Goal: Complete application form: Complete application form

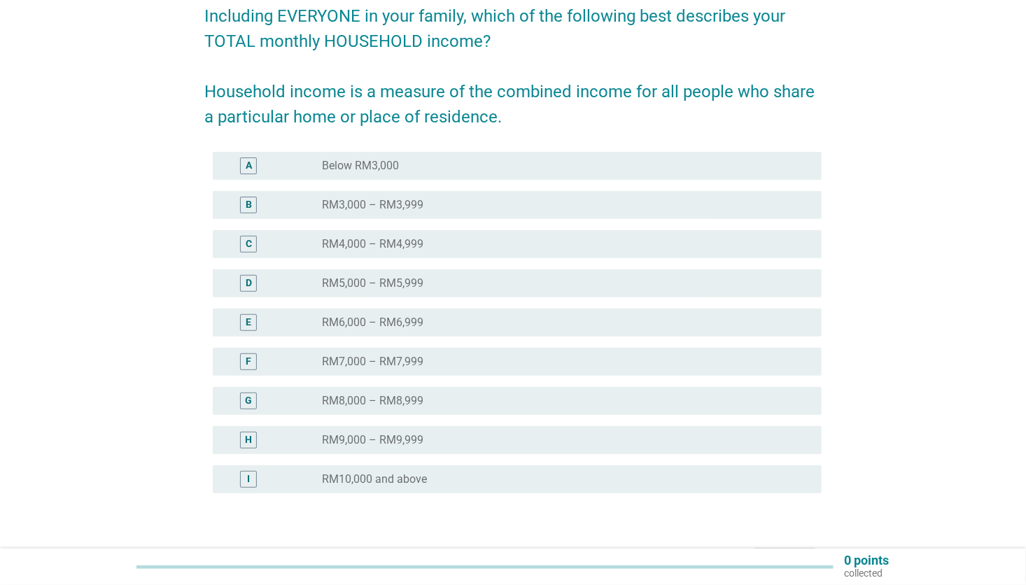
scroll to position [210, 0]
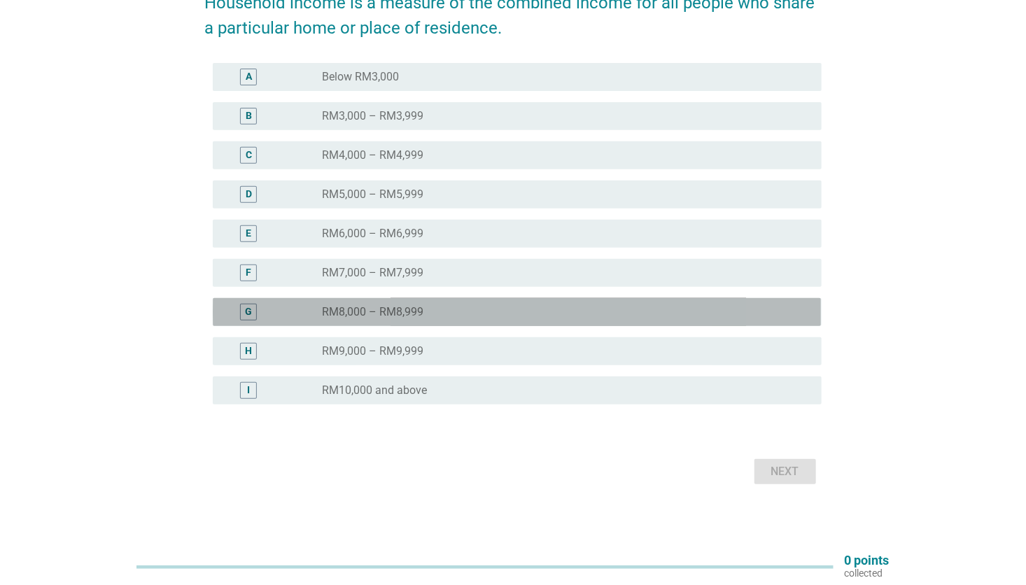
click at [432, 318] on div "radio_button_unchecked RM8,000 – RM8,999" at bounding box center [560, 312] width 477 height 14
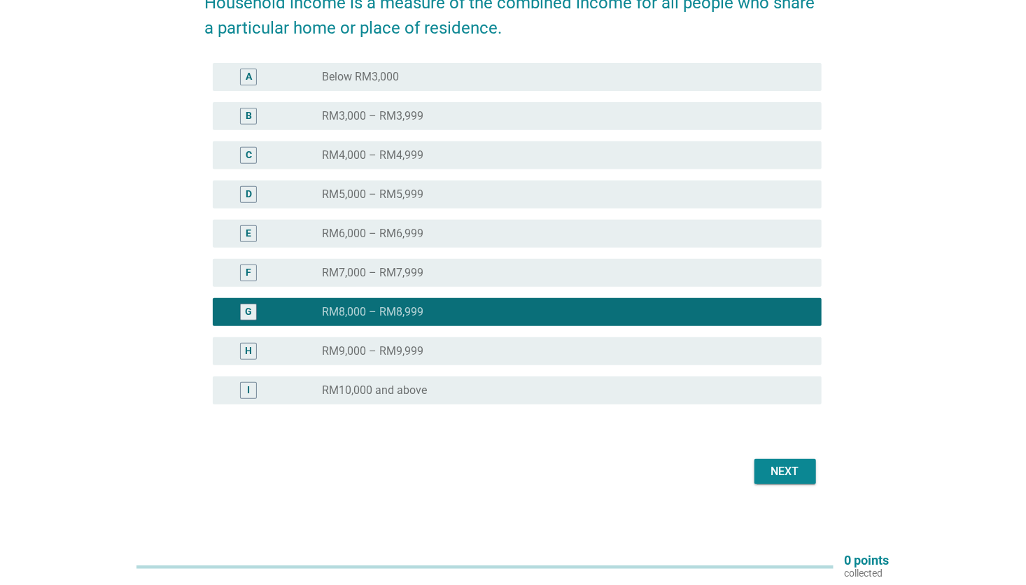
click at [782, 476] on div "Next" at bounding box center [785, 471] width 39 height 17
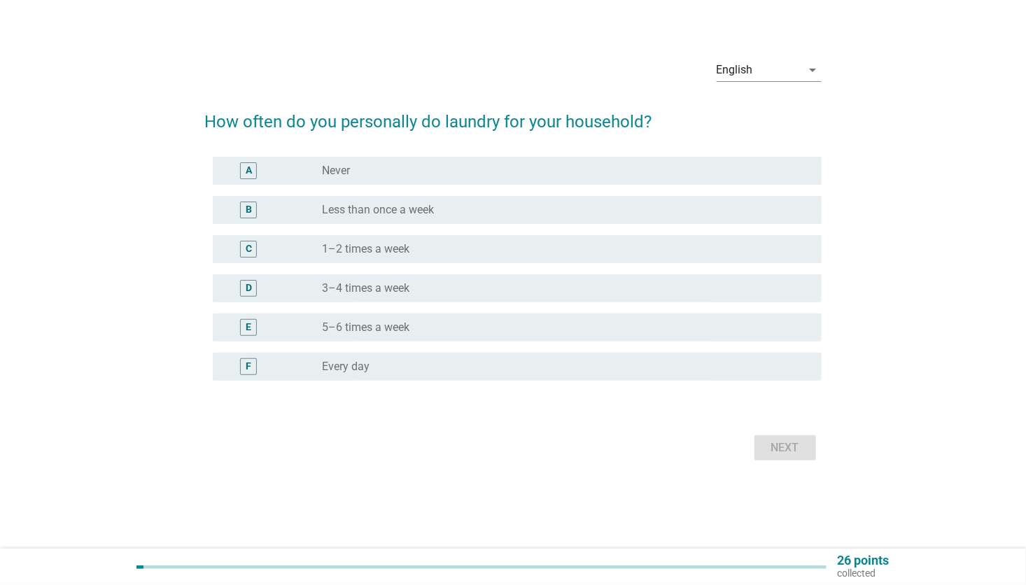
scroll to position [0, 0]
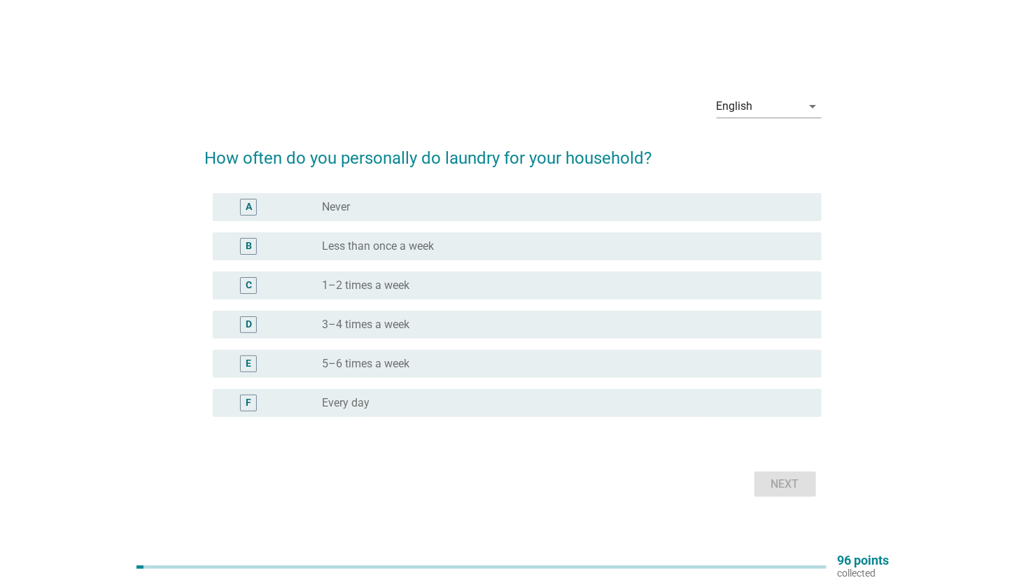
click at [423, 318] on div "radio_button_unchecked 3–4 times a week" at bounding box center [560, 325] width 477 height 14
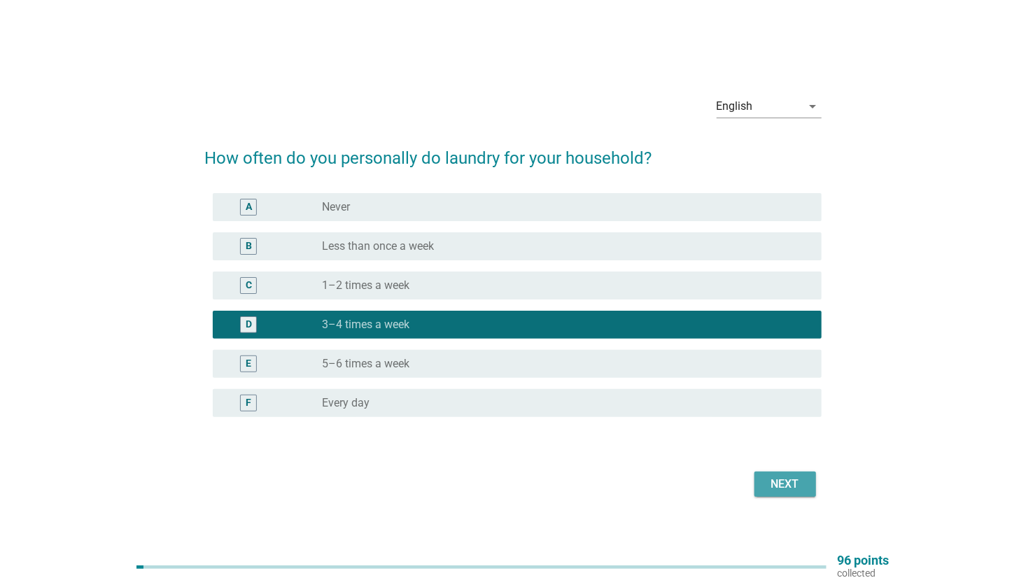
click at [798, 482] on div "Next" at bounding box center [785, 484] width 39 height 17
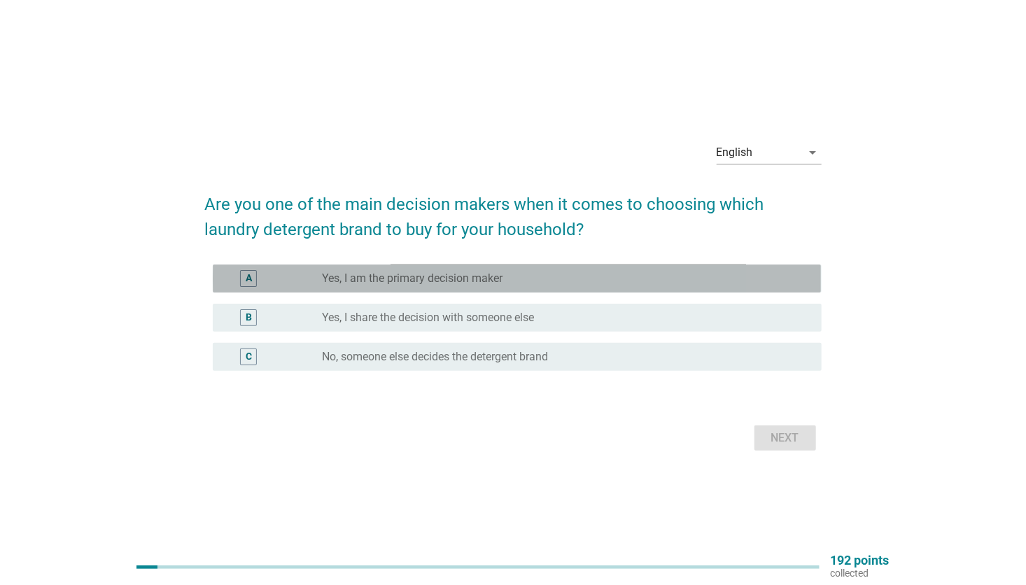
click at [442, 277] on label "Yes, I am the primary decision maker" at bounding box center [412, 279] width 181 height 14
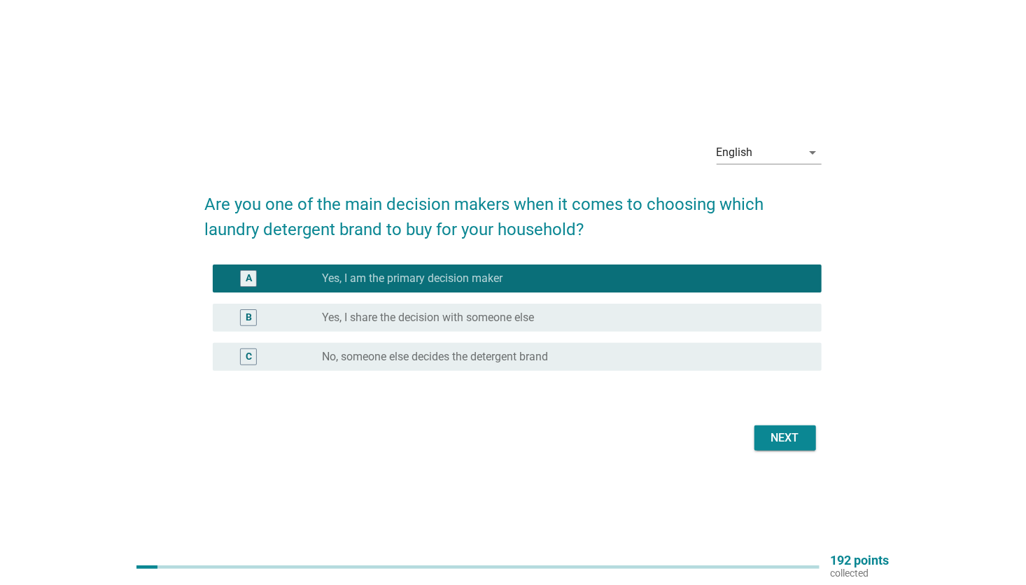
click at [789, 439] on div "Next" at bounding box center [785, 438] width 39 height 17
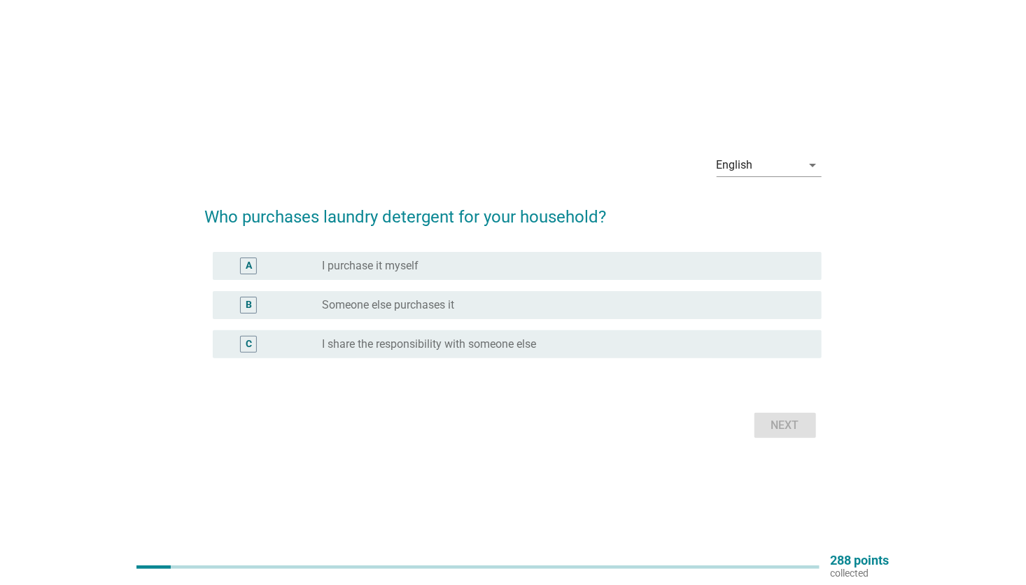
click at [441, 267] on div "radio_button_unchecked I purchase it myself" at bounding box center [560, 266] width 477 height 14
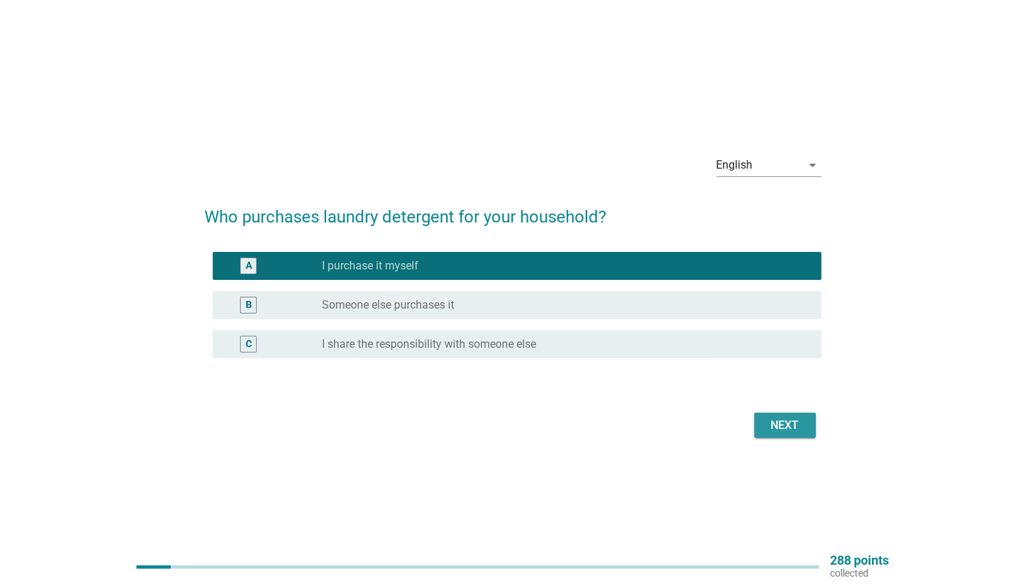
click at [775, 424] on div "Next" at bounding box center [785, 425] width 39 height 17
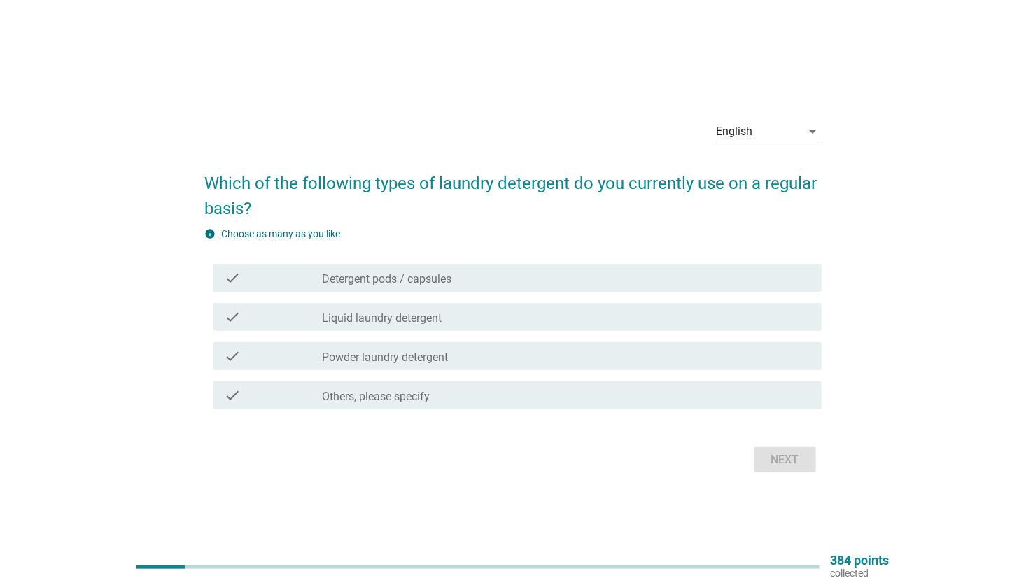
click at [462, 318] on div "check_box_outline_blank Liquid laundry detergent" at bounding box center [566, 317] width 488 height 17
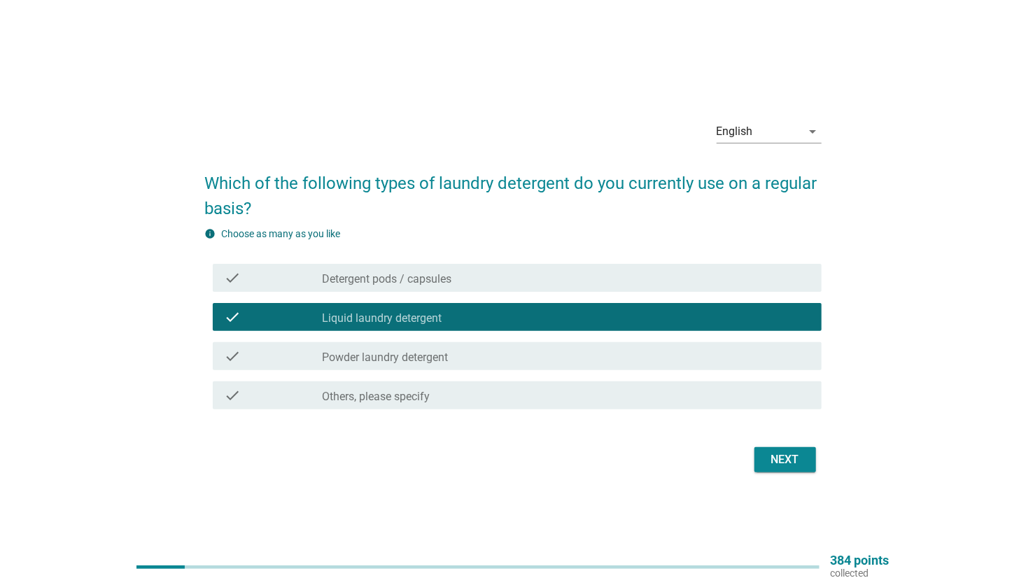
click at [440, 356] on label "Powder laundry detergent" at bounding box center [385, 358] width 126 height 14
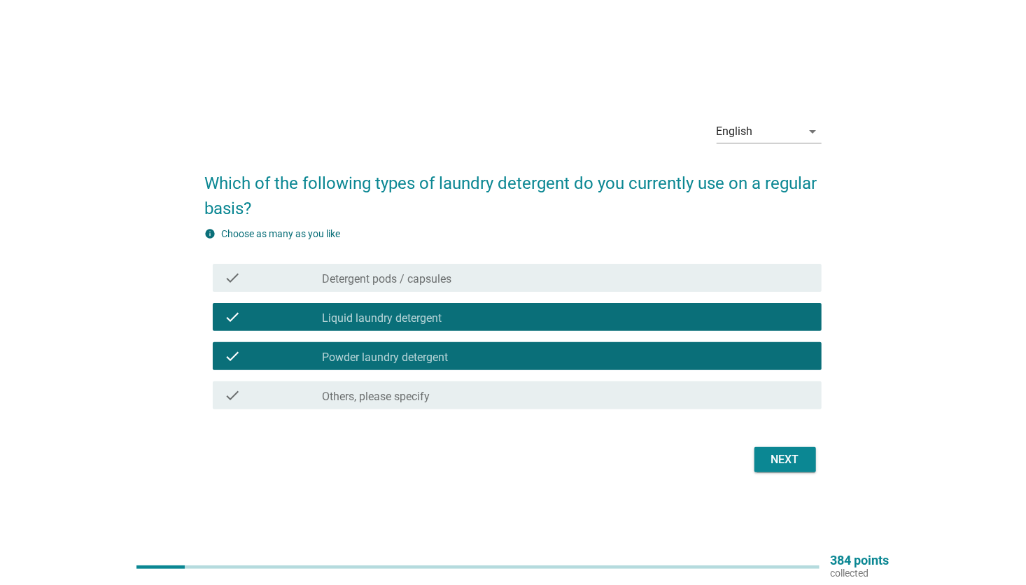
click at [538, 276] on div "check_box_outline_blank Detergent pods / capsules" at bounding box center [566, 277] width 488 height 17
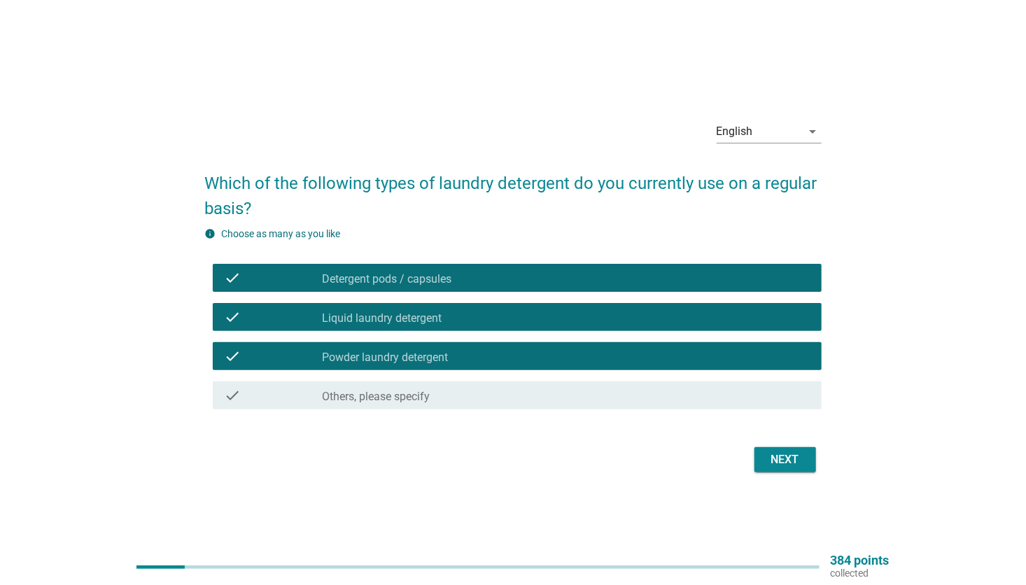
click at [791, 455] on div "Next" at bounding box center [785, 459] width 39 height 17
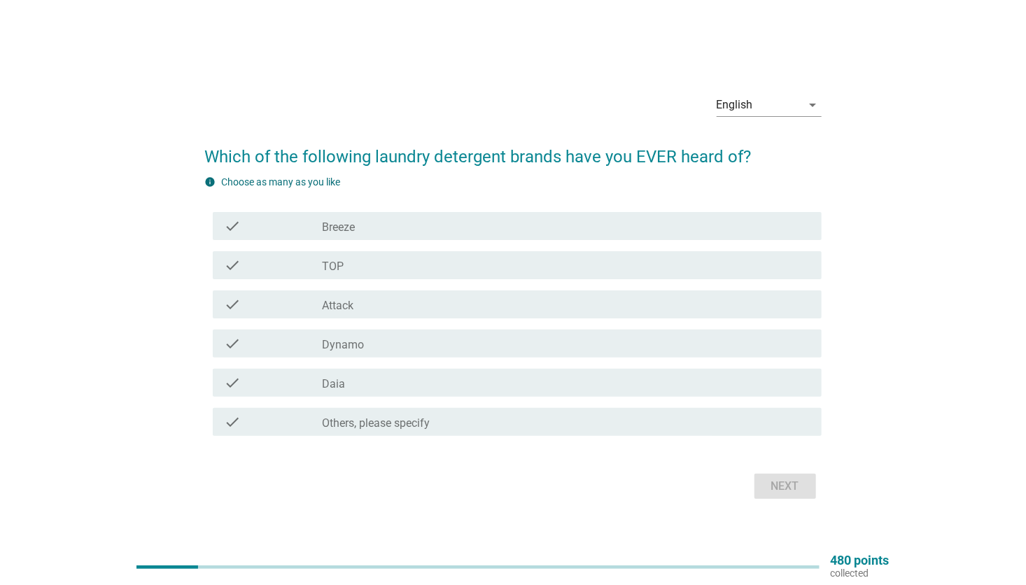
click at [411, 227] on div "check_box_outline_blank Breeze" at bounding box center [566, 226] width 488 height 17
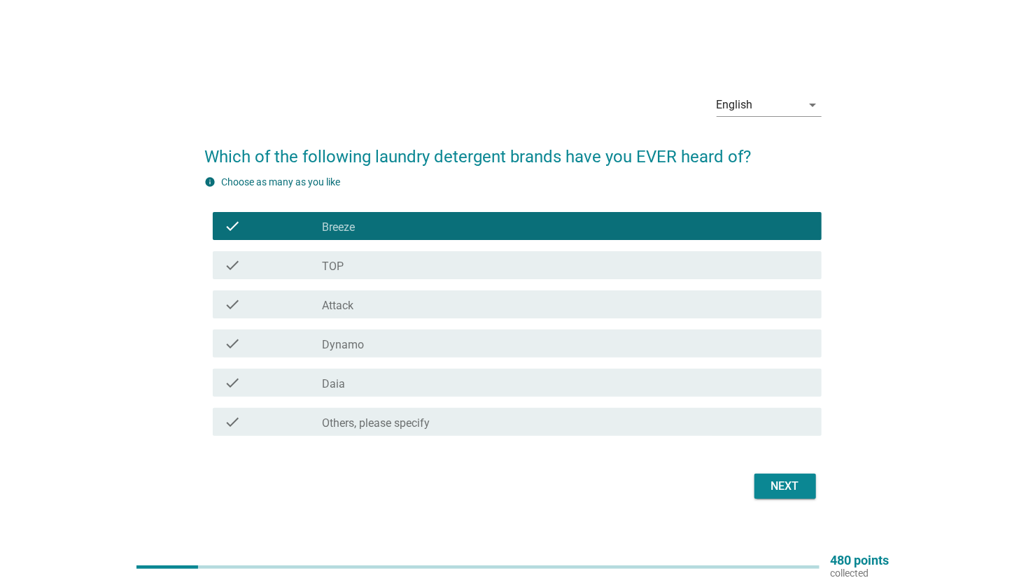
click at [361, 271] on div "check_box_outline_blank TOP" at bounding box center [566, 265] width 488 height 17
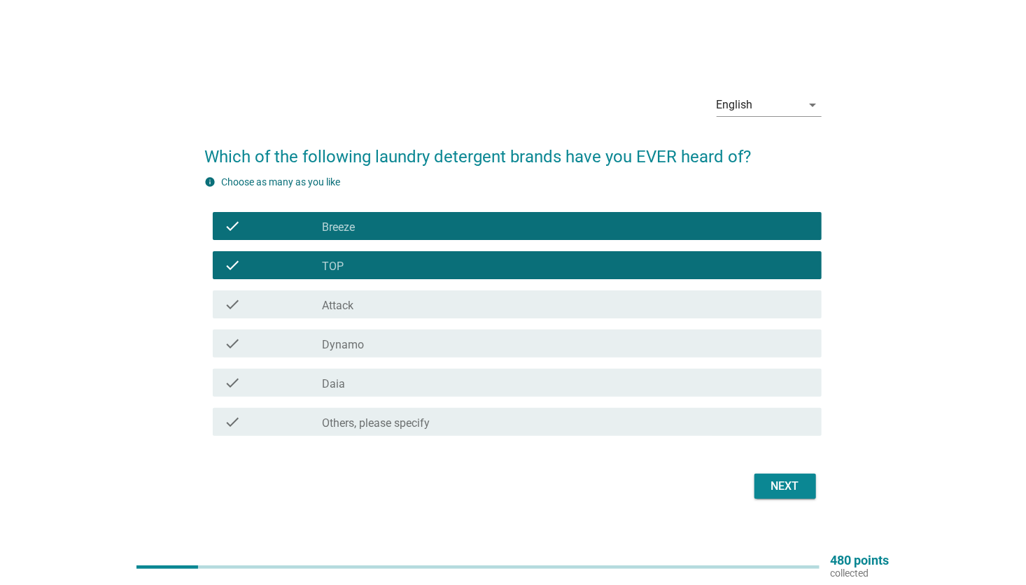
click at [372, 315] on div "check check_box_outline_blank Attack" at bounding box center [517, 304] width 608 height 28
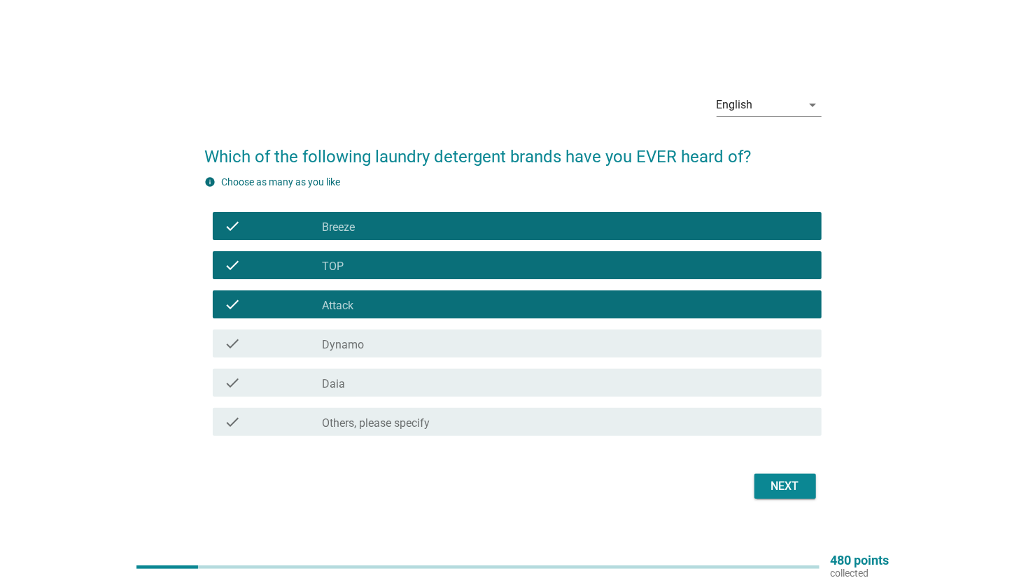
click at [786, 485] on div "Next" at bounding box center [785, 486] width 39 height 17
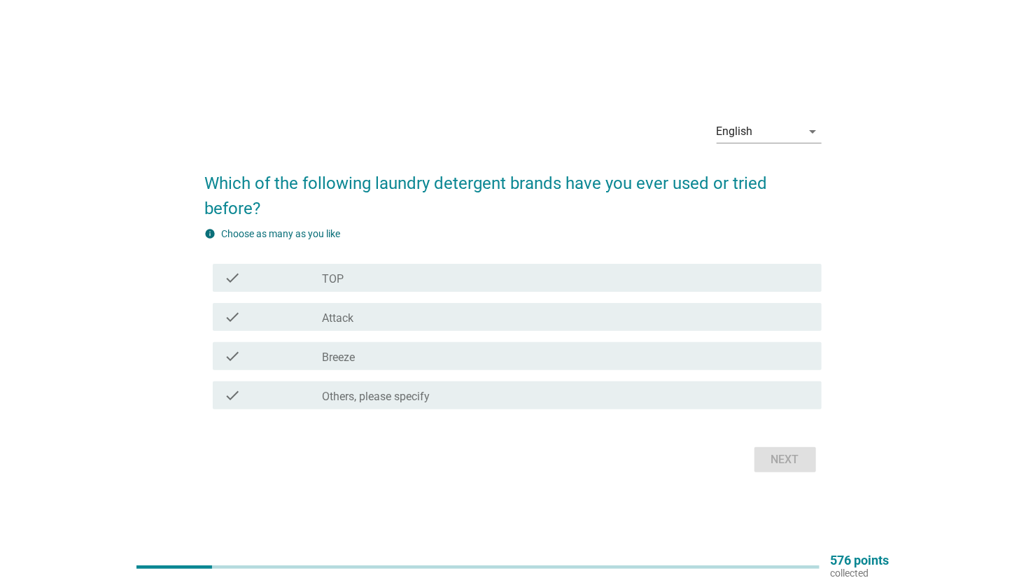
click at [388, 280] on div "check_box_outline_blank TOP" at bounding box center [566, 277] width 488 height 17
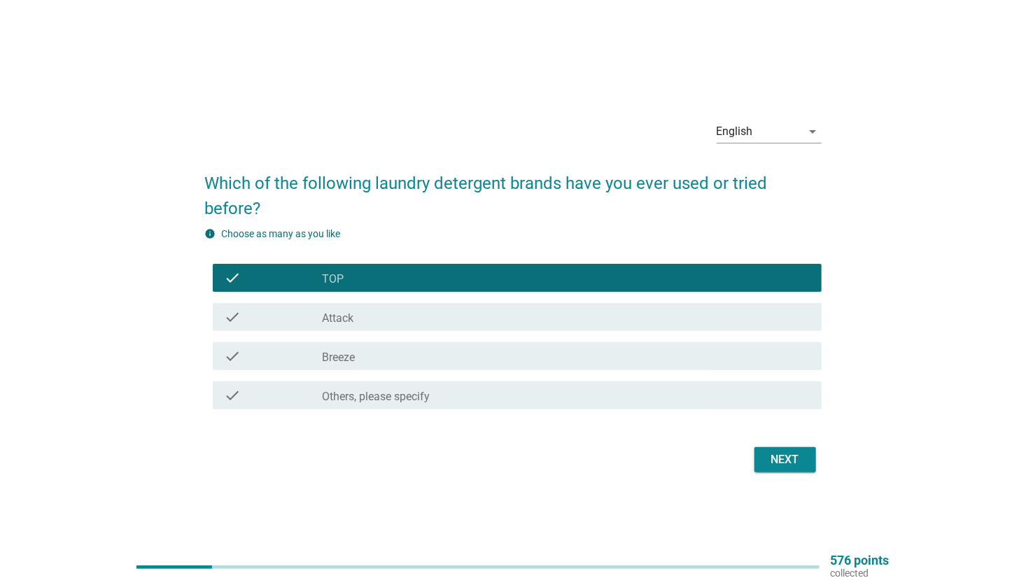
click at [377, 318] on div "check_box_outline_blank Attack" at bounding box center [566, 317] width 488 height 17
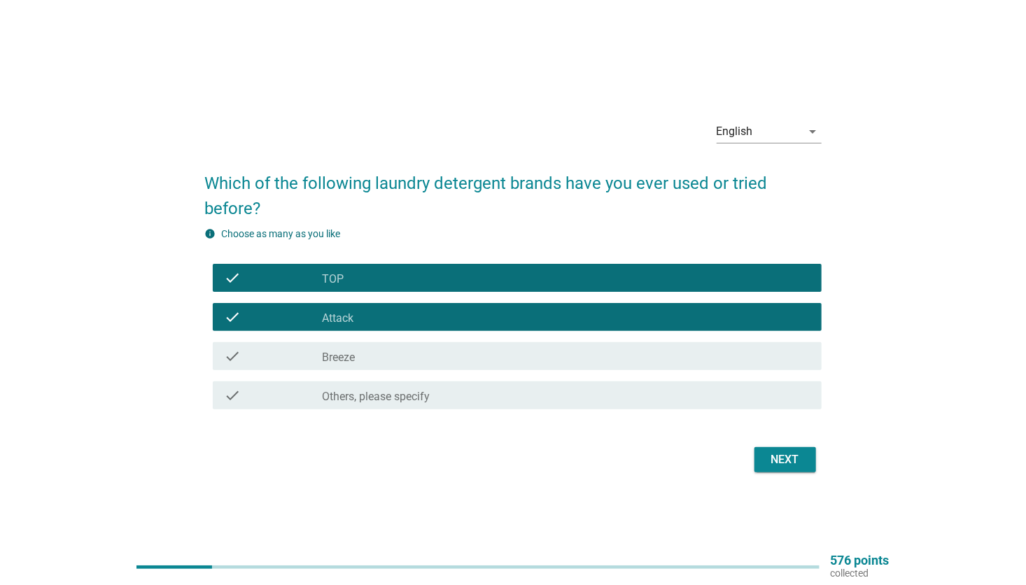
drag, startPoint x: 426, startPoint y: 362, endPoint x: 465, endPoint y: 364, distance: 39.2
click at [427, 362] on div "check_box_outline_blank Breeze" at bounding box center [566, 356] width 488 height 17
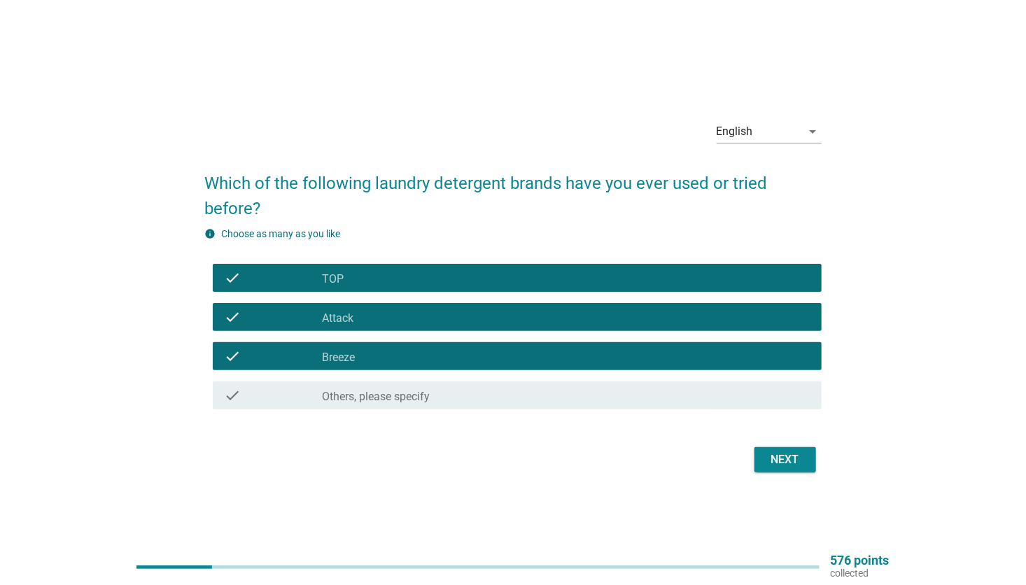
click at [796, 458] on div "Next" at bounding box center [785, 459] width 39 height 17
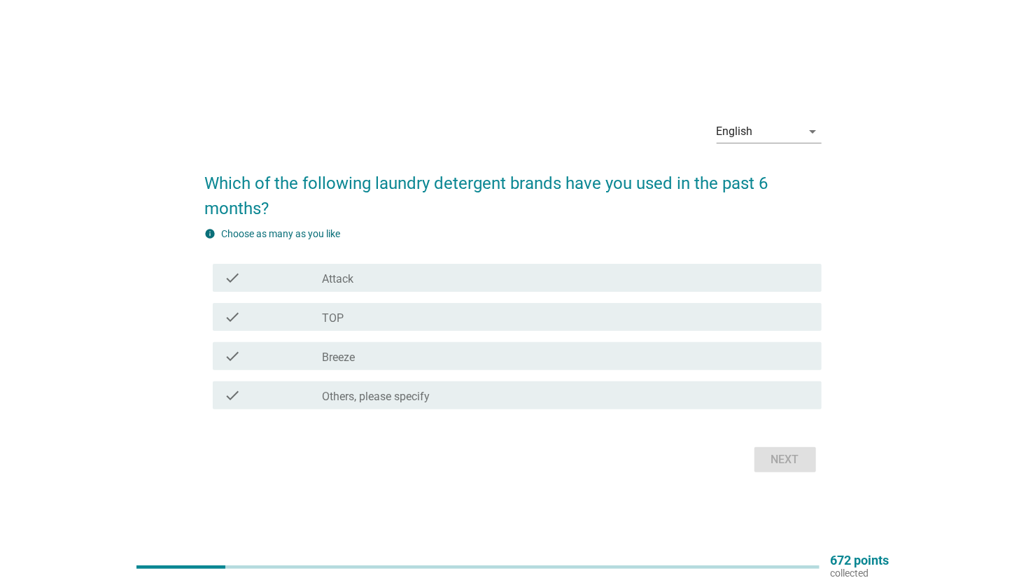
click at [401, 276] on div "check_box Attack" at bounding box center [566, 277] width 488 height 17
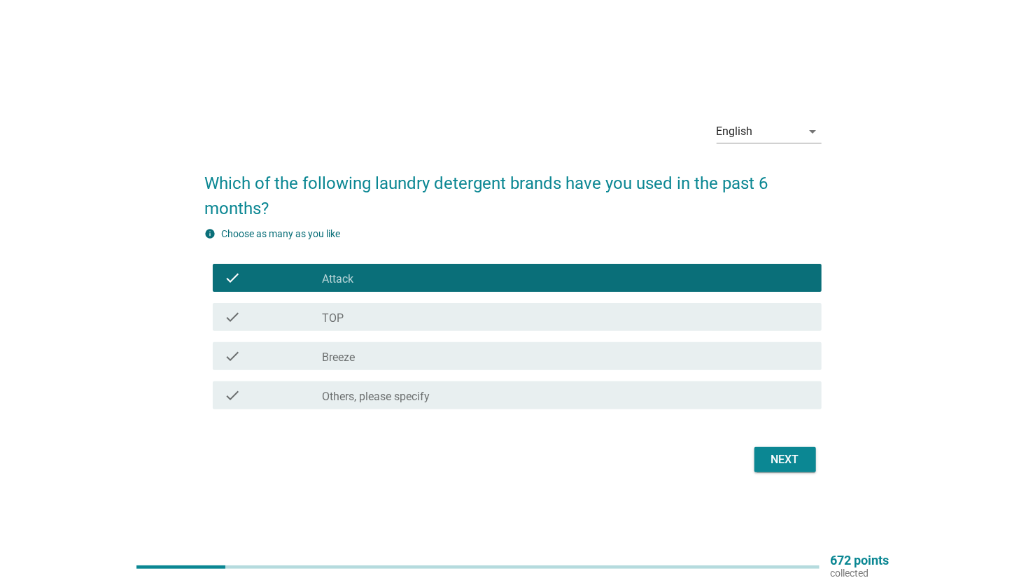
click at [386, 319] on div "check_box TOP" at bounding box center [566, 317] width 488 height 17
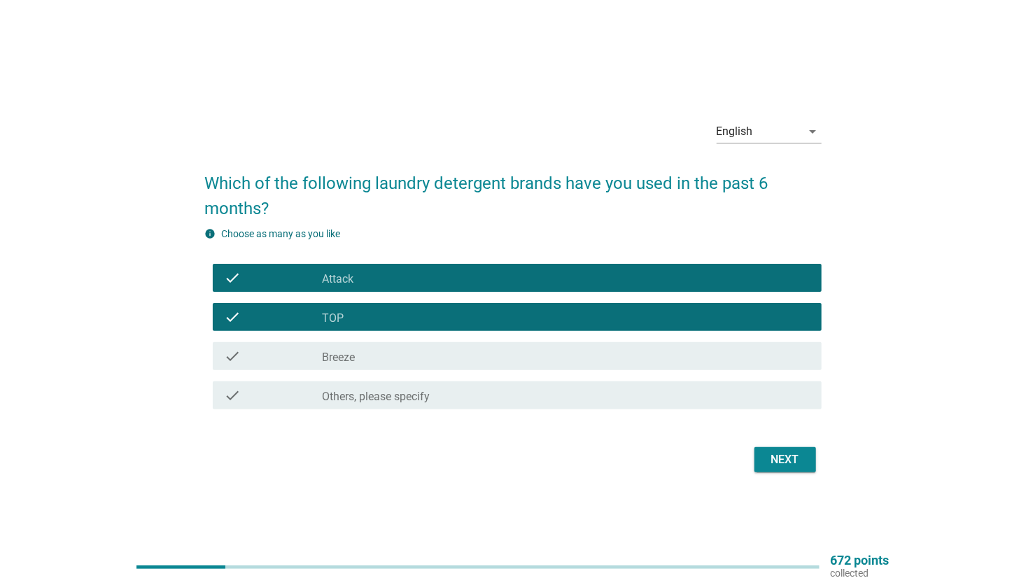
click at [421, 358] on div "check_box_outline_blank Breeze" at bounding box center [566, 356] width 488 height 17
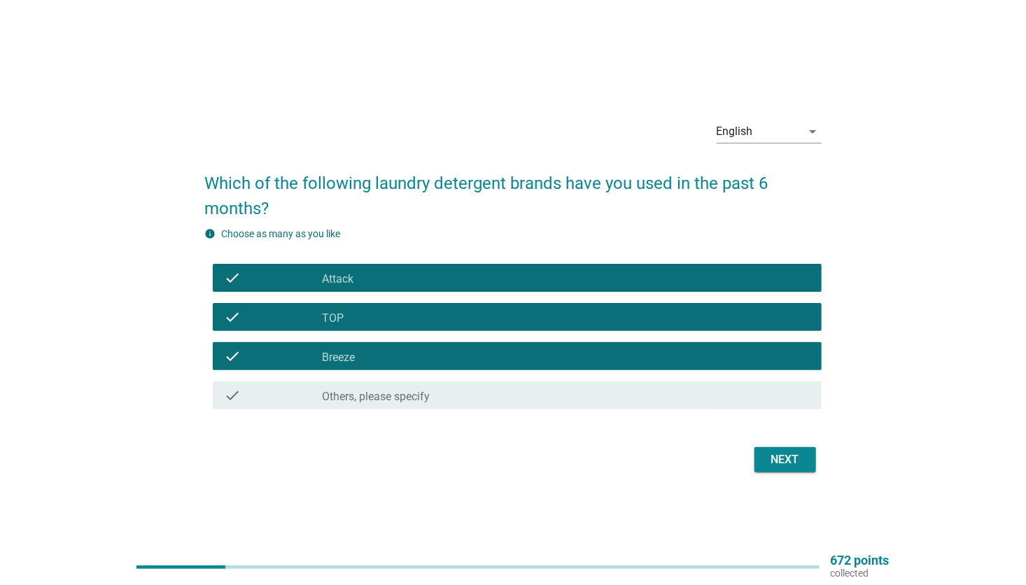
click at [784, 453] on div "Next" at bounding box center [785, 459] width 39 height 17
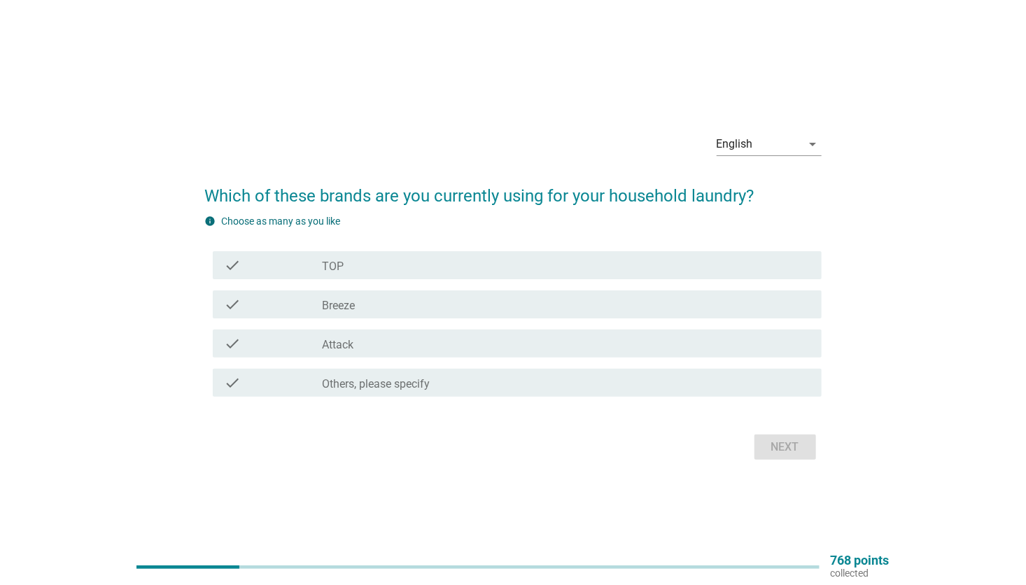
click at [390, 265] on div "check_box TOP" at bounding box center [566, 265] width 488 height 17
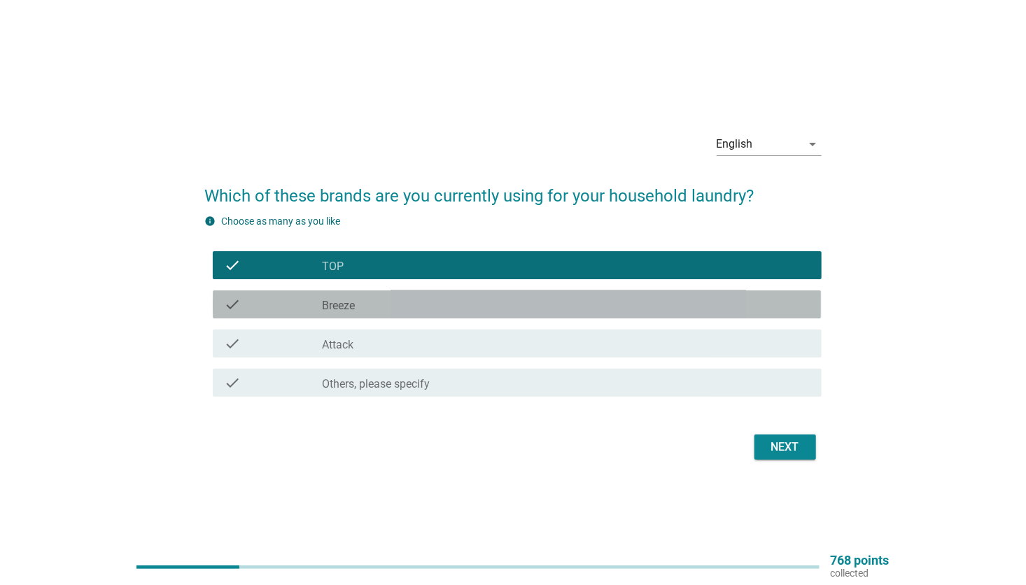
click at [380, 294] on div "check check_box Breeze" at bounding box center [517, 304] width 608 height 28
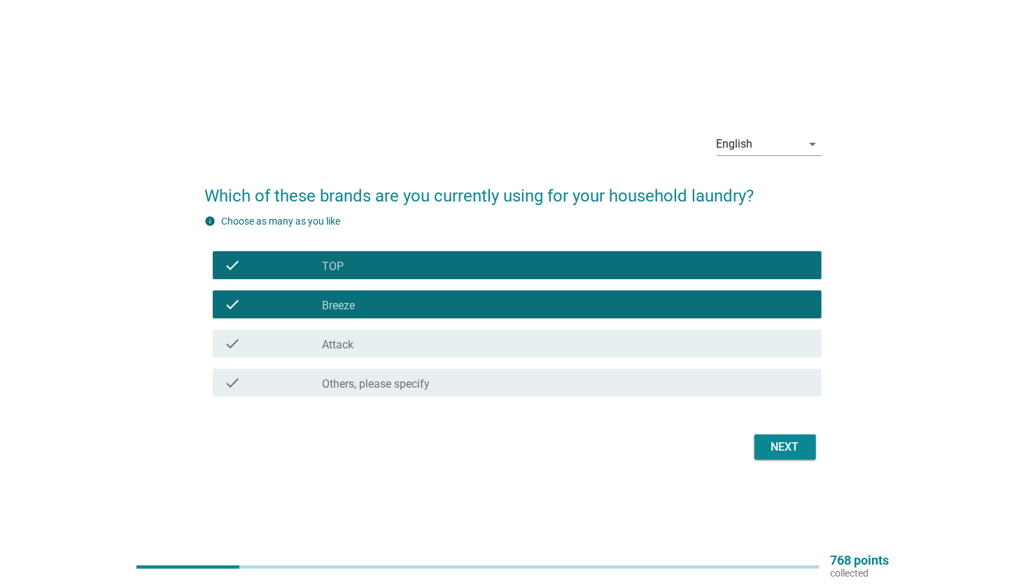
click at [353, 344] on label "Attack" at bounding box center [337, 345] width 31 height 14
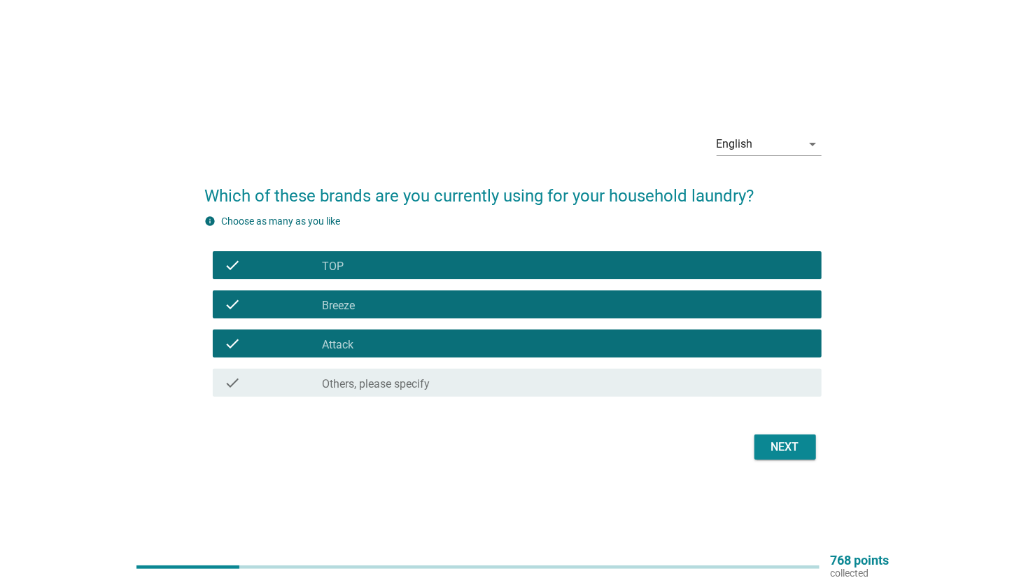
click at [789, 444] on div "Next" at bounding box center [785, 447] width 39 height 17
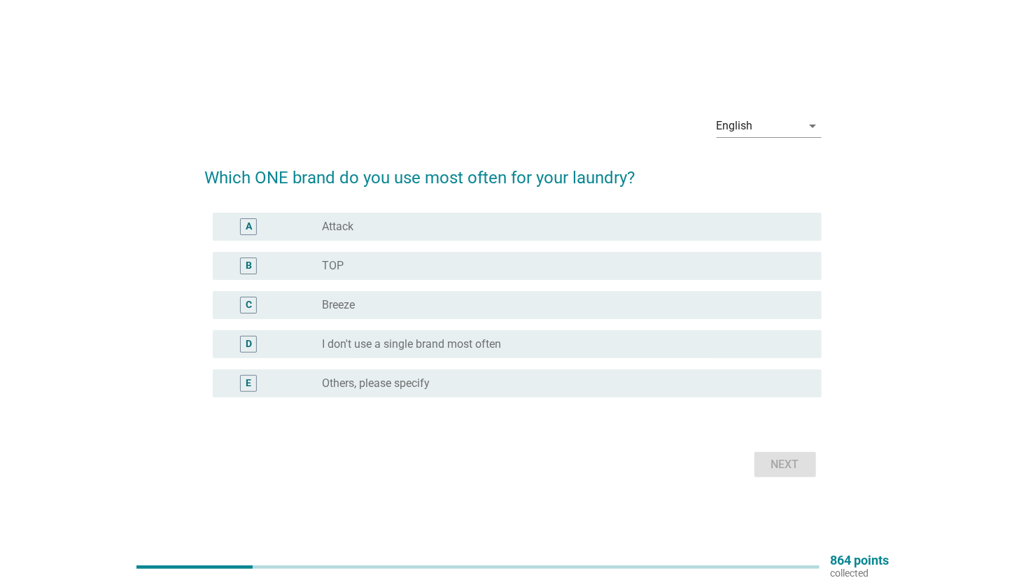
click at [387, 224] on div "radio_button_unchecked Attack" at bounding box center [560, 227] width 477 height 14
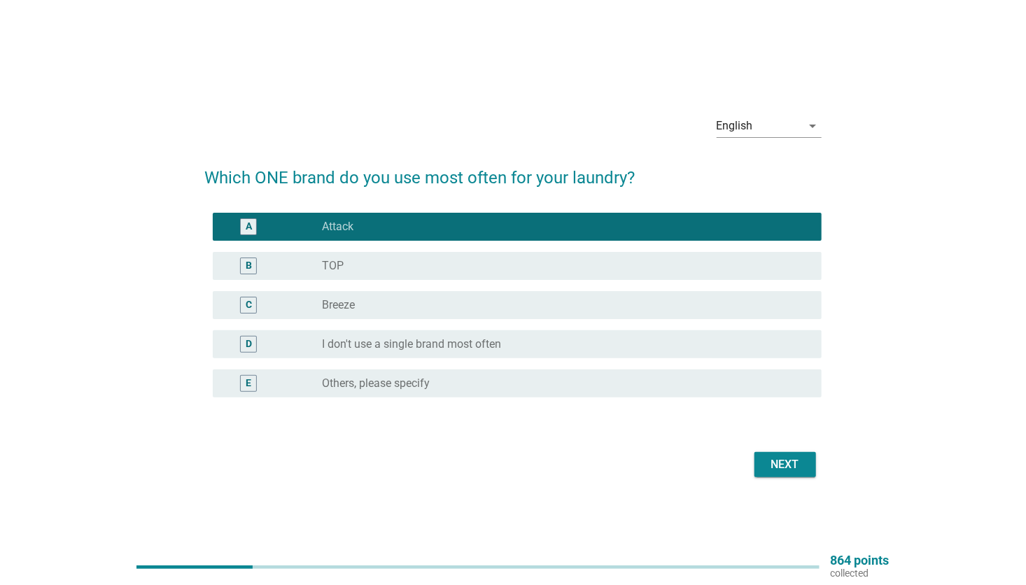
click at [793, 463] on div "Next" at bounding box center [785, 464] width 39 height 17
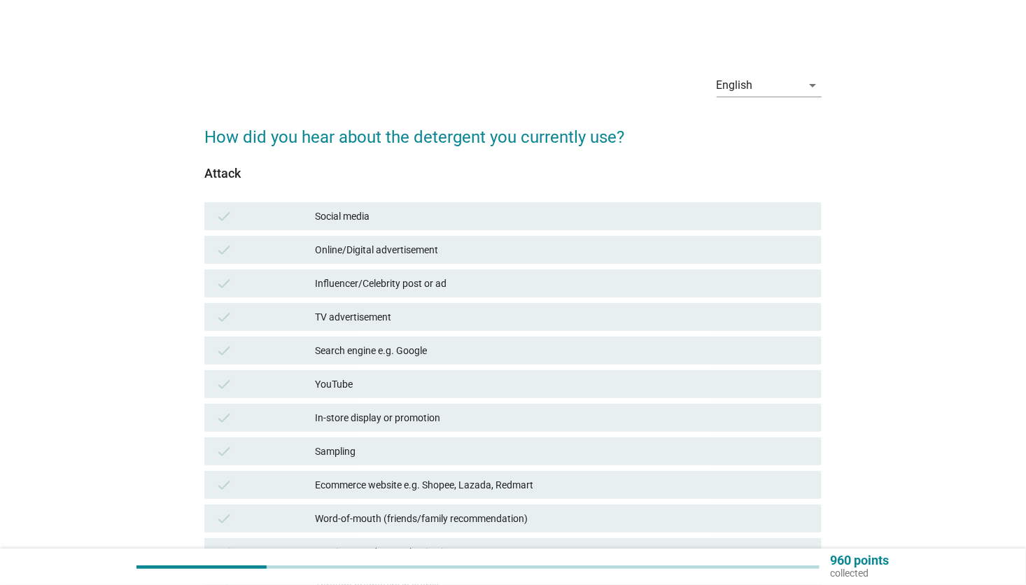
click at [437, 316] on div "TV advertisement" at bounding box center [562, 317] width 495 height 17
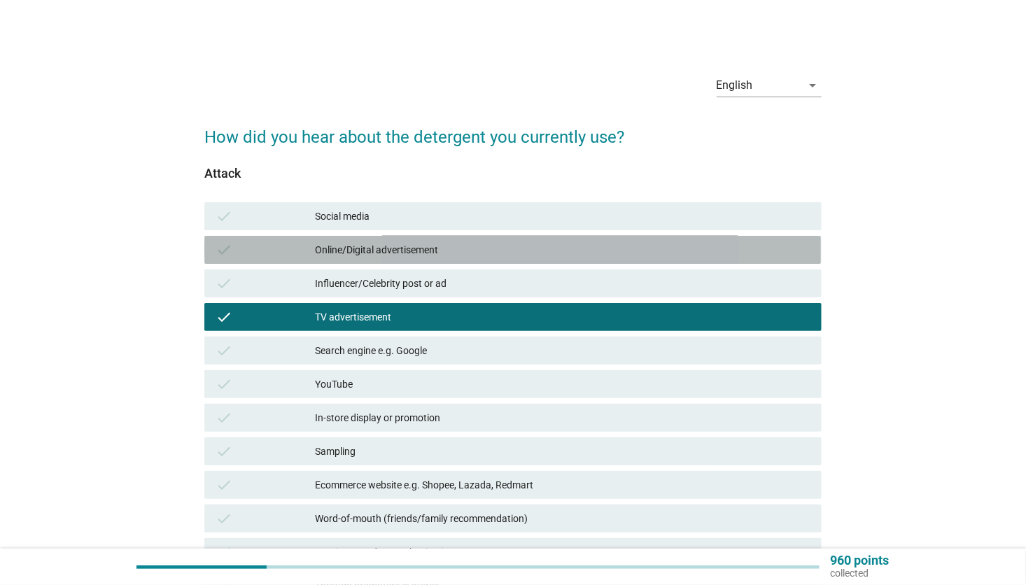
click at [475, 246] on div "Online/Digital advertisement" at bounding box center [562, 249] width 495 height 17
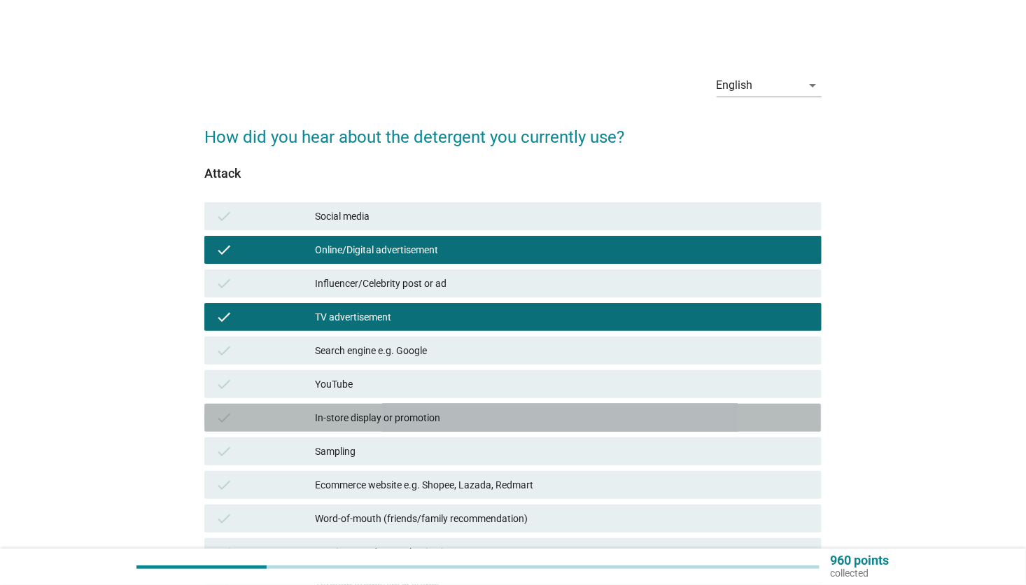
click at [459, 409] on div "check In-store display or promotion" at bounding box center [512, 418] width 616 height 28
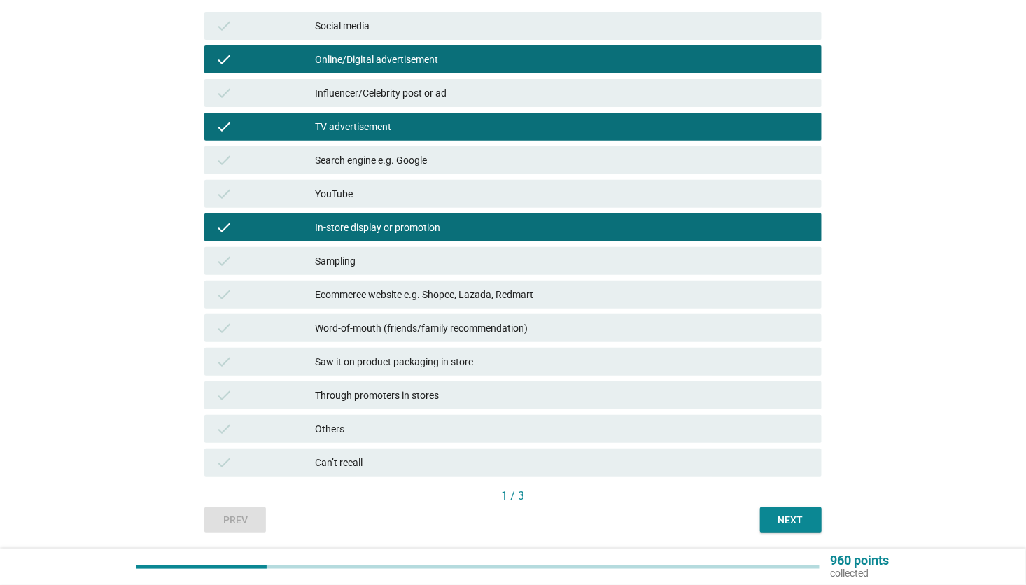
scroll to position [237, 0]
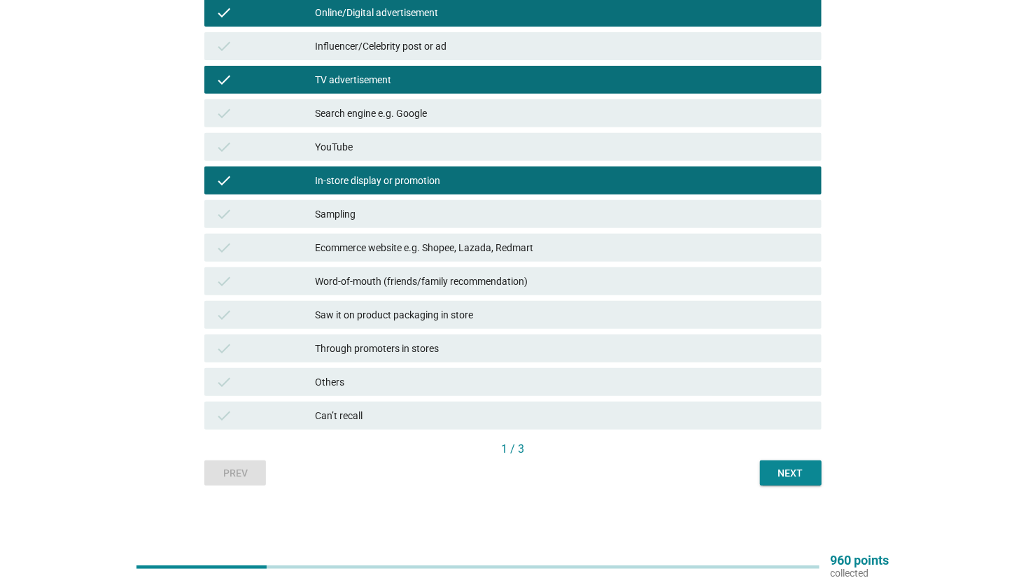
click at [465, 346] on div "Through promoters in stores" at bounding box center [562, 348] width 495 height 17
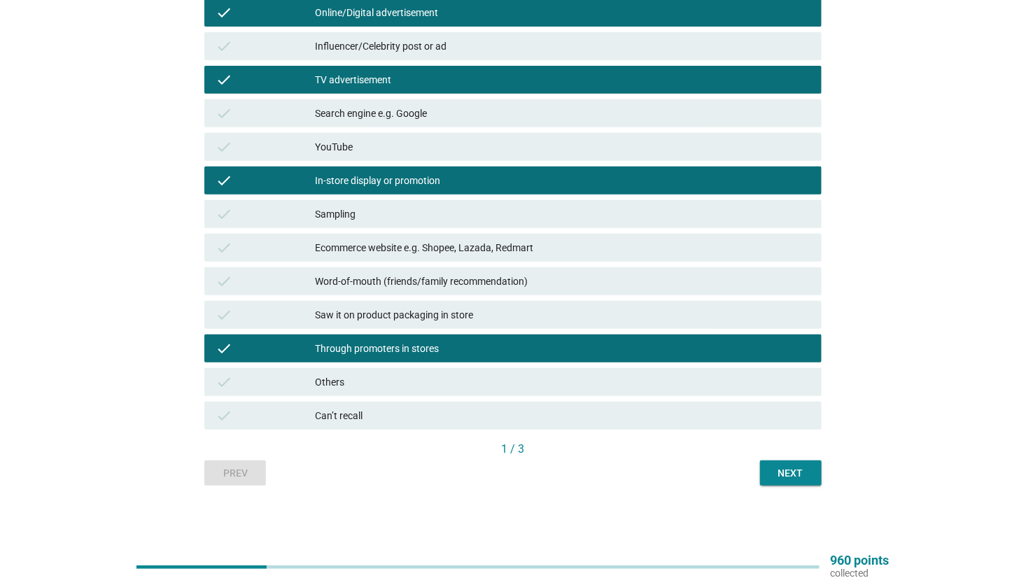
click at [794, 472] on div "Next" at bounding box center [790, 473] width 39 height 15
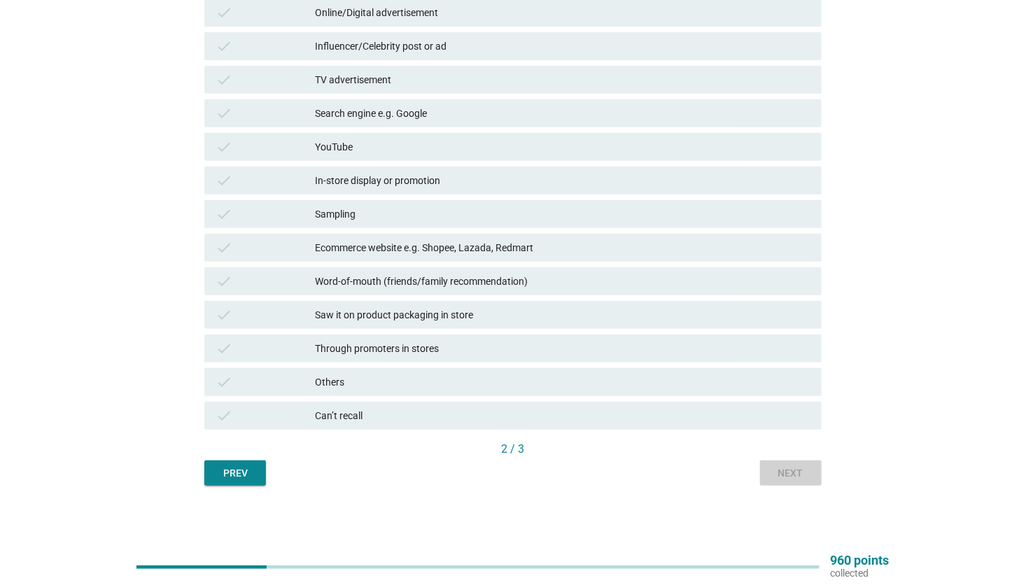
scroll to position [0, 0]
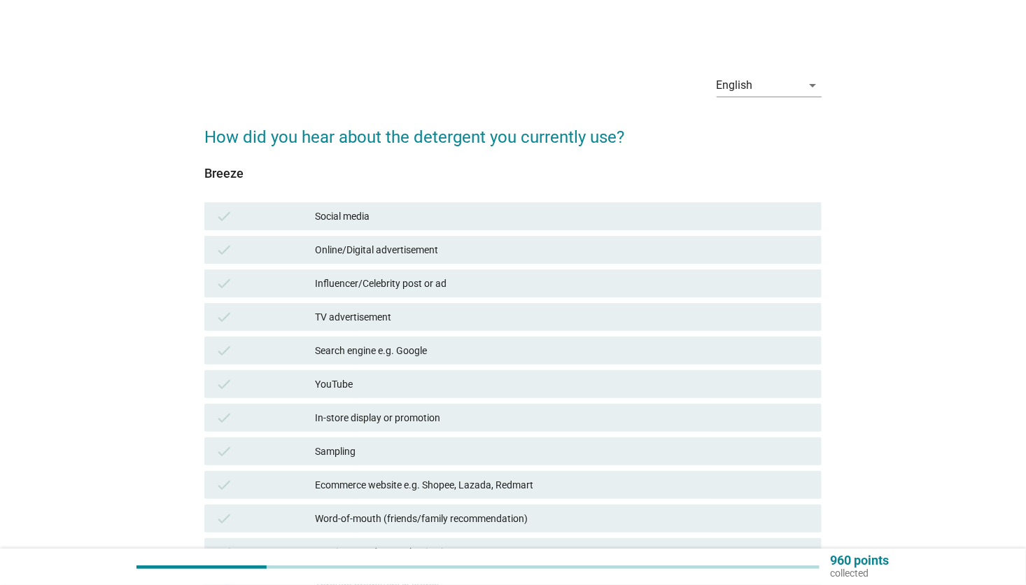
click at [400, 212] on div "Social media" at bounding box center [562, 216] width 495 height 17
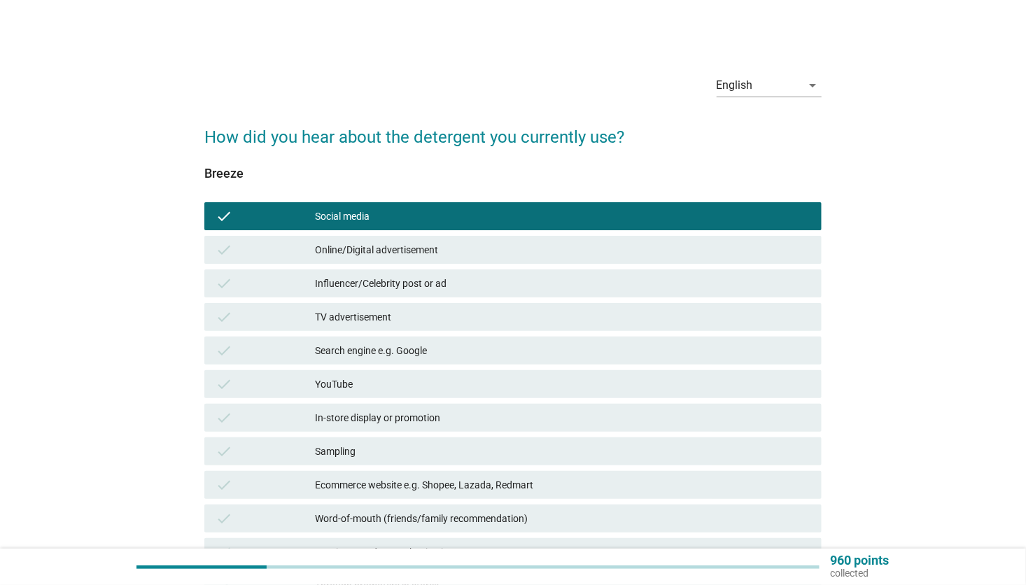
click at [404, 319] on div "TV advertisement" at bounding box center [562, 317] width 495 height 17
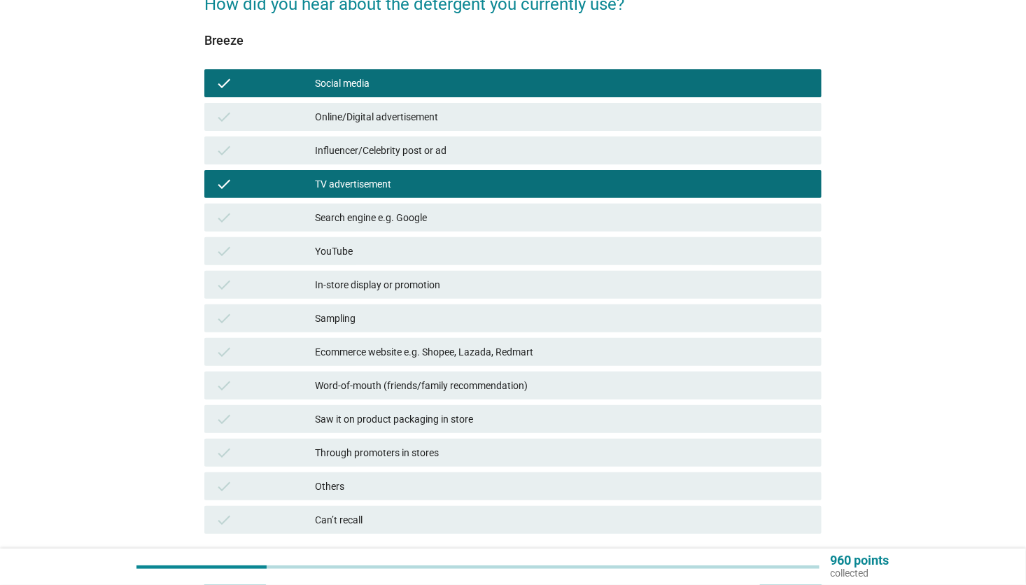
scroll to position [237, 0]
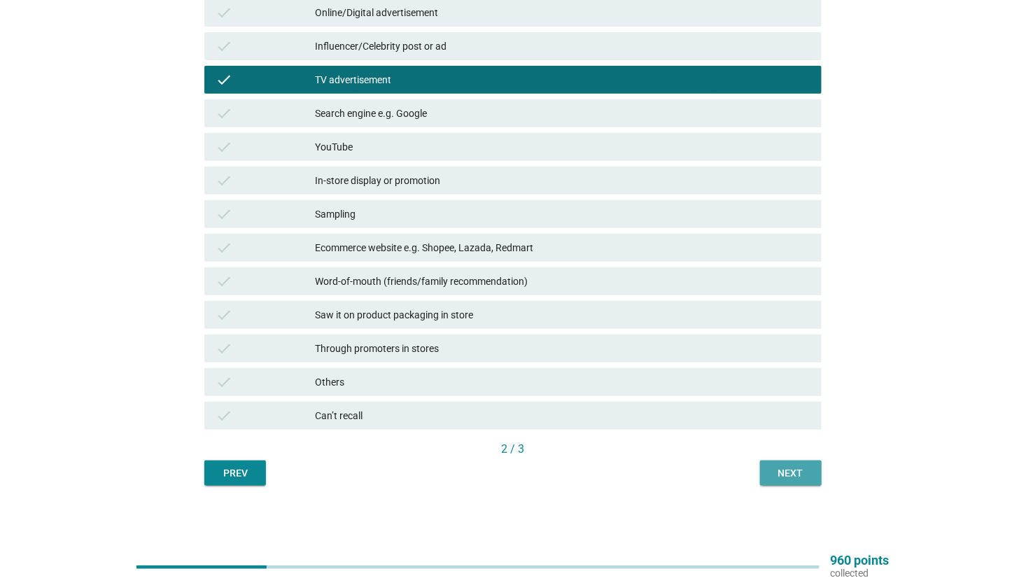
click at [791, 460] on button "Next" at bounding box center [791, 472] width 62 height 25
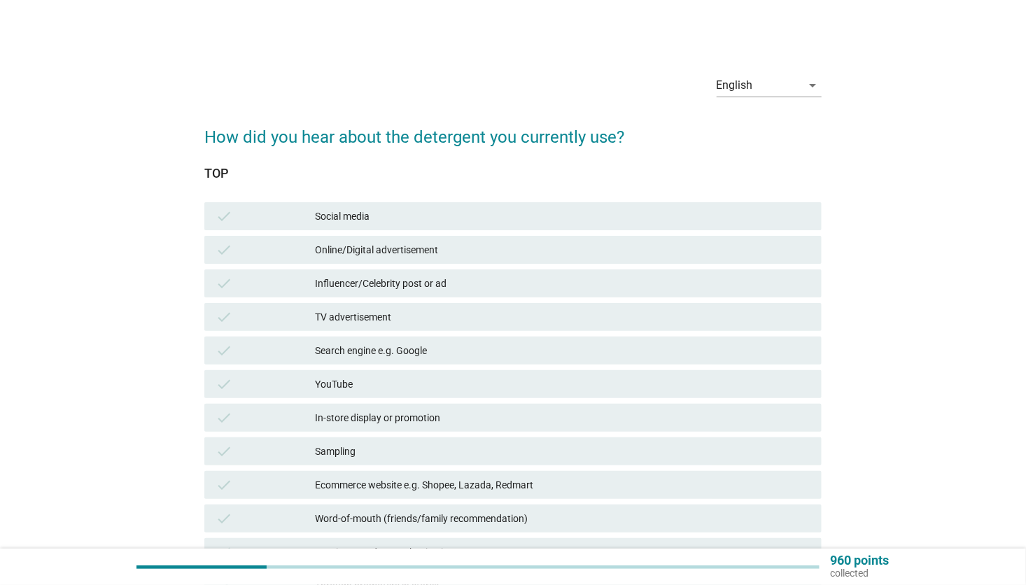
click at [411, 211] on div "Social media" at bounding box center [562, 216] width 495 height 17
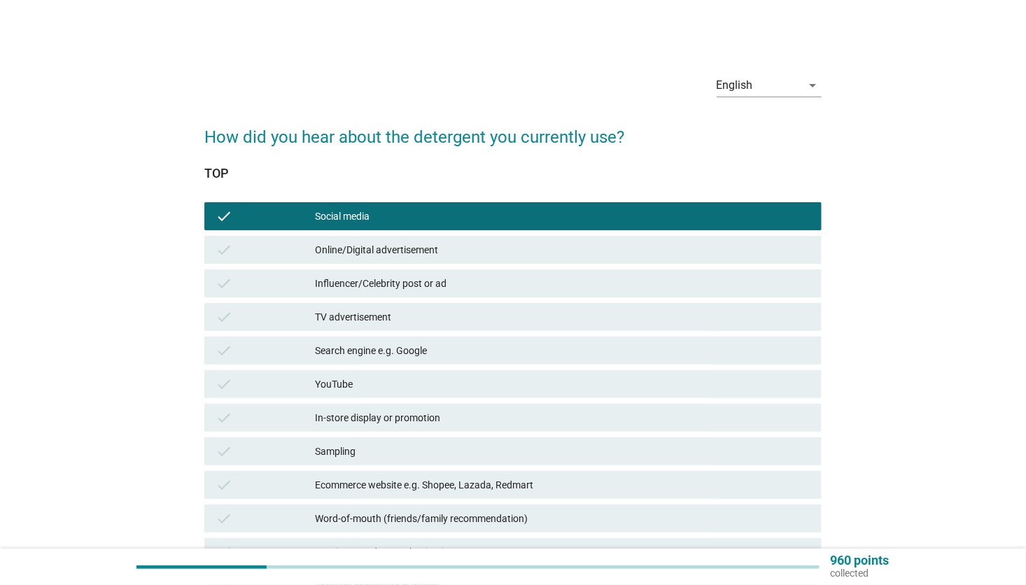
click at [384, 321] on div "TV advertisement" at bounding box center [562, 317] width 495 height 17
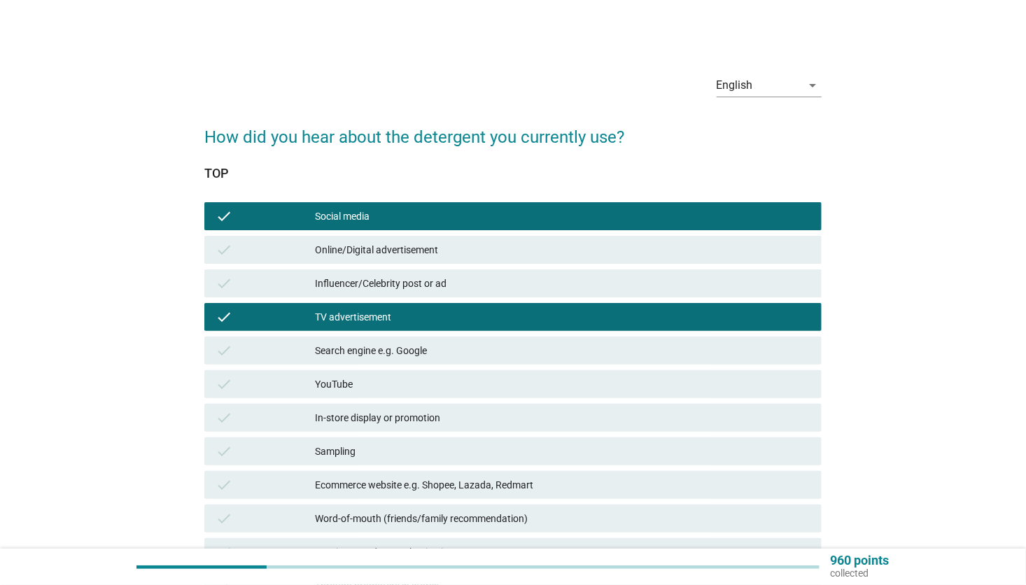
click at [440, 420] on div "In-store display or promotion" at bounding box center [562, 417] width 495 height 17
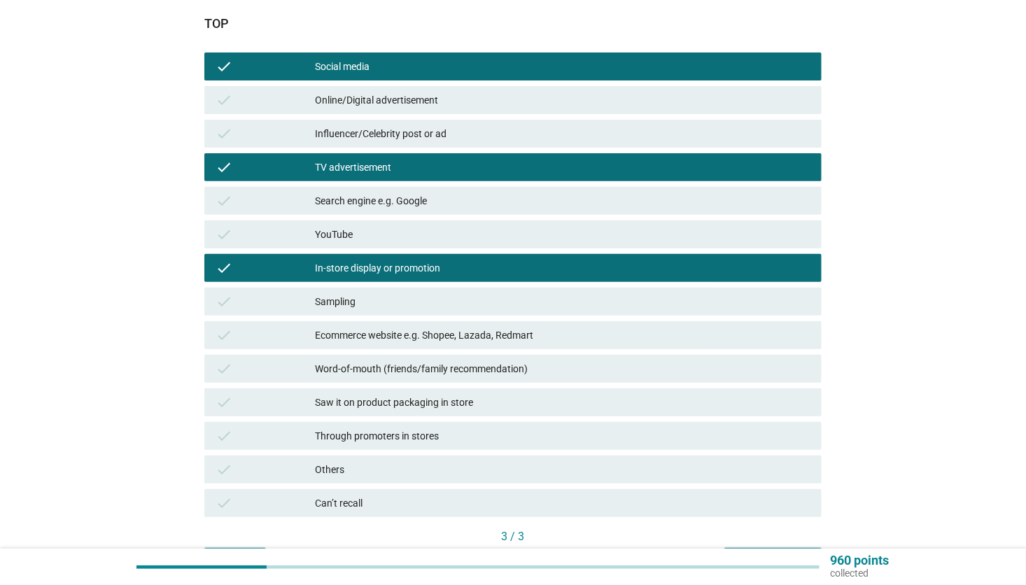
scroll to position [237, 0]
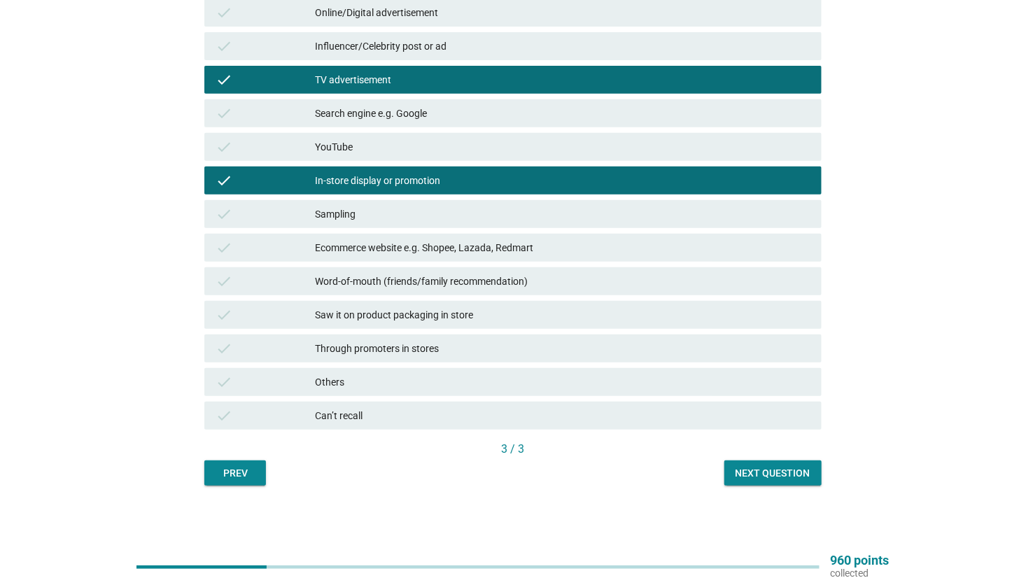
click at [765, 471] on div "Next question" at bounding box center [772, 473] width 75 height 15
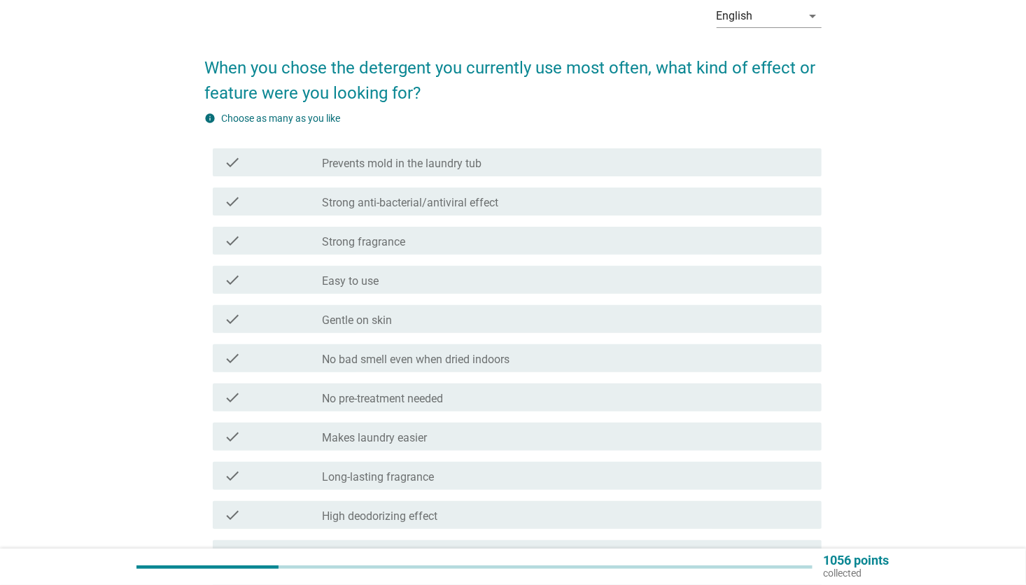
scroll to position [70, 0]
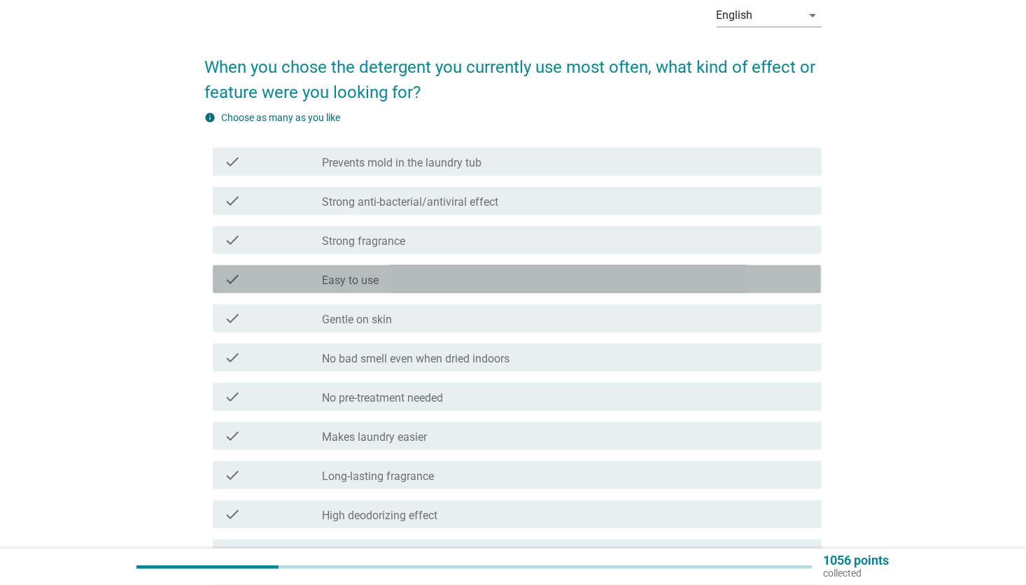
drag, startPoint x: 384, startPoint y: 278, endPoint x: 401, endPoint y: 248, distance: 34.5
click at [385, 278] on div "check_box_outline_blank Easy to use" at bounding box center [566, 279] width 488 height 17
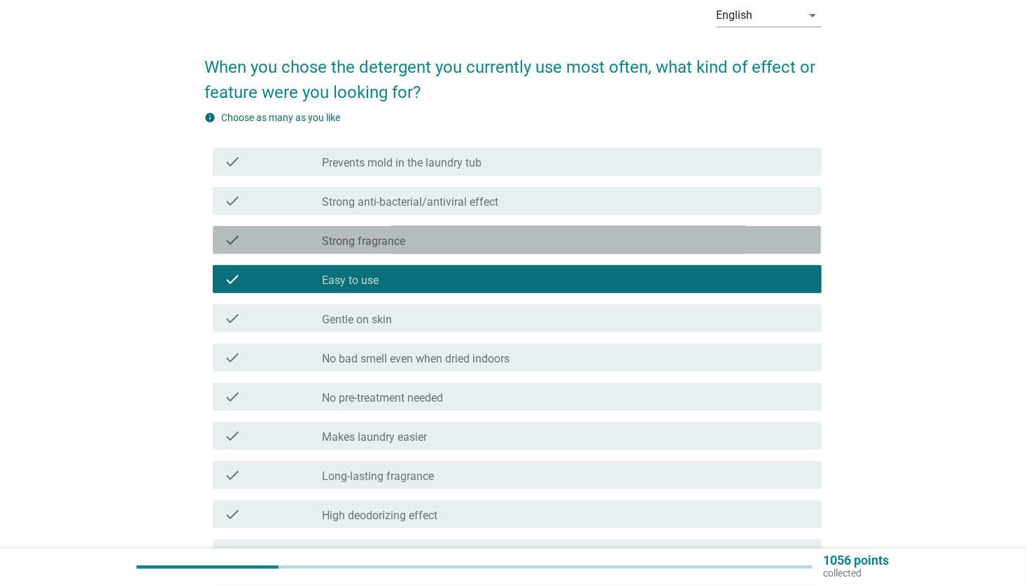
click at [421, 233] on div "check_box_outline_blank Strong fragrance" at bounding box center [566, 240] width 488 height 17
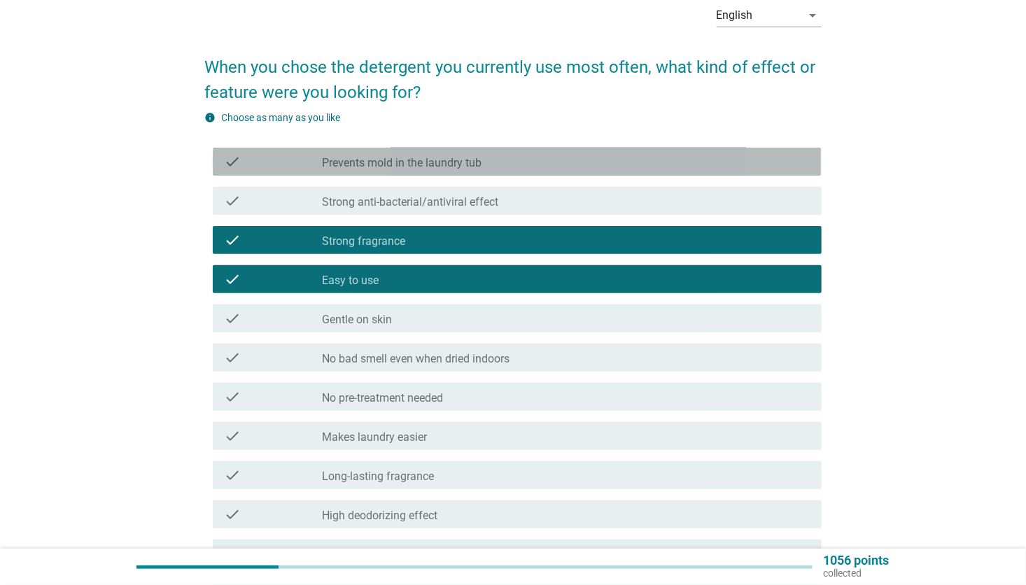
click at [484, 159] on div "check_box_outline_blank Prevents mold in the laundry tub" at bounding box center [566, 161] width 488 height 17
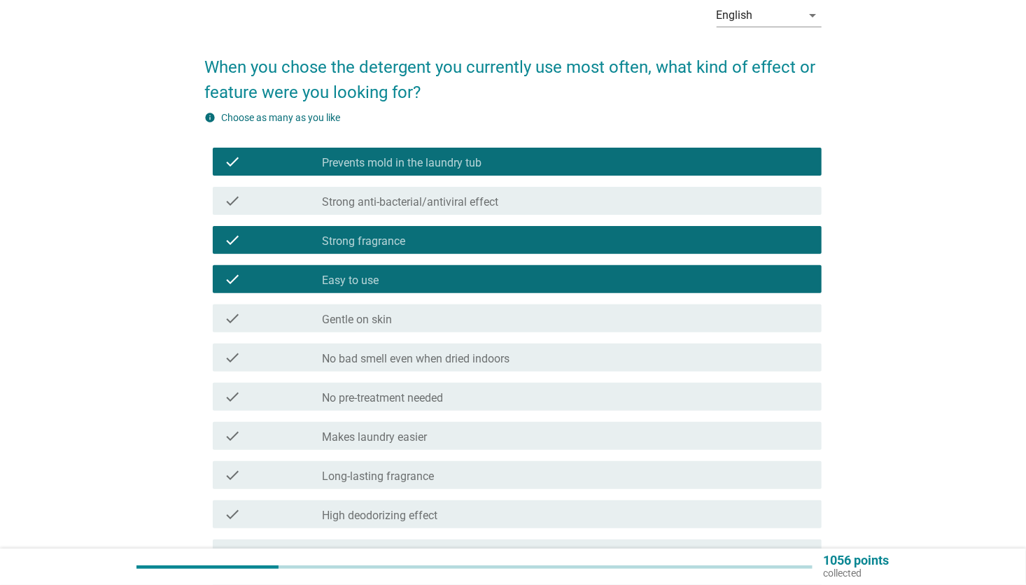
click at [394, 318] on div "check_box_outline_blank Gentle on skin" at bounding box center [566, 318] width 488 height 17
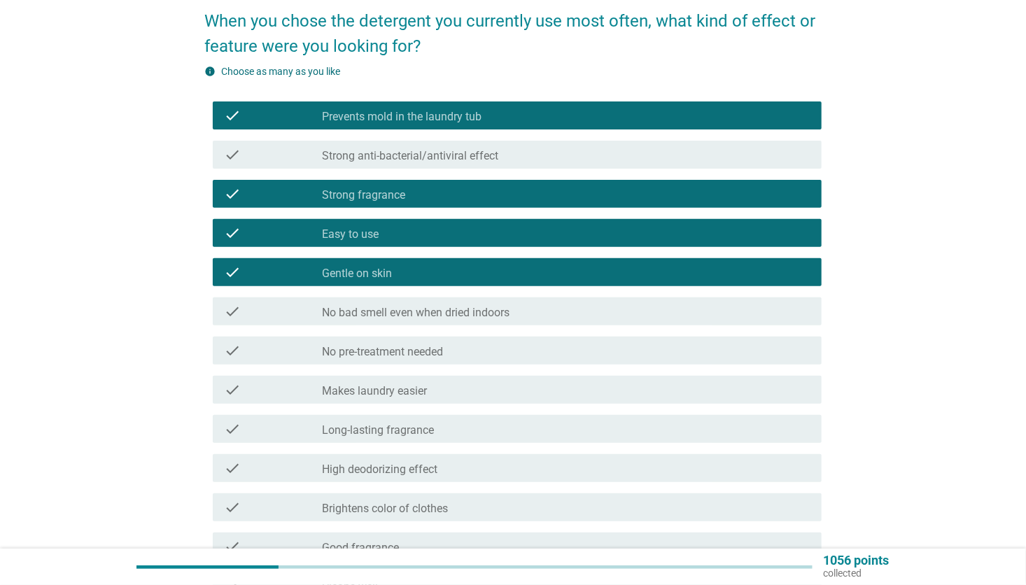
scroll to position [210, 0]
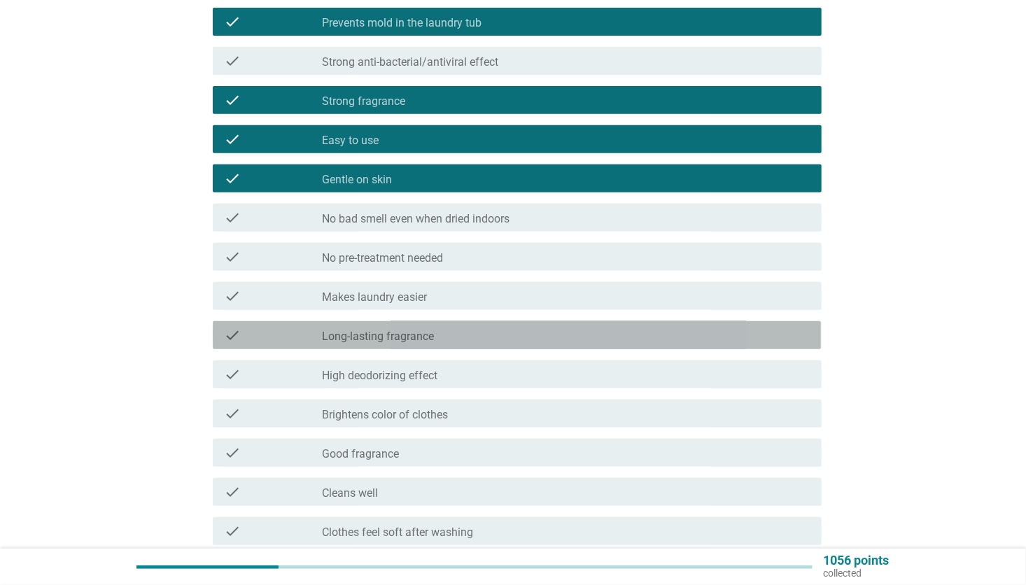
click at [416, 333] on label "Long-lasting fragrance" at bounding box center [378, 337] width 112 height 14
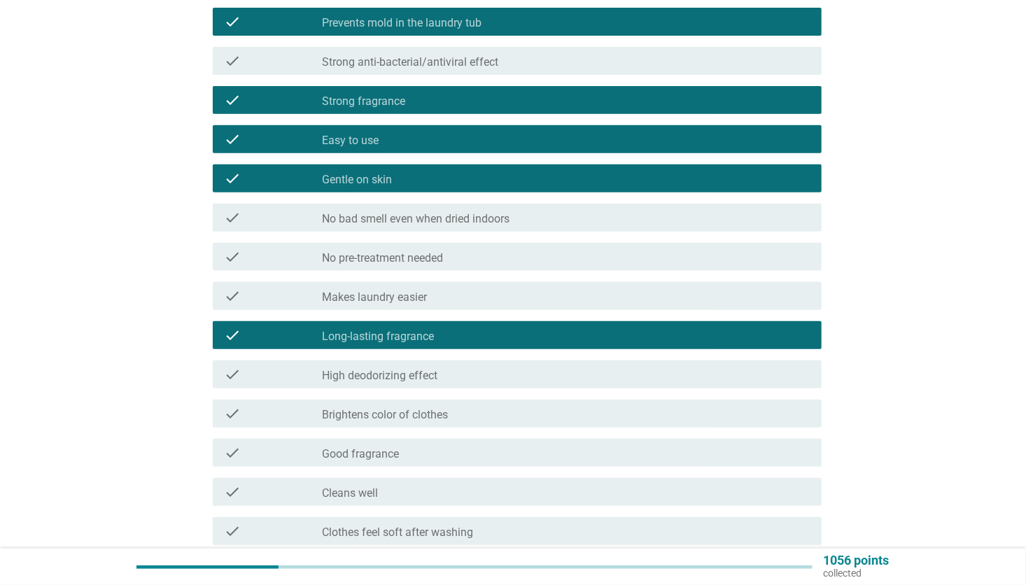
click at [413, 453] on div "check_box_outline_blank Good fragrance" at bounding box center [566, 452] width 488 height 17
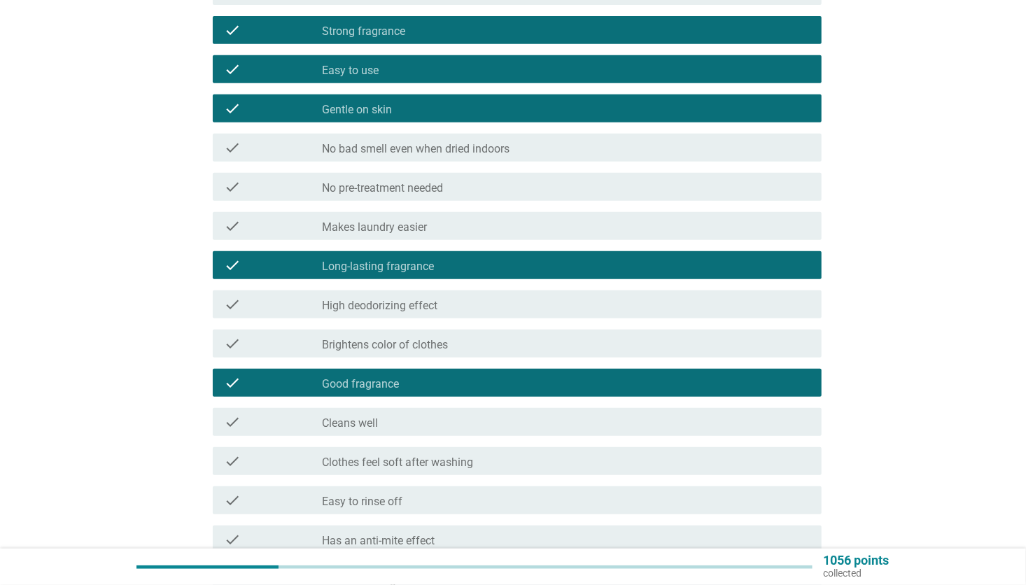
drag, startPoint x: 412, startPoint y: 429, endPoint x: 421, endPoint y: 426, distance: 9.5
click at [412, 428] on div "check_box_outline_blank Cleans well" at bounding box center [566, 422] width 488 height 17
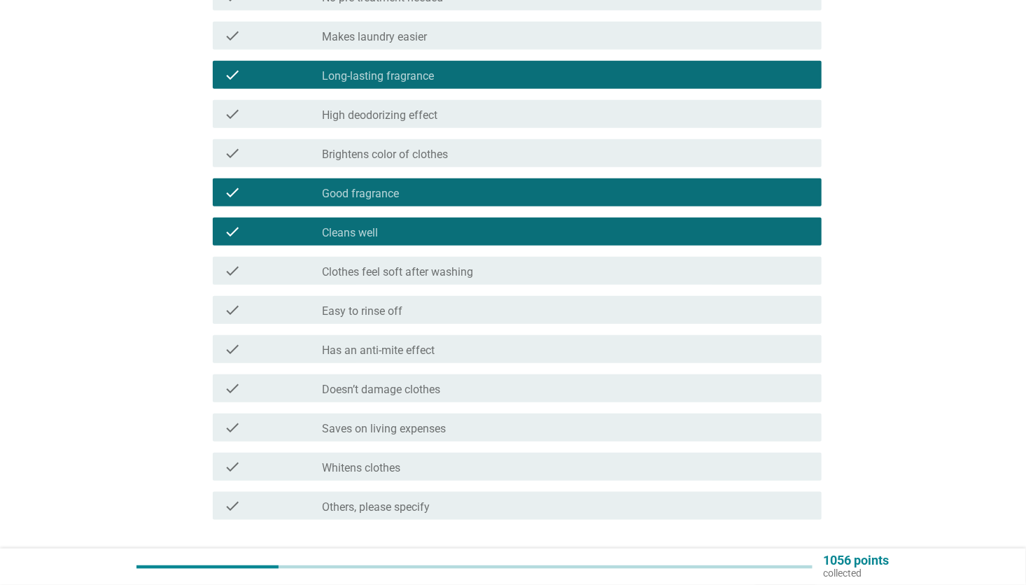
scroll to position [560, 0]
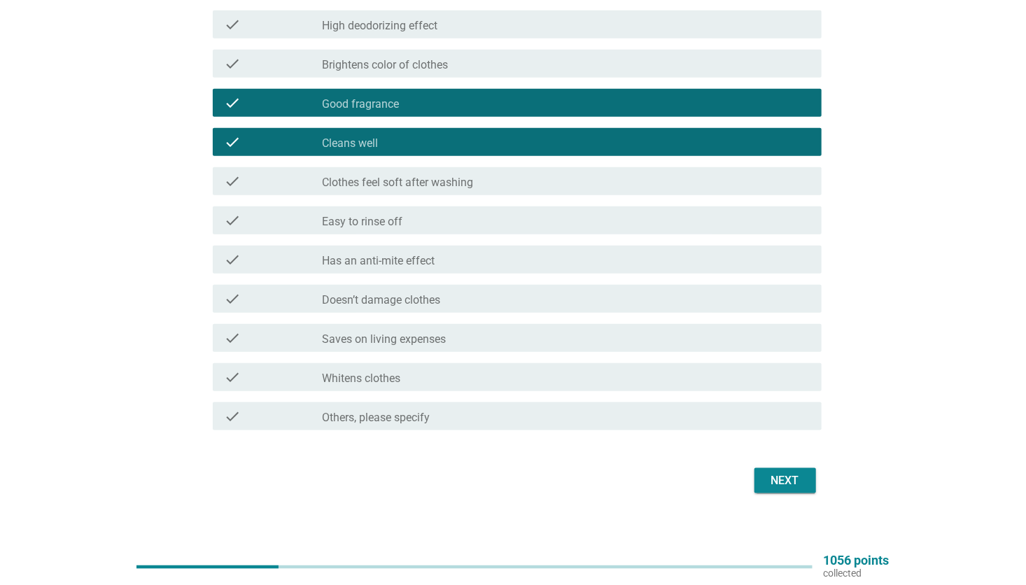
click at [462, 225] on div "check_box_outline_blank Easy to rinse off" at bounding box center [566, 220] width 488 height 17
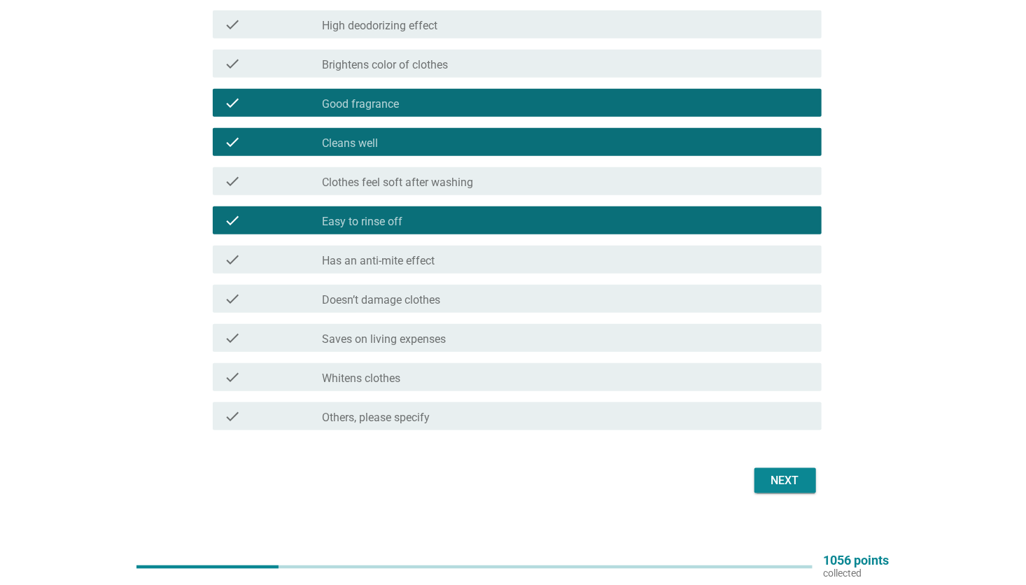
click at [779, 474] on div "Next" at bounding box center [785, 480] width 39 height 17
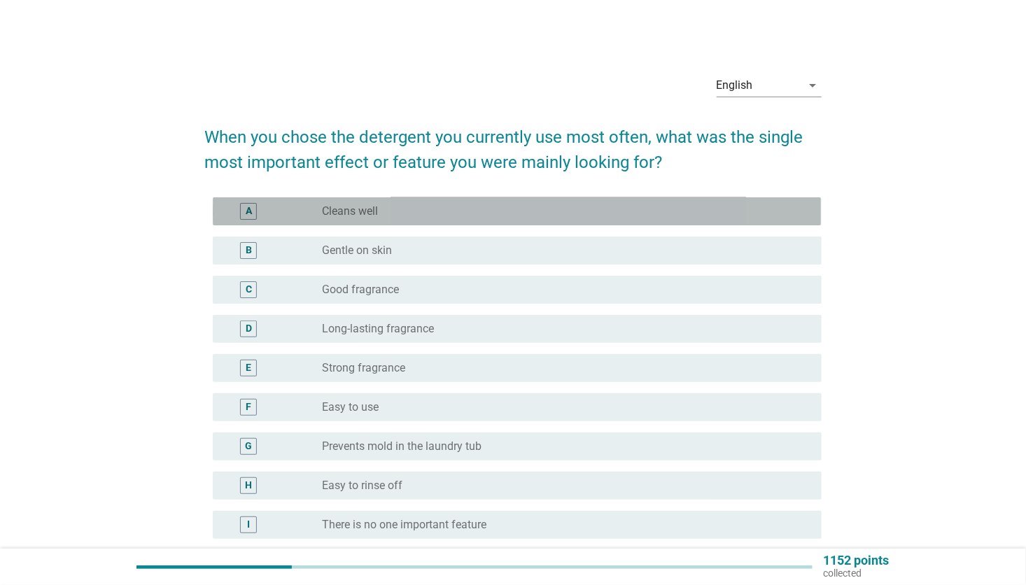
click at [432, 211] on div "radio_button_unchecked Cleans well" at bounding box center [560, 211] width 477 height 14
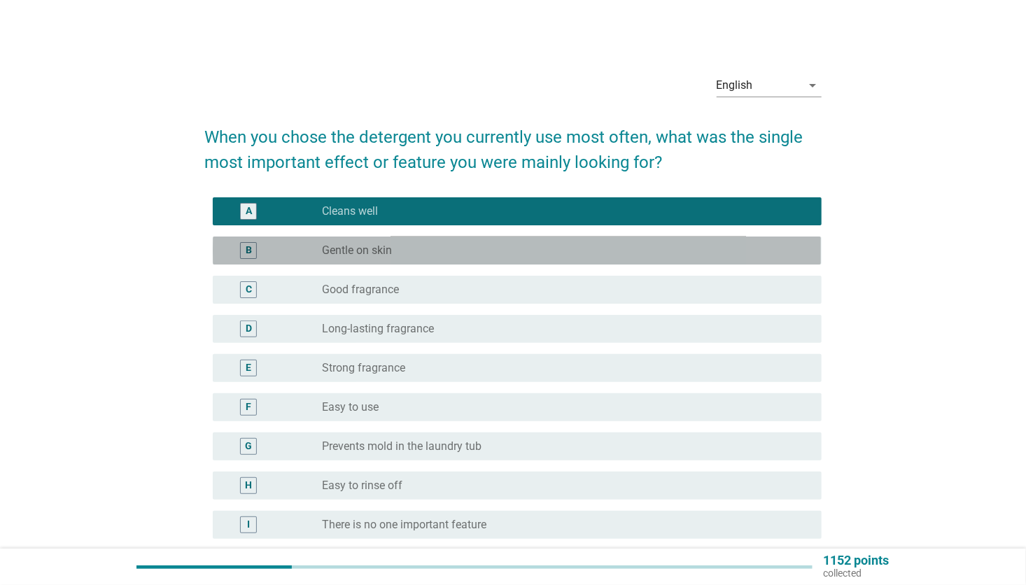
drag, startPoint x: 432, startPoint y: 255, endPoint x: 424, endPoint y: 258, distance: 8.2
click at [432, 255] on div "radio_button_unchecked Gentle on skin" at bounding box center [560, 251] width 477 height 14
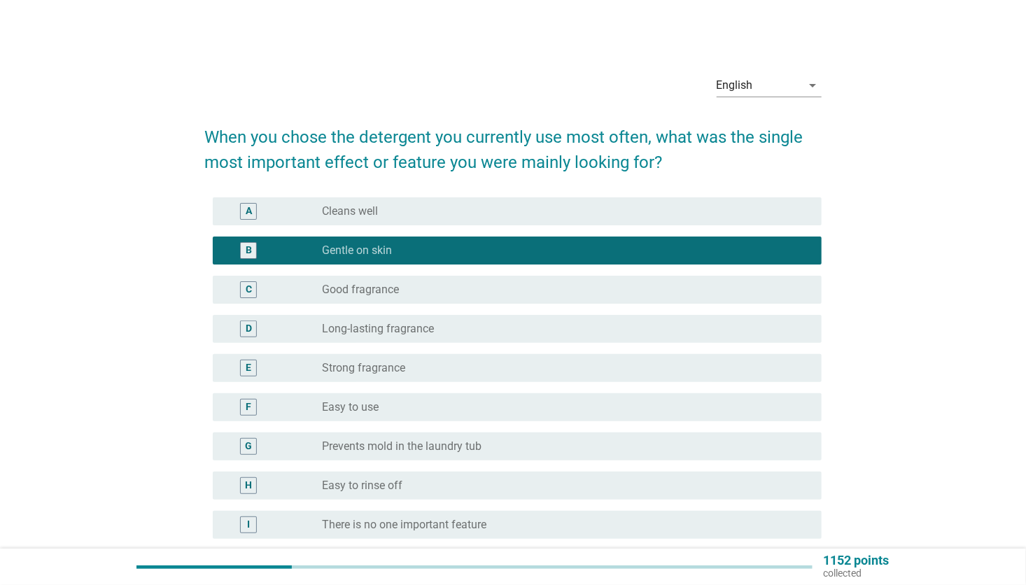
click at [415, 292] on div "radio_button_unchecked Good fragrance" at bounding box center [560, 290] width 477 height 14
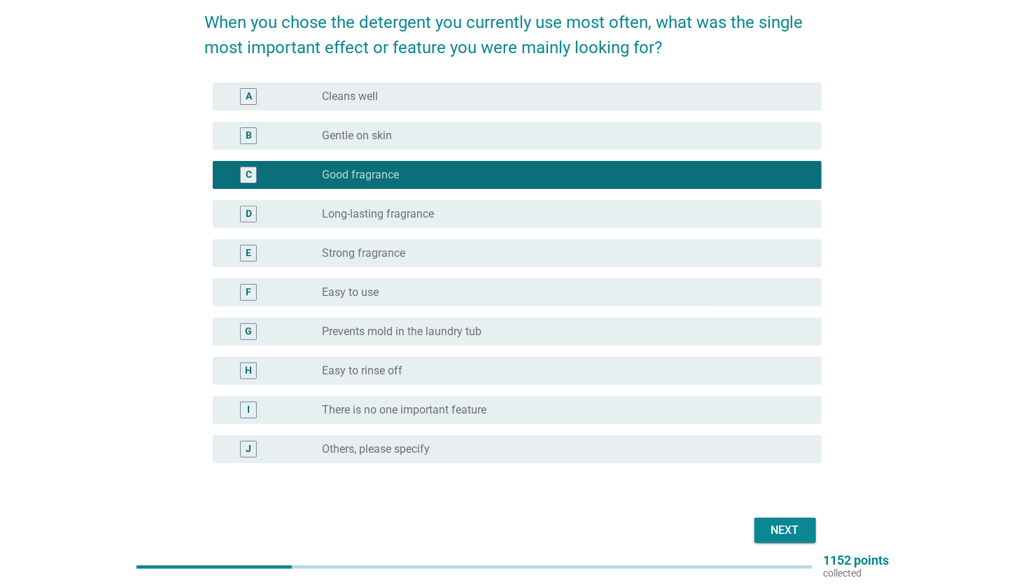
scroll to position [106, 0]
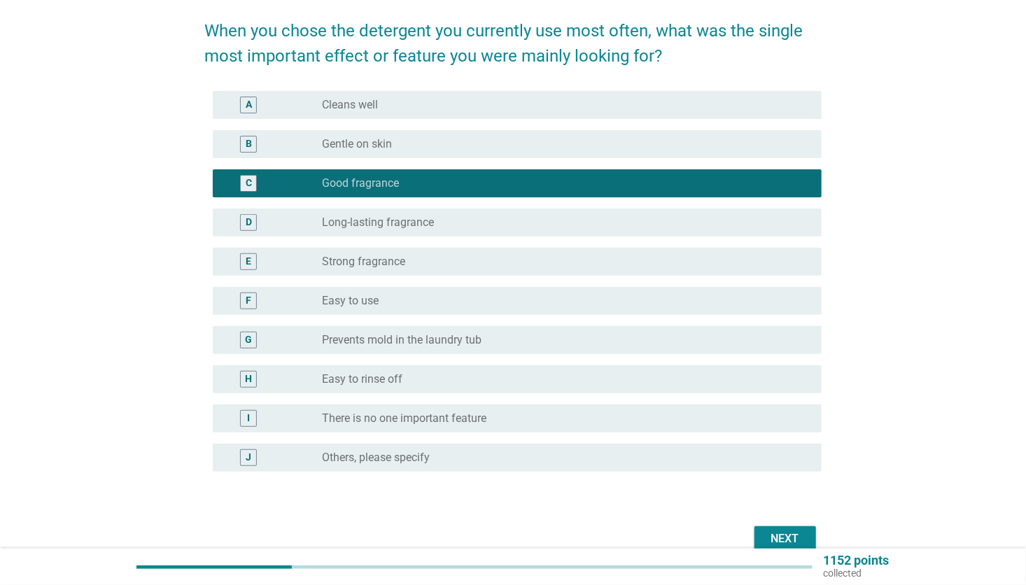
click at [474, 102] on div "radio_button_unchecked Cleans well" at bounding box center [560, 105] width 477 height 14
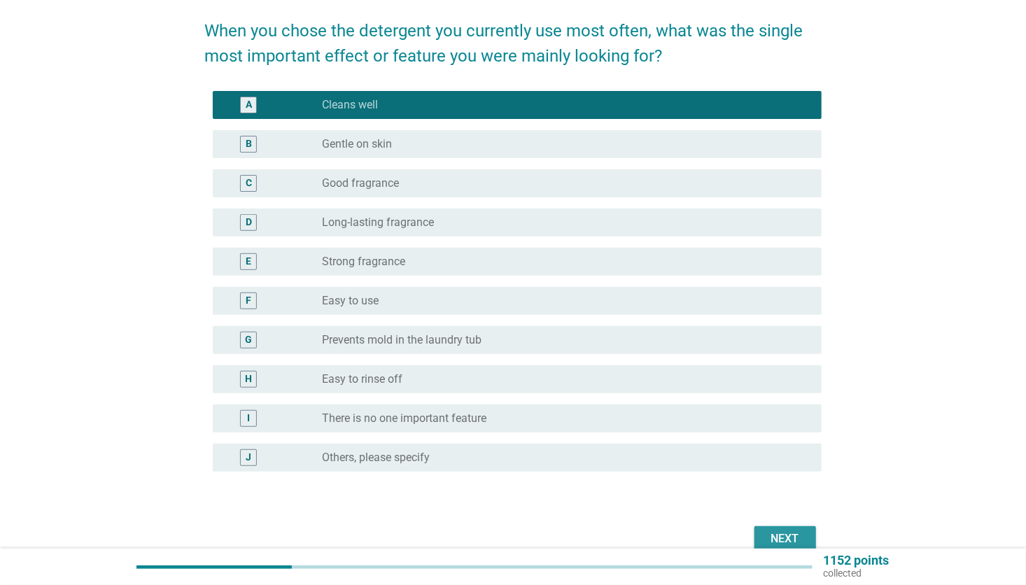
click at [810, 532] on button "Next" at bounding box center [785, 538] width 62 height 25
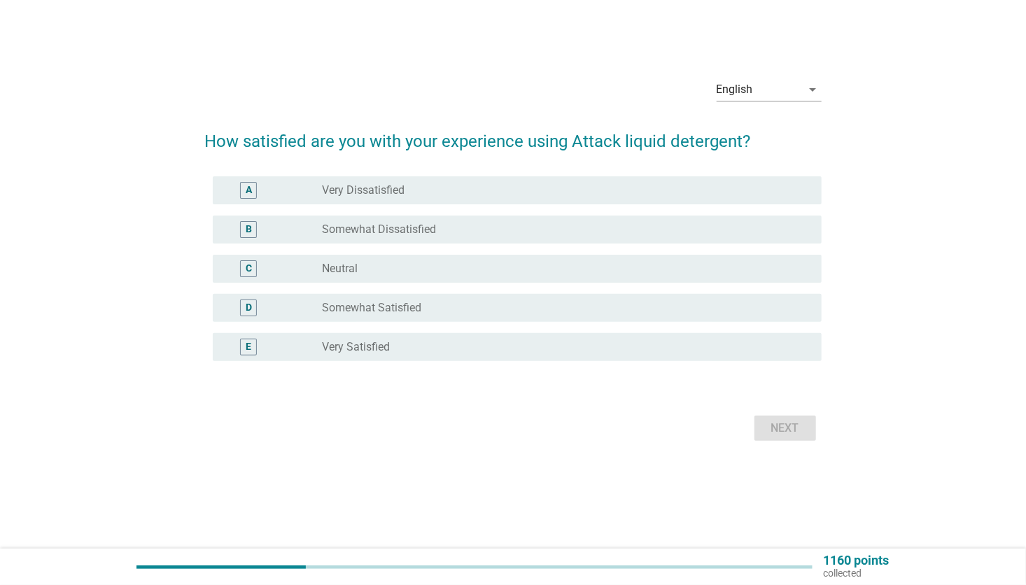
scroll to position [0, 0]
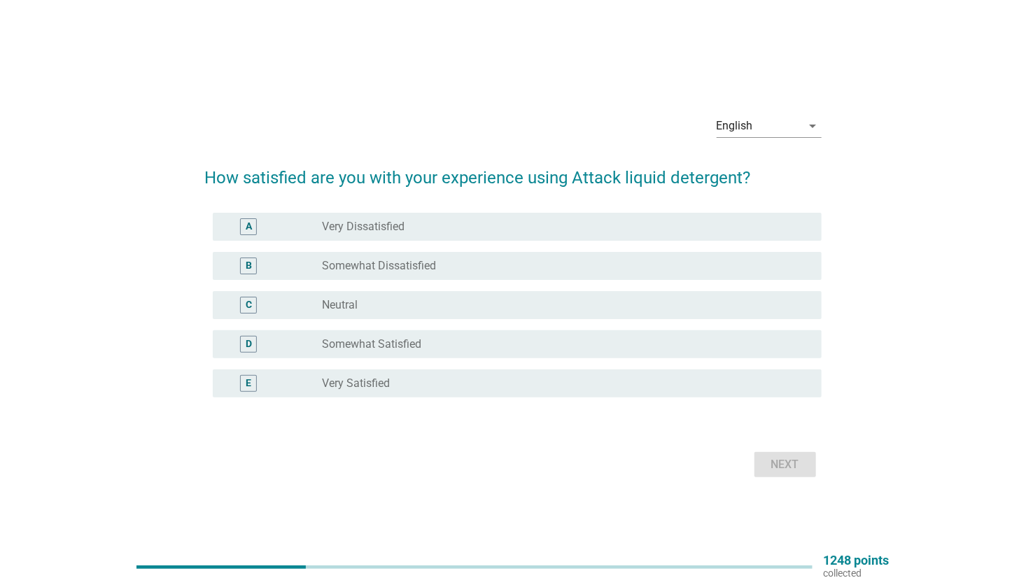
click at [434, 381] on div "radio_button_unchecked Very Satisfied" at bounding box center [560, 383] width 477 height 14
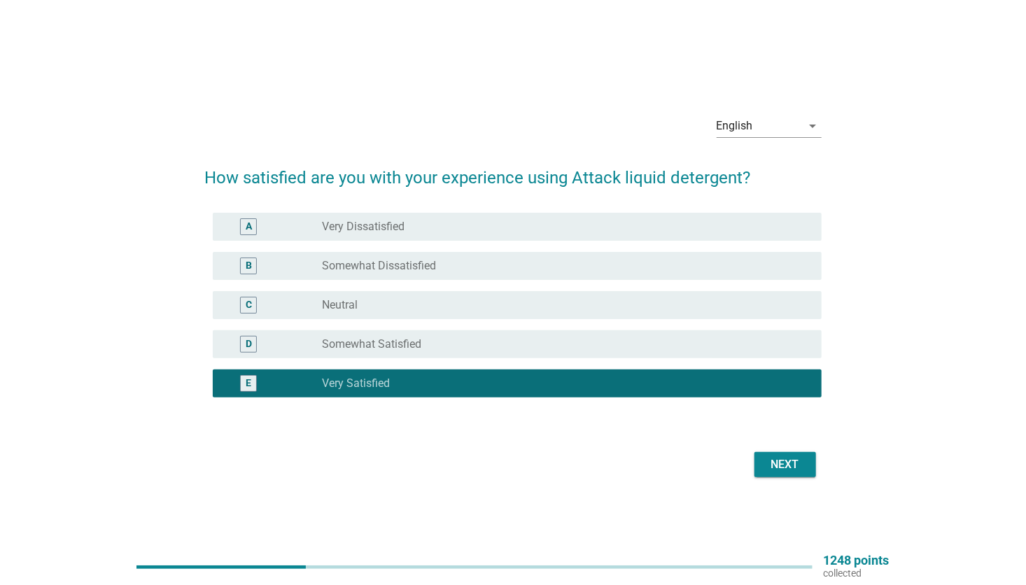
click at [780, 468] on div "Next" at bounding box center [785, 464] width 39 height 17
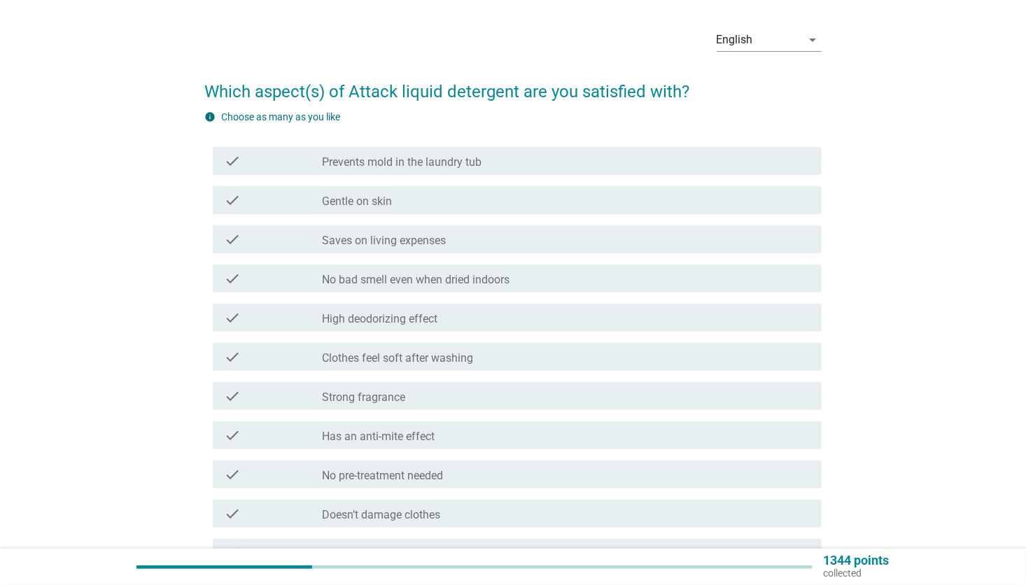
scroll to position [70, 0]
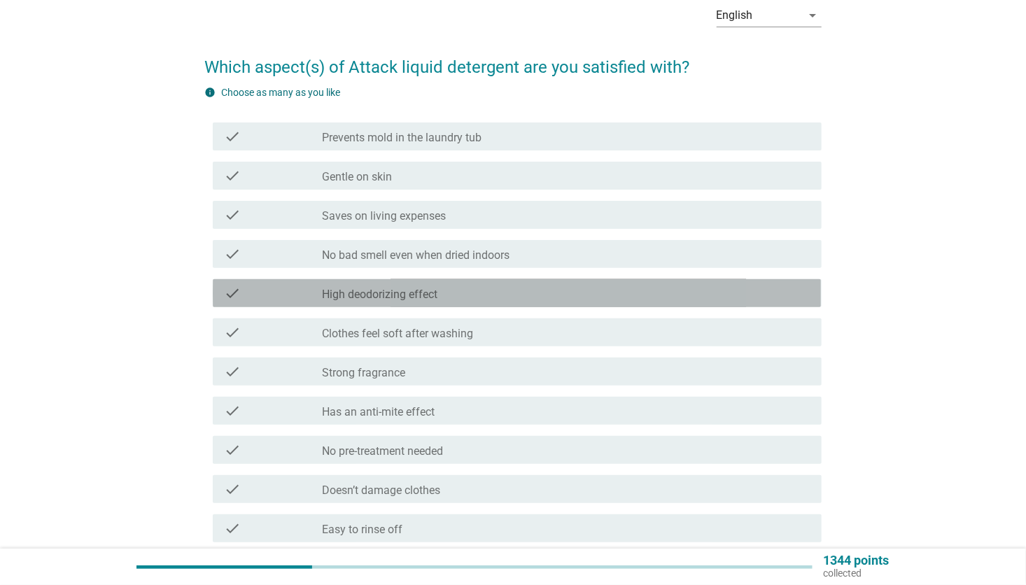
click at [414, 288] on label "High deodorizing effect" at bounding box center [379, 295] width 115 height 14
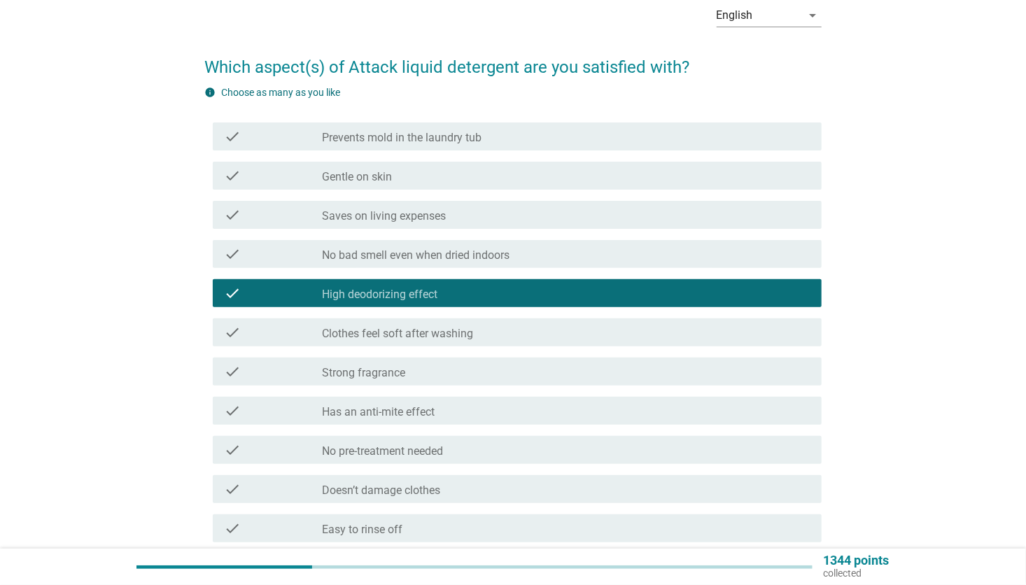
click at [409, 374] on div "check_box_outline_blank Strong fragrance" at bounding box center [566, 371] width 488 height 17
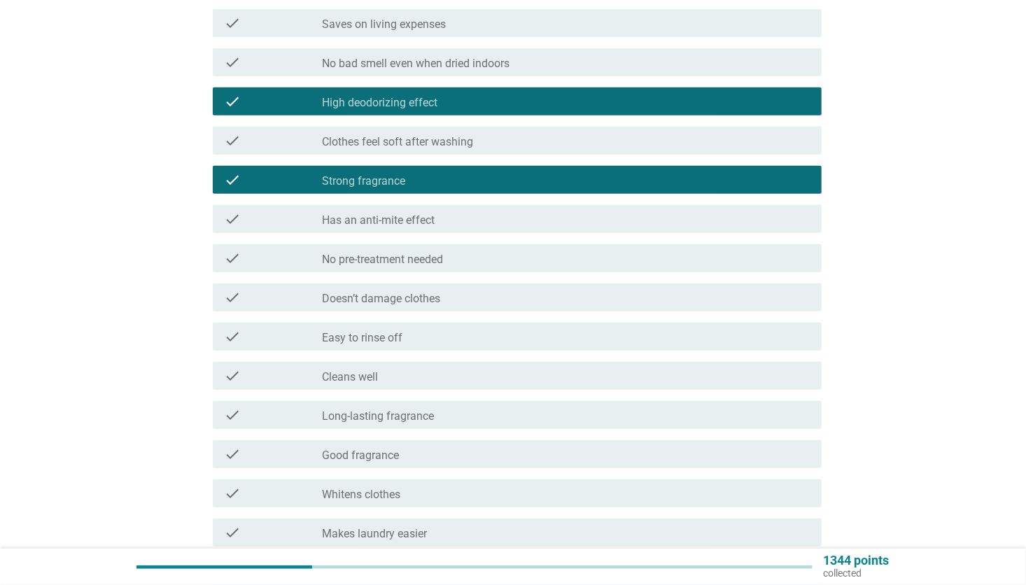
scroll to position [280, 0]
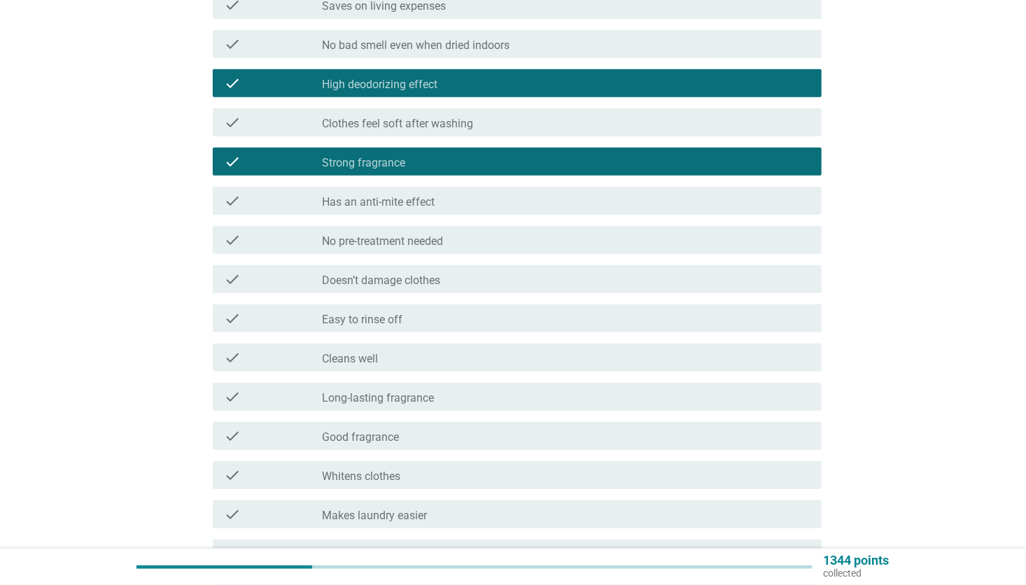
click at [378, 353] on label "Cleans well" at bounding box center [350, 359] width 56 height 14
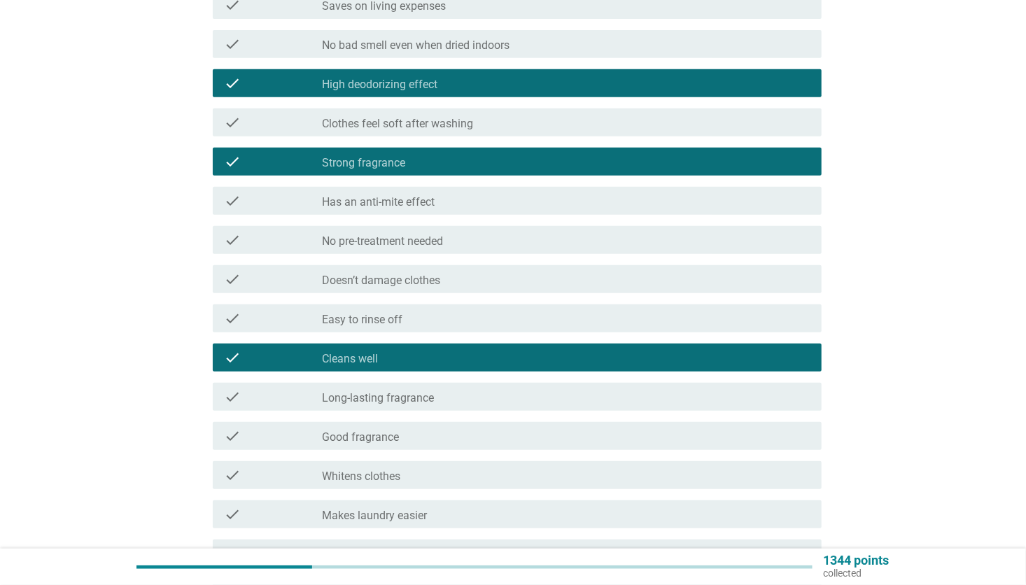
click at [401, 313] on label "Easy to rinse off" at bounding box center [362, 320] width 80 height 14
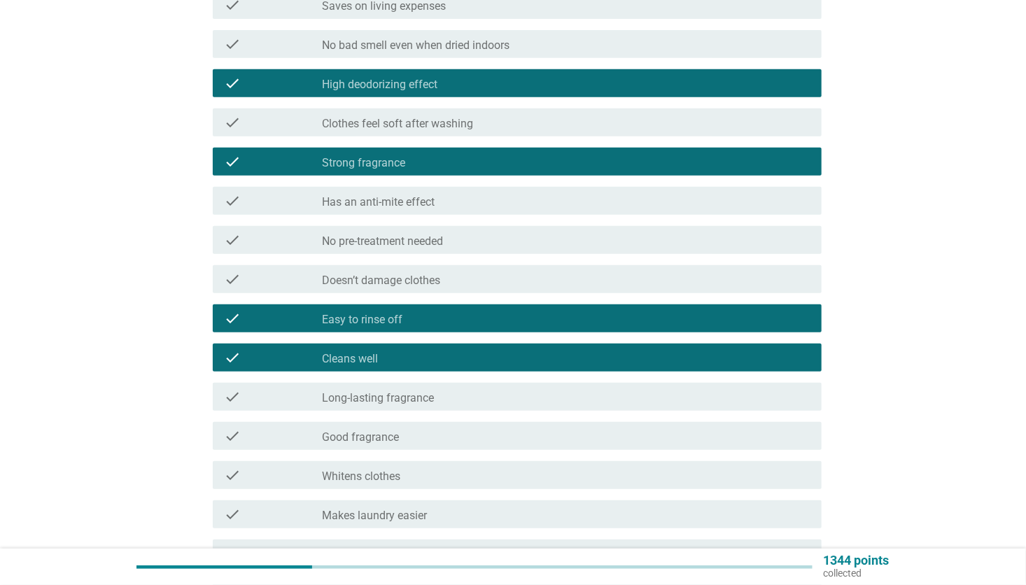
click at [410, 434] on div "check_box_outline_blank Good fragrance" at bounding box center [566, 436] width 488 height 17
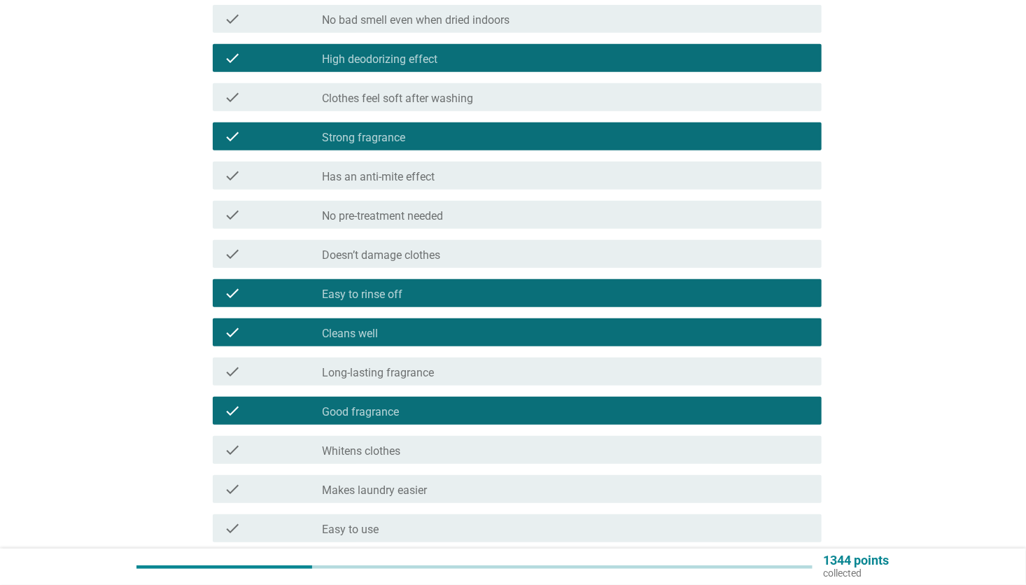
scroll to position [350, 0]
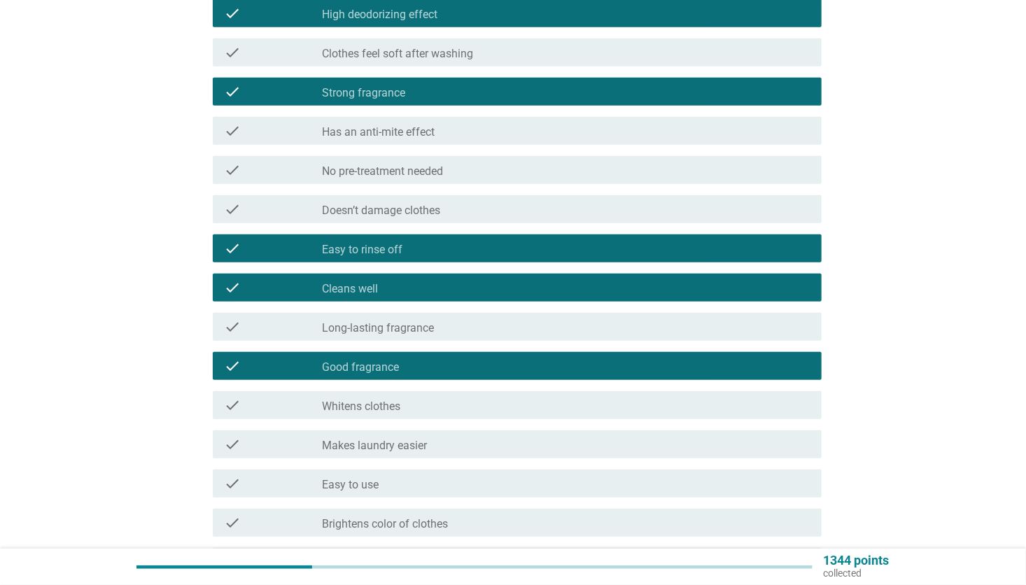
click at [458, 451] on div "check_box_outline_blank Makes laundry easier" at bounding box center [566, 444] width 488 height 17
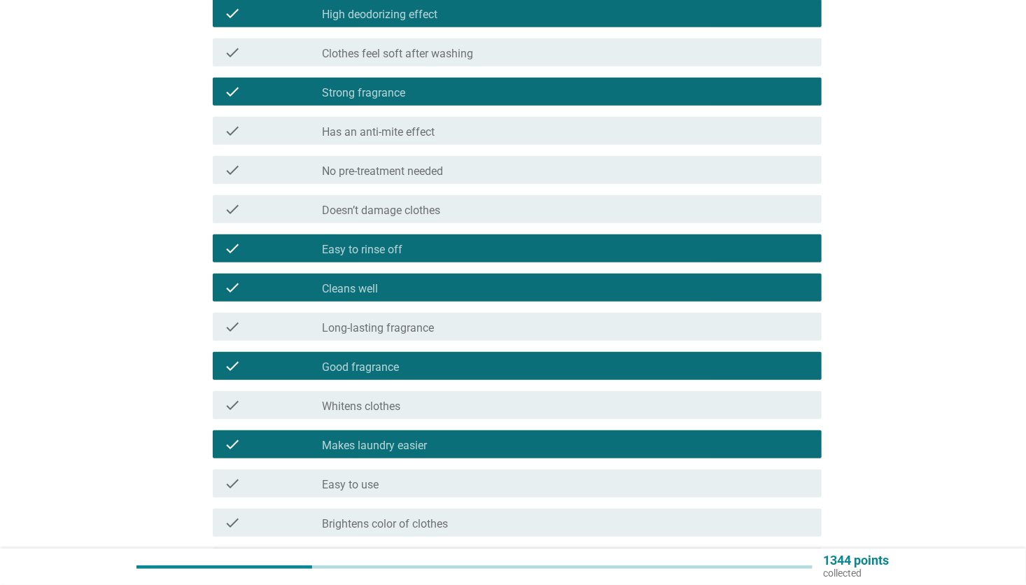
click at [395, 478] on div "check_box_outline_blank Easy to use" at bounding box center [566, 483] width 488 height 17
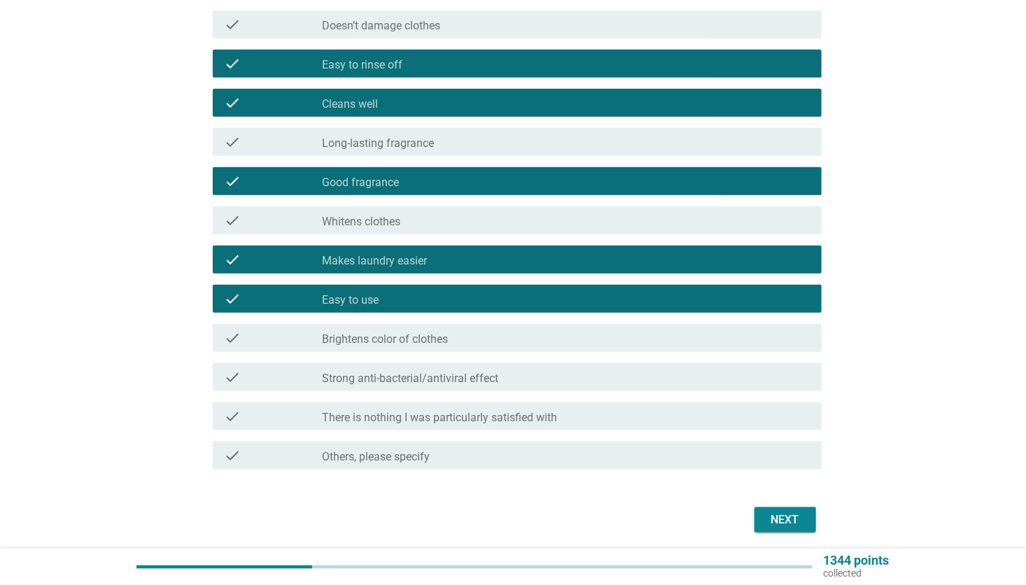
scroll to position [585, 0]
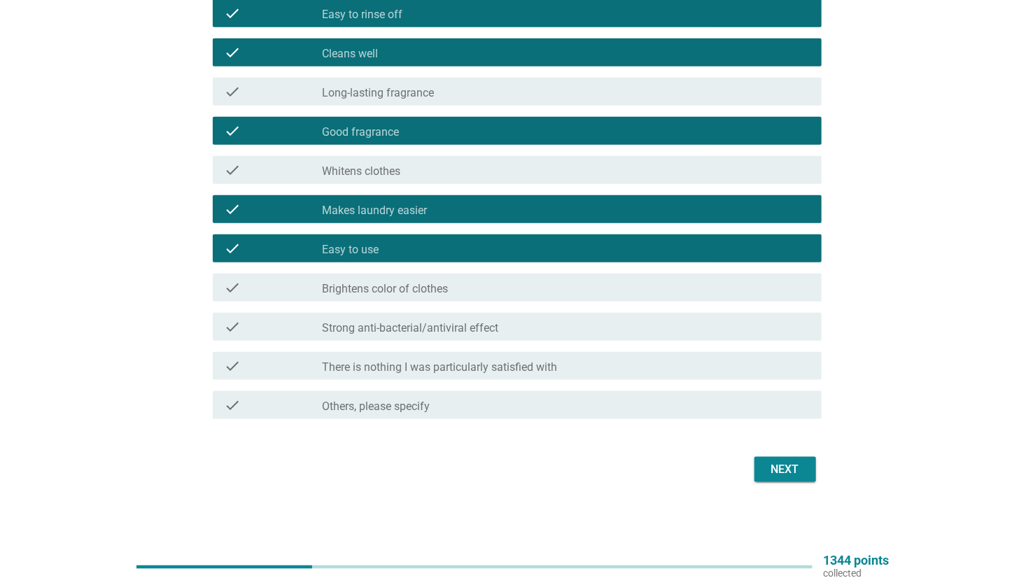
click at [800, 470] on div "Next" at bounding box center [785, 469] width 39 height 17
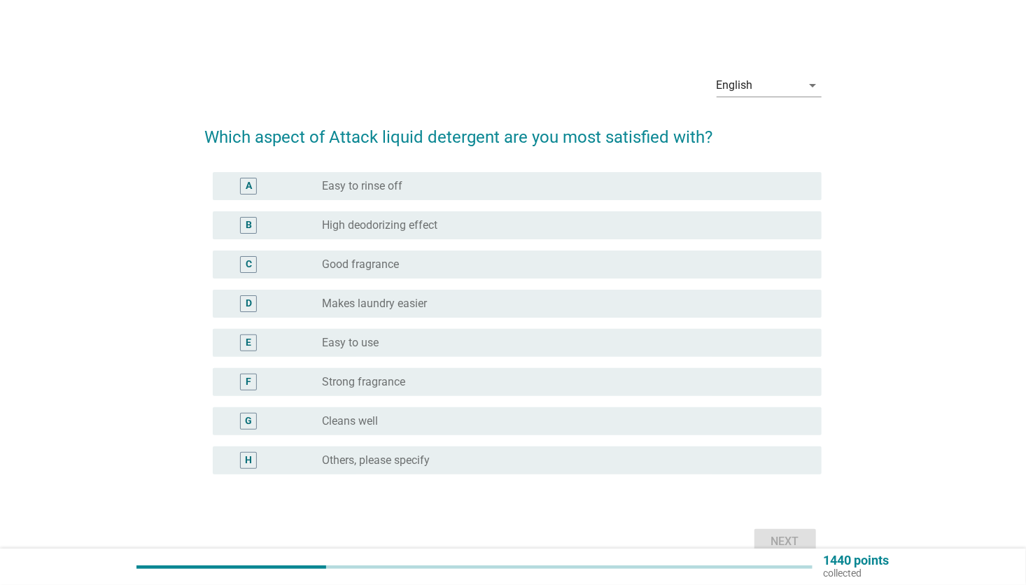
click at [435, 304] on div "radio_button_unchecked Makes laundry easier" at bounding box center [560, 304] width 477 height 14
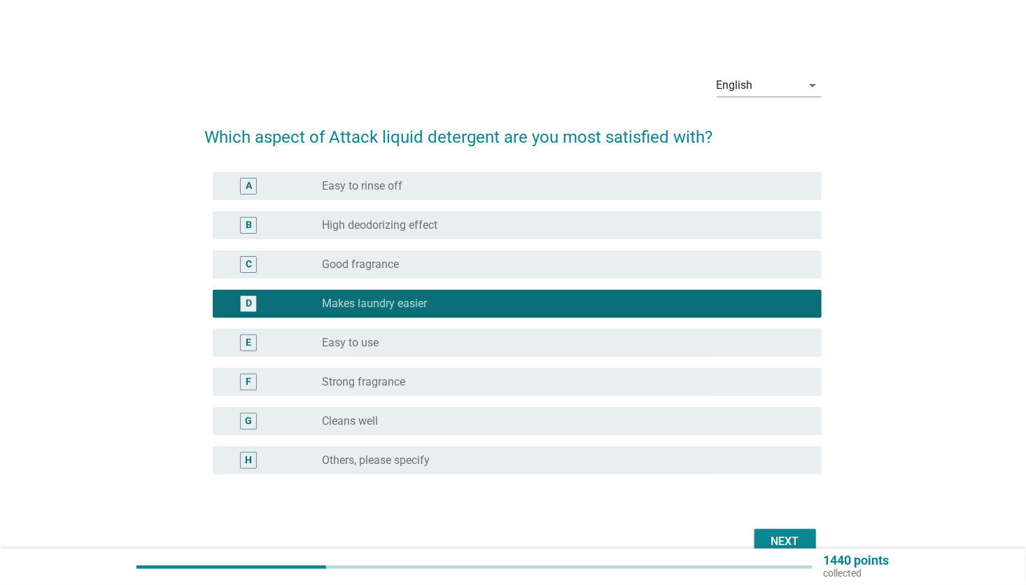
click at [393, 221] on label "High deodorizing effect" at bounding box center [379, 225] width 115 height 14
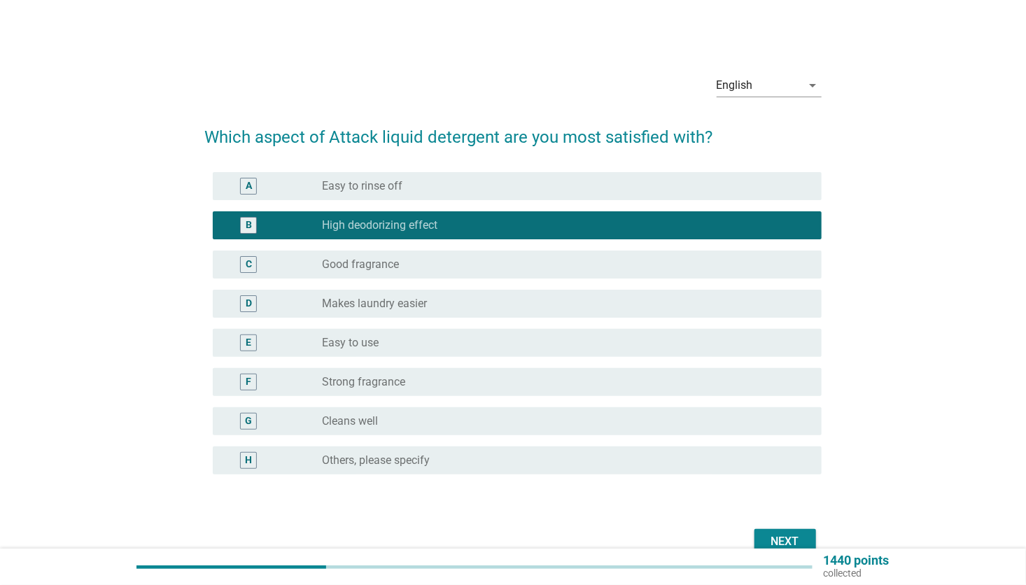
click at [792, 533] on div "Next" at bounding box center [785, 541] width 39 height 17
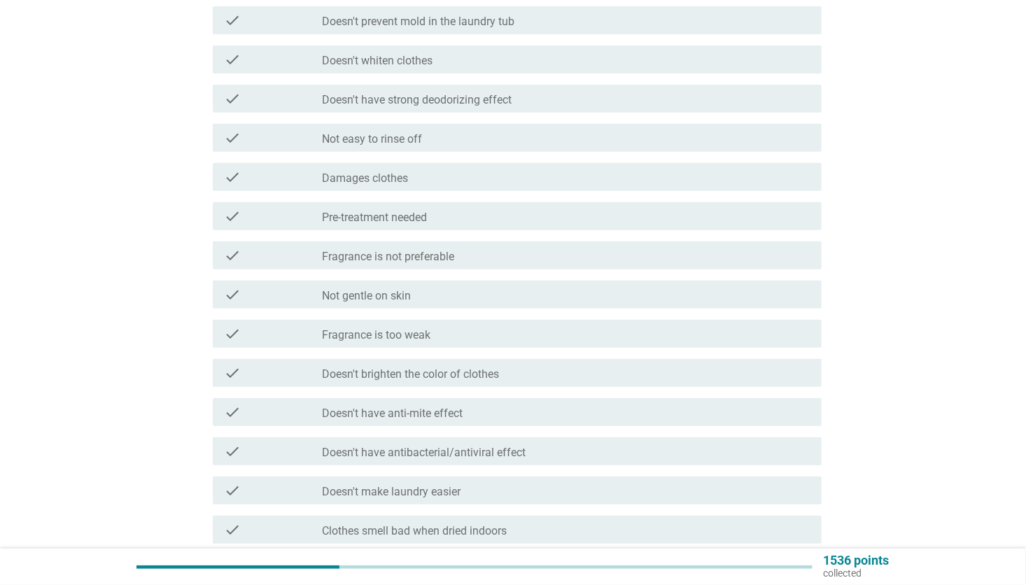
scroll to position [280, 0]
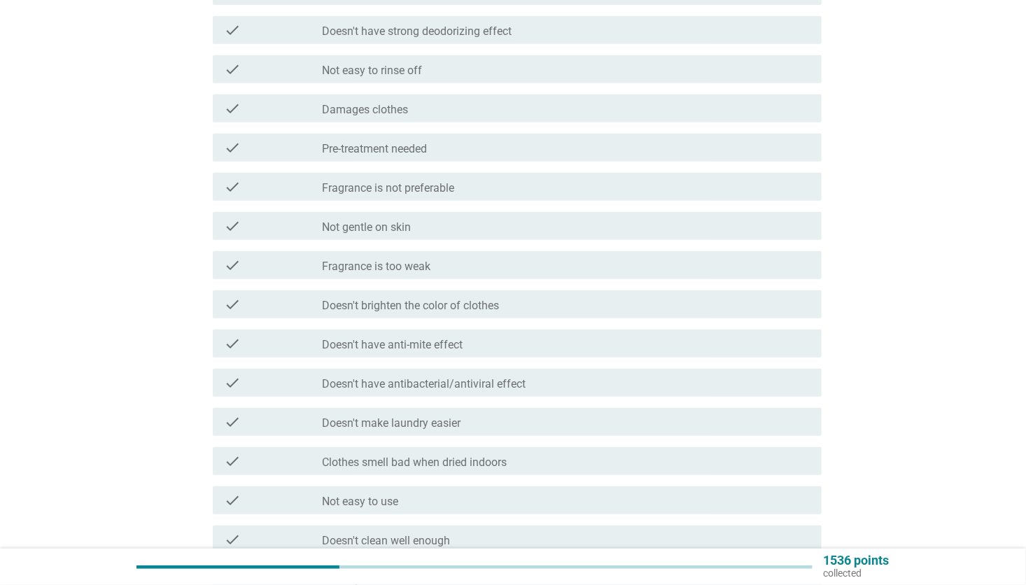
click at [453, 230] on div "check_box_outline_blank Not gentle on skin" at bounding box center [566, 226] width 488 height 17
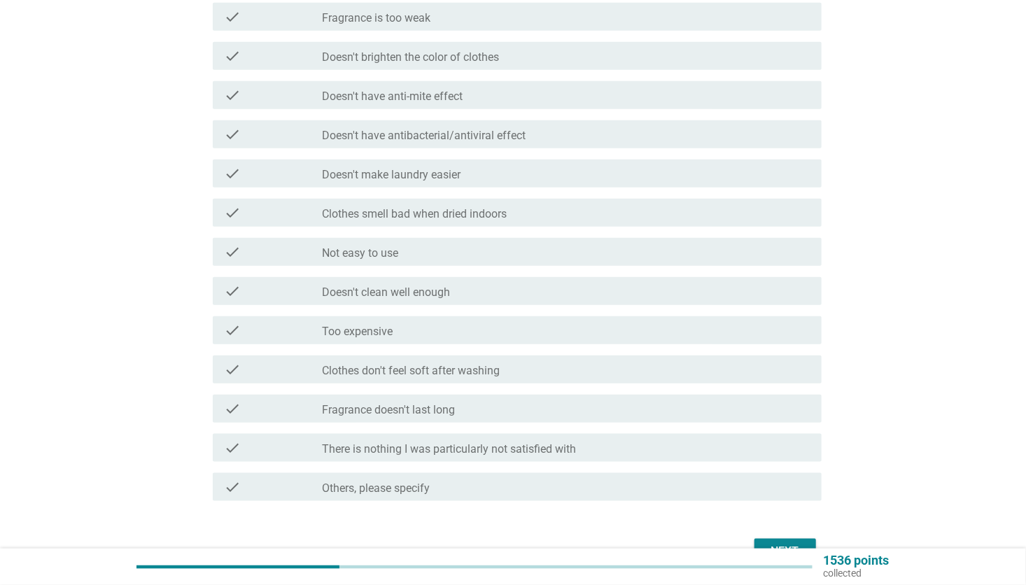
scroll to position [560, 0]
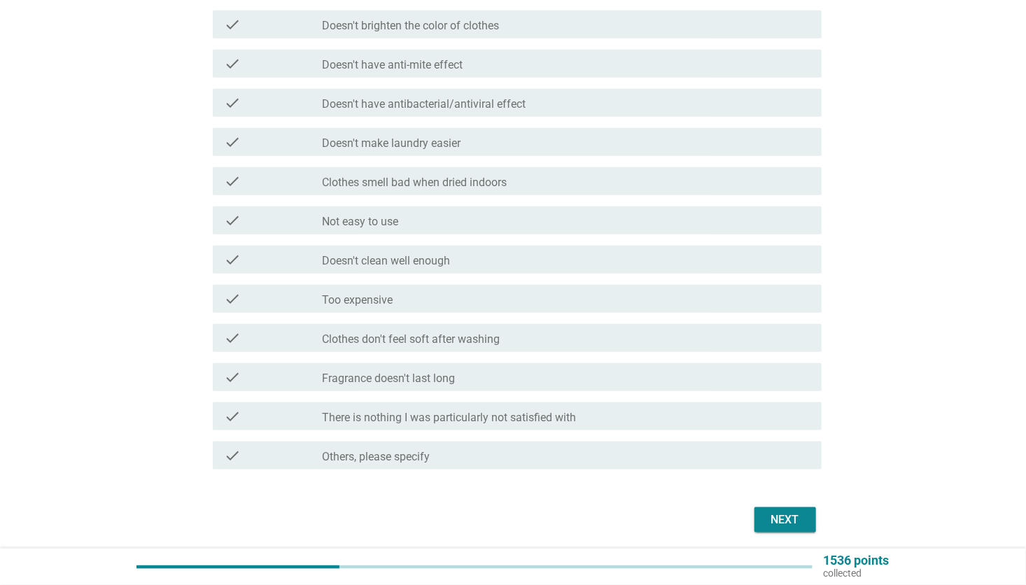
click at [482, 343] on label "Clothes don't feel soft after washing" at bounding box center [411, 339] width 178 height 14
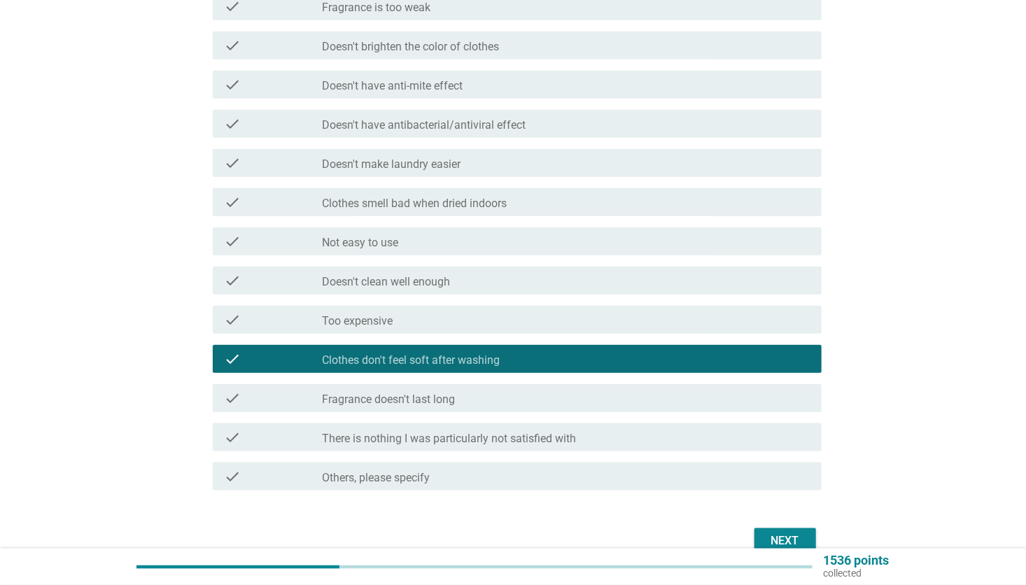
scroll to position [610, 0]
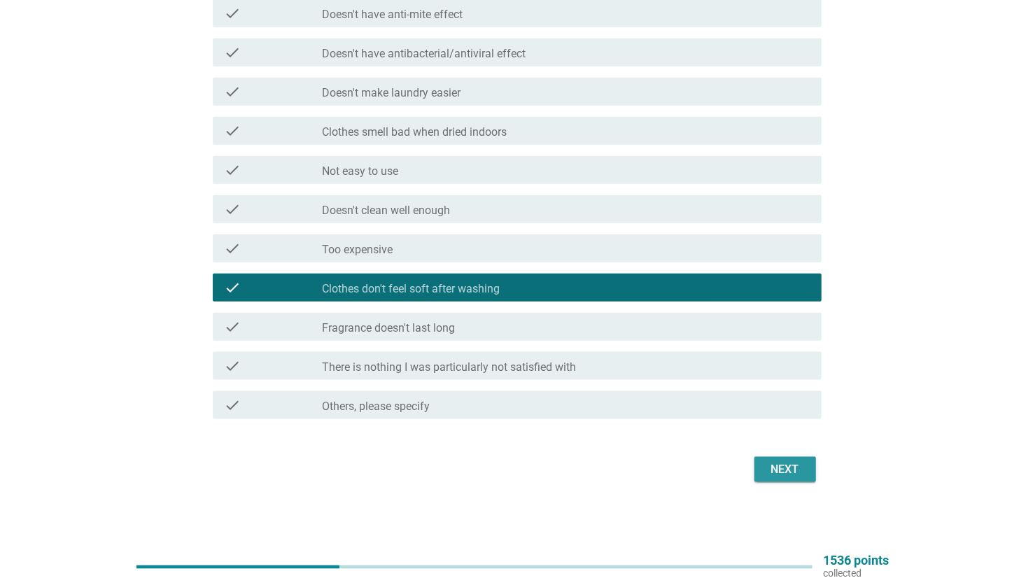
click at [788, 466] on div "Next" at bounding box center [785, 469] width 39 height 17
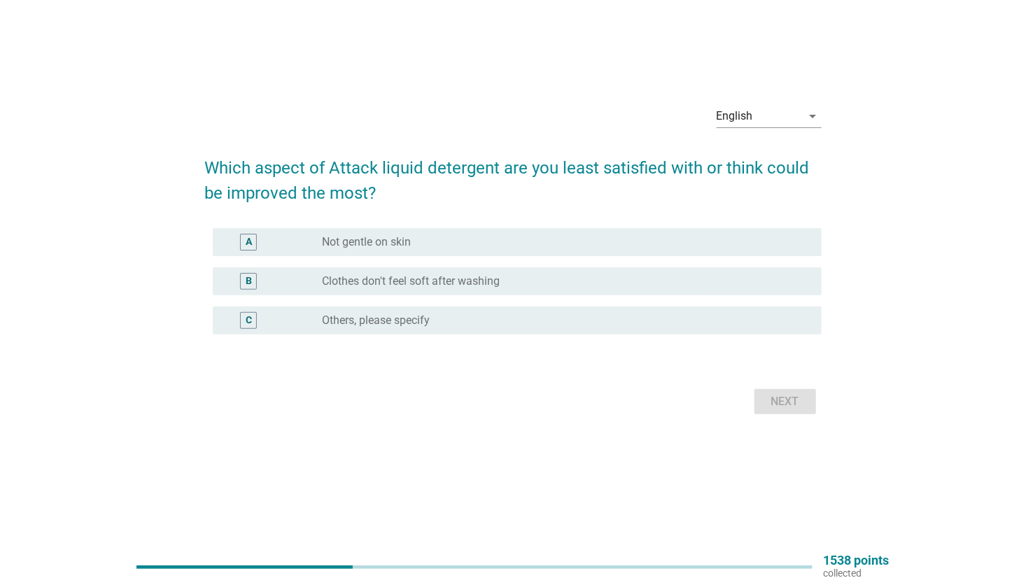
scroll to position [0, 0]
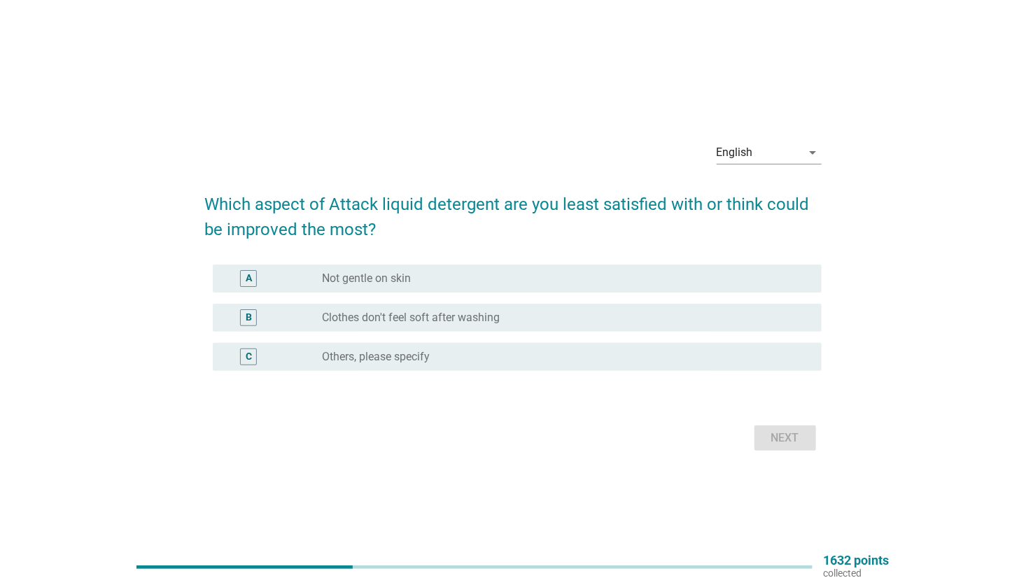
click at [451, 274] on div "radio_button_unchecked Not gentle on skin" at bounding box center [560, 279] width 477 height 14
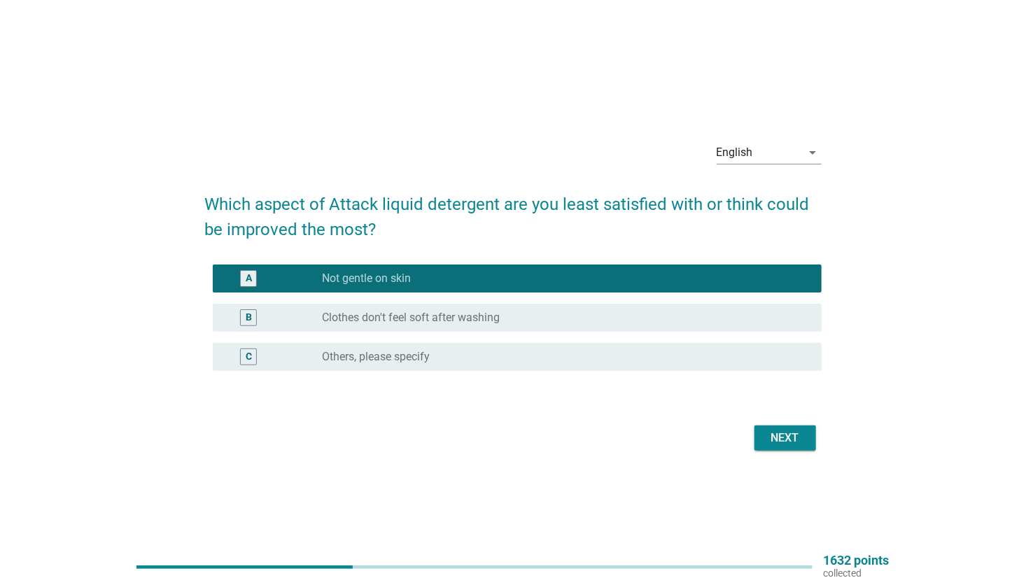
click at [491, 299] on div "B radio_button_unchecked Clothes don't feel soft after washing" at bounding box center [512, 317] width 616 height 39
click at [476, 311] on label "Clothes don't feel soft after washing" at bounding box center [411, 318] width 178 height 14
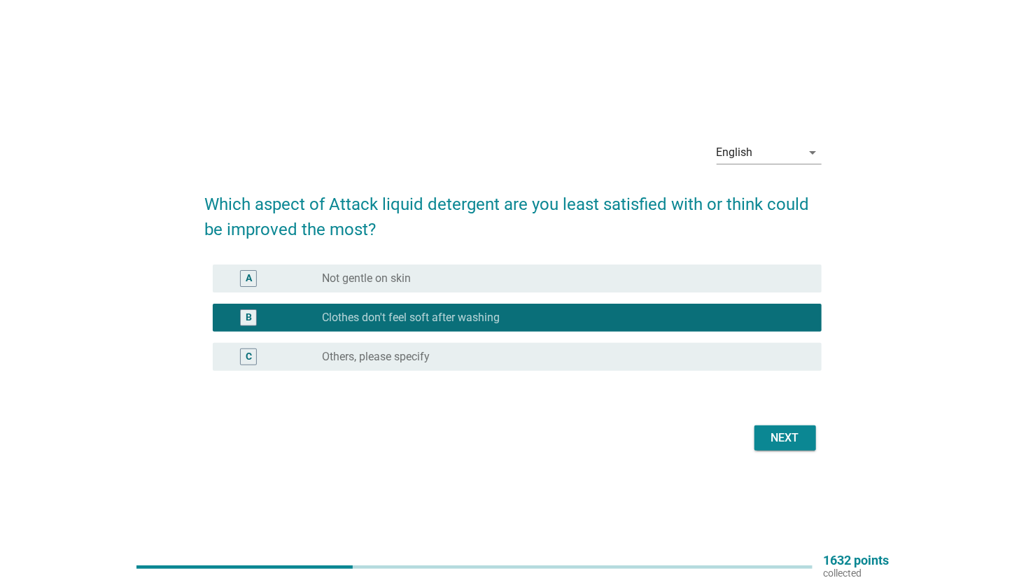
click at [421, 277] on div "radio_button_unchecked Not gentle on skin" at bounding box center [560, 279] width 477 height 14
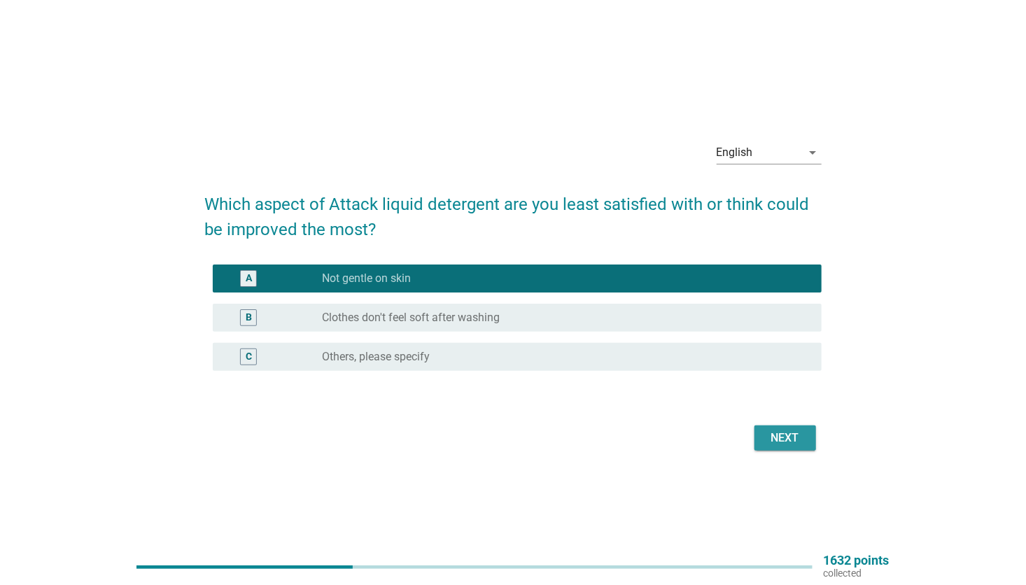
click at [782, 435] on div "Next" at bounding box center [785, 438] width 39 height 17
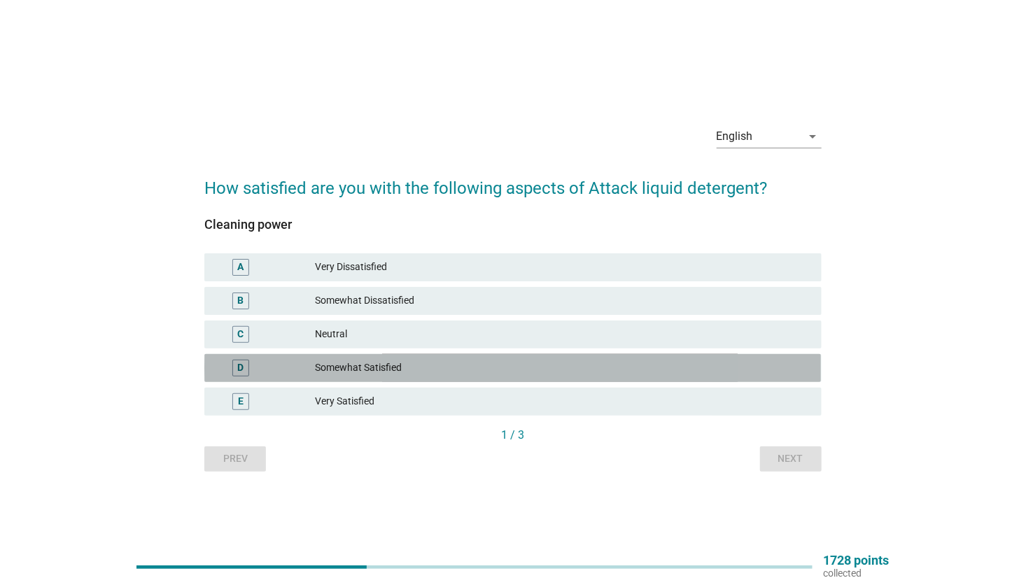
click at [388, 369] on div "Somewhat Satisfied" at bounding box center [562, 368] width 495 height 17
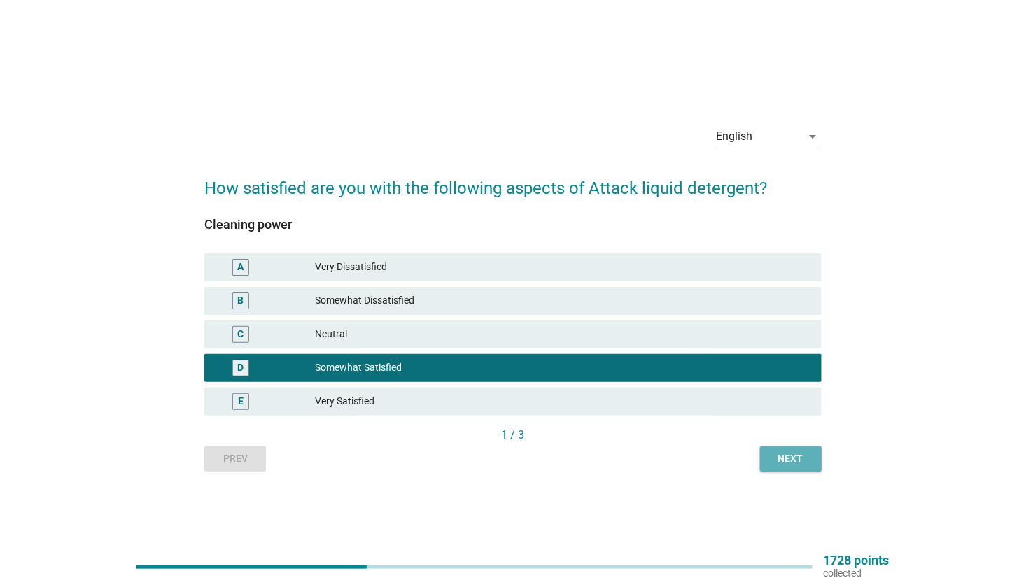
click at [810, 461] on div "Next" at bounding box center [790, 458] width 39 height 15
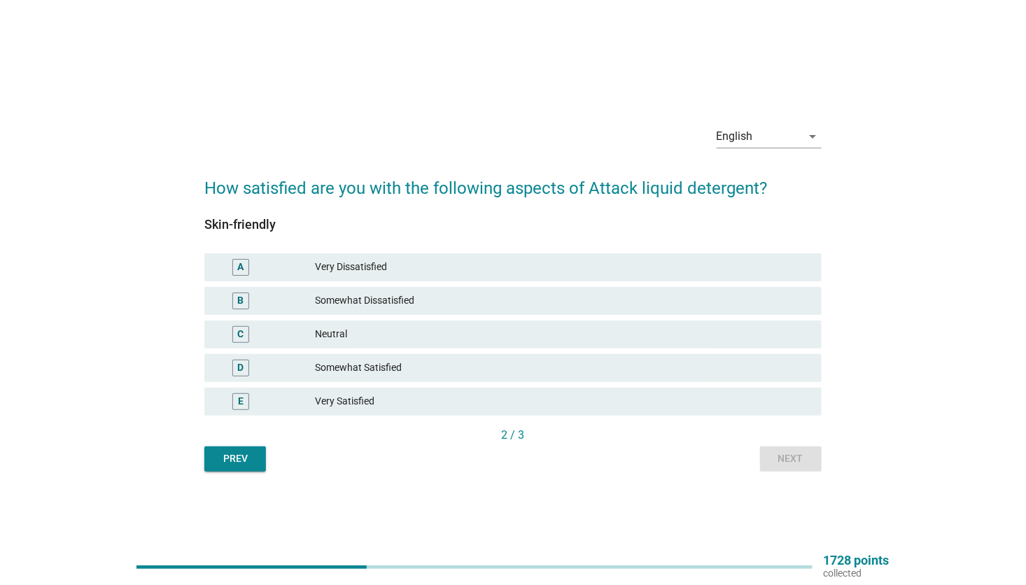
click at [374, 368] on div "Somewhat Satisfied" at bounding box center [562, 368] width 495 height 17
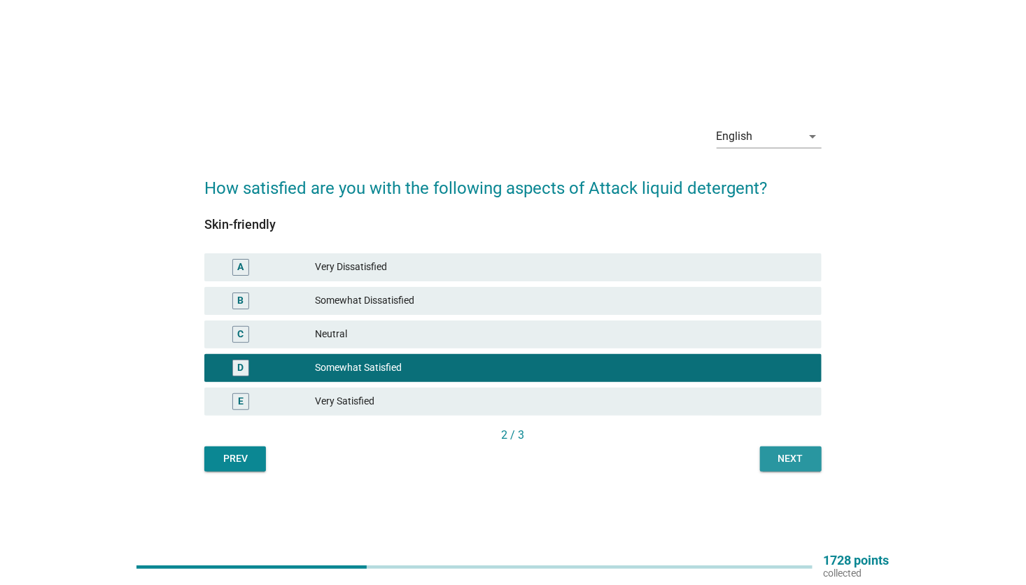
click at [793, 456] on div "Next" at bounding box center [790, 458] width 39 height 15
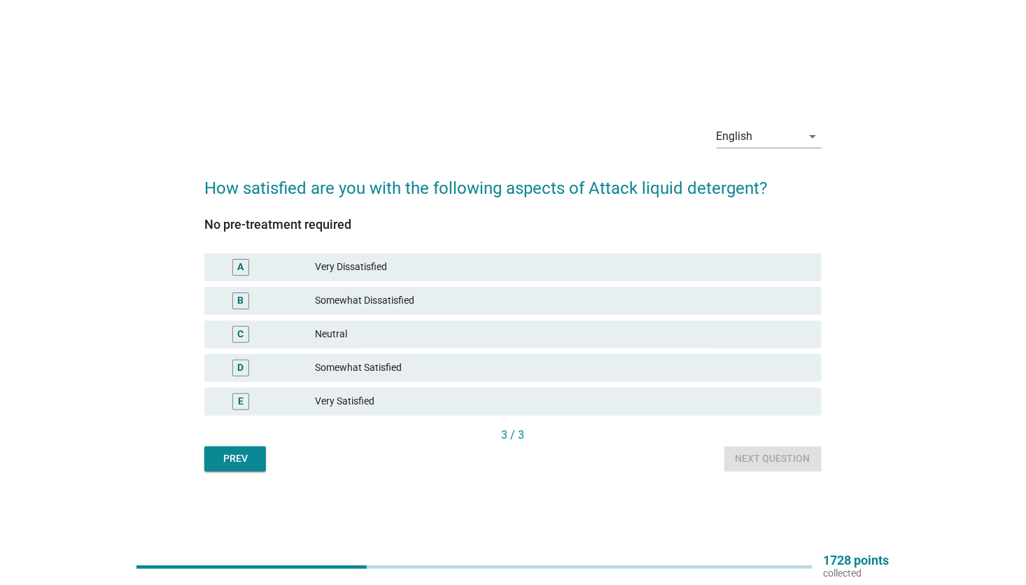
click at [353, 334] on div "Neutral" at bounding box center [562, 334] width 495 height 17
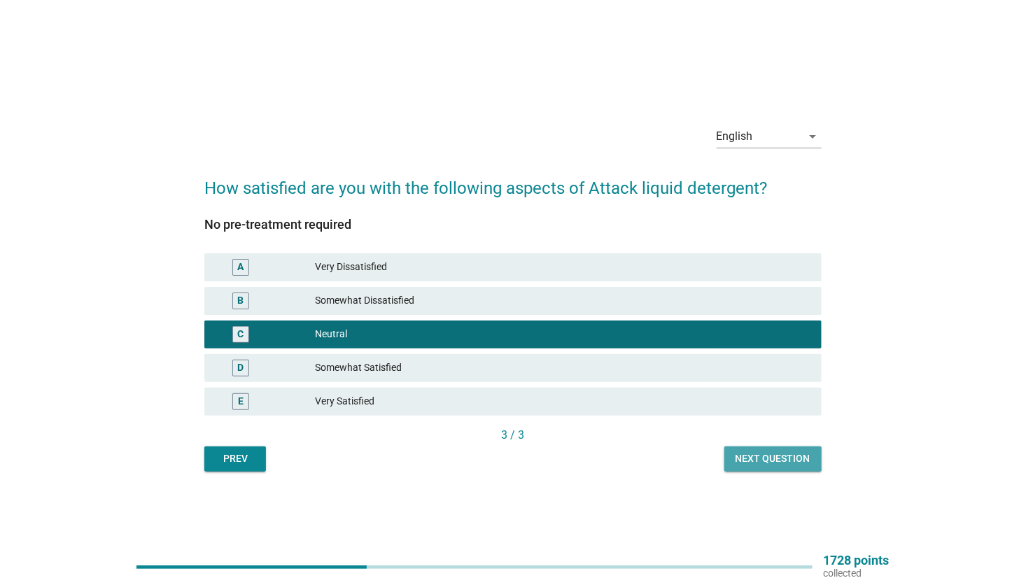
click at [775, 458] on div "Next question" at bounding box center [772, 458] width 75 height 15
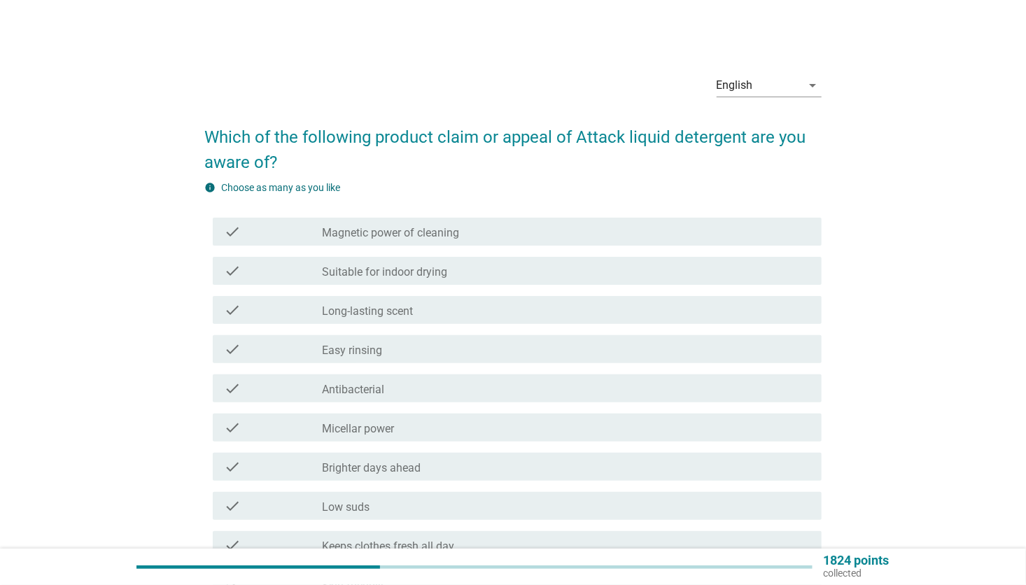
click at [398, 386] on div "check_box_outline_blank Antibacterial" at bounding box center [566, 388] width 488 height 17
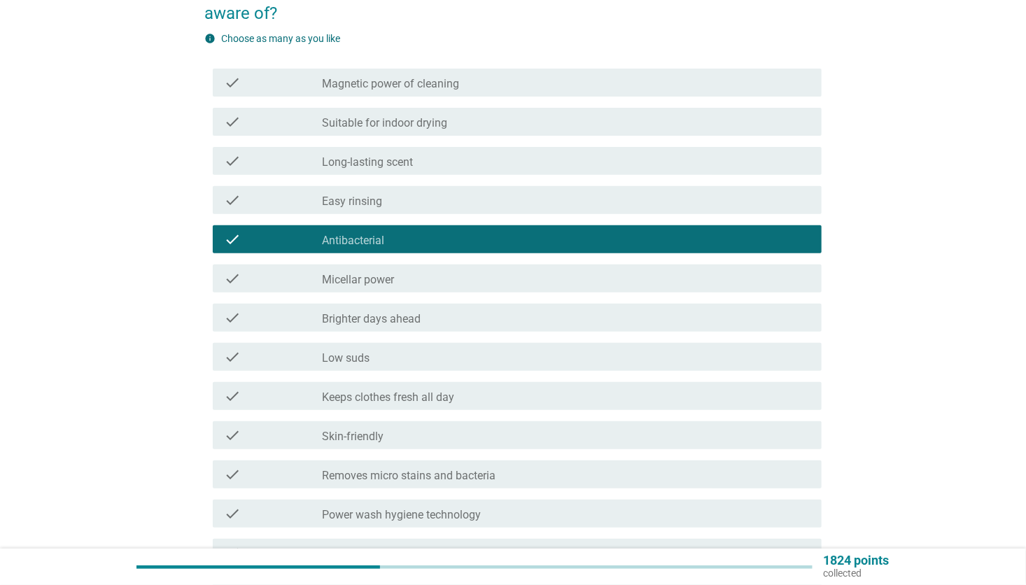
scroll to position [70, 0]
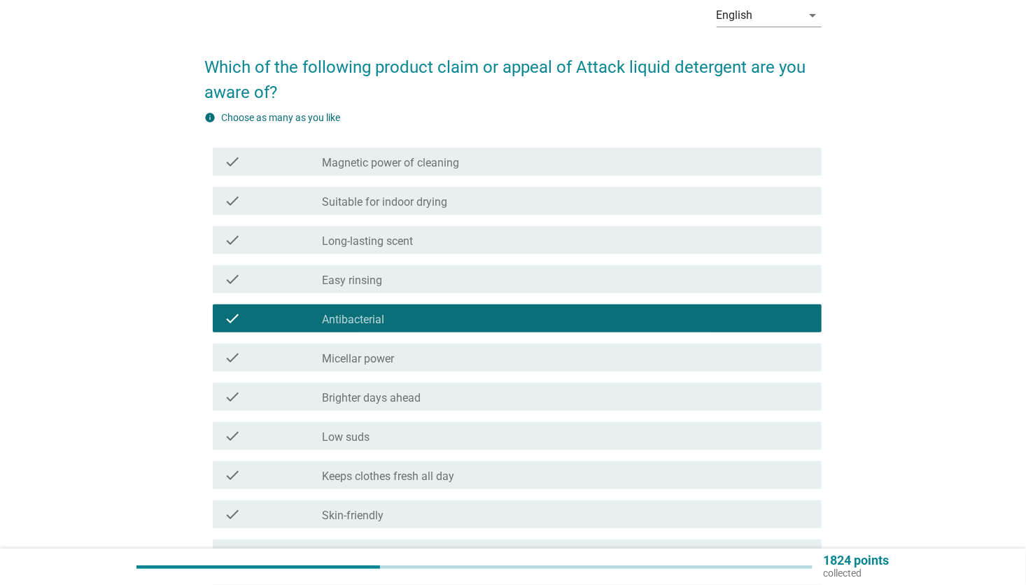
click at [472, 160] on div "check_box_outline_blank Magnetic power of cleaning" at bounding box center [566, 161] width 488 height 17
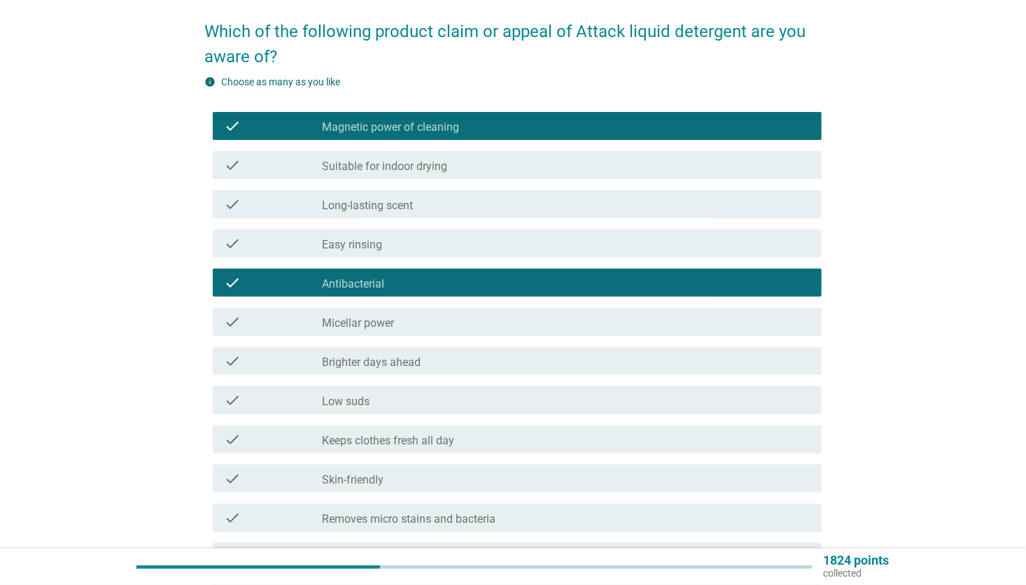
scroll to position [140, 0]
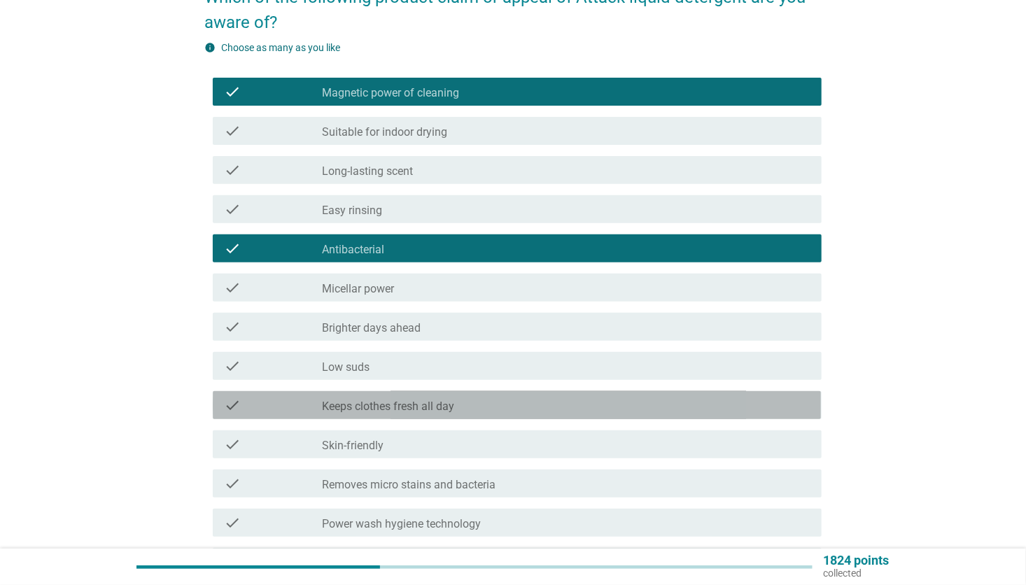
click at [404, 407] on label "Keeps clothes fresh all day" at bounding box center [388, 407] width 132 height 14
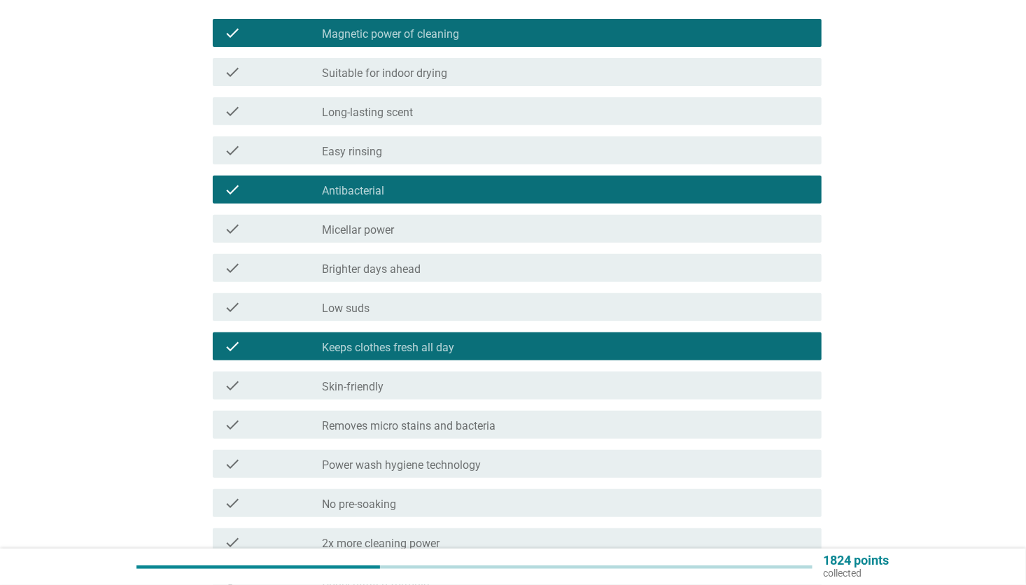
scroll to position [350, 0]
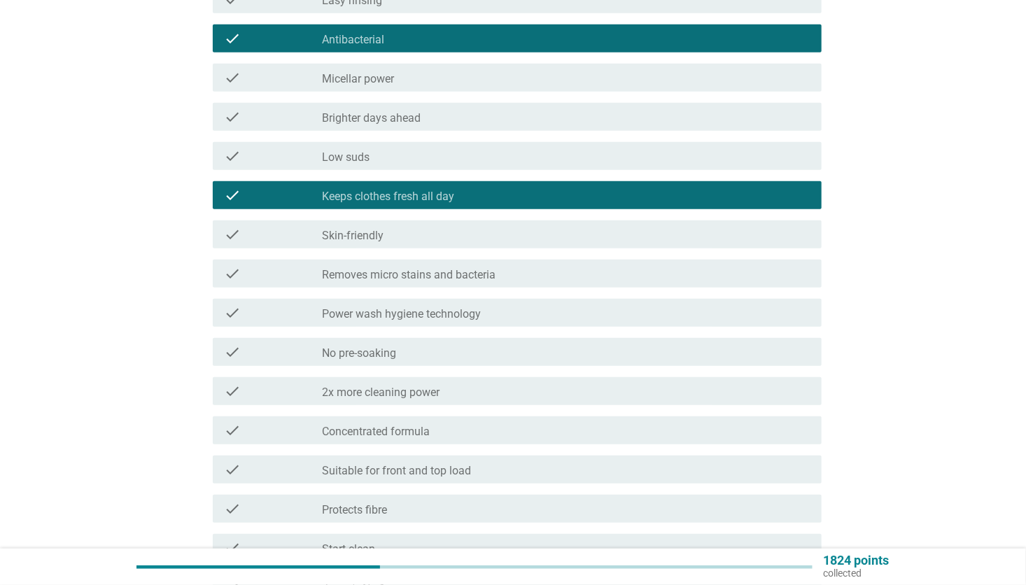
click at [409, 286] on div "check check_box_outline_blank Removes micro stains and bacteria" at bounding box center [517, 274] width 608 height 28
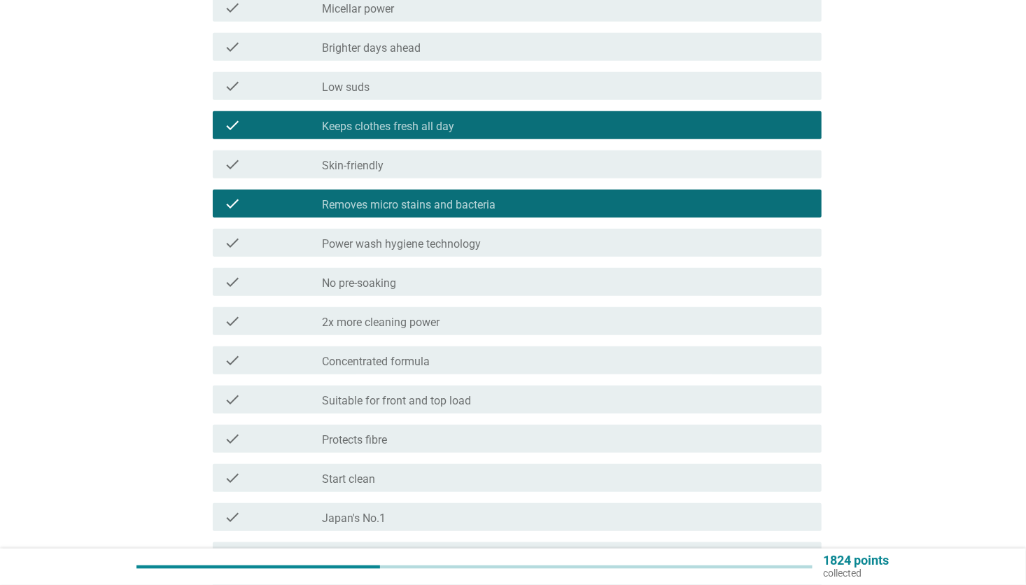
scroll to position [560, 0]
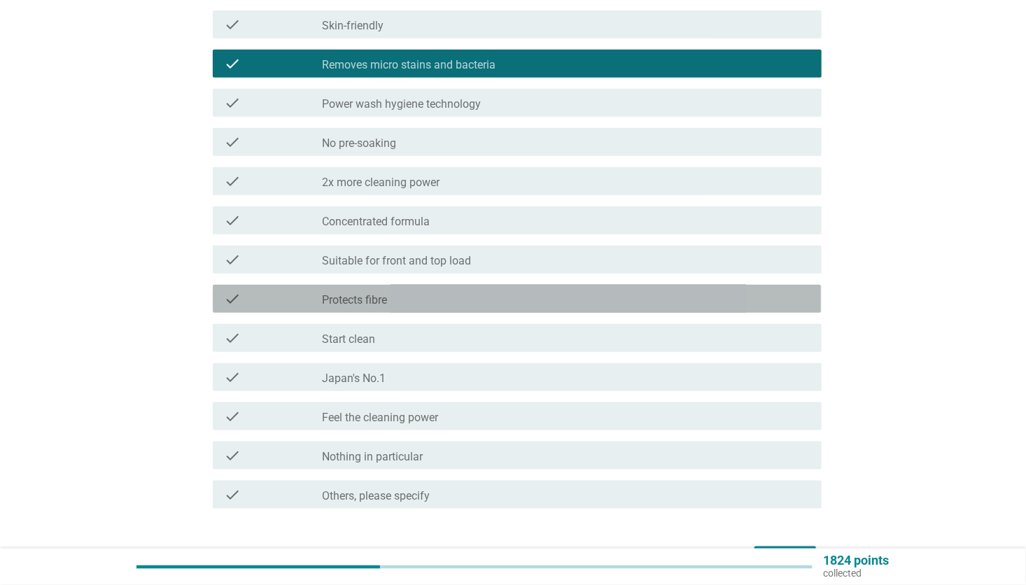
click at [381, 302] on label "Protects fibre" at bounding box center [354, 300] width 65 height 14
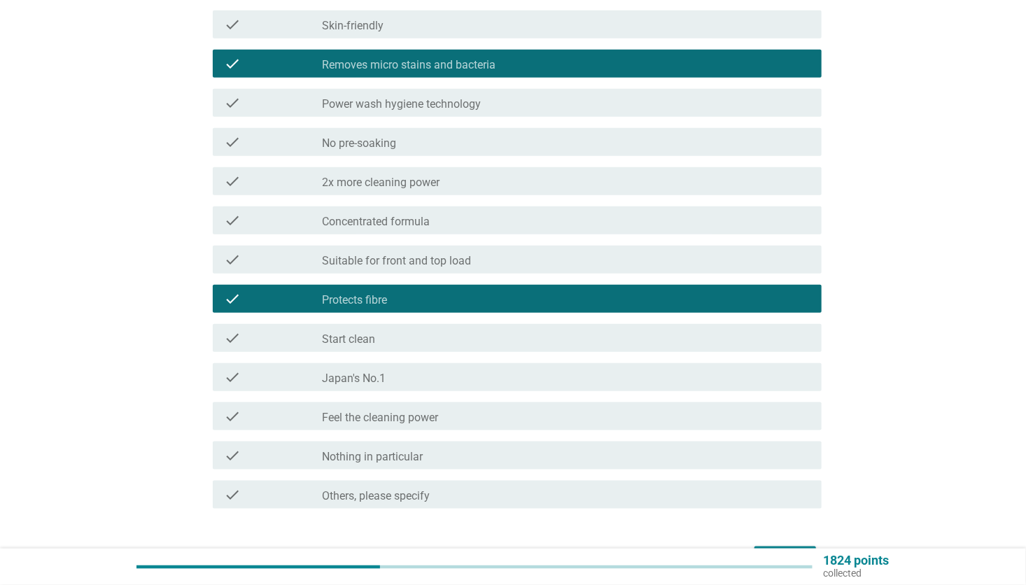
click at [407, 381] on div "check_box_outline_blank Japan's No.1" at bounding box center [566, 377] width 488 height 17
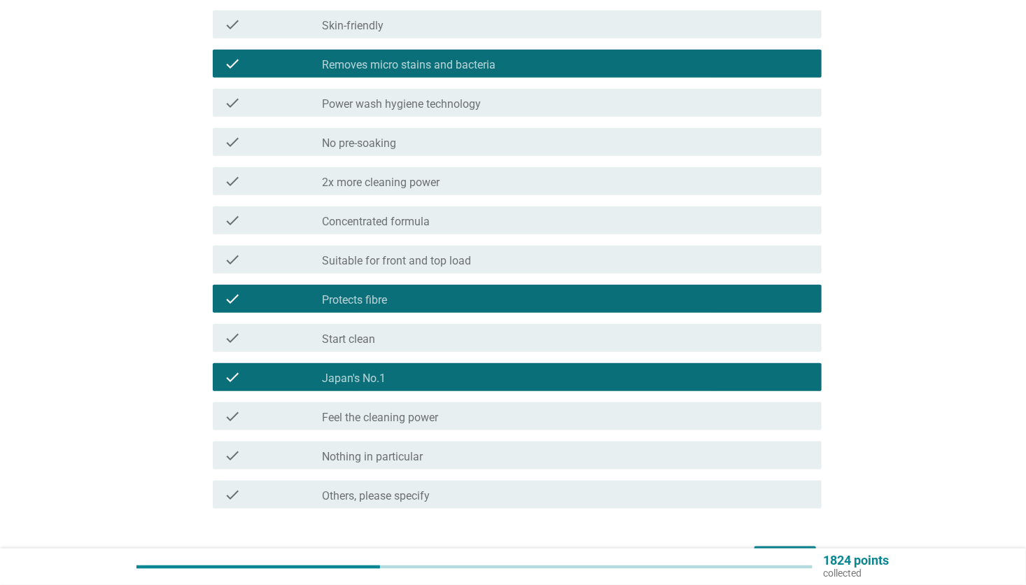
click at [411, 416] on label "Feel the cleaning power" at bounding box center [380, 418] width 116 height 14
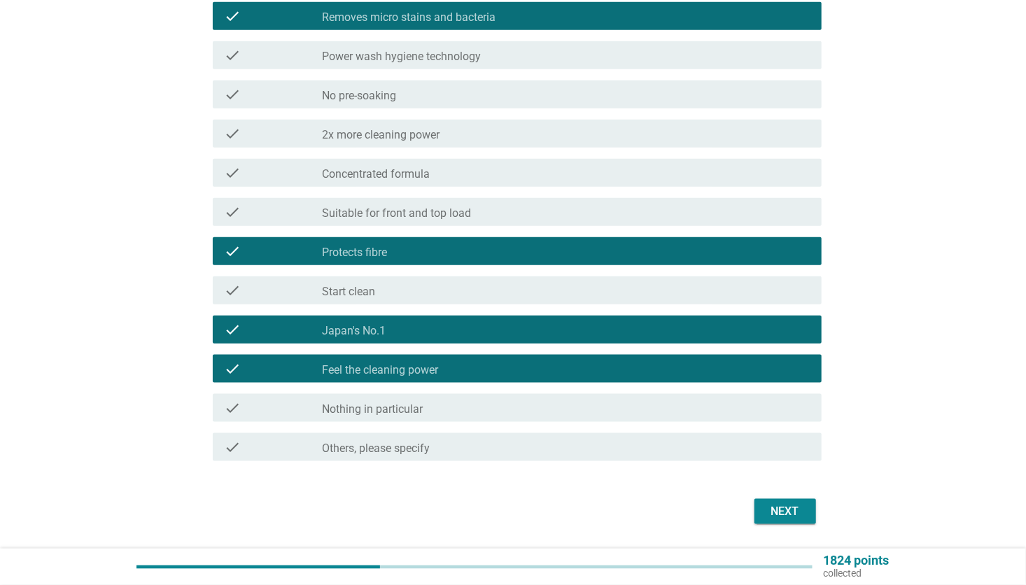
scroll to position [649, 0]
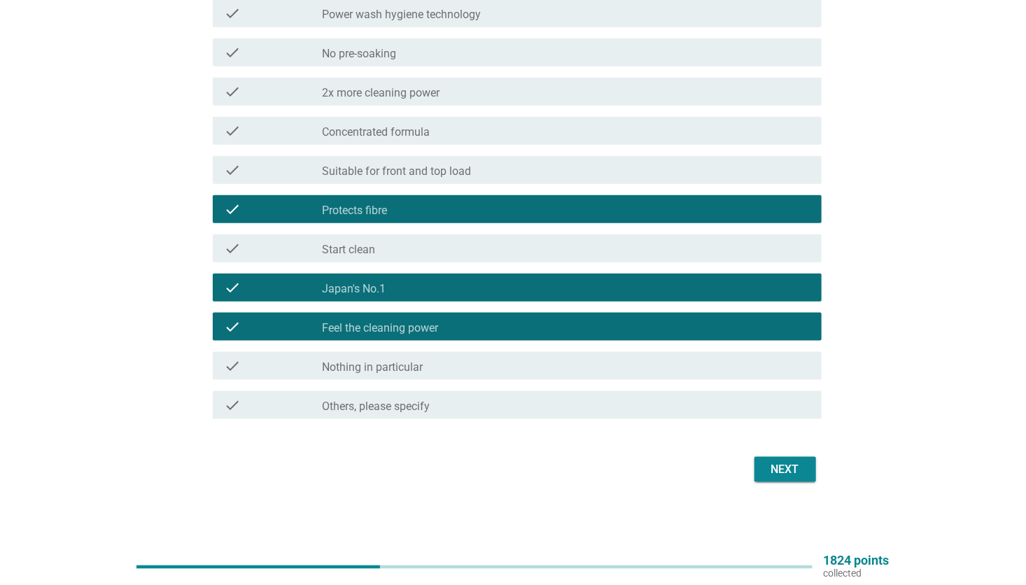
click at [794, 467] on div "Next" at bounding box center [785, 469] width 39 height 17
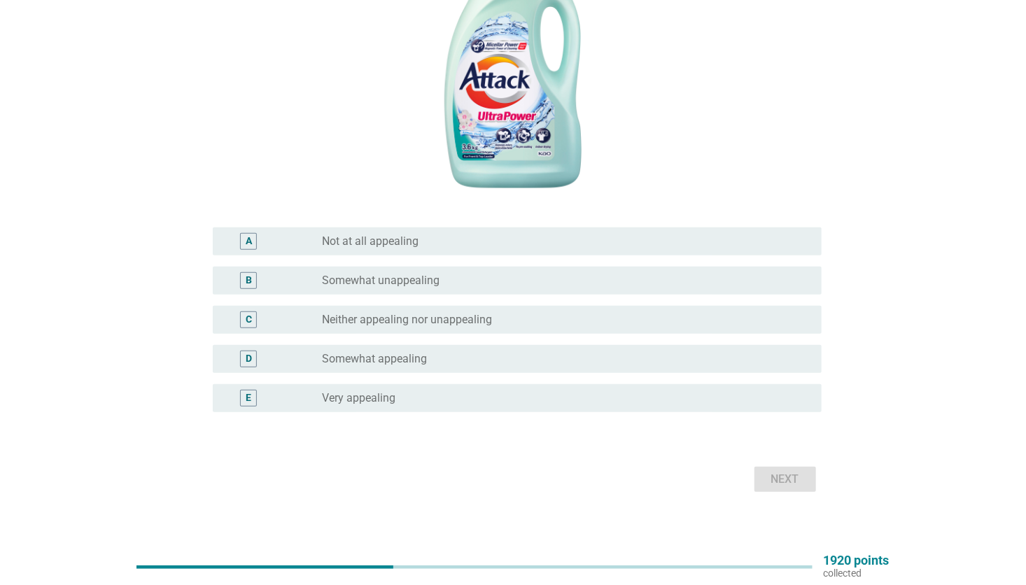
scroll to position [309, 0]
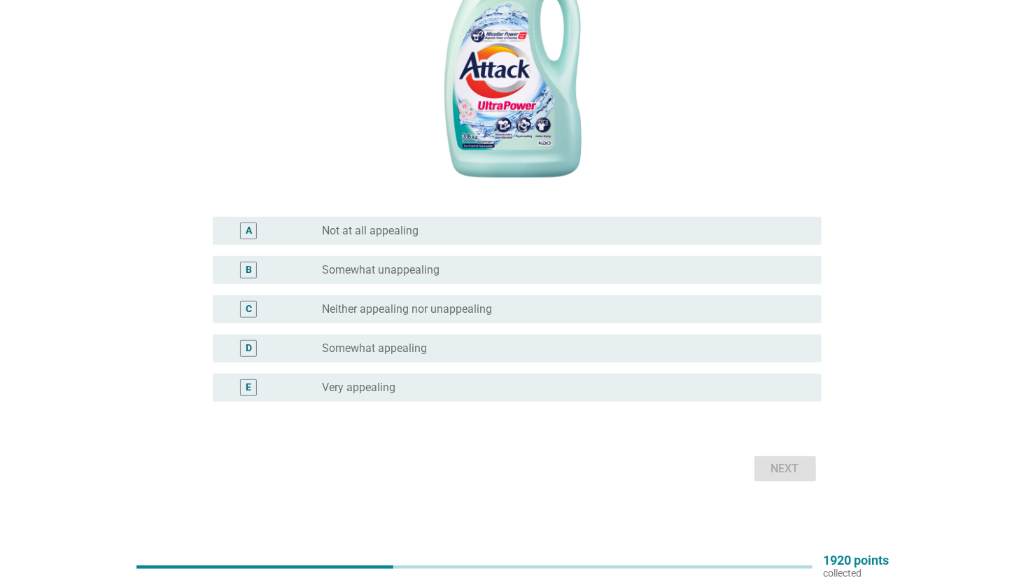
click at [381, 383] on label "Very appealing" at bounding box center [358, 388] width 73 height 14
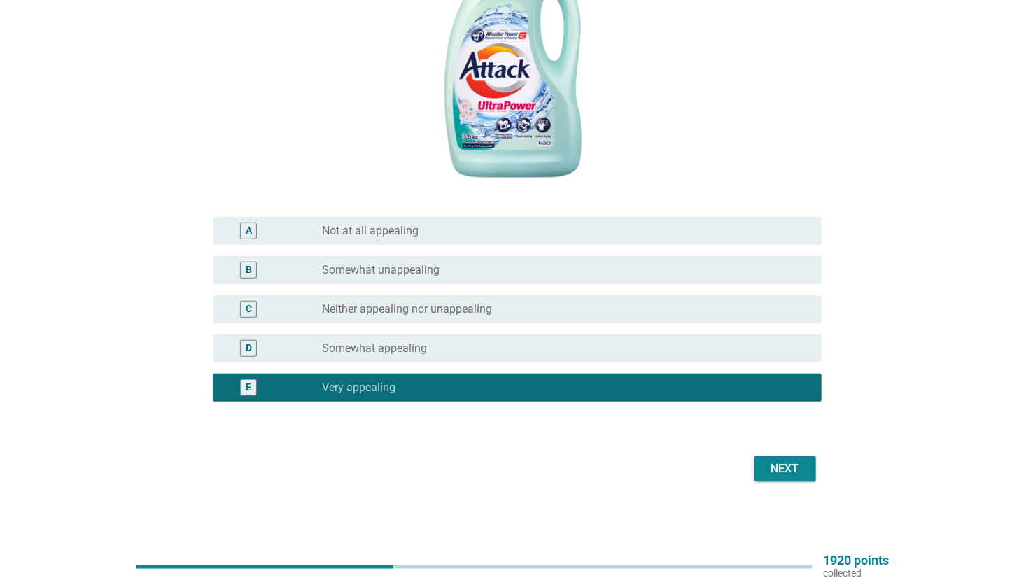
click at [443, 346] on div "radio_button_unchecked Somewhat appealing" at bounding box center [560, 348] width 477 height 14
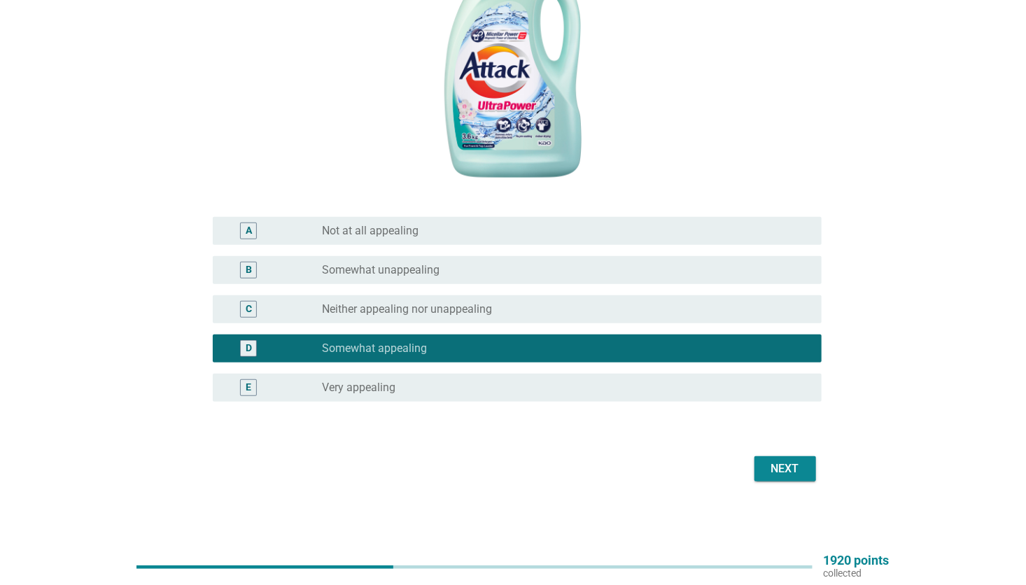
click at [792, 458] on button "Next" at bounding box center [785, 468] width 62 height 25
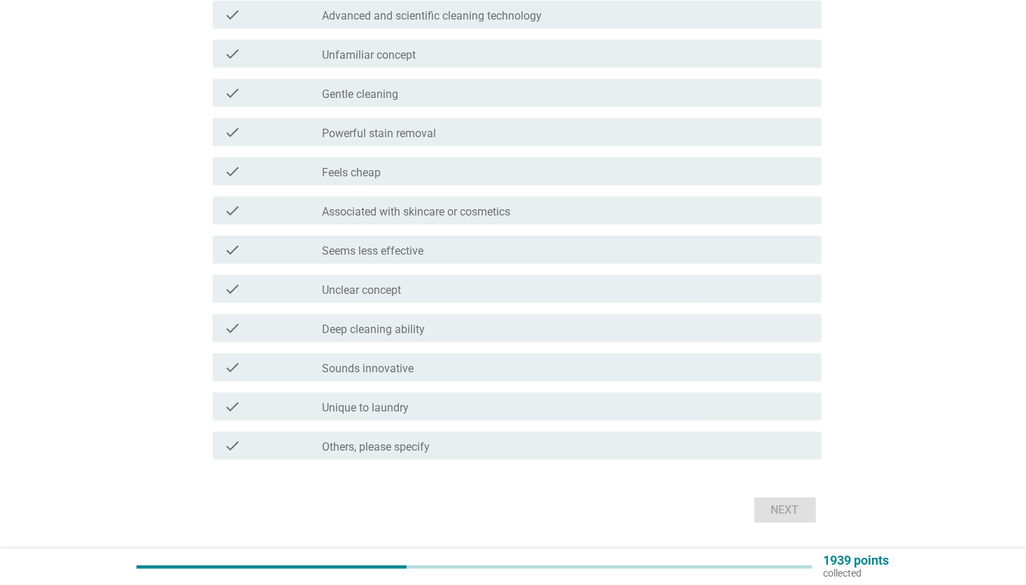
scroll to position [0, 0]
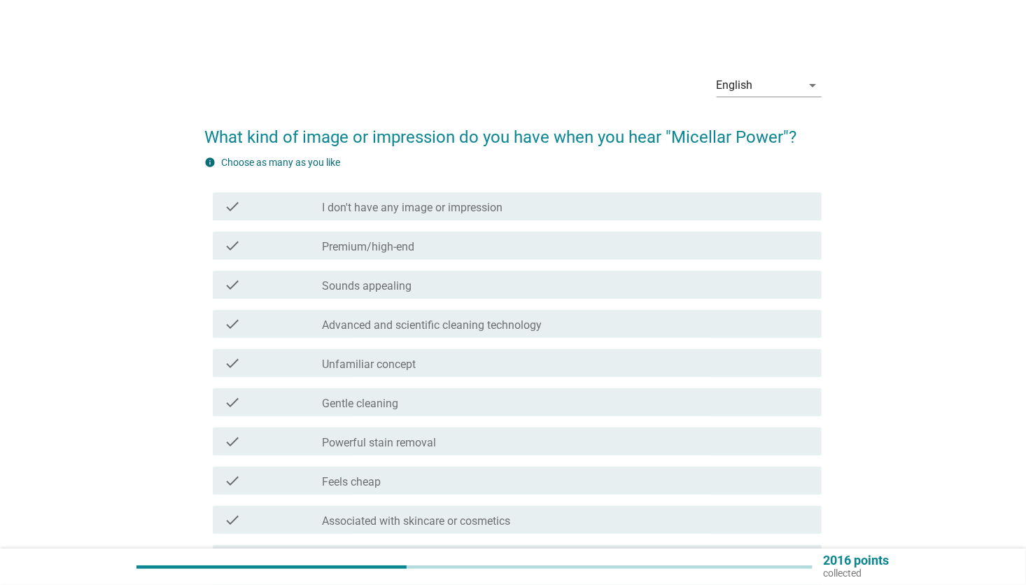
click at [431, 258] on div "check check_box_outline_blank Premium/high-end" at bounding box center [517, 246] width 608 height 28
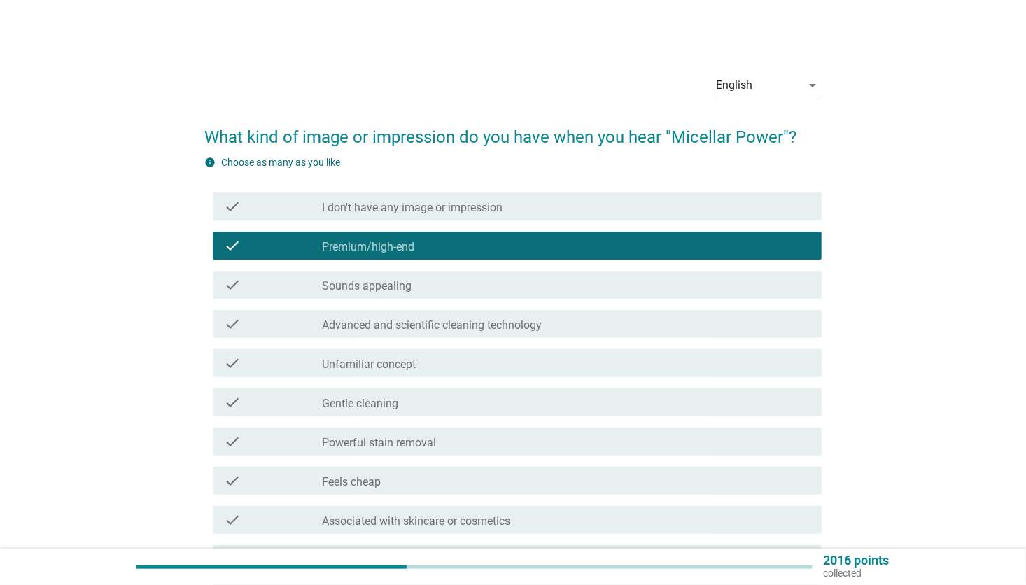
click at [449, 271] on div "check check_box_outline_blank Sounds appealing" at bounding box center [517, 285] width 608 height 28
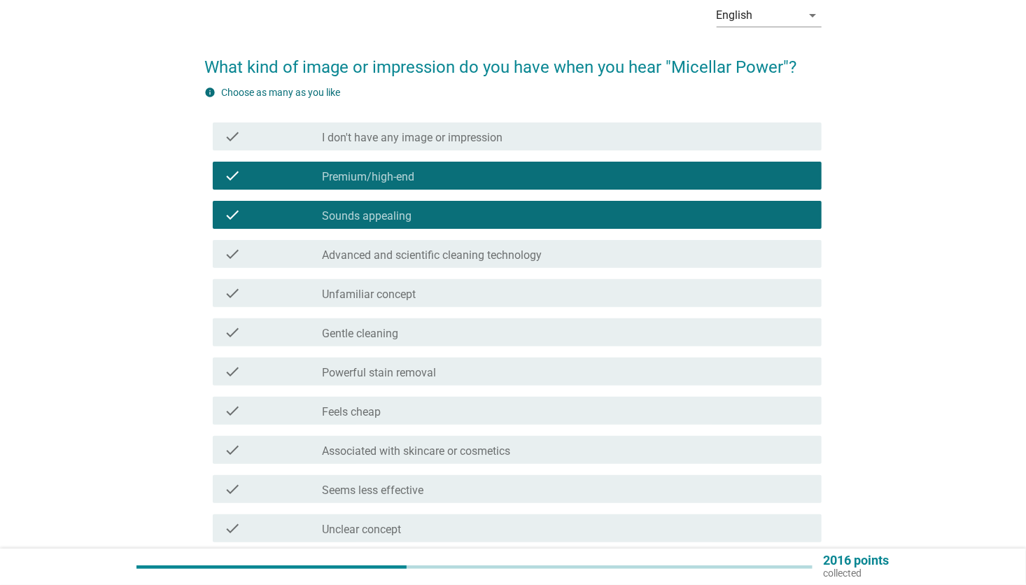
click at [463, 374] on div "check_box_outline_blank Powerful stain removal" at bounding box center [566, 371] width 488 height 17
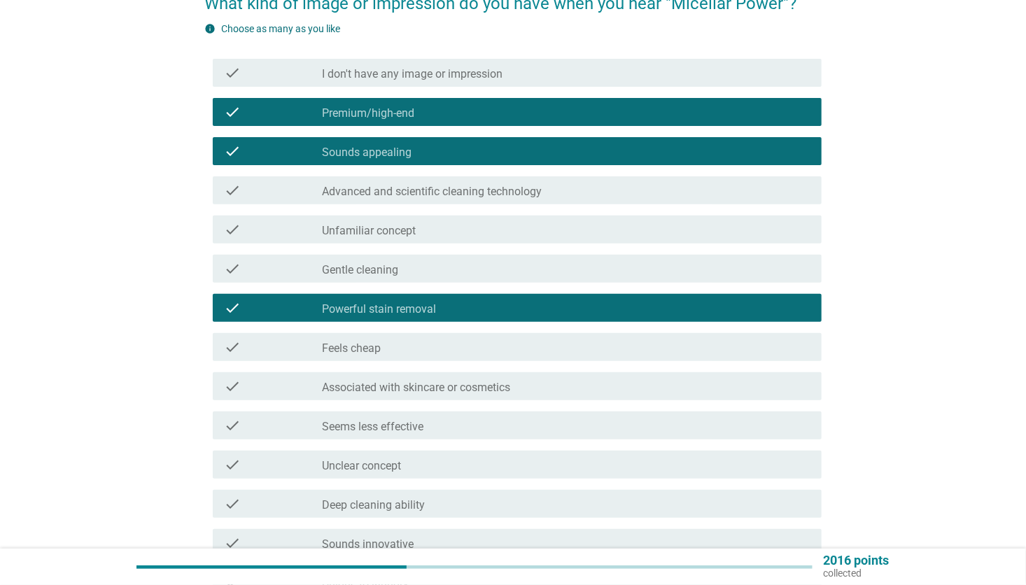
scroll to position [280, 0]
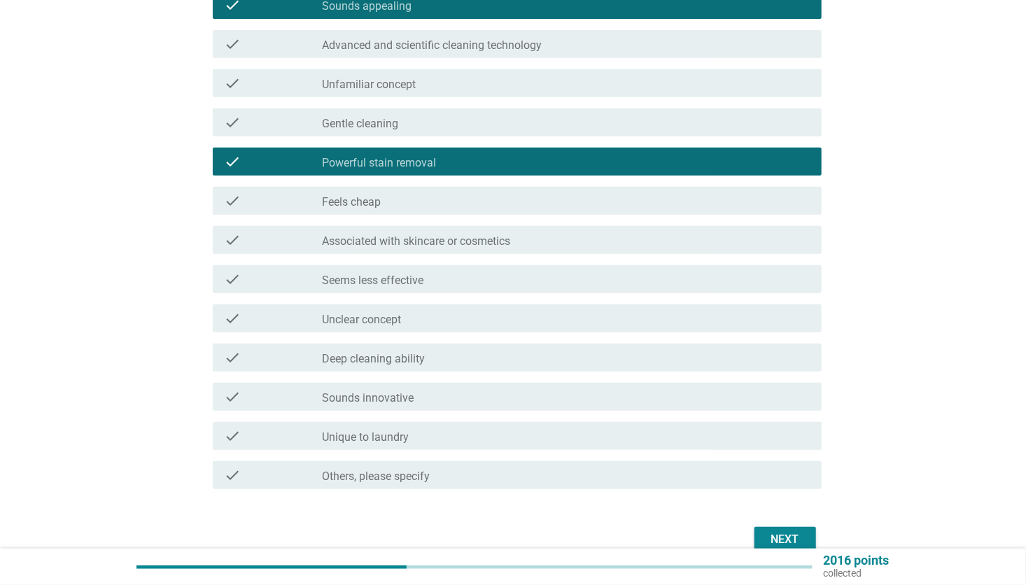
click at [449, 285] on div "check_box_outline_blank Seems less effective" at bounding box center [566, 279] width 488 height 17
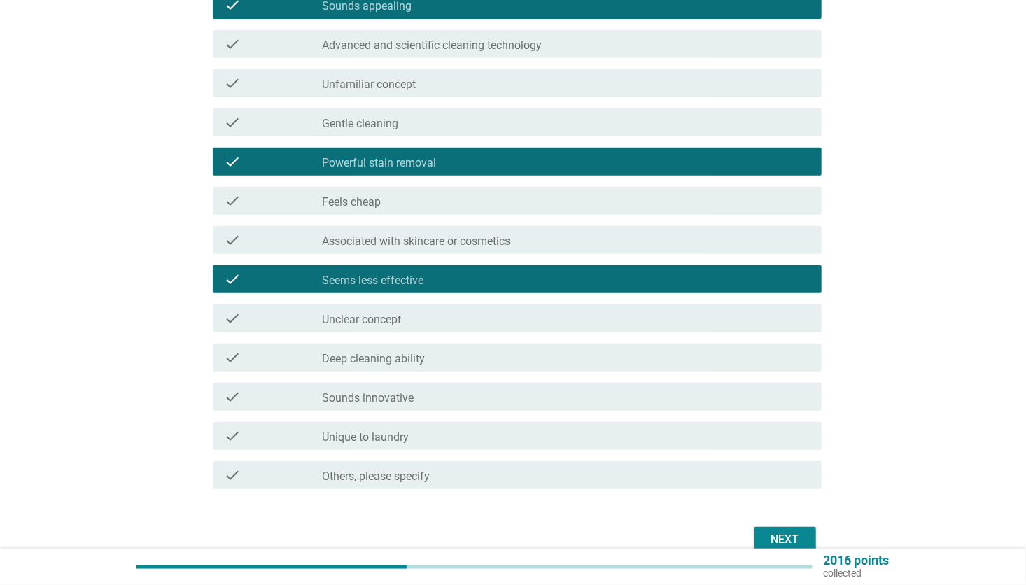
click at [397, 391] on label "Sounds innovative" at bounding box center [368, 398] width 92 height 14
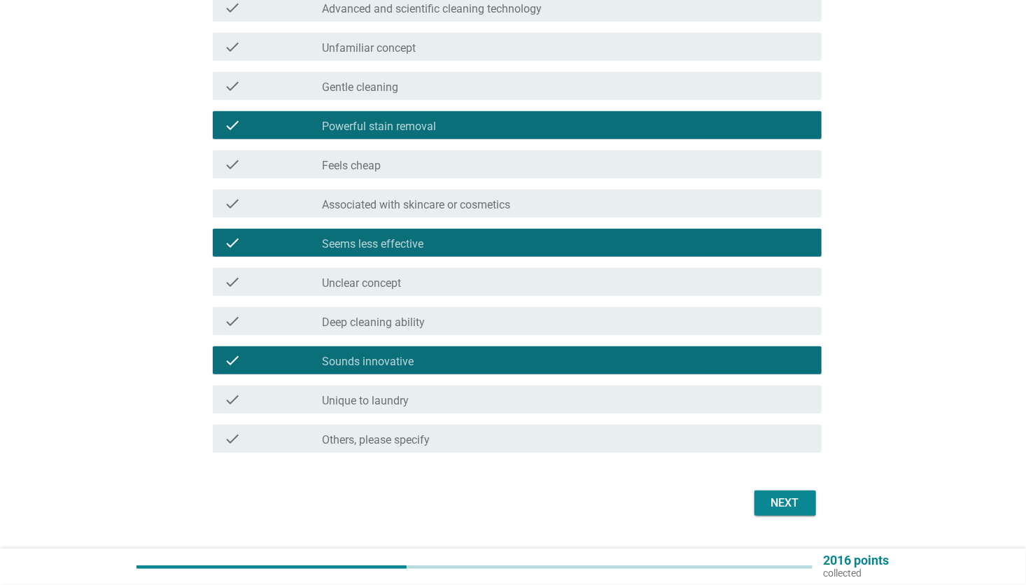
scroll to position [350, 0]
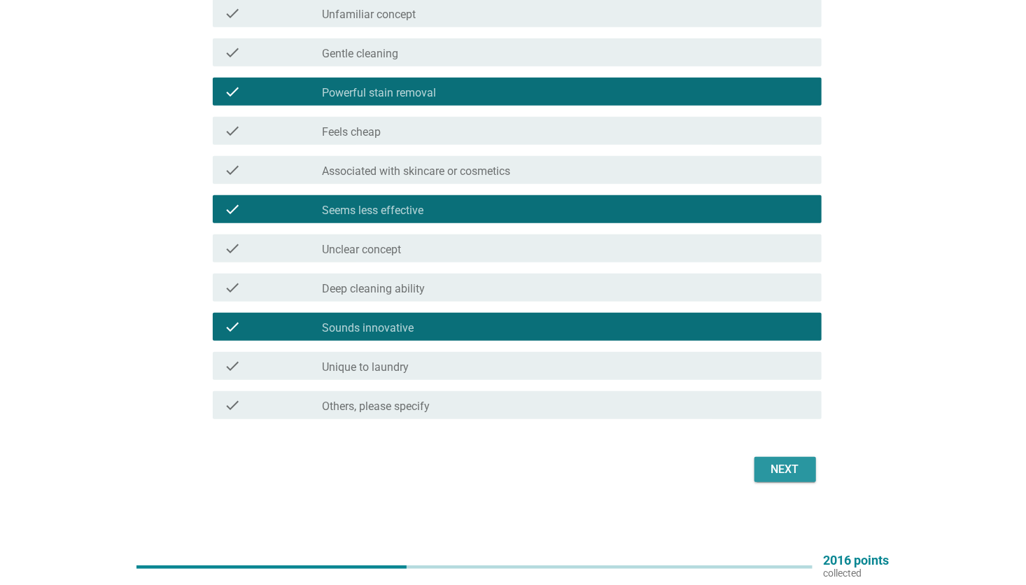
drag, startPoint x: 805, startPoint y: 466, endPoint x: 788, endPoint y: 473, distance: 18.2
click at [805, 466] on button "Next" at bounding box center [785, 469] width 62 height 25
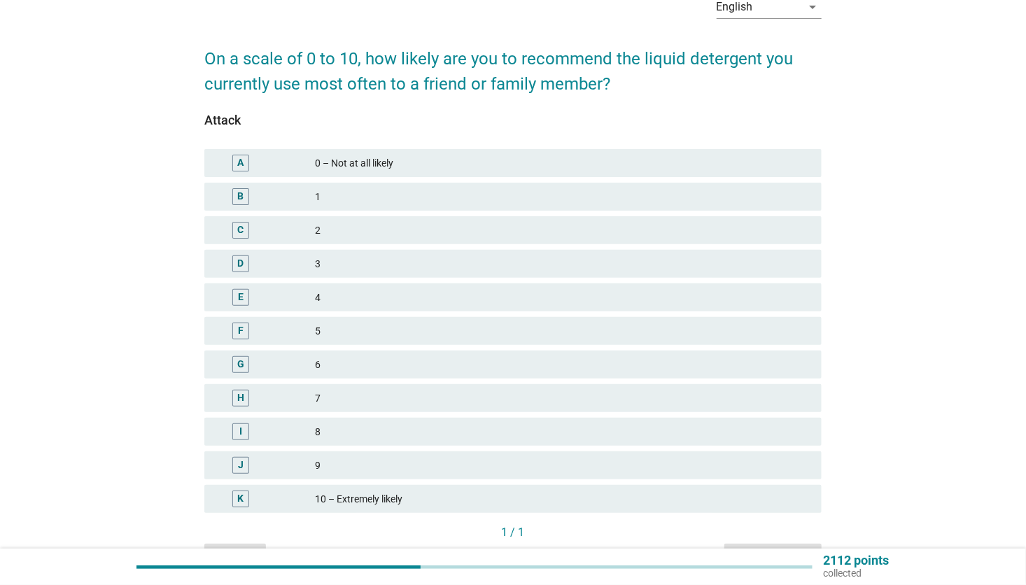
scroll to position [162, 0]
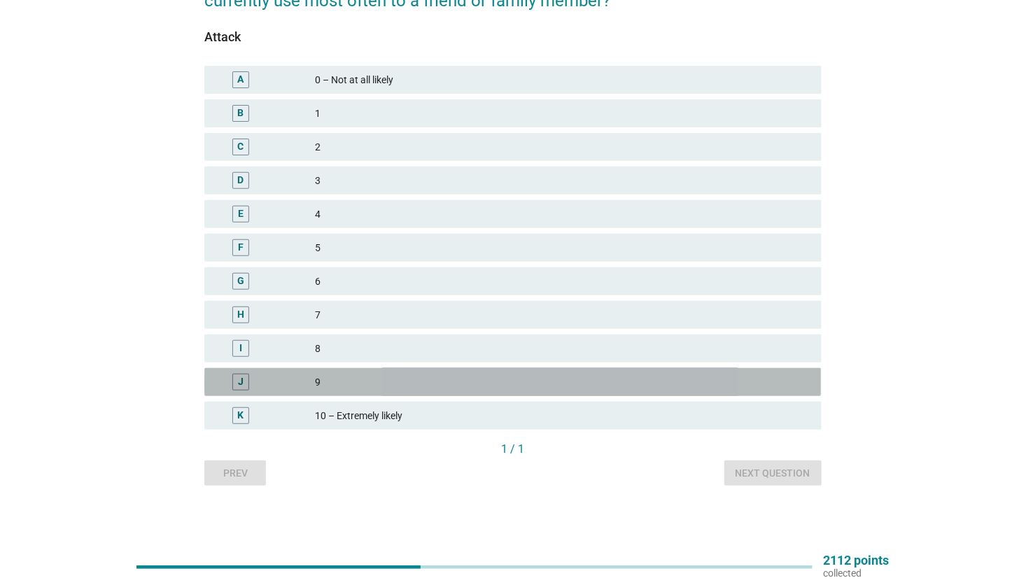
click at [417, 378] on div "9" at bounding box center [562, 382] width 495 height 17
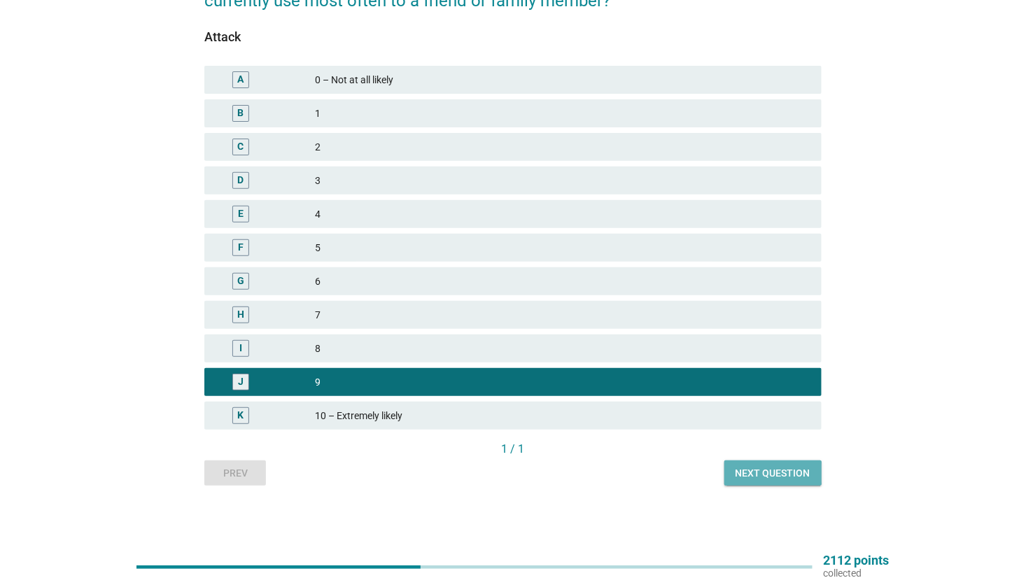
drag, startPoint x: 781, startPoint y: 470, endPoint x: 760, endPoint y: 495, distance: 32.3
click at [781, 470] on div "Next question" at bounding box center [772, 473] width 75 height 15
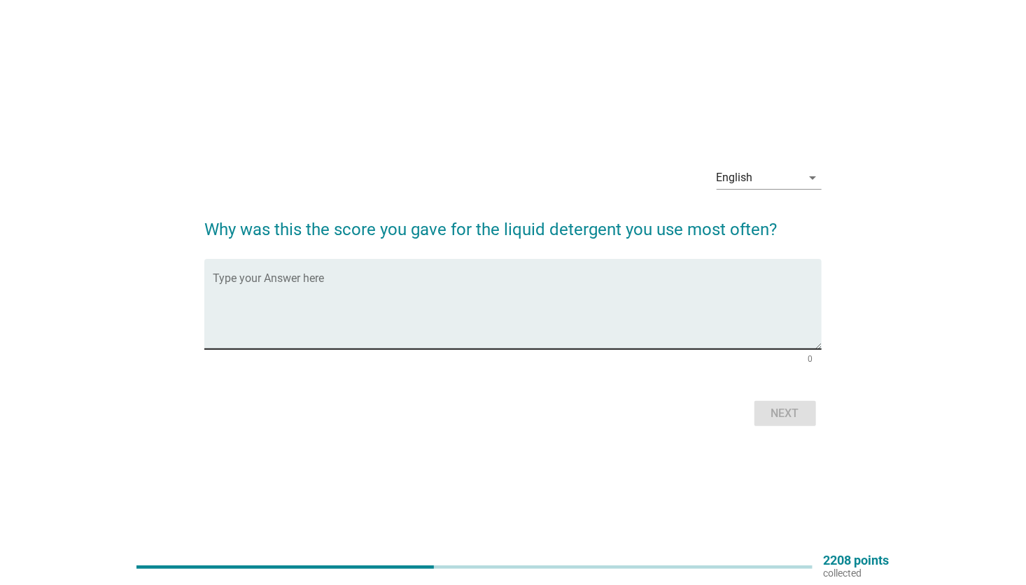
click at [405, 286] on textarea "Type your Answer here" at bounding box center [517, 312] width 608 height 73
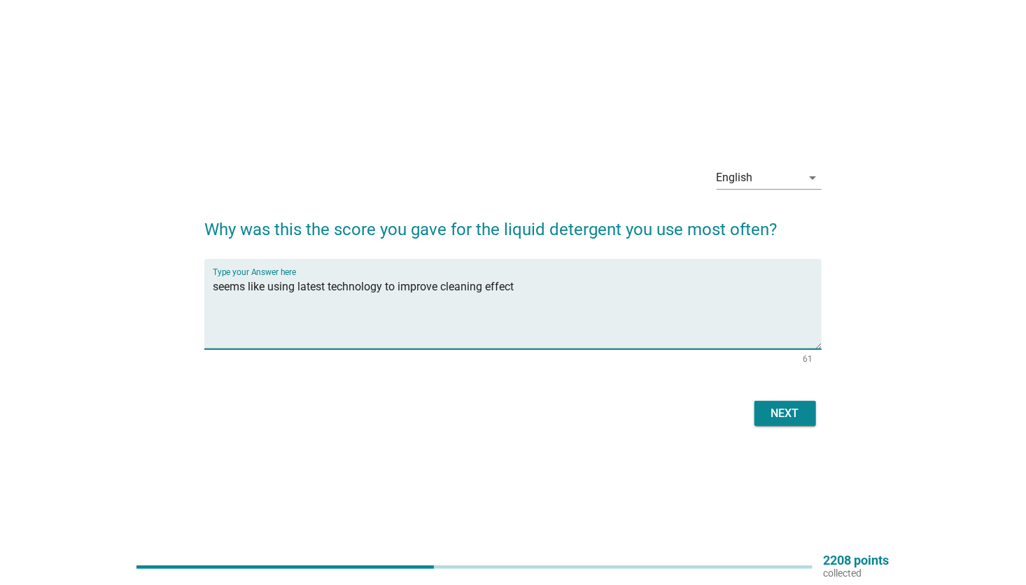
type textarea "seems like using latest technology to improve cleaning effect"
click at [806, 416] on button "Next" at bounding box center [785, 413] width 62 height 25
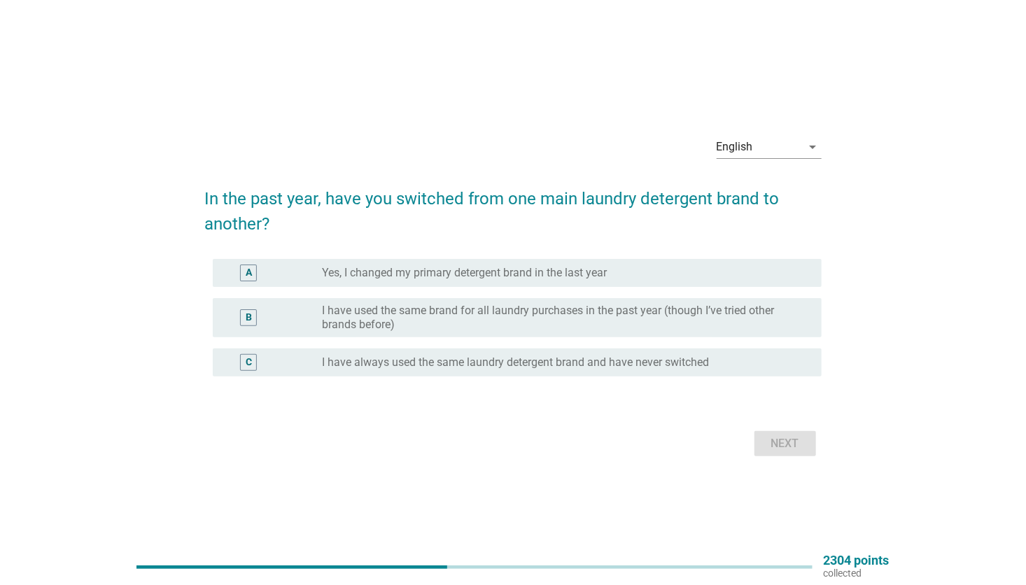
click at [449, 364] on label "I have always used the same laundry detergent brand and have never switched" at bounding box center [515, 362] width 387 height 14
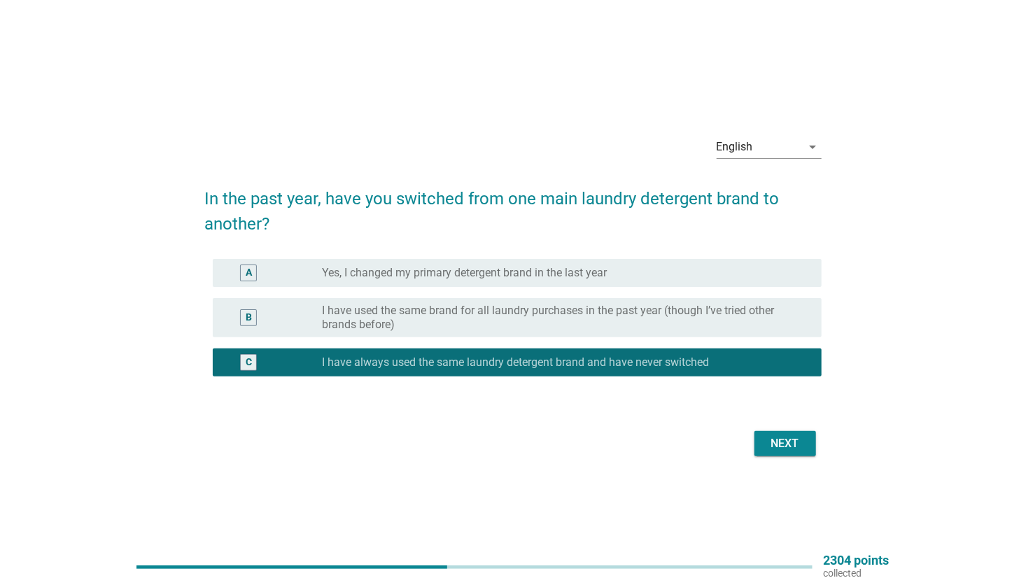
click at [787, 444] on div "Next" at bounding box center [785, 443] width 39 height 17
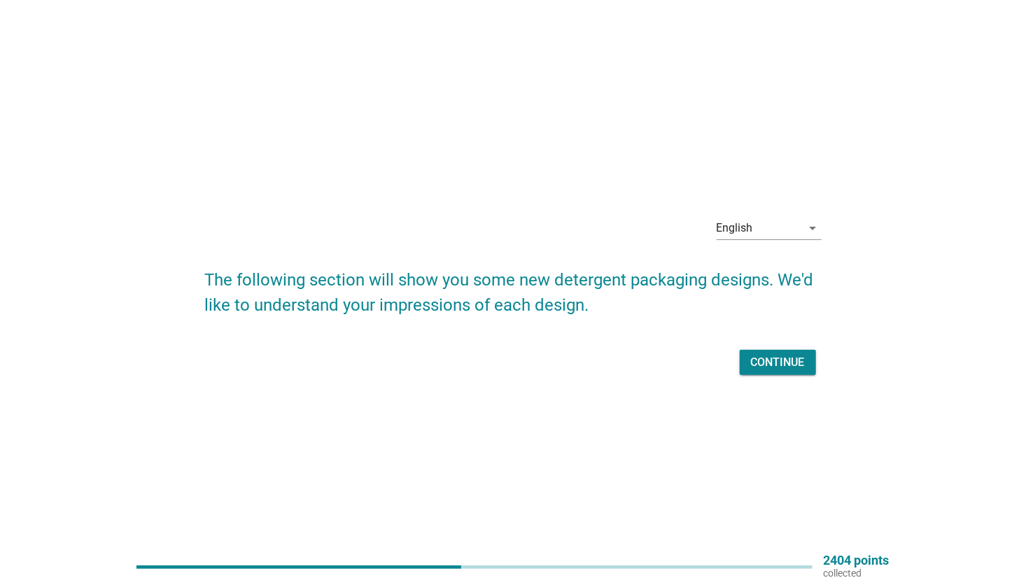
click at [796, 358] on div "Continue" at bounding box center [778, 362] width 54 height 17
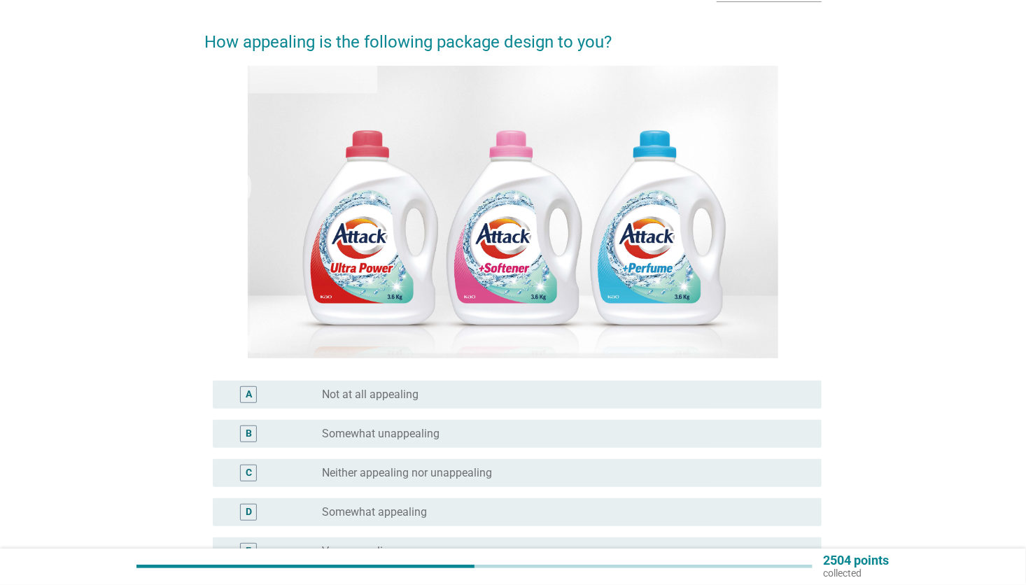
scroll to position [188, 0]
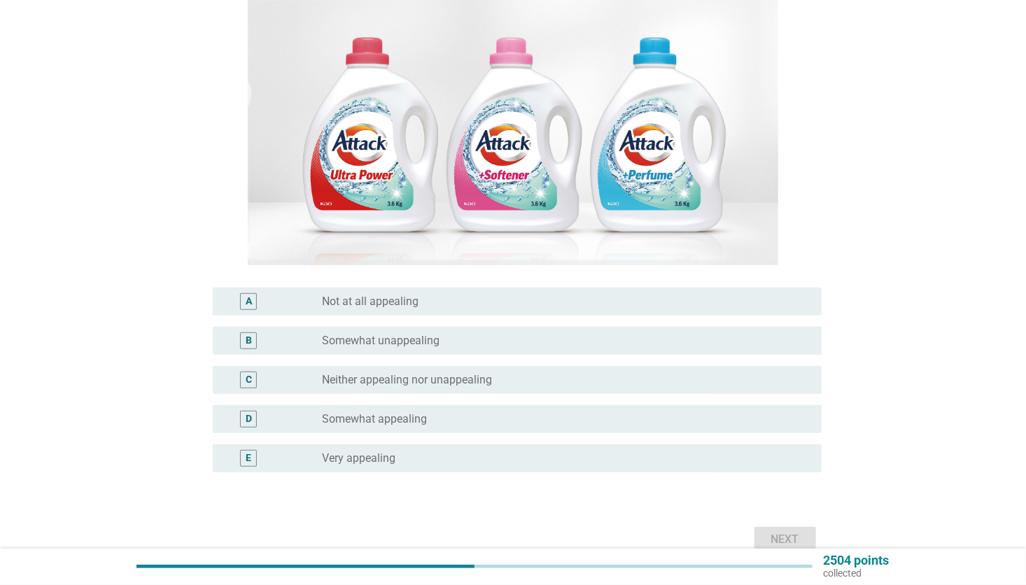
click at [410, 384] on label "Neither appealing nor unappealing" at bounding box center [407, 380] width 170 height 14
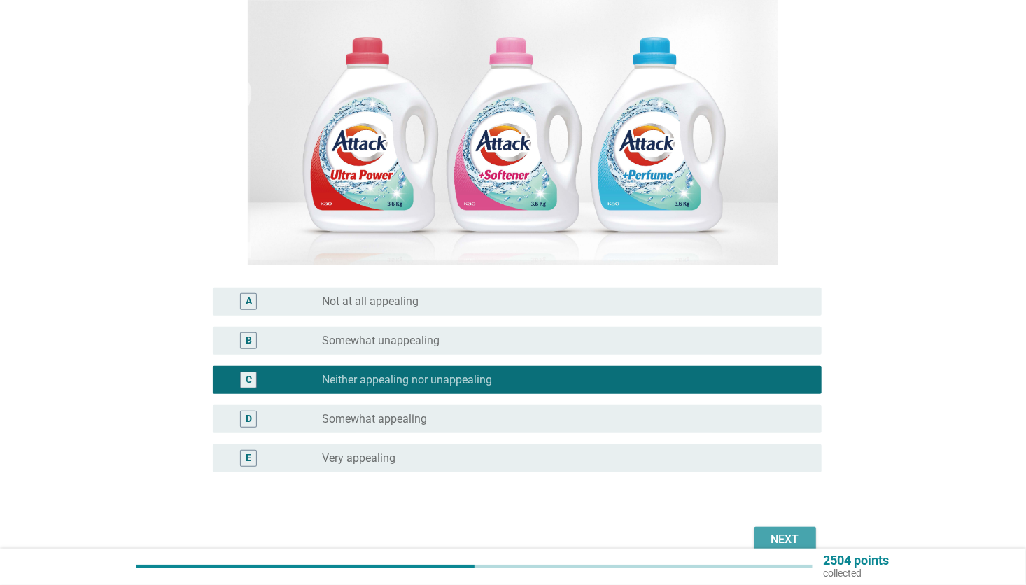
click at [784, 532] on div "Next" at bounding box center [785, 539] width 39 height 17
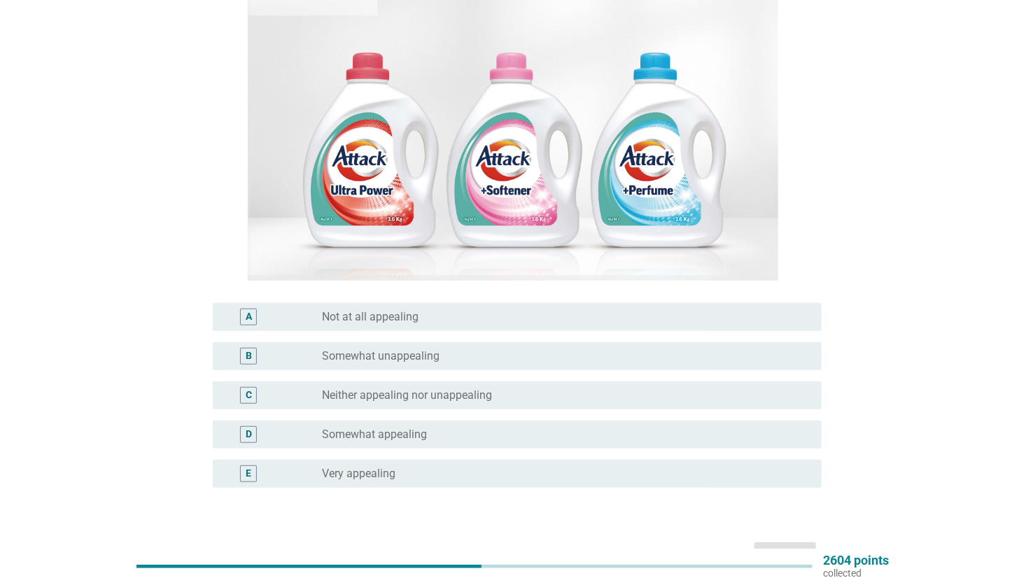
scroll to position [258, 0]
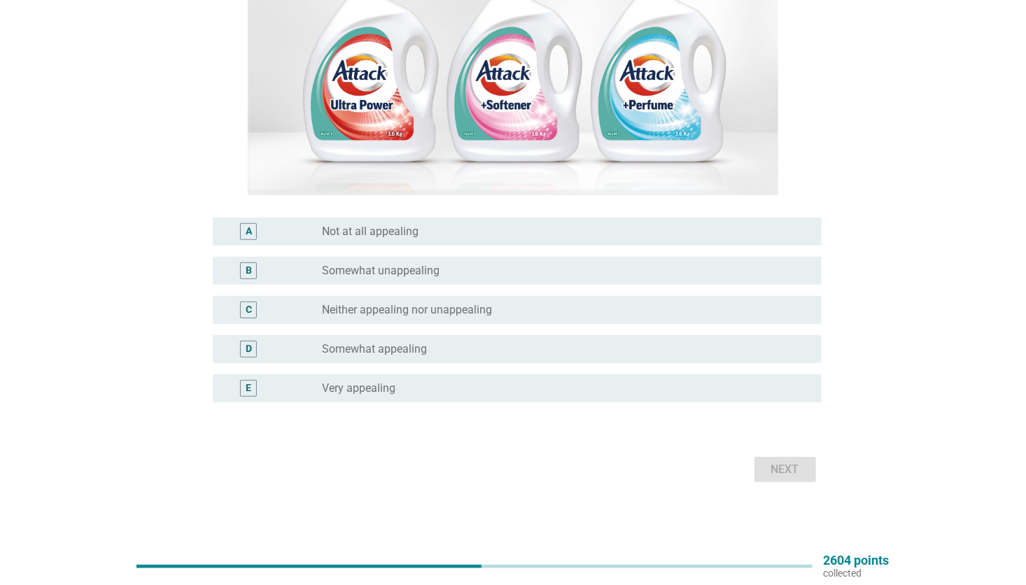
click at [448, 307] on label "Neither appealing nor unappealing" at bounding box center [407, 310] width 170 height 14
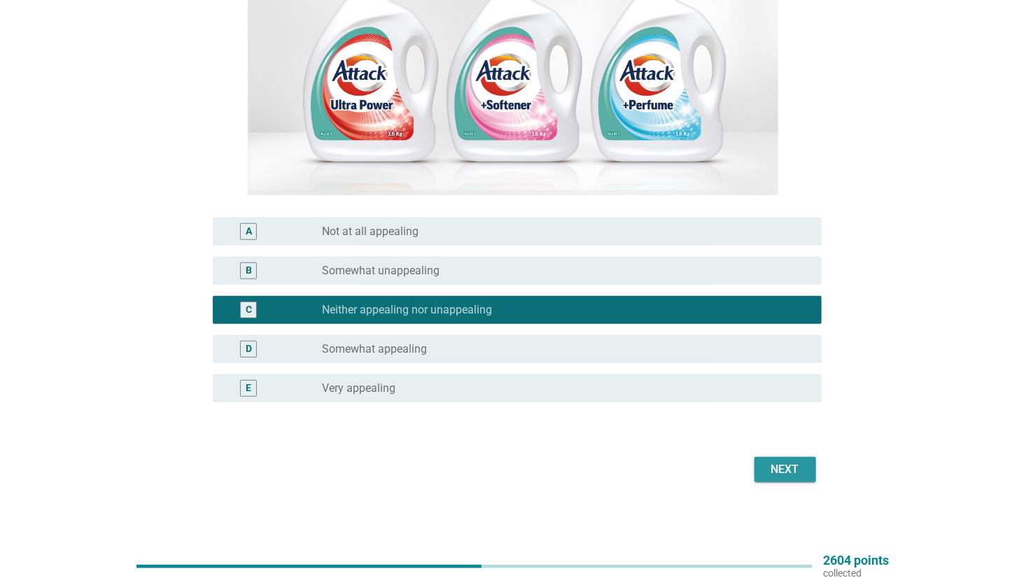
click at [787, 470] on div "Next" at bounding box center [785, 469] width 39 height 17
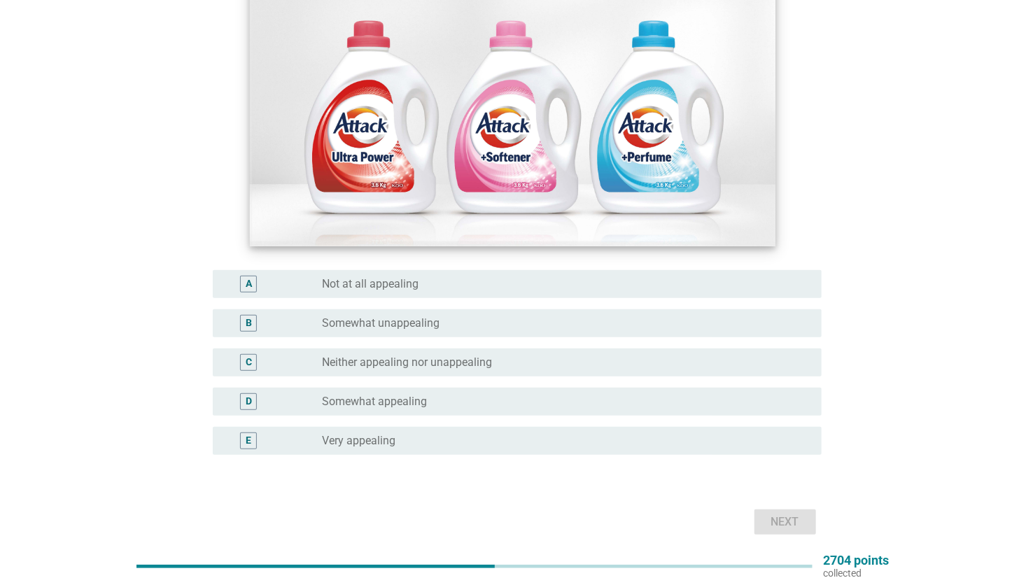
scroll to position [210, 0]
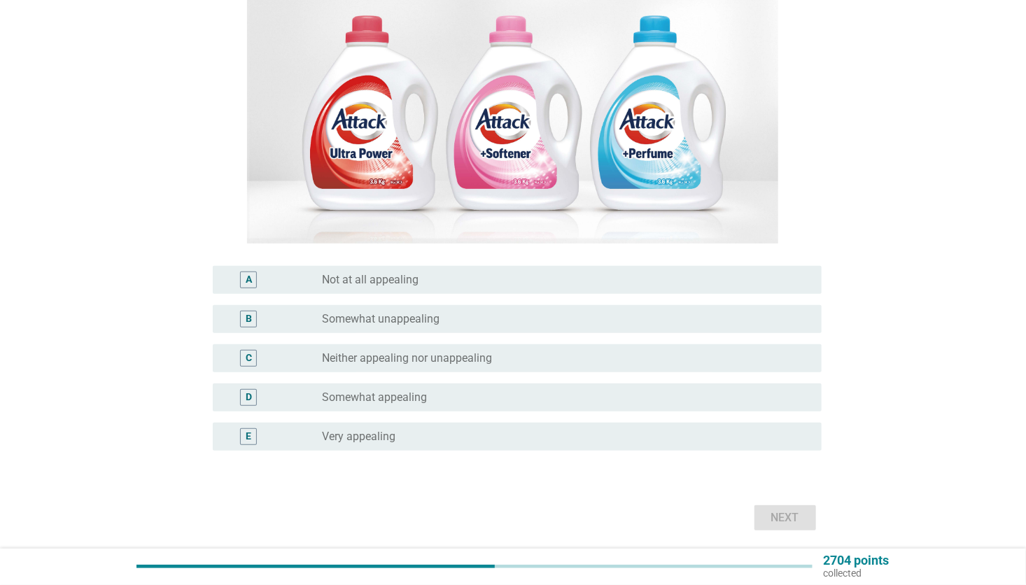
click at [449, 400] on div "radio_button_unchecked Somewhat appealing" at bounding box center [560, 397] width 477 height 14
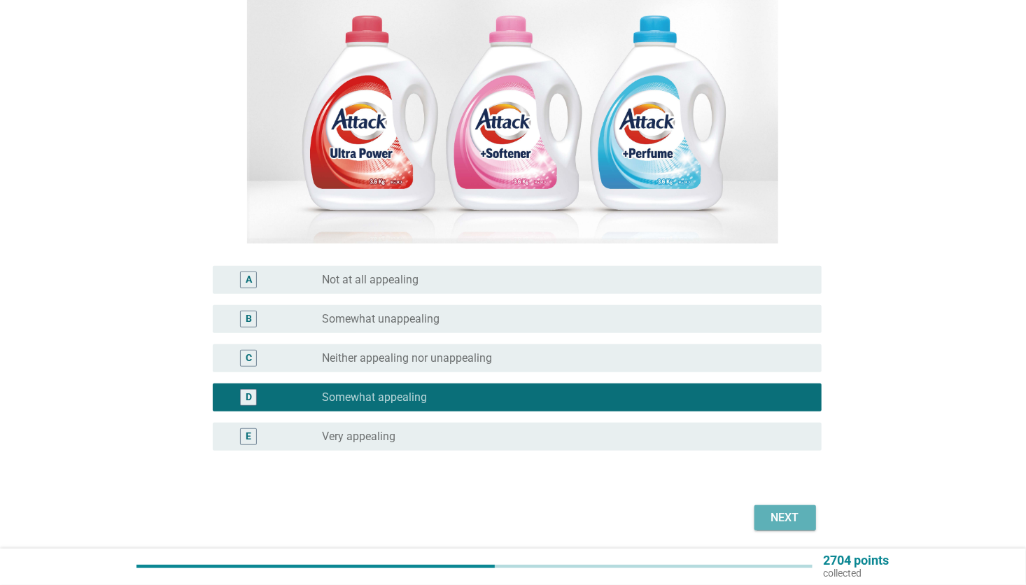
click at [787, 512] on div "Next" at bounding box center [785, 517] width 39 height 17
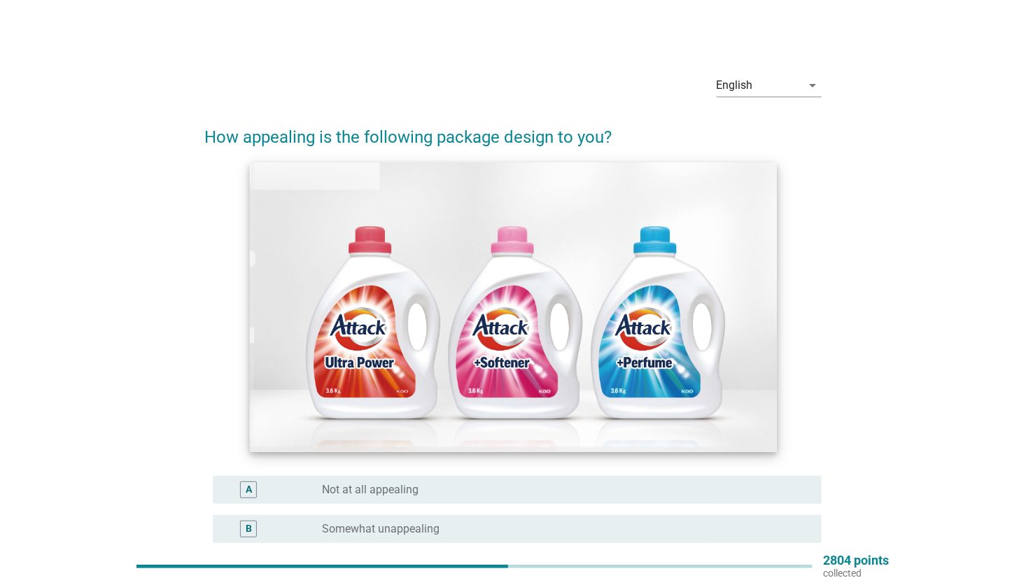
scroll to position [140, 0]
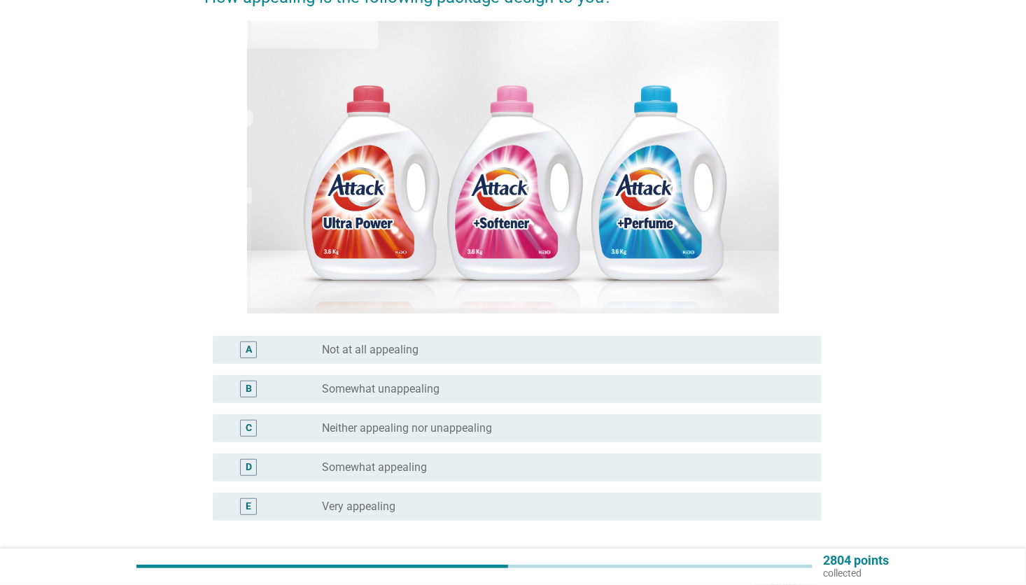
drag, startPoint x: 424, startPoint y: 425, endPoint x: 429, endPoint y: 432, distance: 8.5
click at [425, 425] on label "Neither appealing nor unappealing" at bounding box center [407, 428] width 170 height 14
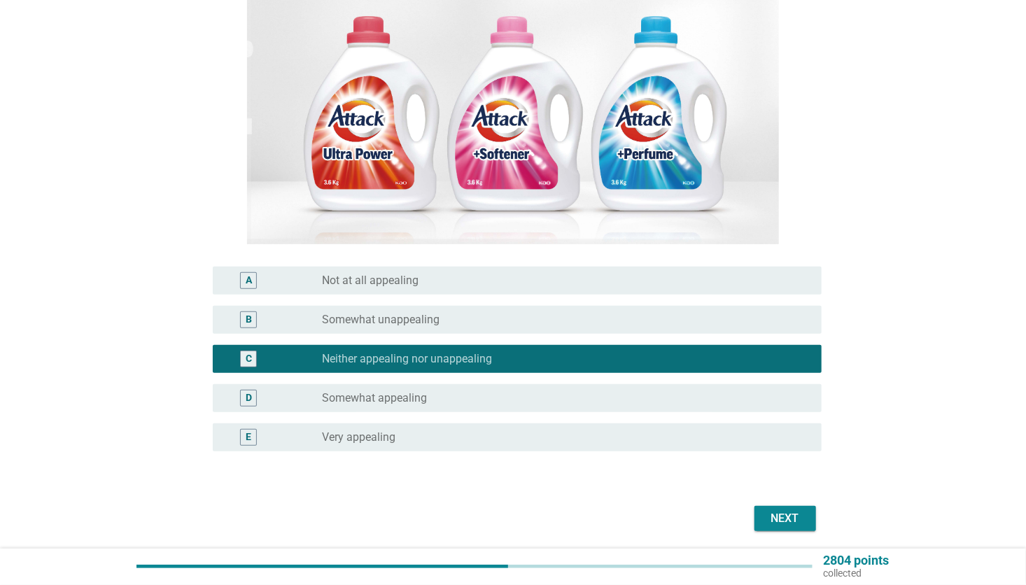
scroll to position [258, 0]
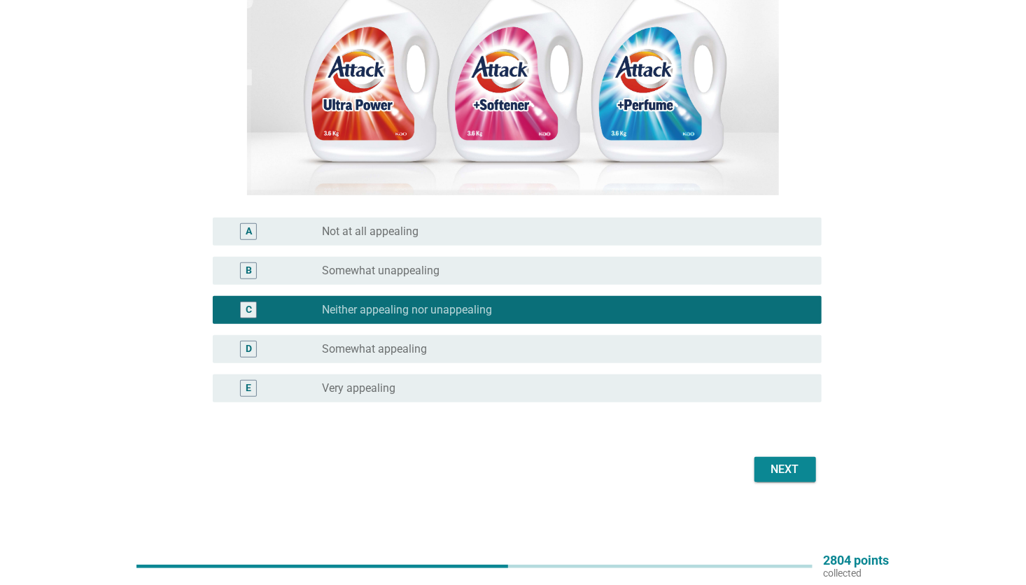
click at [794, 465] on div "Next" at bounding box center [785, 469] width 39 height 17
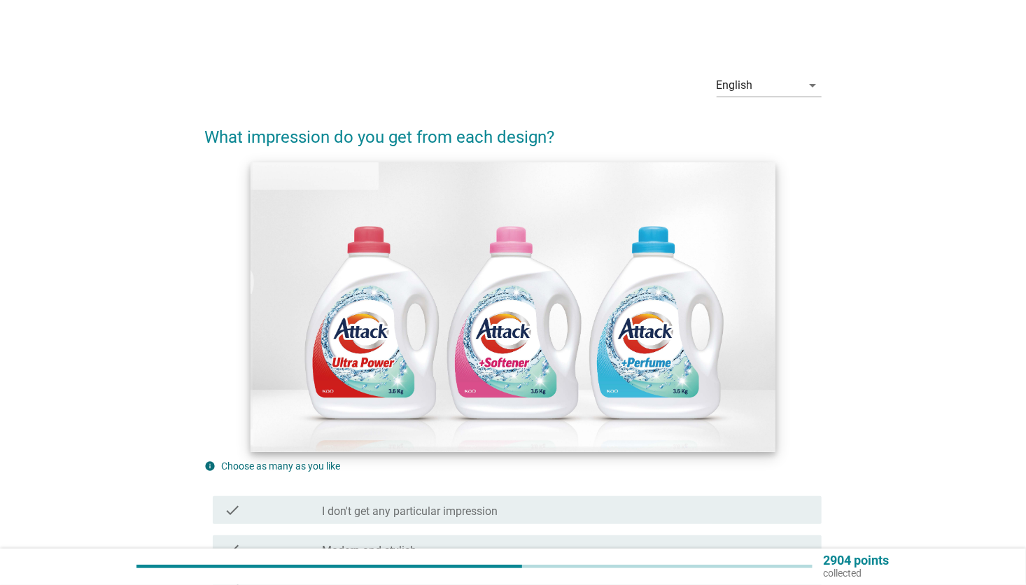
scroll to position [280, 0]
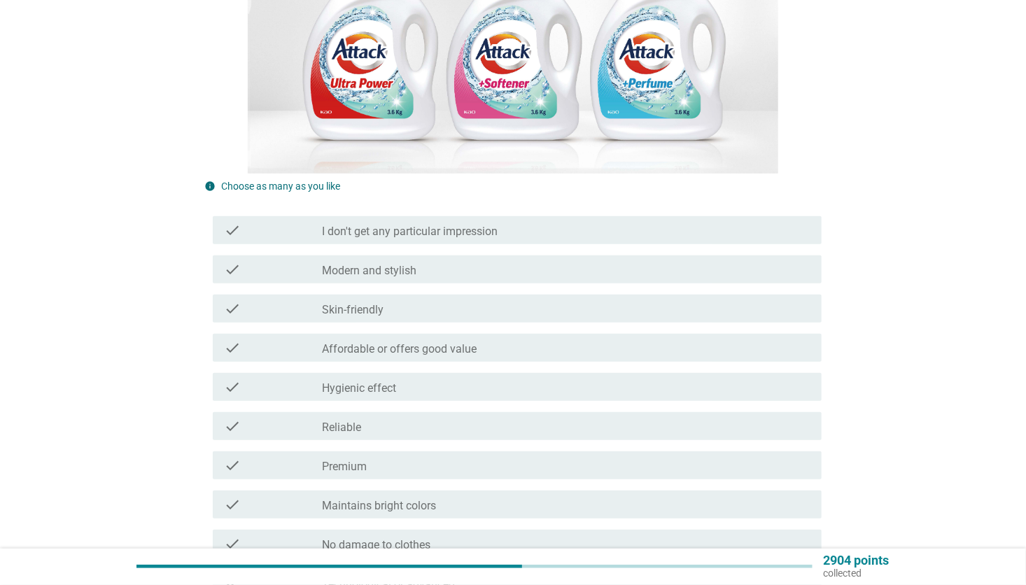
click at [370, 428] on div "check_box_outline_blank Reliable" at bounding box center [566, 426] width 488 height 17
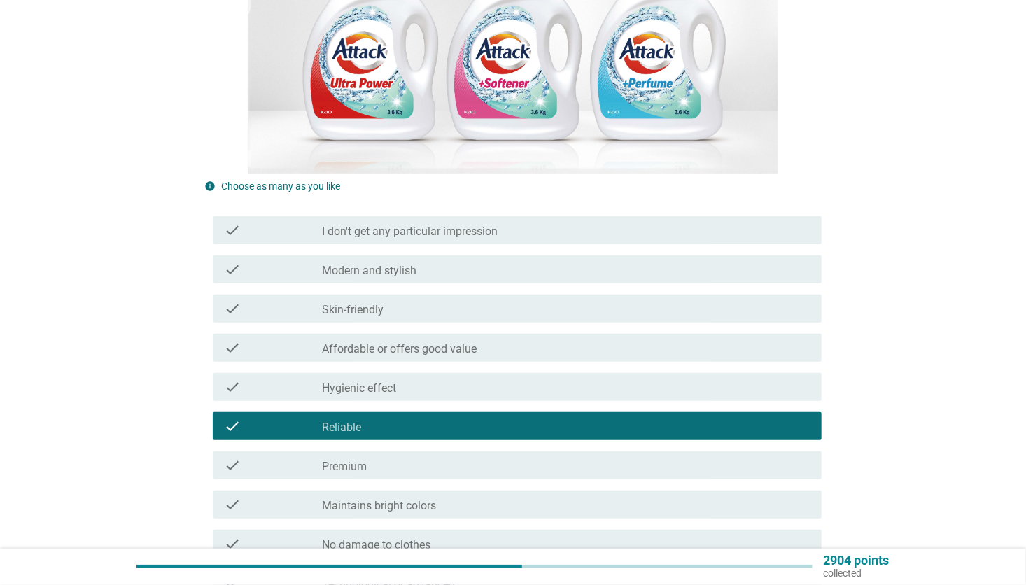
click at [404, 309] on div "check_box_outline_blank Skin-friendly" at bounding box center [566, 308] width 488 height 17
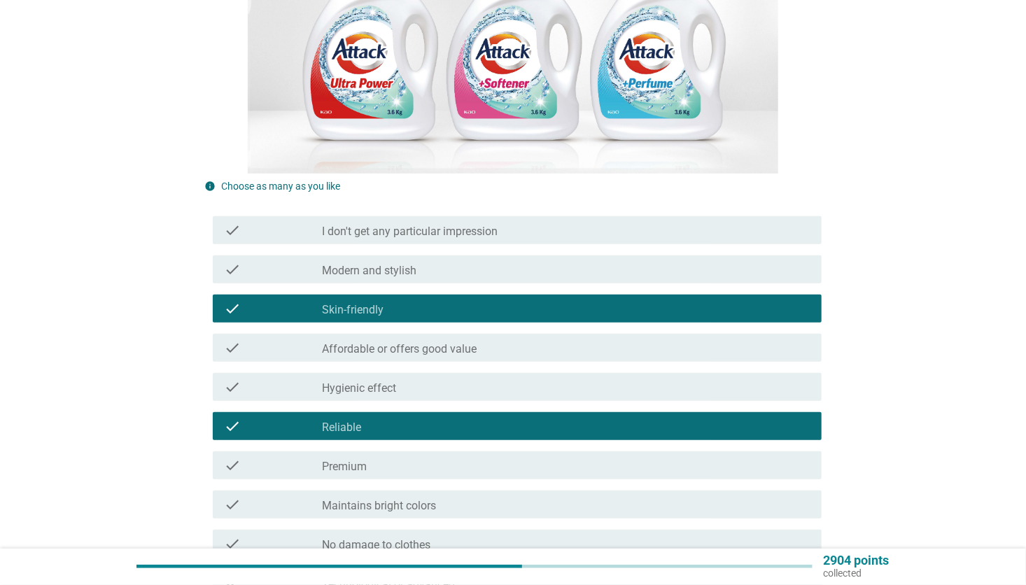
click at [430, 272] on div "check_box_outline_blank Modern and stylish" at bounding box center [566, 269] width 488 height 17
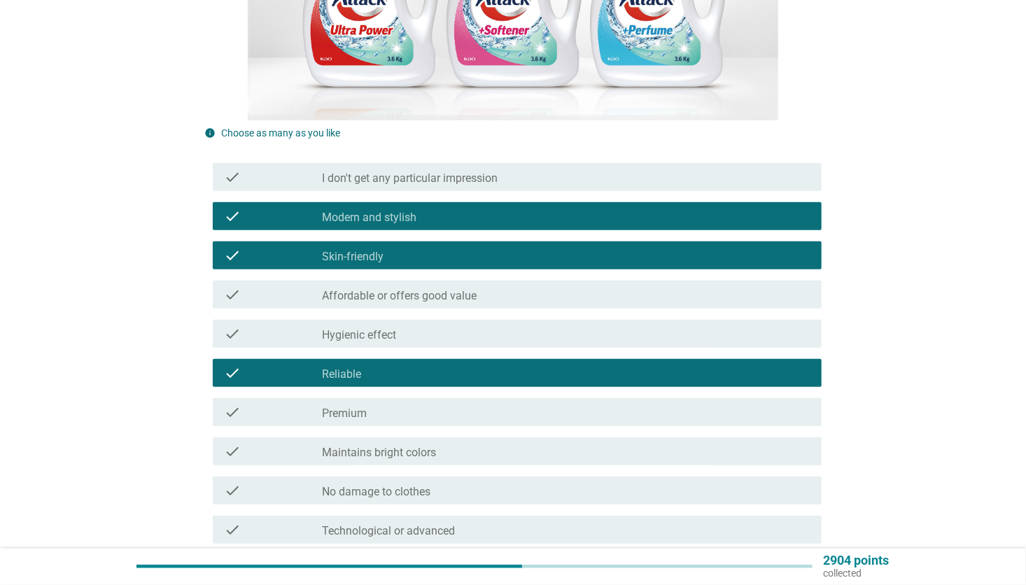
scroll to position [420, 0]
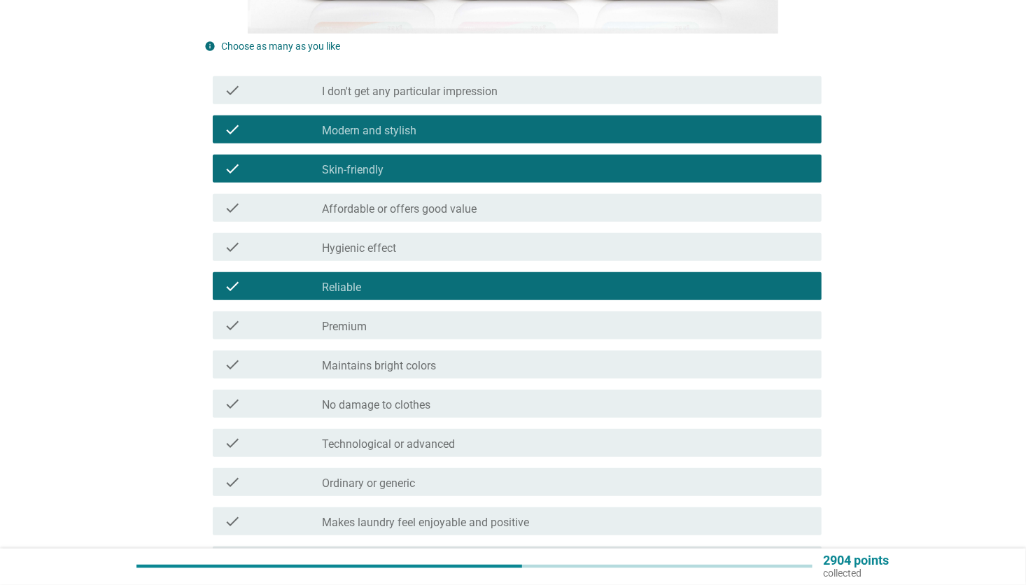
click at [413, 244] on div "check_box_outline_blank Hygienic effect" at bounding box center [566, 247] width 488 height 17
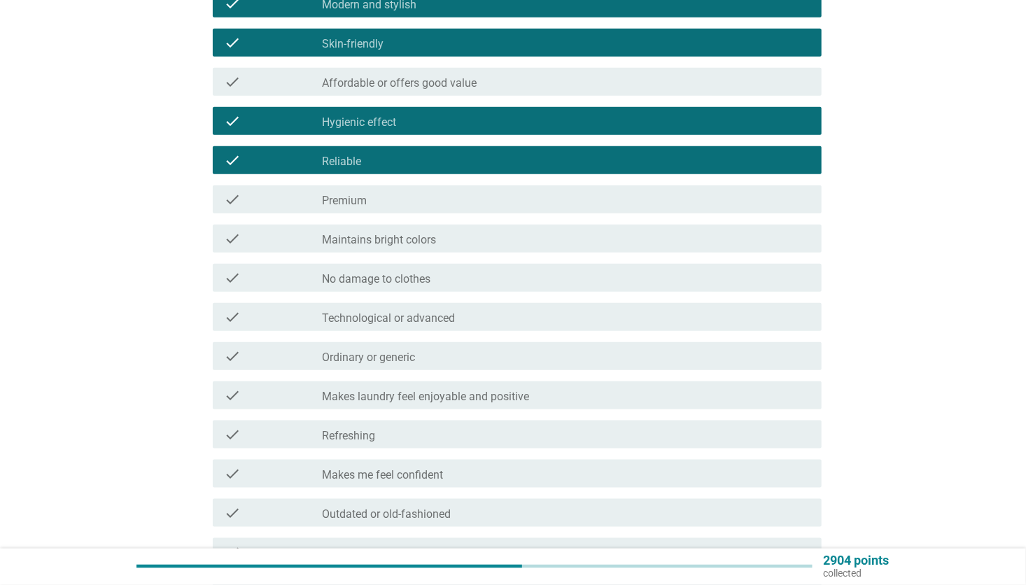
scroll to position [630, 0]
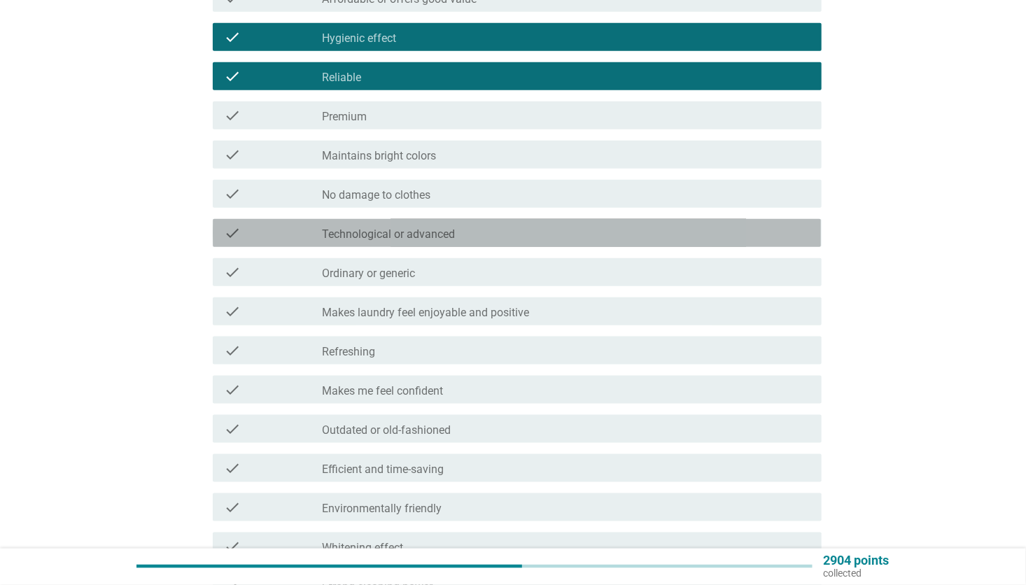
click at [439, 230] on label "Technological or advanced" at bounding box center [388, 234] width 133 height 14
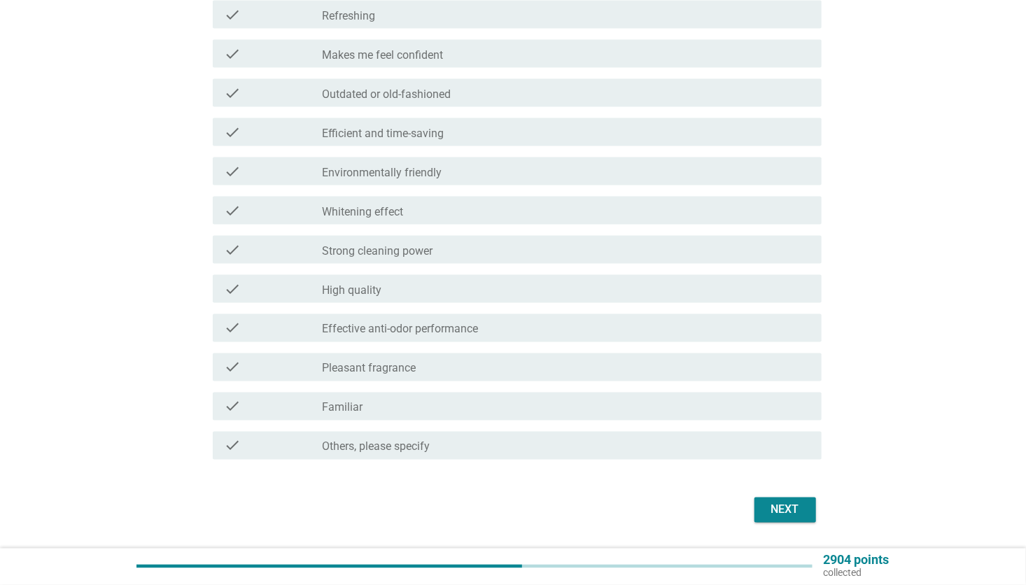
scroll to position [980, 0]
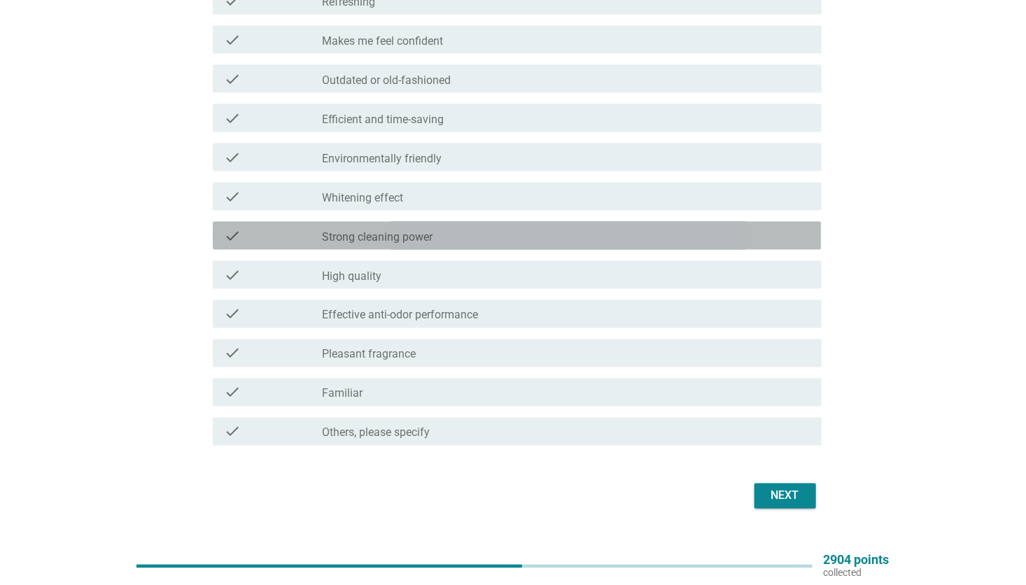
click at [435, 238] on div "check_box_outline_blank Strong cleaning power" at bounding box center [566, 235] width 488 height 17
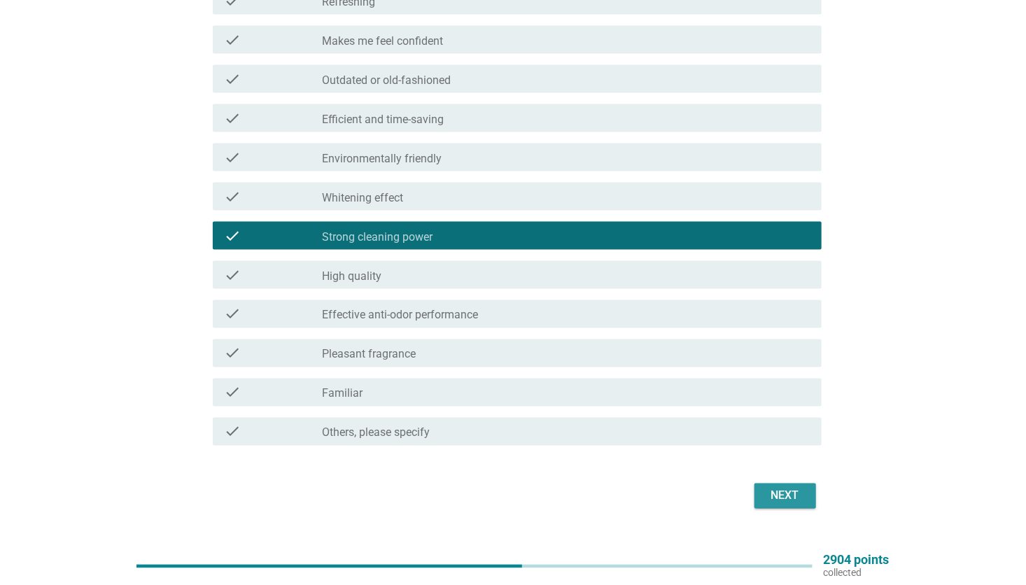
click at [790, 490] on div "Next" at bounding box center [785, 496] width 39 height 17
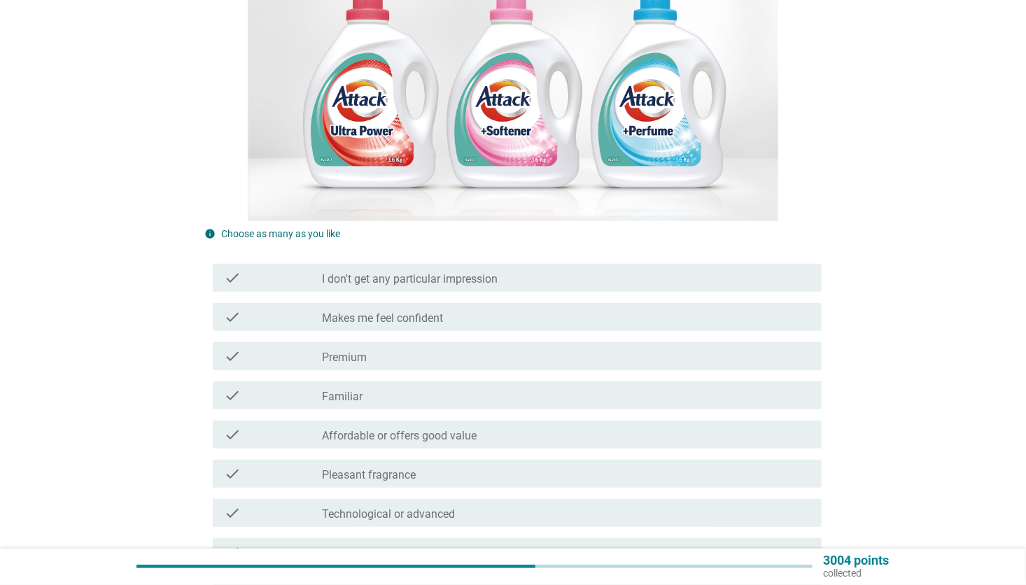
scroll to position [350, 0]
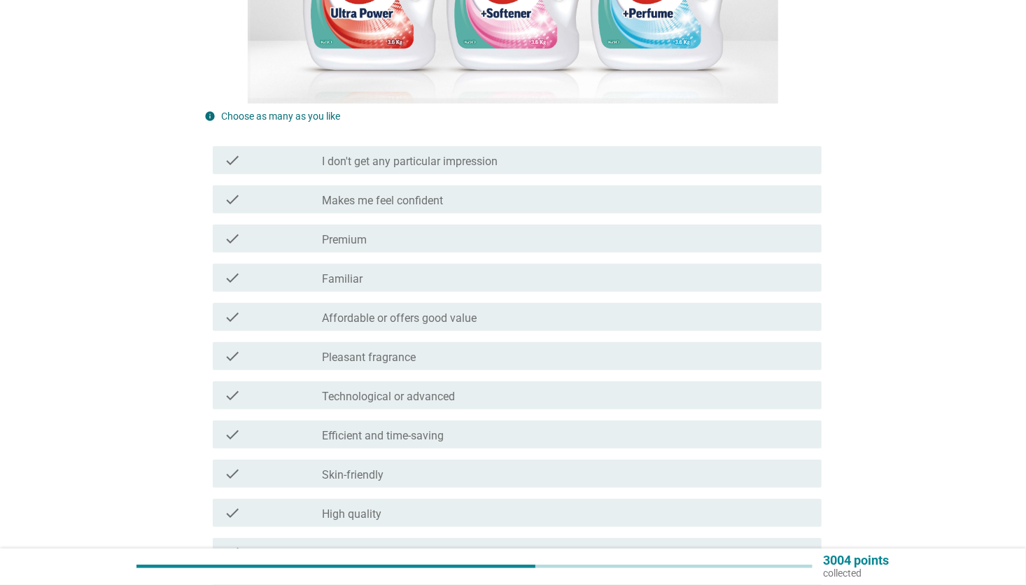
click at [374, 280] on div "check_box_outline_blank Familiar" at bounding box center [566, 277] width 488 height 17
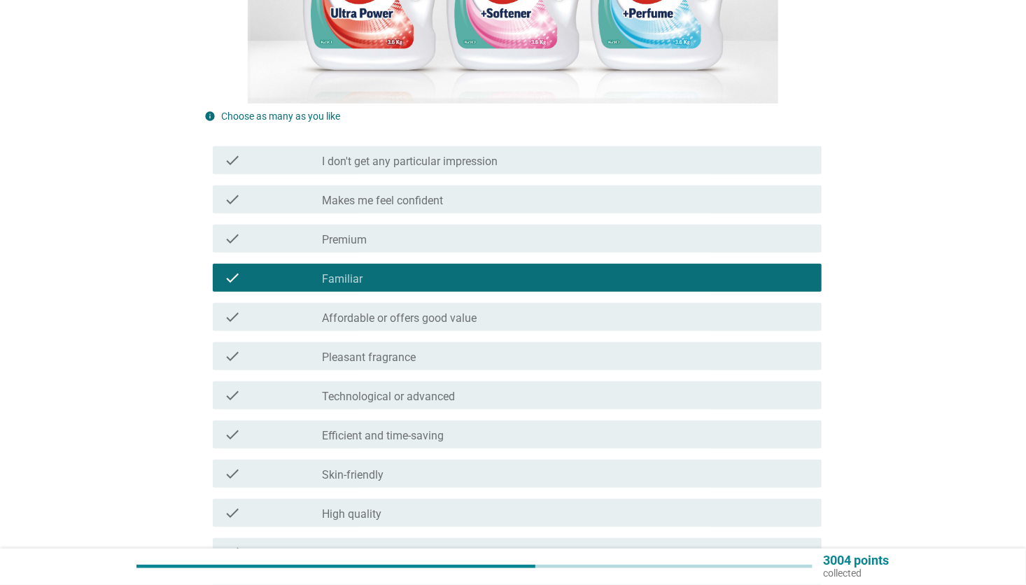
click at [477, 198] on div "check_box_outline_blank Makes me feel confident" at bounding box center [566, 199] width 488 height 17
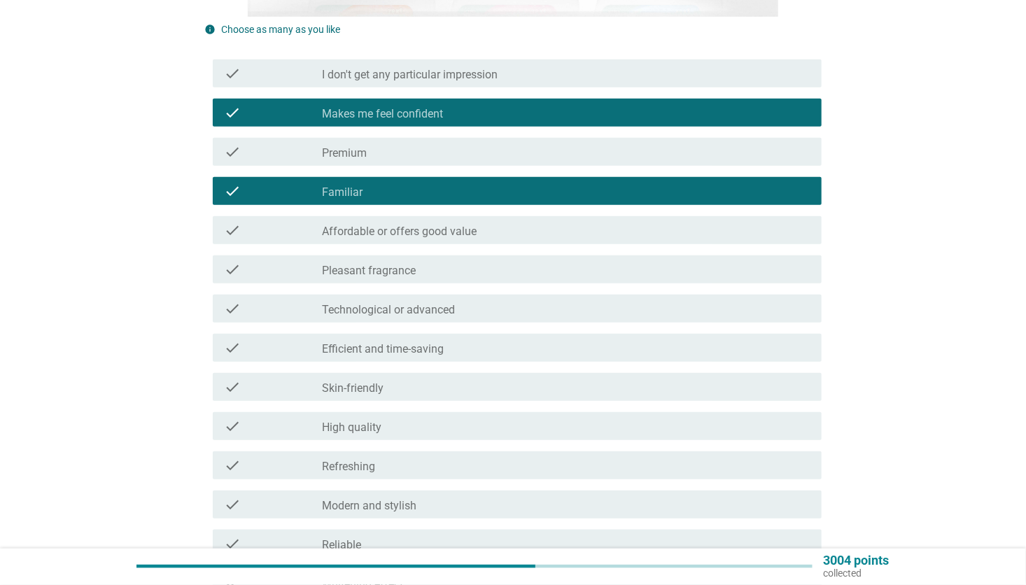
scroll to position [560, 0]
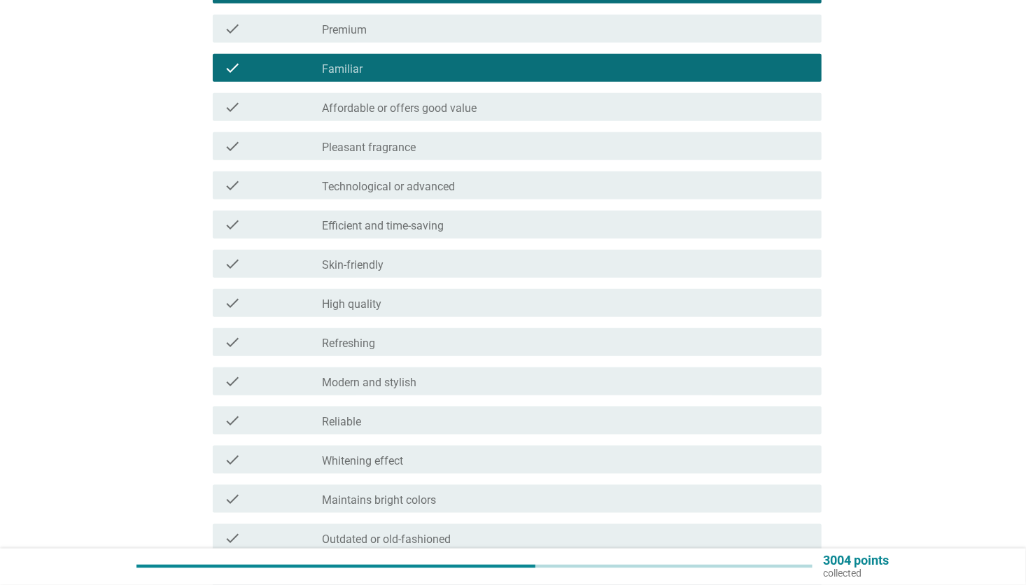
click at [500, 188] on div "check_box_outline_blank Technological or advanced" at bounding box center [566, 185] width 488 height 17
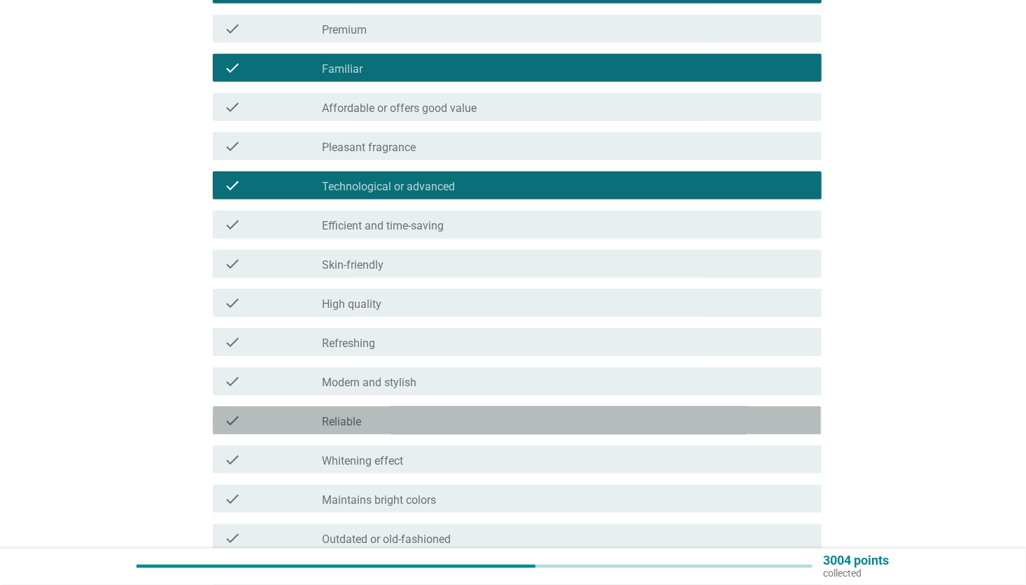
click at [408, 421] on div "check_box_outline_blank Reliable" at bounding box center [566, 420] width 488 height 17
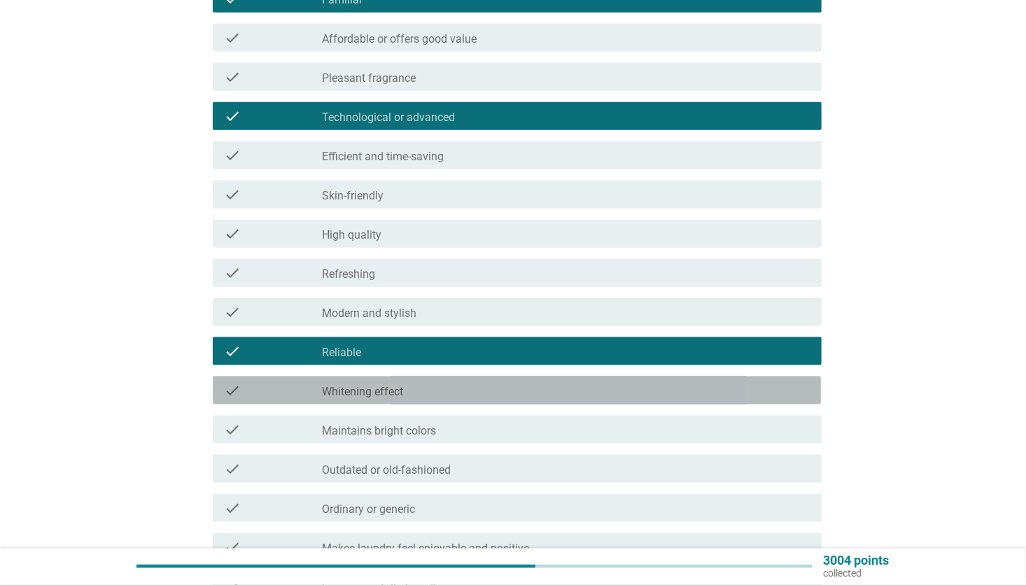
scroll to position [770, 0]
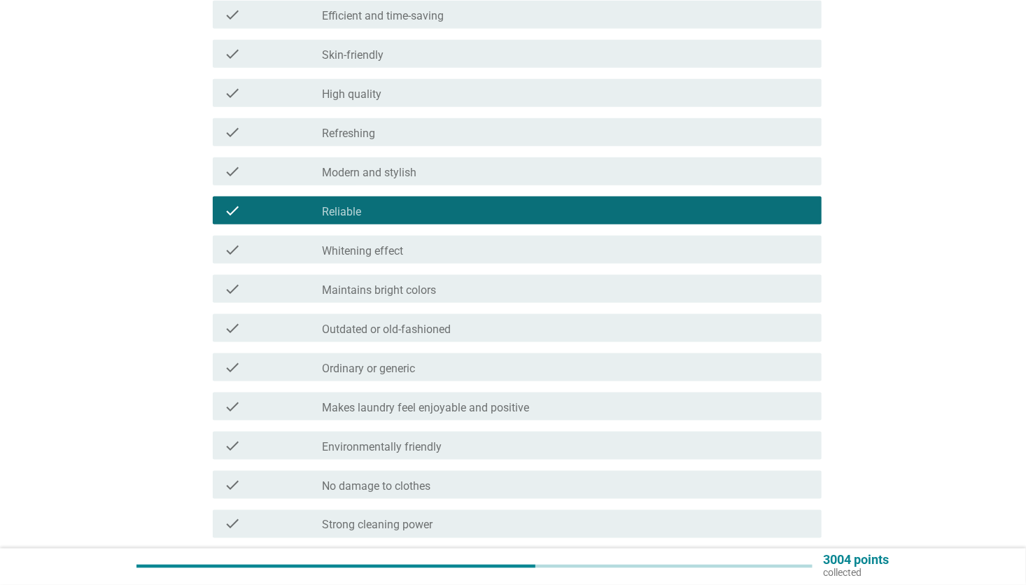
drag, startPoint x: 495, startPoint y: 452, endPoint x: 419, endPoint y: 372, distance: 110.4
click at [403, 372] on label "Ordinary or generic" at bounding box center [368, 369] width 93 height 14
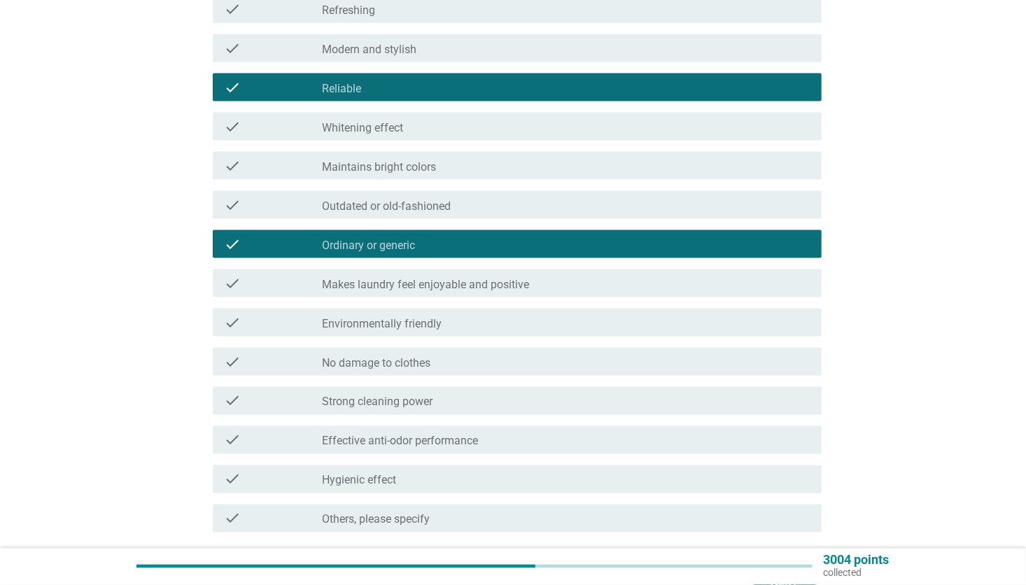
scroll to position [980, 0]
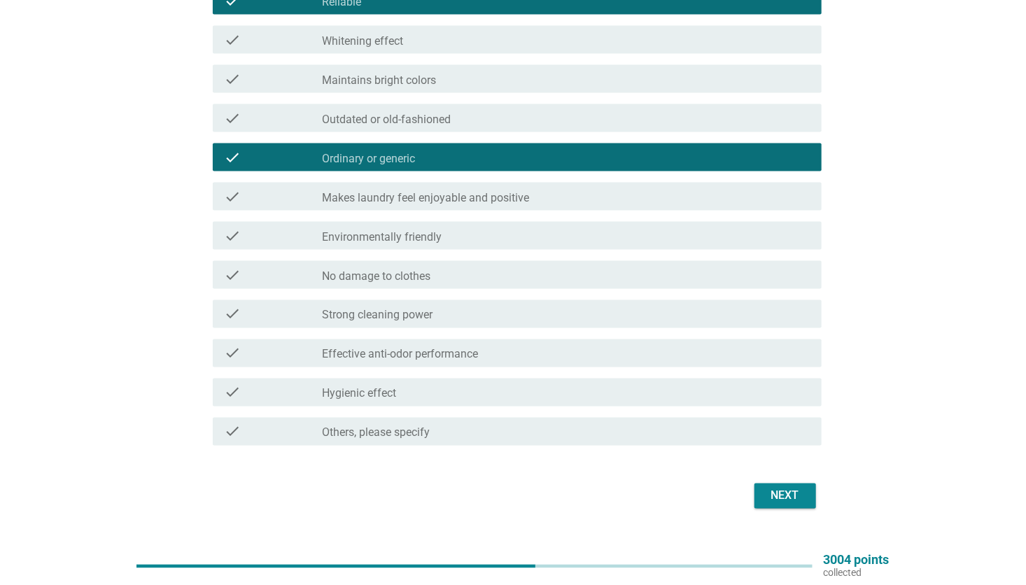
click at [390, 309] on label "Strong cleaning power" at bounding box center [377, 316] width 111 height 14
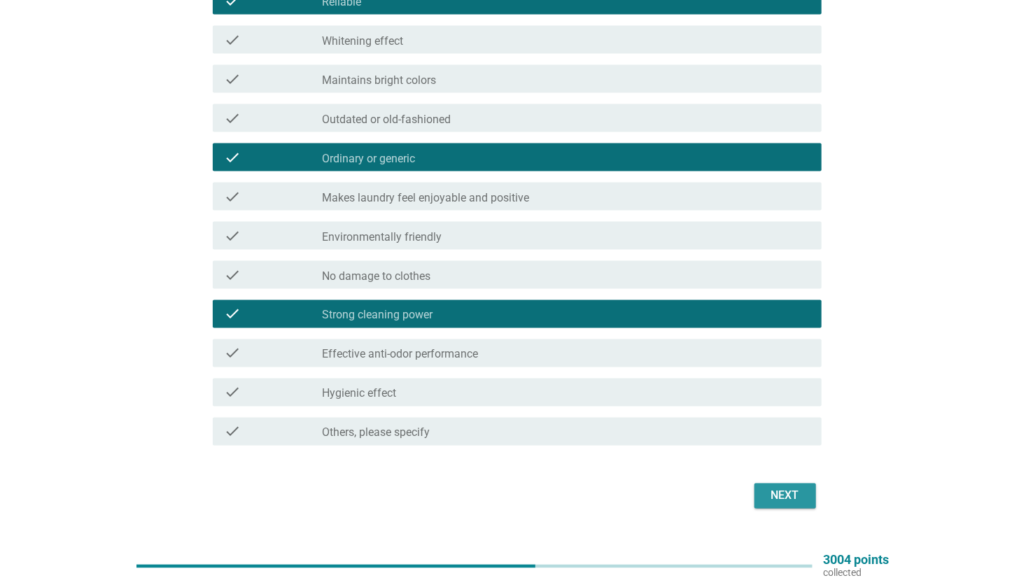
click at [789, 493] on div "Next" at bounding box center [785, 496] width 39 height 17
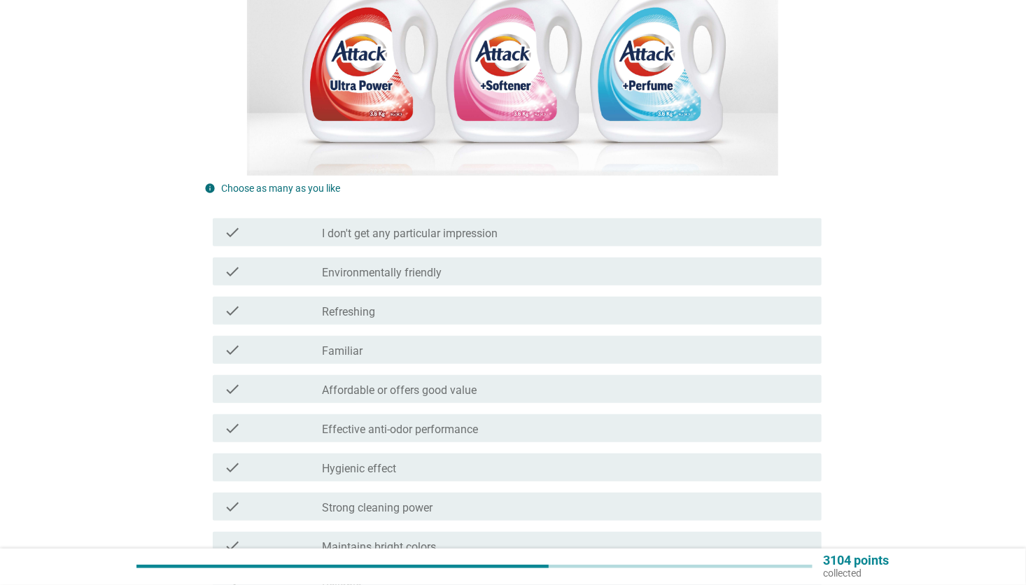
scroll to position [350, 0]
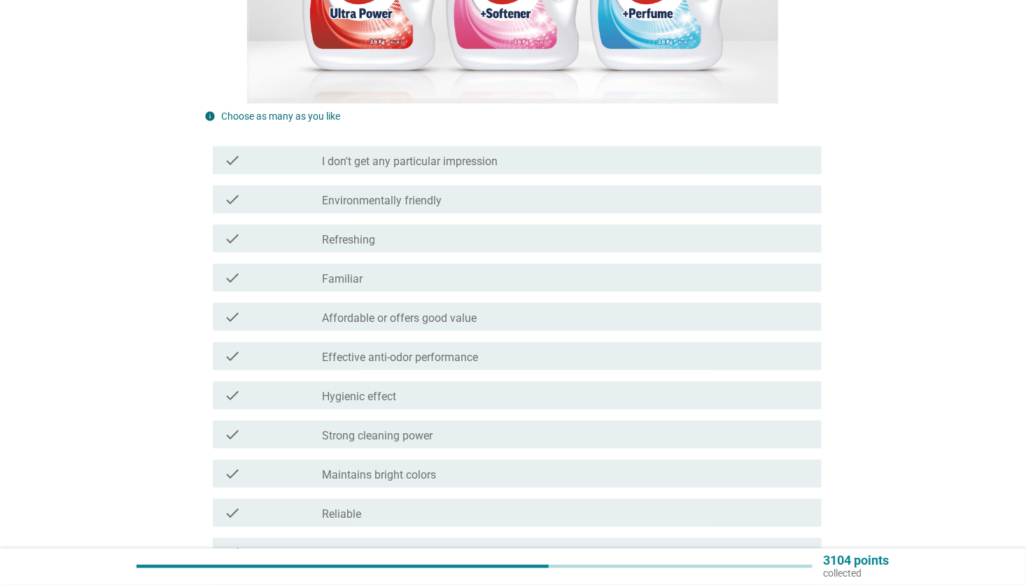
click at [376, 275] on div "check_box_outline_blank Familiar" at bounding box center [566, 277] width 488 height 17
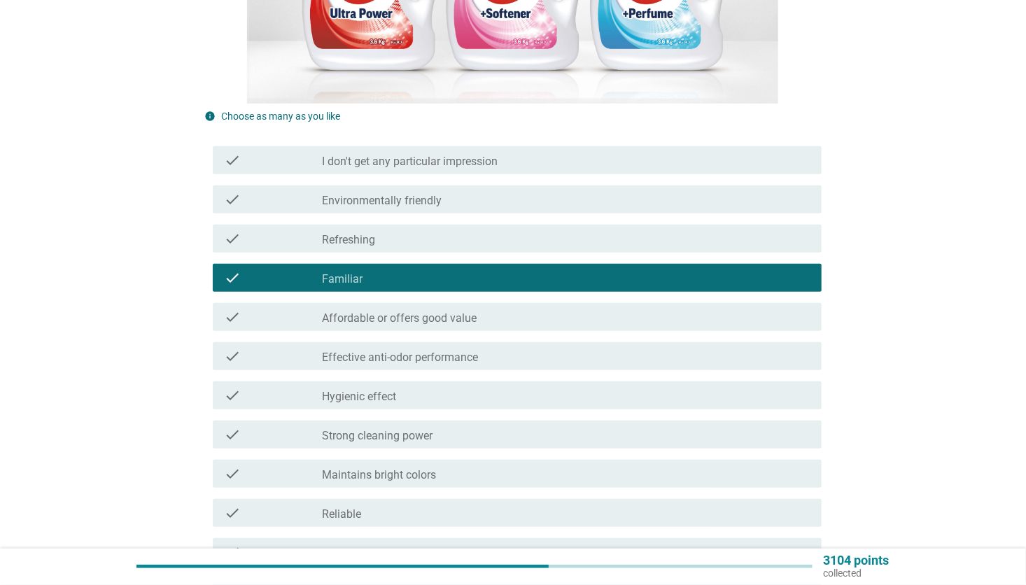
click at [402, 235] on div "check_box_outline_blank Refreshing" at bounding box center [566, 238] width 488 height 17
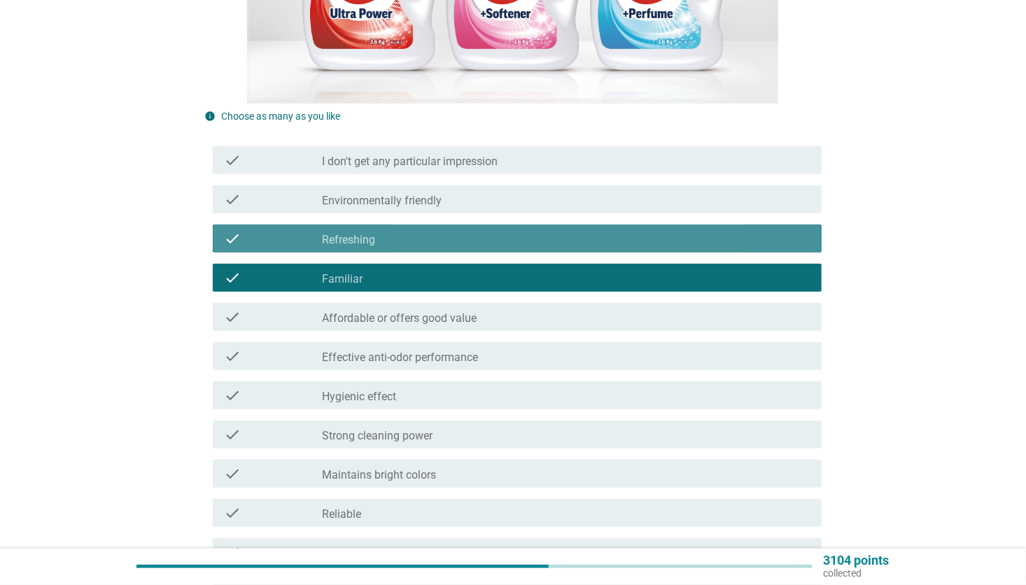
click at [401, 232] on div "check_box_outline_blank Refreshing" at bounding box center [566, 238] width 488 height 17
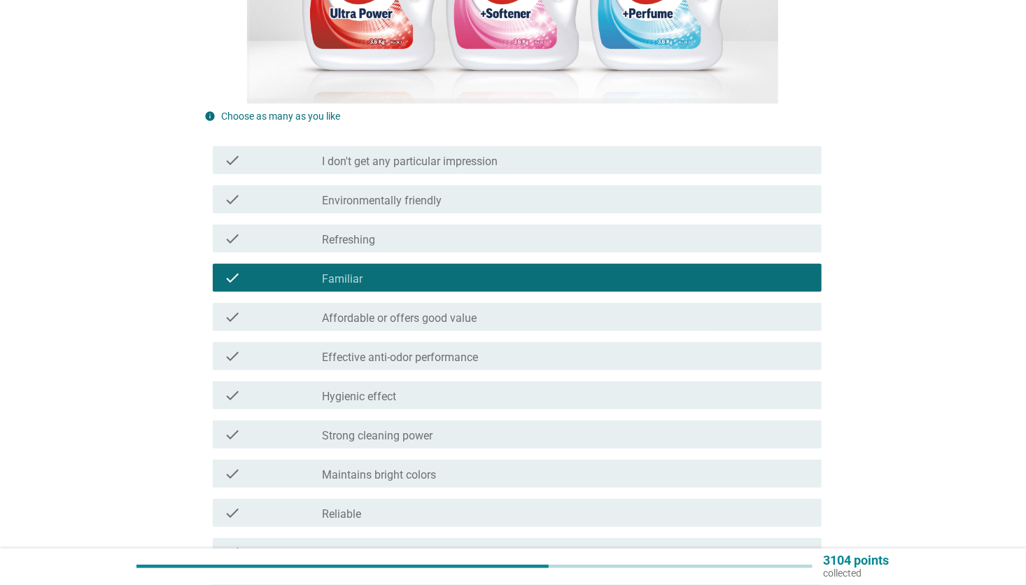
click at [413, 430] on label "Strong cleaning power" at bounding box center [377, 436] width 111 height 14
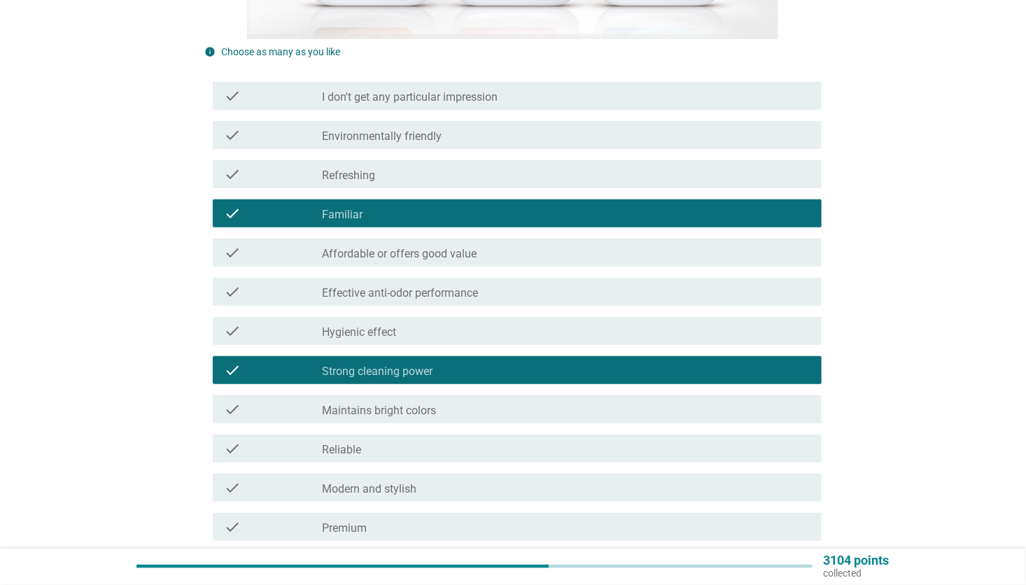
scroll to position [490, 0]
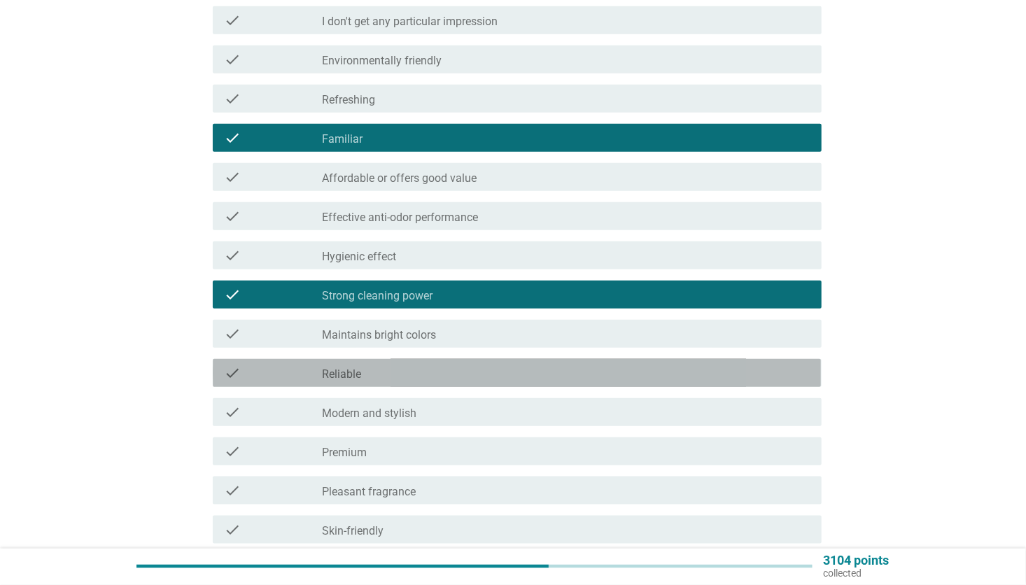
click at [400, 372] on div "check_box_outline_blank Reliable" at bounding box center [566, 373] width 488 height 17
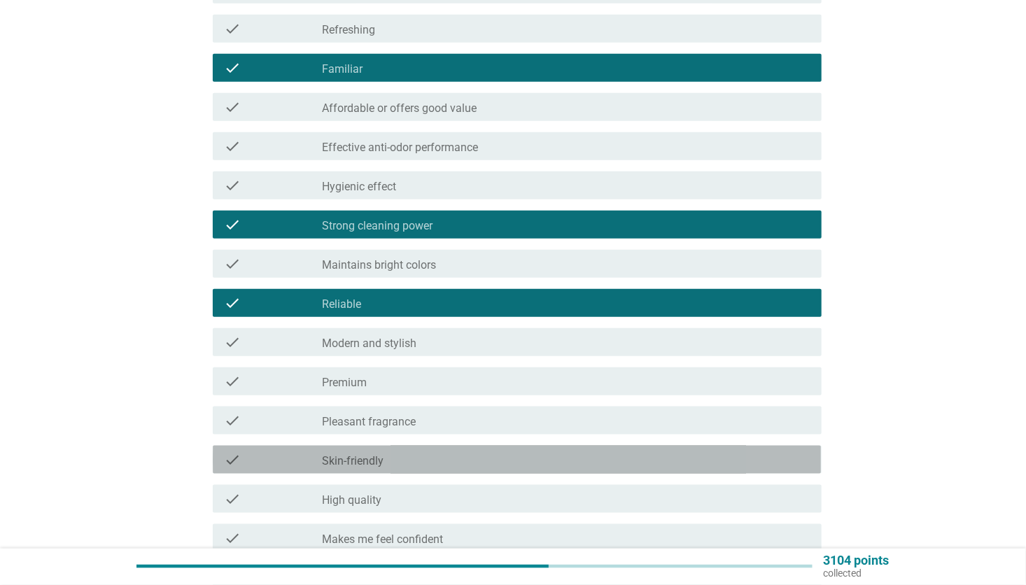
drag, startPoint x: 406, startPoint y: 460, endPoint x: 453, endPoint y: 454, distance: 47.9
click at [407, 460] on div "check_box_outline_blank Skin-friendly" at bounding box center [566, 459] width 488 height 17
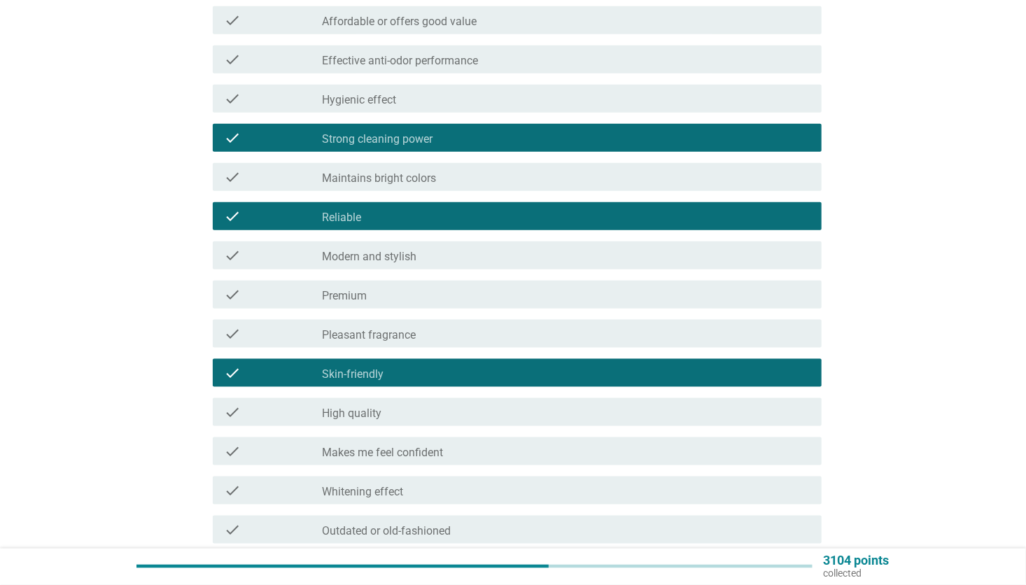
scroll to position [700, 0]
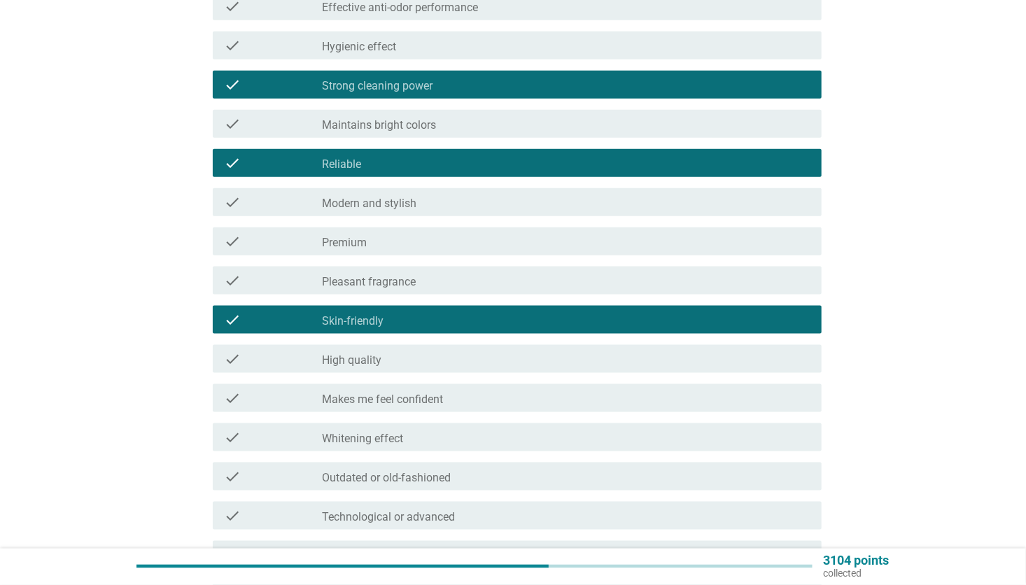
click at [394, 366] on div "check_box_outline_blank High quality" at bounding box center [566, 359] width 488 height 17
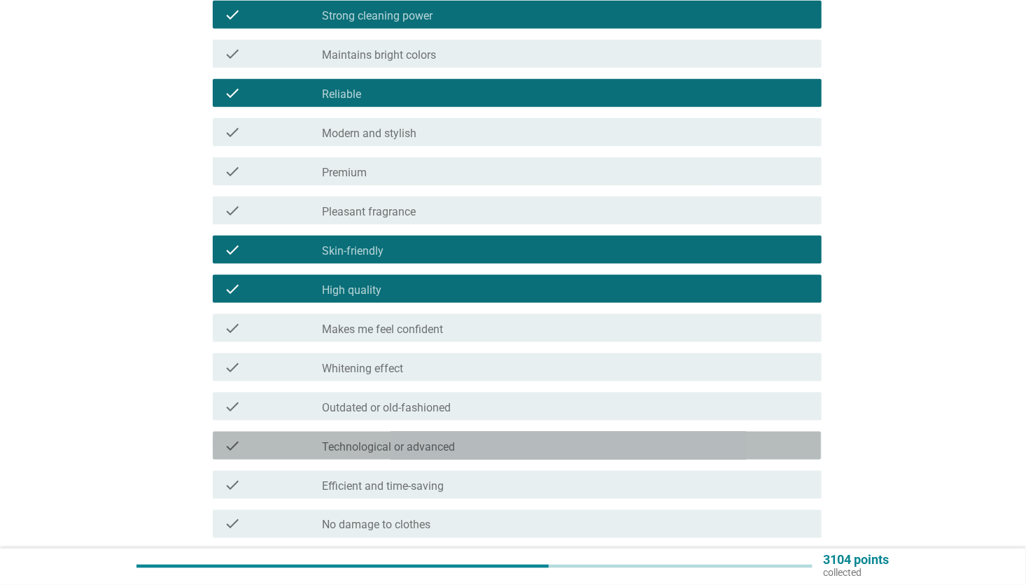
click at [438, 452] on label "Technological or advanced" at bounding box center [388, 447] width 133 height 14
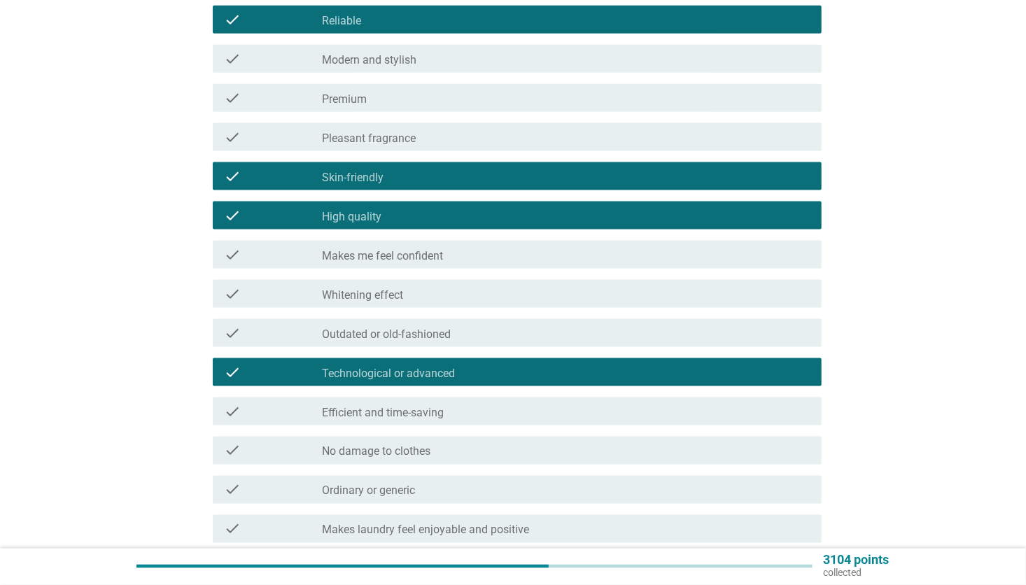
scroll to position [980, 0]
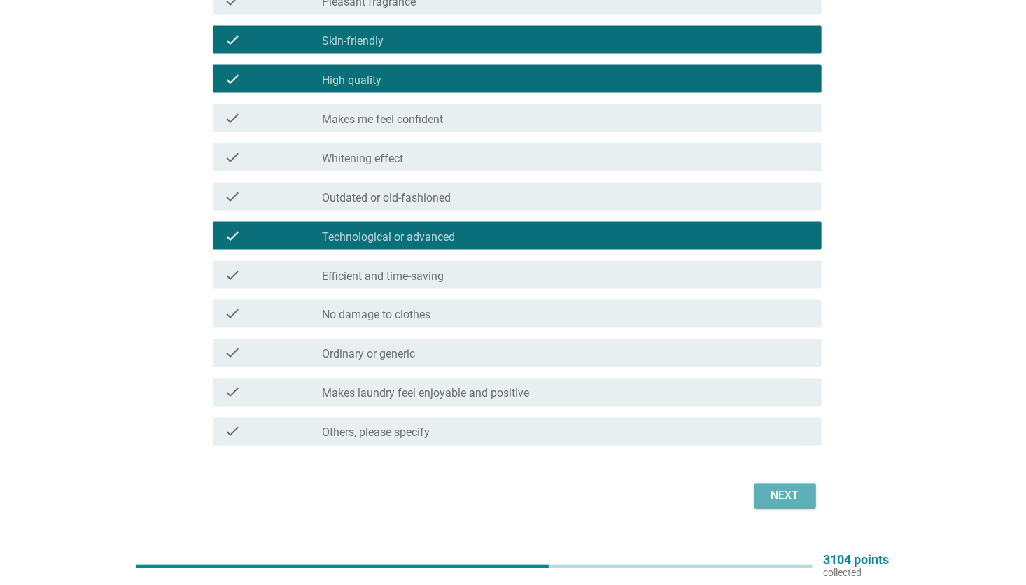
click at [793, 500] on div "Next" at bounding box center [785, 496] width 39 height 17
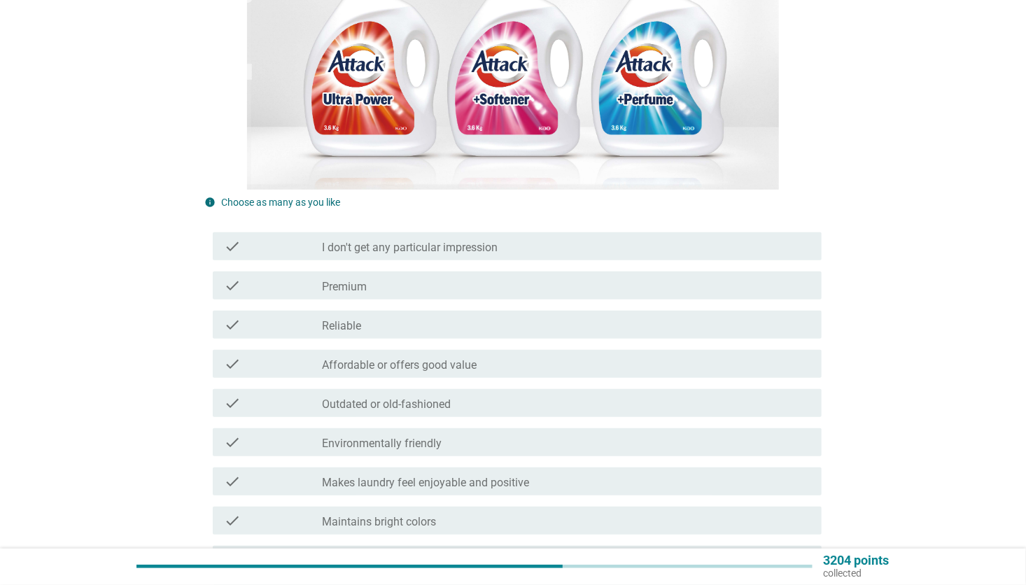
scroll to position [420, 0]
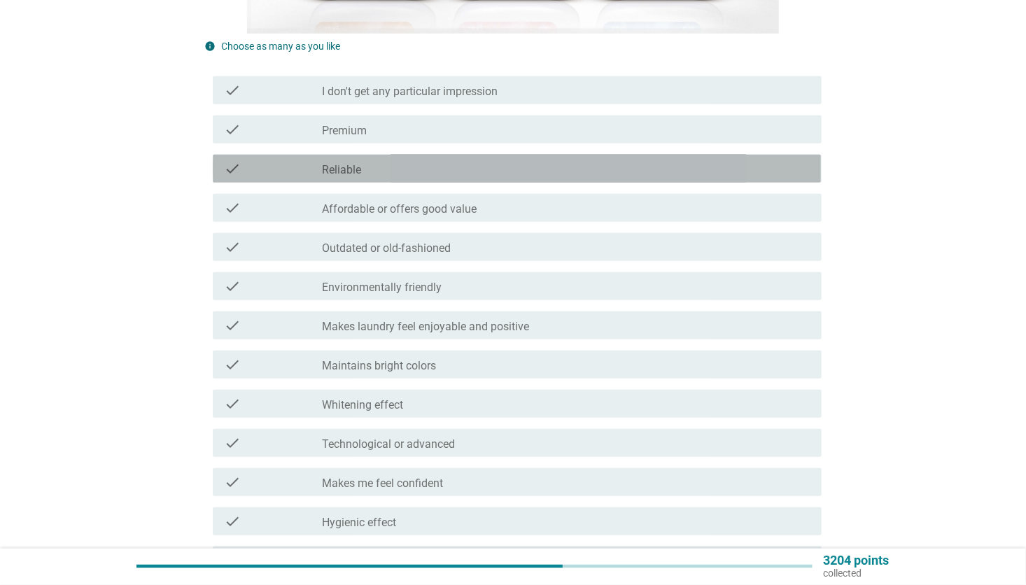
click at [418, 162] on div "check_box_outline_blank Reliable" at bounding box center [566, 168] width 488 height 17
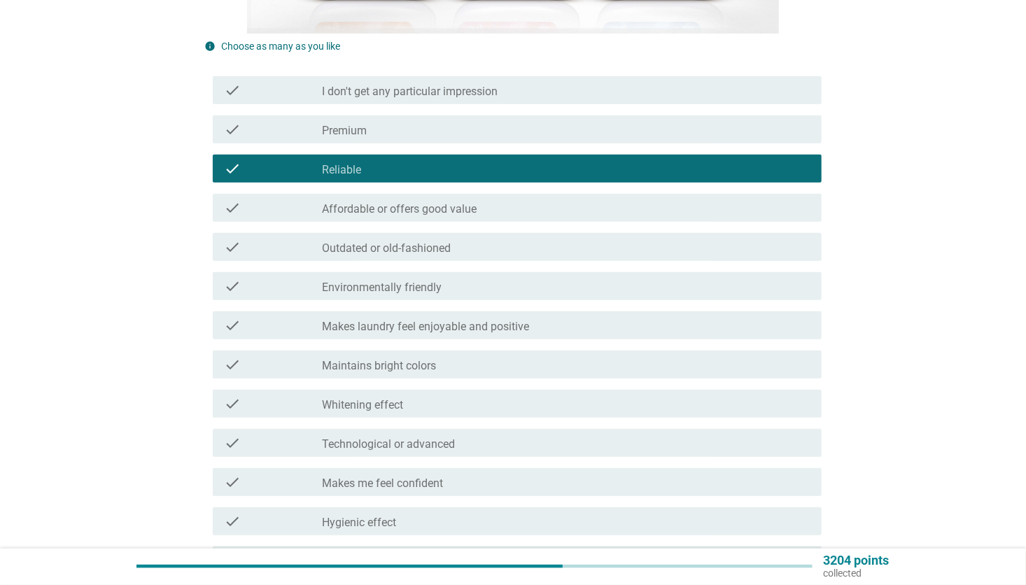
click at [432, 359] on label "Maintains bright colors" at bounding box center [379, 366] width 114 height 14
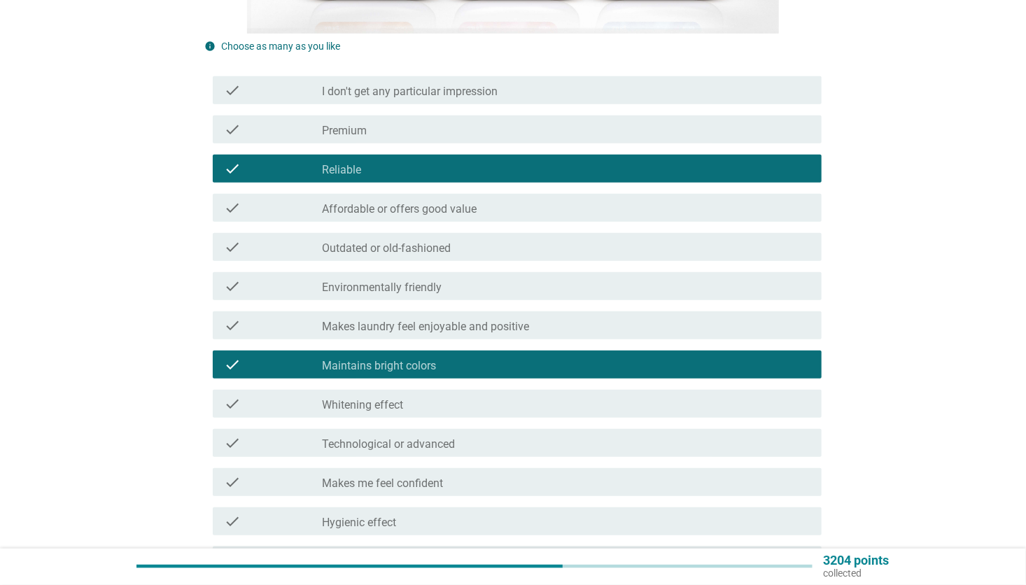
click at [452, 358] on div "check_box Maintains bright colors" at bounding box center [566, 364] width 488 height 17
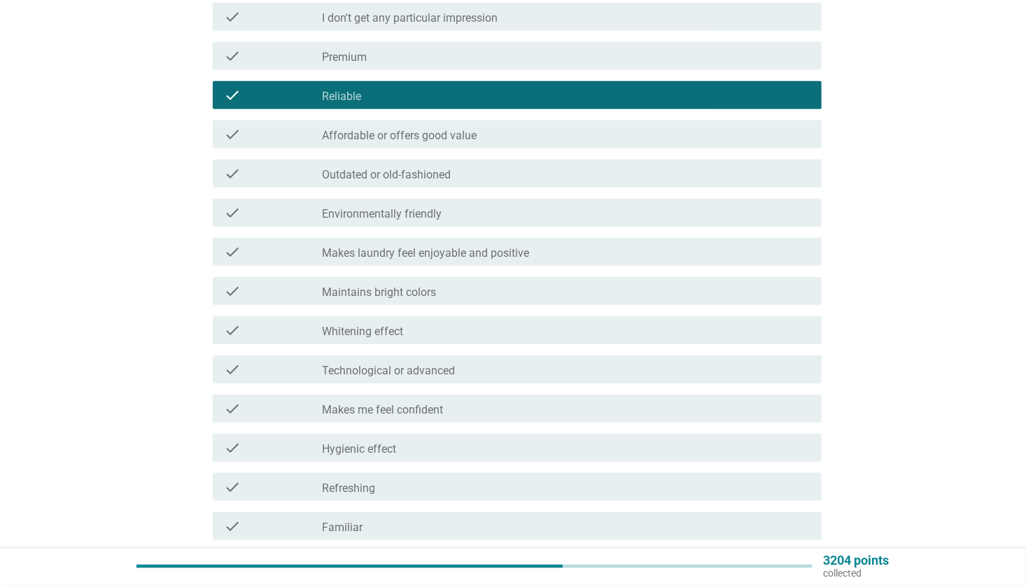
scroll to position [560, 0]
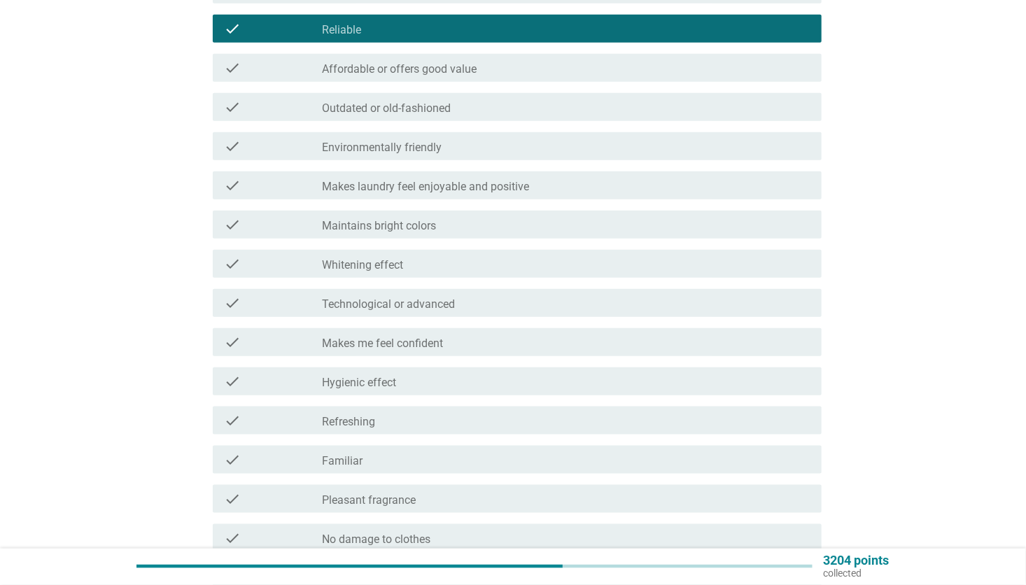
click at [400, 372] on div "check check_box_outline_blank Hygienic effect" at bounding box center [517, 381] width 608 height 28
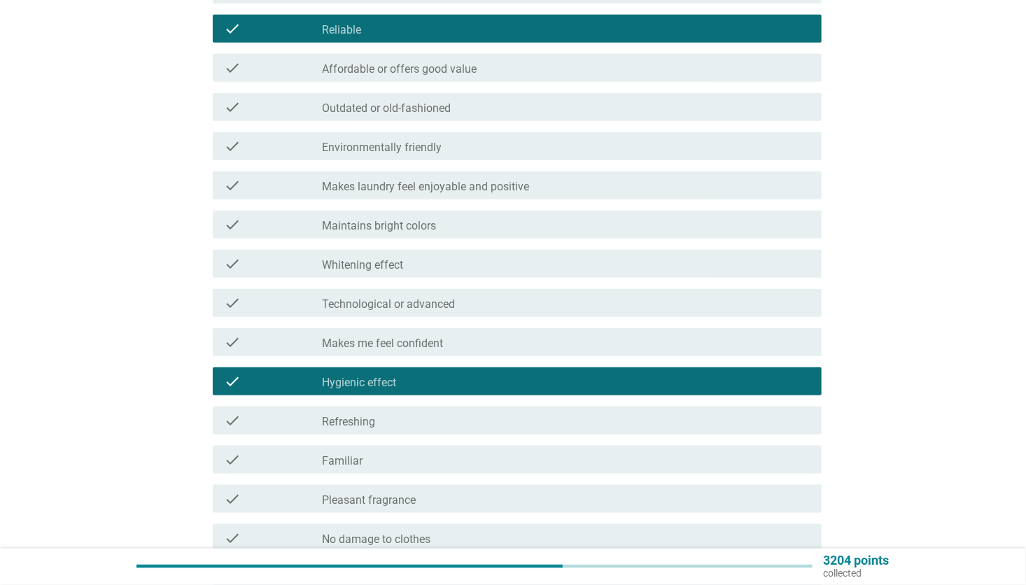
click at [387, 425] on div "check_box_outline_blank Refreshing" at bounding box center [566, 420] width 488 height 17
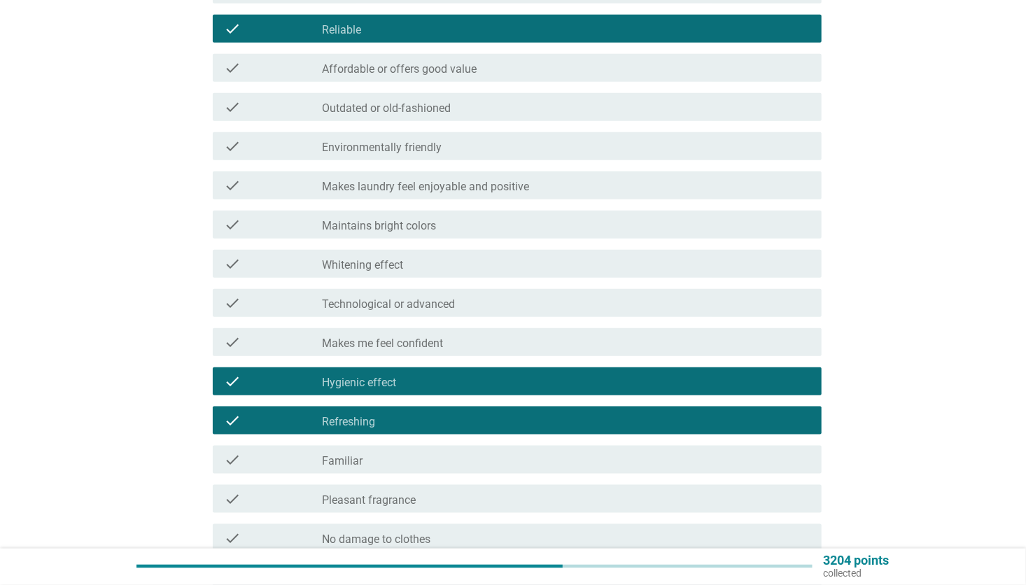
click at [379, 451] on div "check check_box_outline_blank Familiar" at bounding box center [517, 460] width 608 height 28
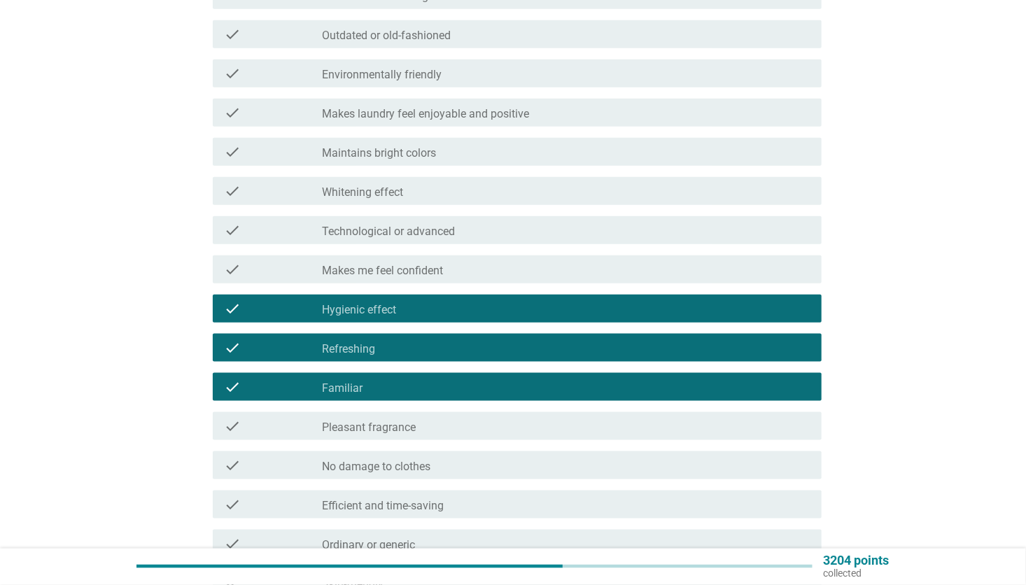
scroll to position [700, 0]
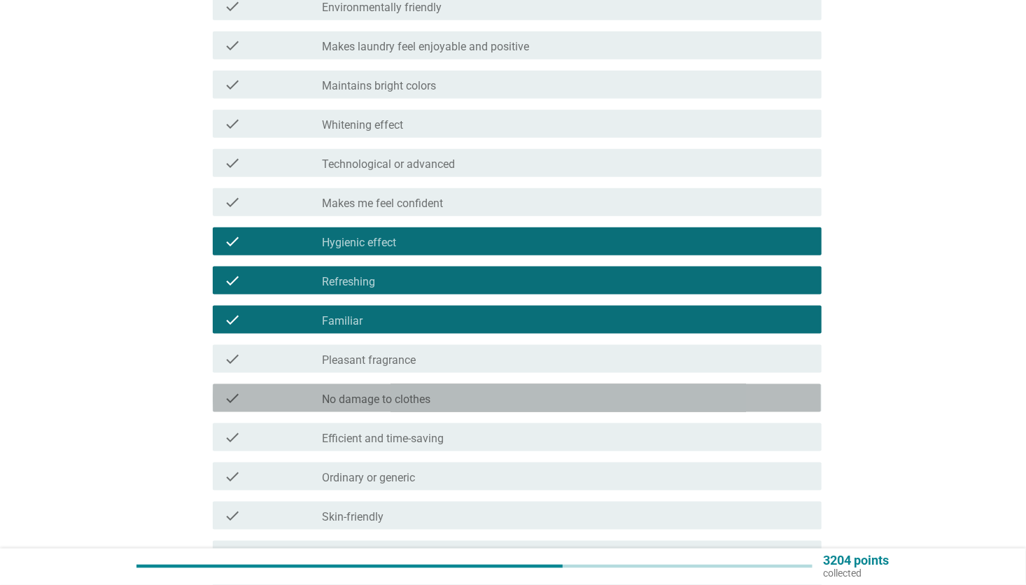
click at [435, 402] on div "check_box_outline_blank No damage to clothes" at bounding box center [566, 398] width 488 height 17
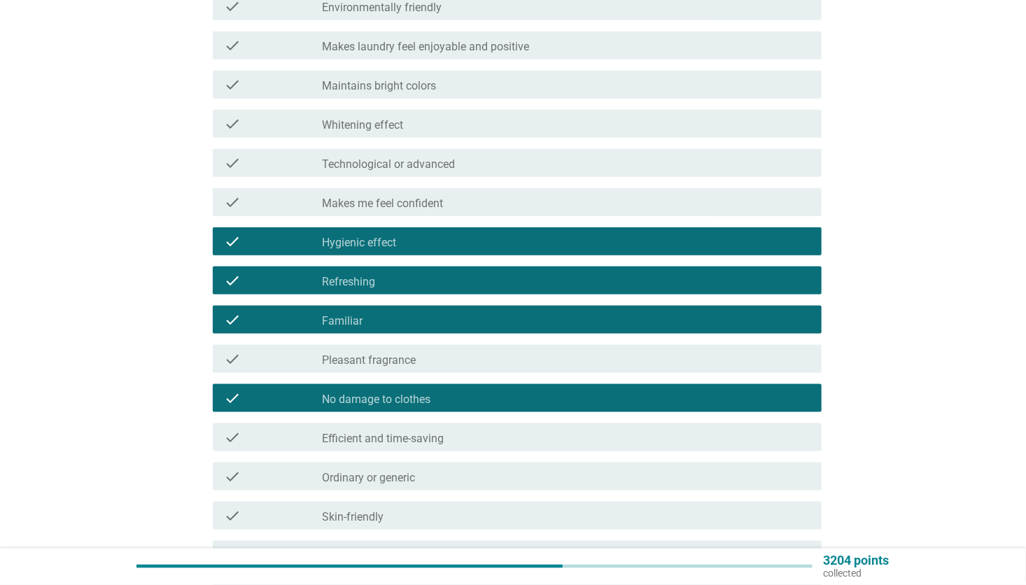
click at [435, 402] on div "check_box_outline_blank No damage to clothes" at bounding box center [566, 398] width 488 height 17
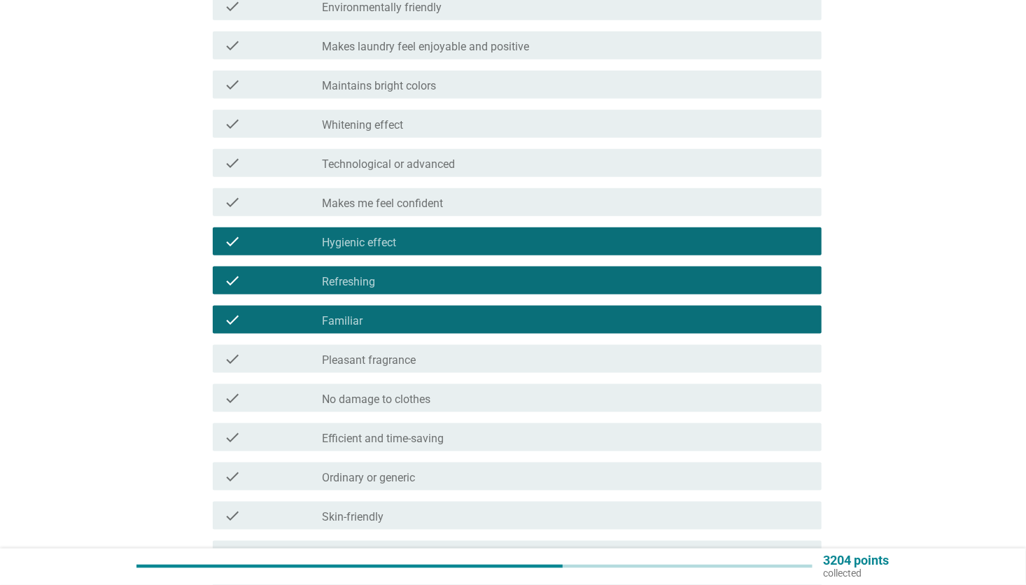
click at [415, 472] on label "Ordinary or generic" at bounding box center [368, 478] width 93 height 14
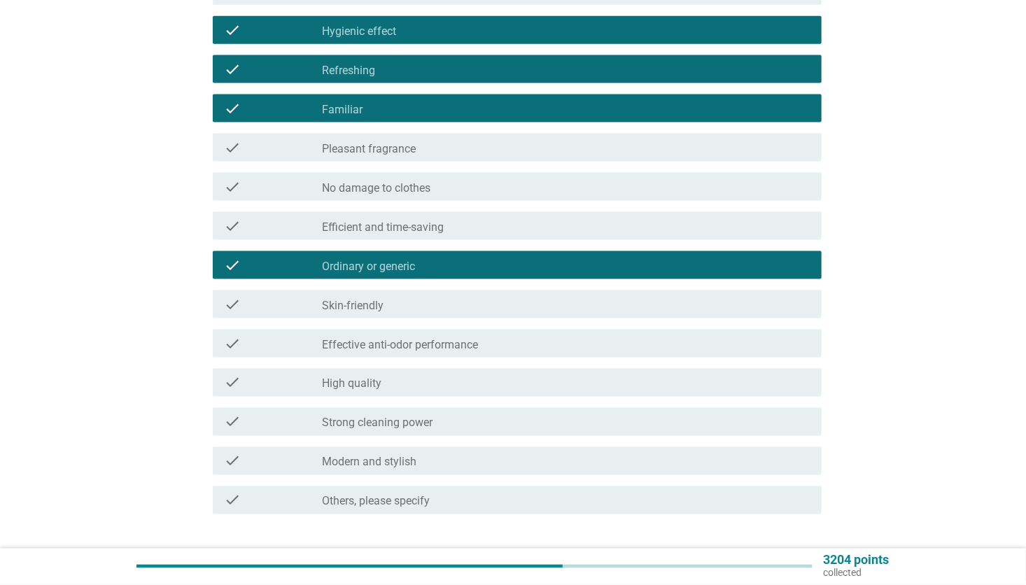
scroll to position [980, 0]
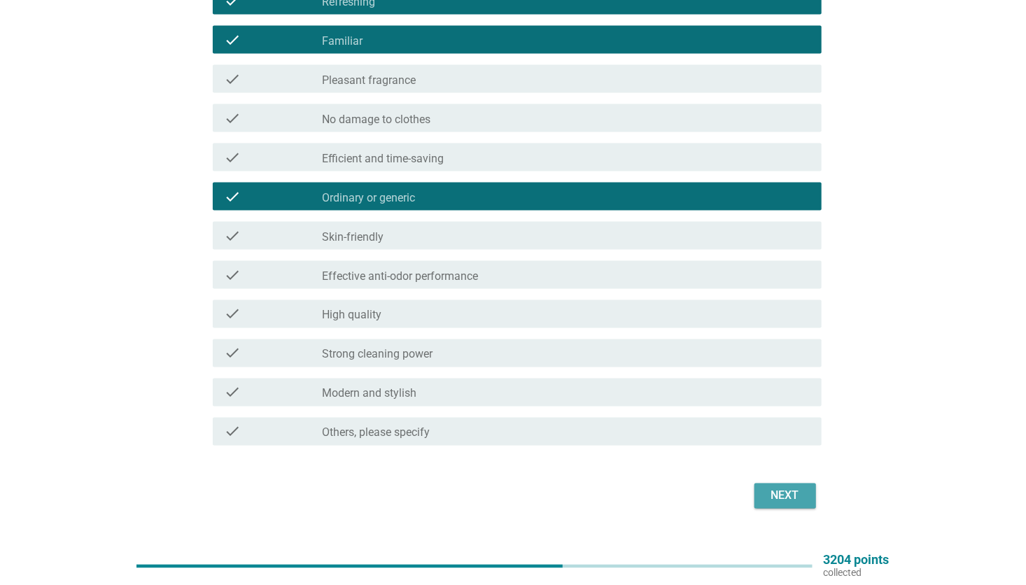
click at [799, 488] on div "Next" at bounding box center [785, 496] width 39 height 17
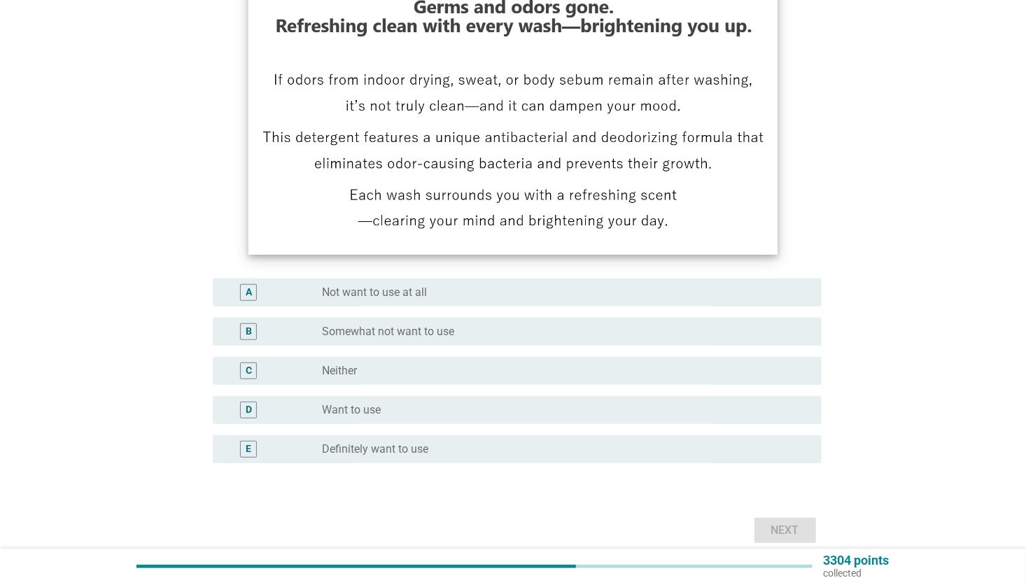
scroll to position [283, 0]
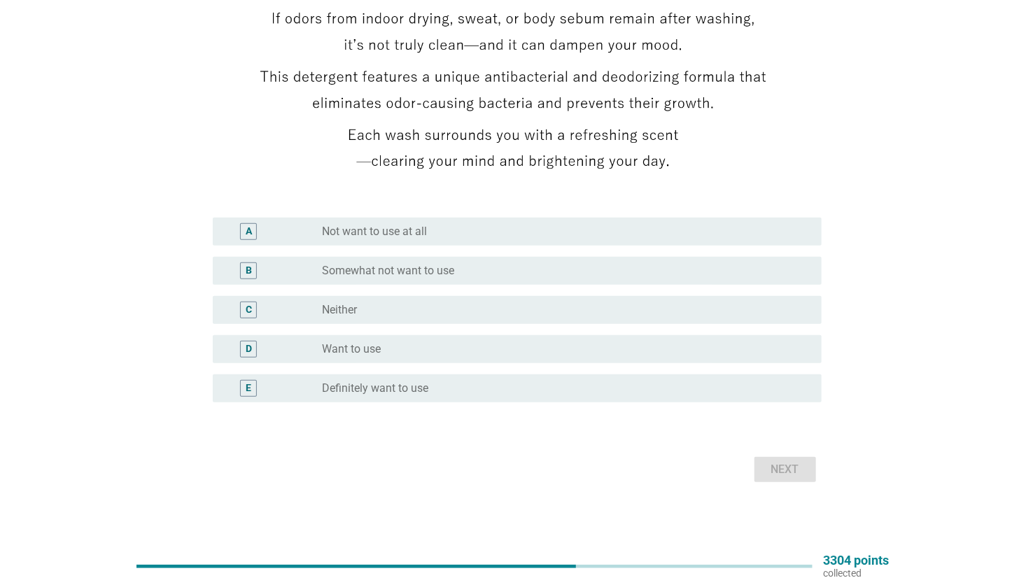
click at [400, 390] on label "Definitely want to use" at bounding box center [375, 388] width 106 height 14
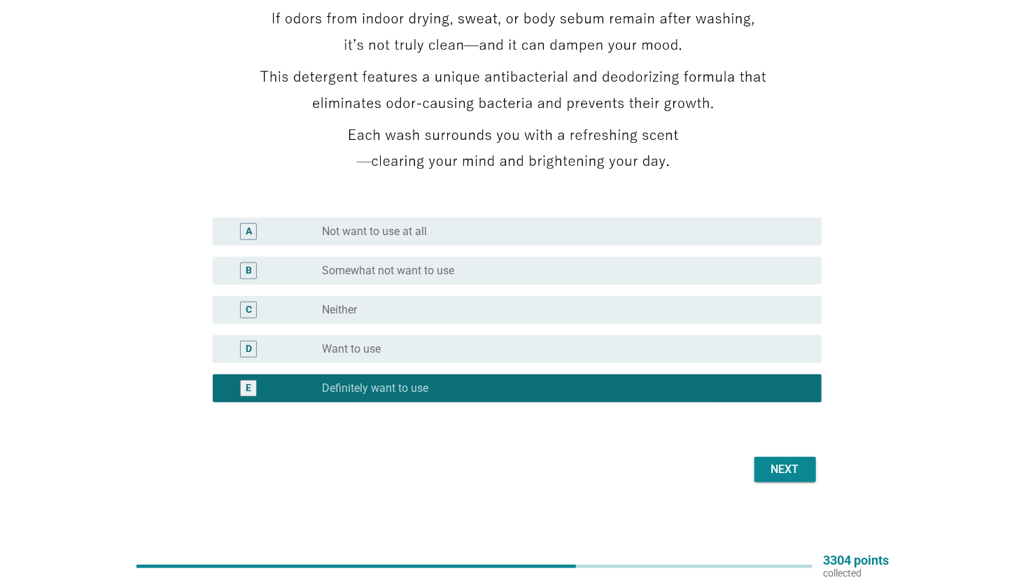
click at [791, 475] on div "Next" at bounding box center [785, 469] width 39 height 17
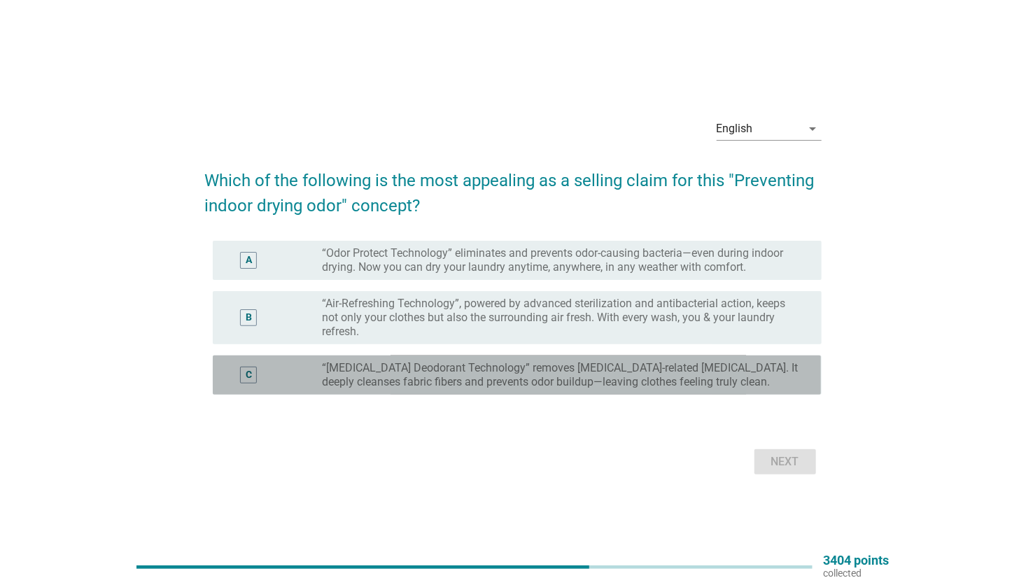
click at [625, 367] on label "“[MEDICAL_DATA] Deodorant Technology” removes [MEDICAL_DATA]-related [MEDICAL_D…" at bounding box center [560, 375] width 477 height 28
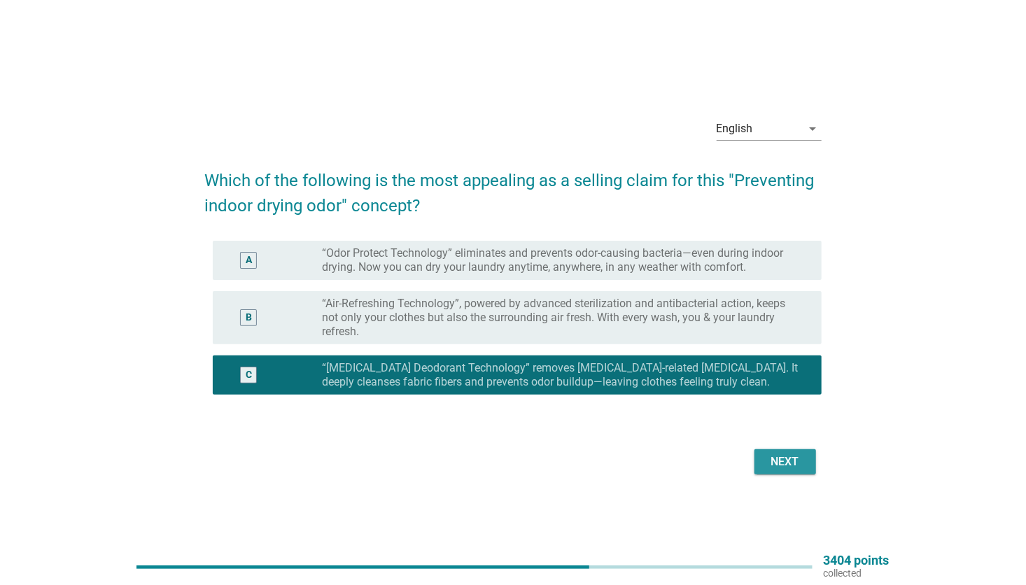
drag, startPoint x: 789, startPoint y: 465, endPoint x: 783, endPoint y: 474, distance: 11.6
click at [789, 464] on div "Next" at bounding box center [785, 461] width 39 height 17
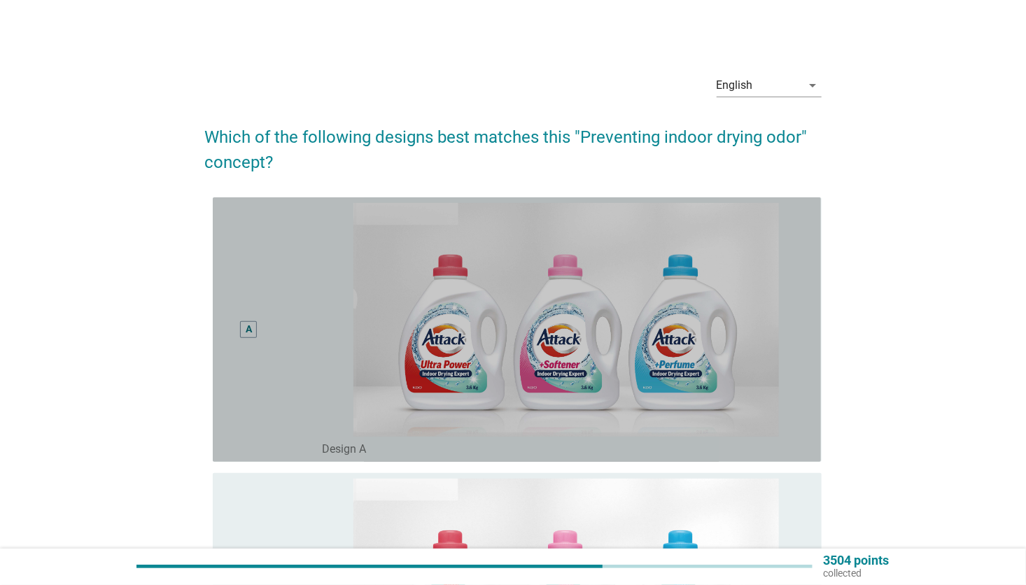
click at [274, 391] on div "A" at bounding box center [273, 329] width 98 height 253
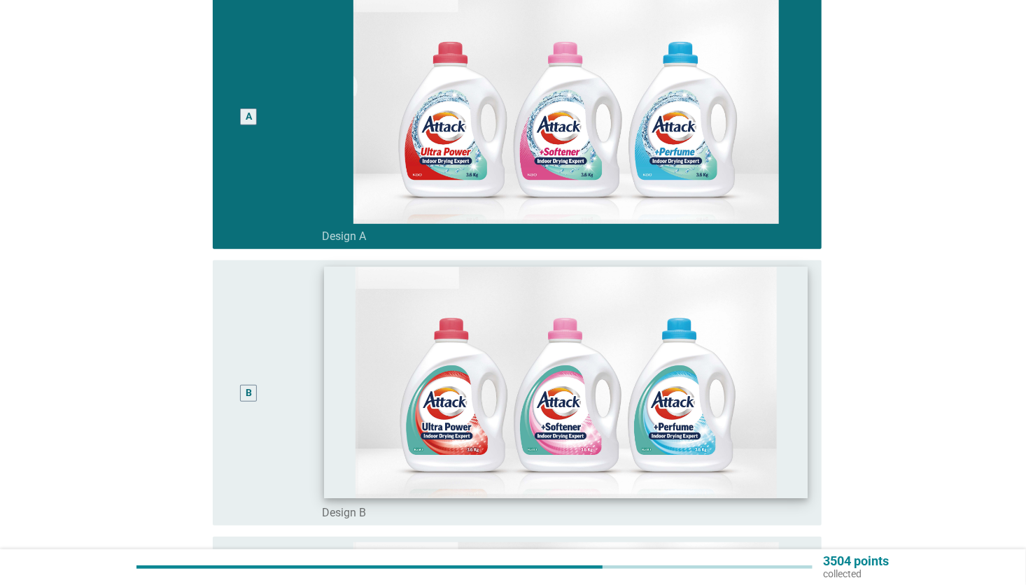
scroll to position [350, 0]
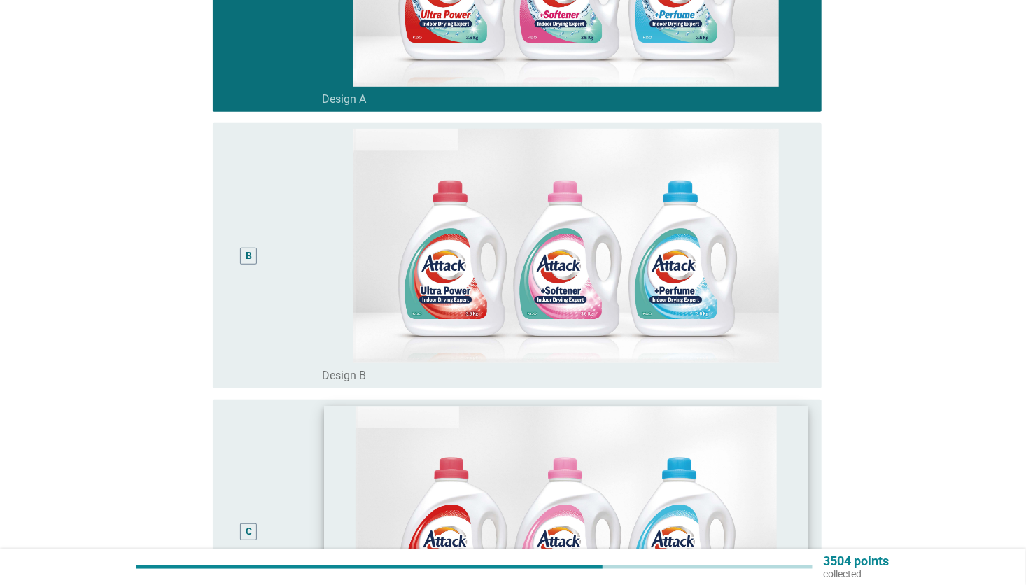
click at [442, 462] on img at bounding box center [566, 522] width 484 height 232
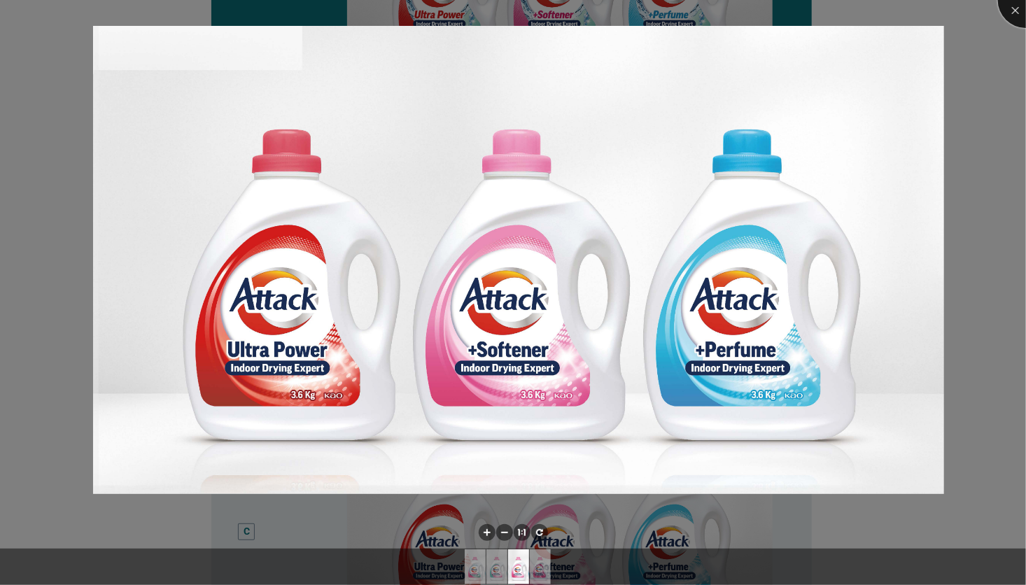
click at [1011, 10] on div at bounding box center [1026, 0] width 56 height 56
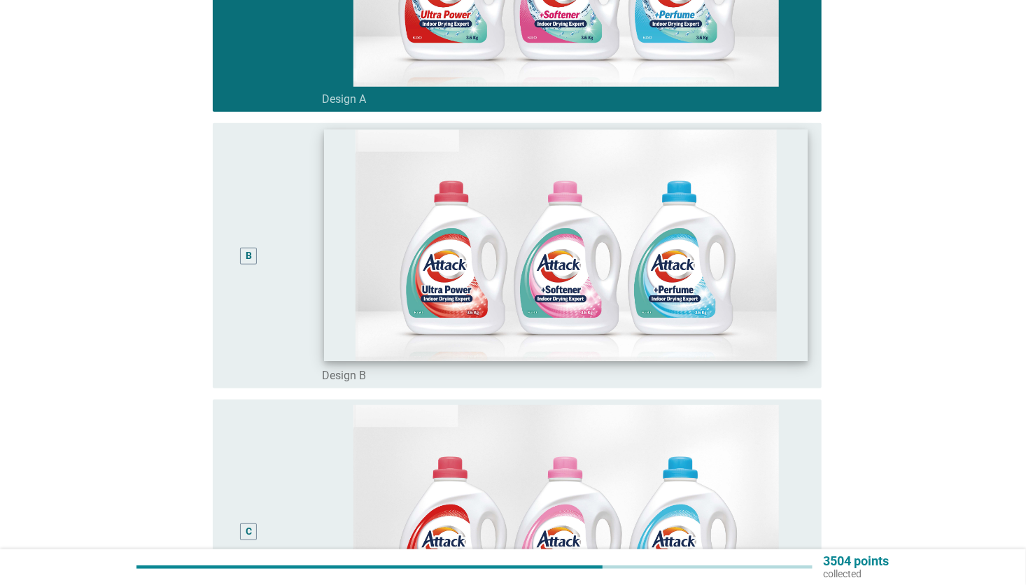
click at [346, 285] on img at bounding box center [566, 246] width 484 height 232
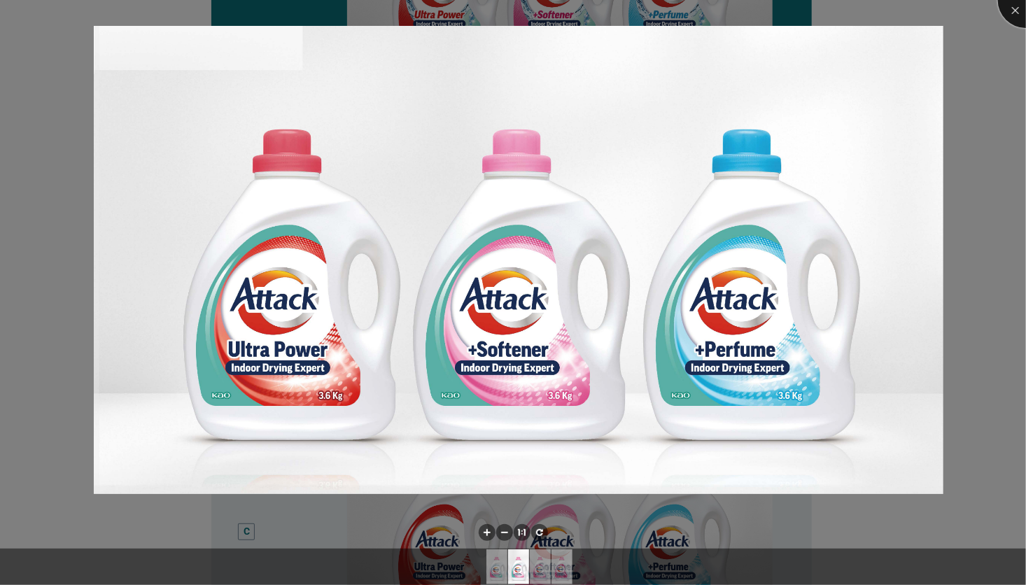
click at [1024, 6] on div at bounding box center [1026, 0] width 56 height 56
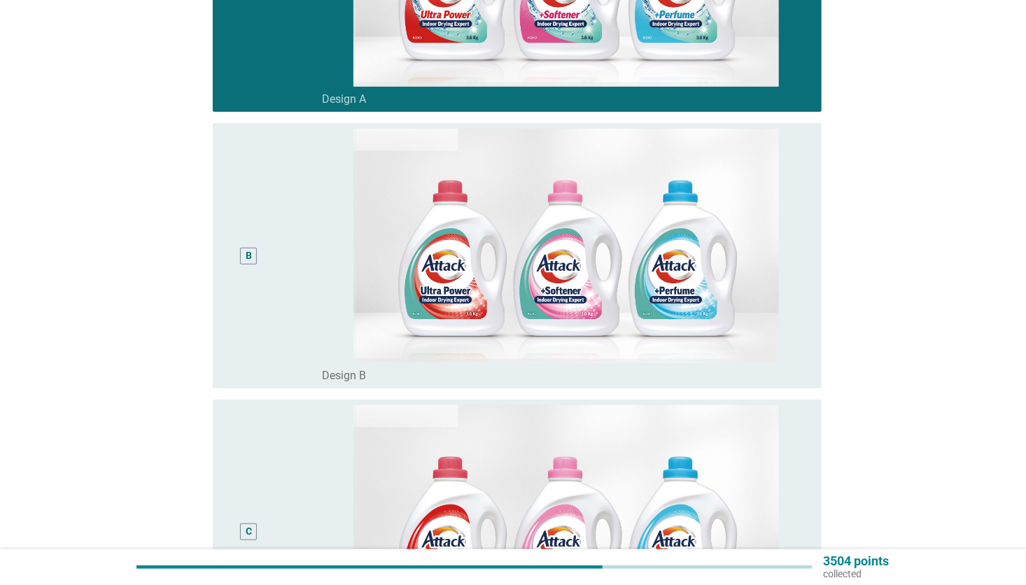
click at [255, 296] on div "B" at bounding box center [248, 255] width 49 height 253
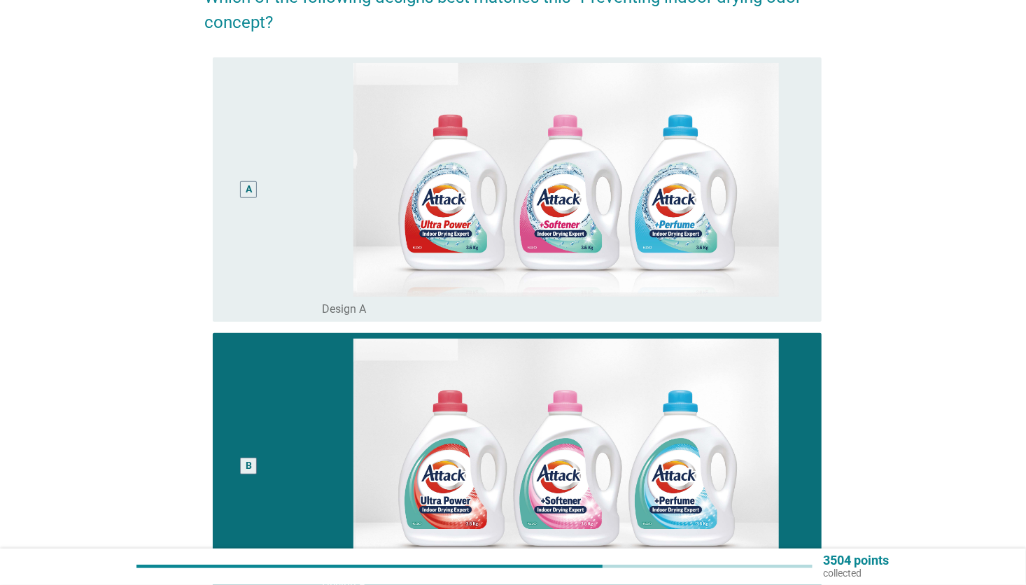
click at [304, 205] on div "A" at bounding box center [273, 189] width 98 height 253
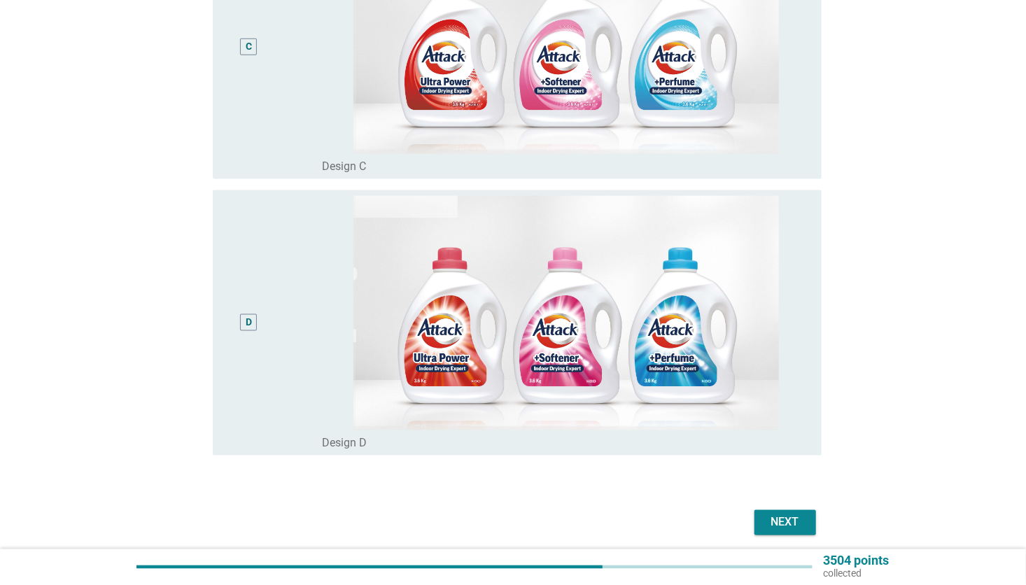
scroll to position [888, 0]
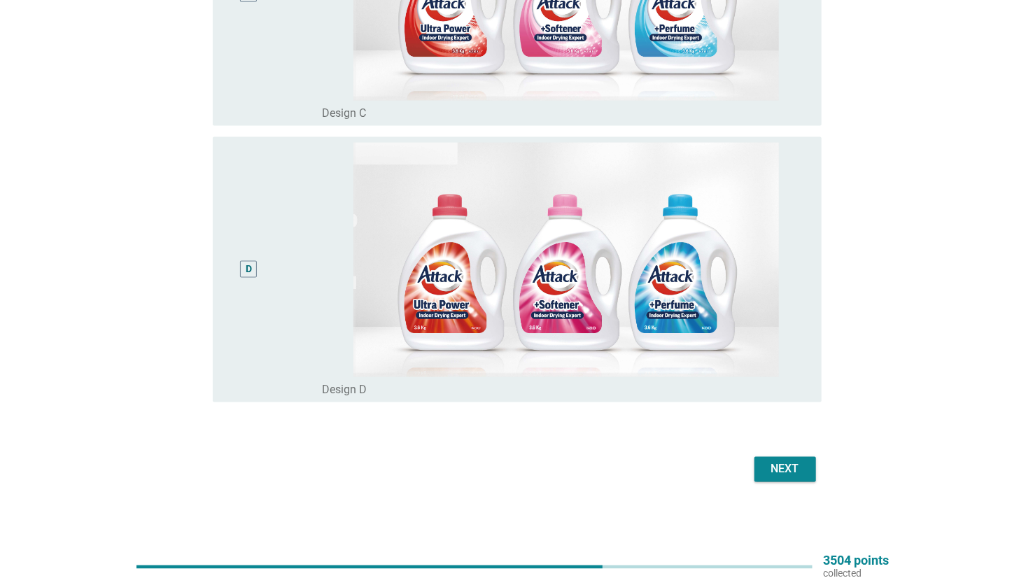
click at [793, 470] on div "Next" at bounding box center [785, 469] width 39 height 17
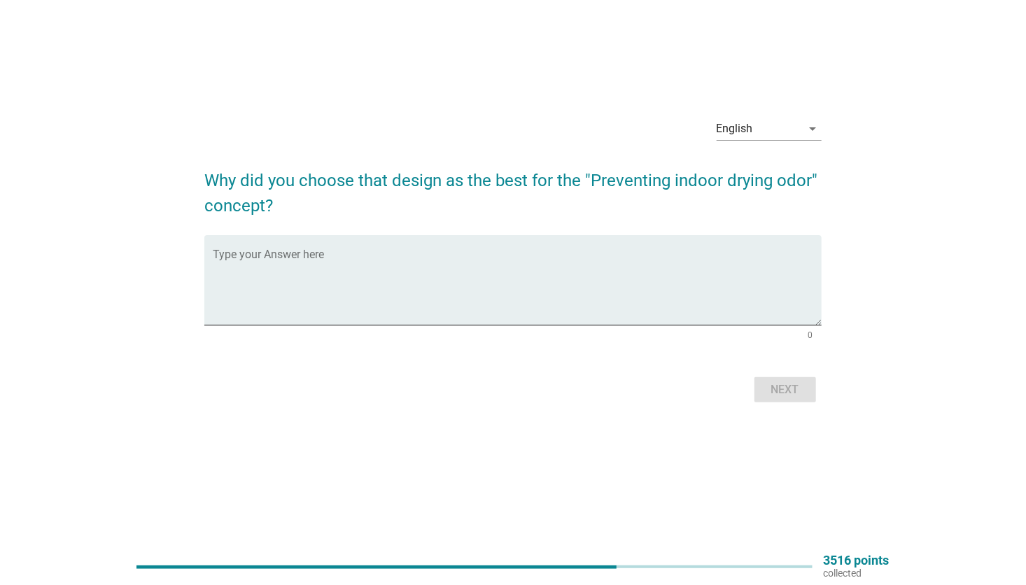
scroll to position [0, 0]
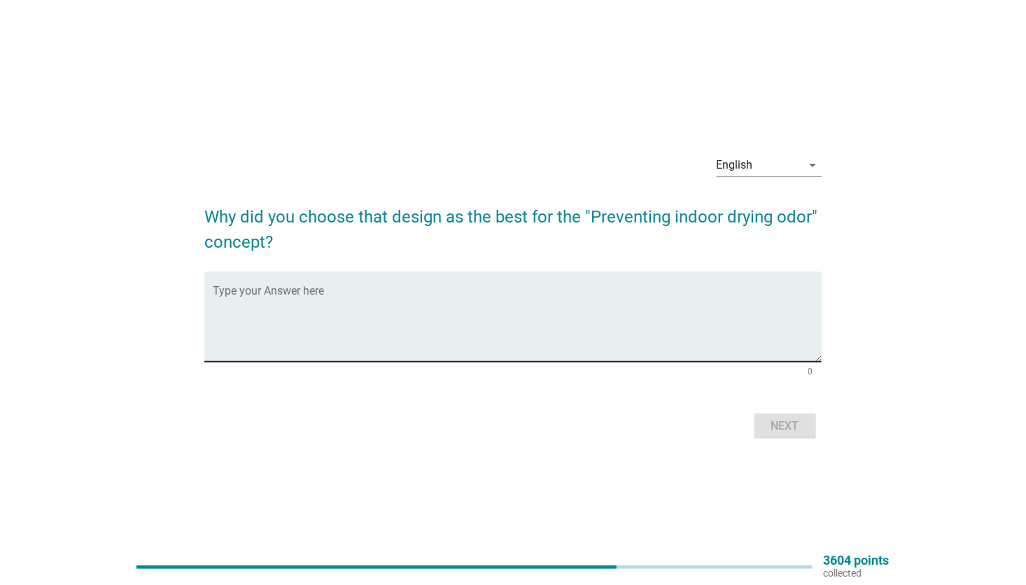
click at [481, 308] on textarea "Type your Answer here" at bounding box center [517, 324] width 608 height 73
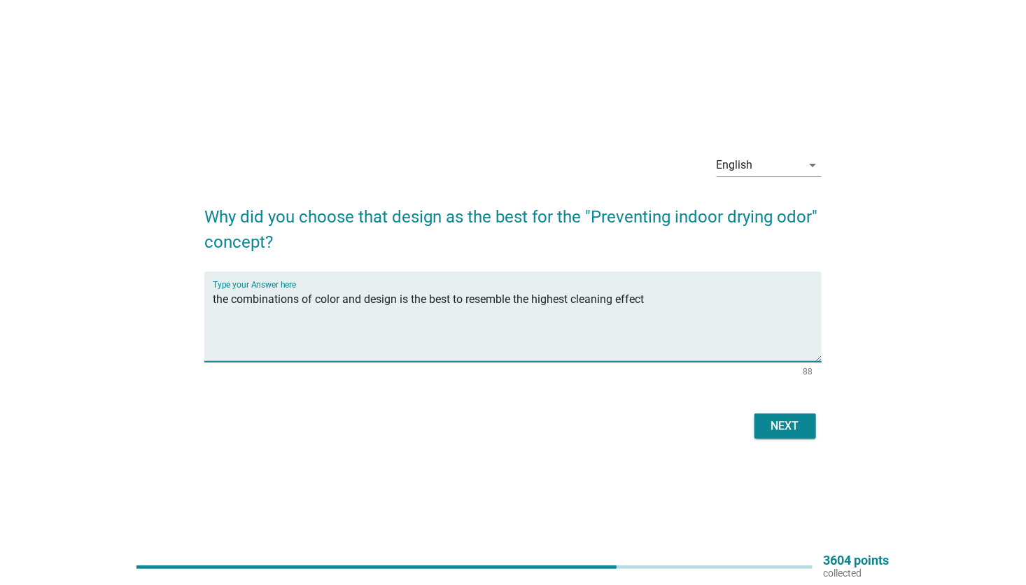
type textarea "the combinations of color and design is the best to resemble the highest cleani…"
click at [793, 429] on div "Next" at bounding box center [785, 426] width 39 height 17
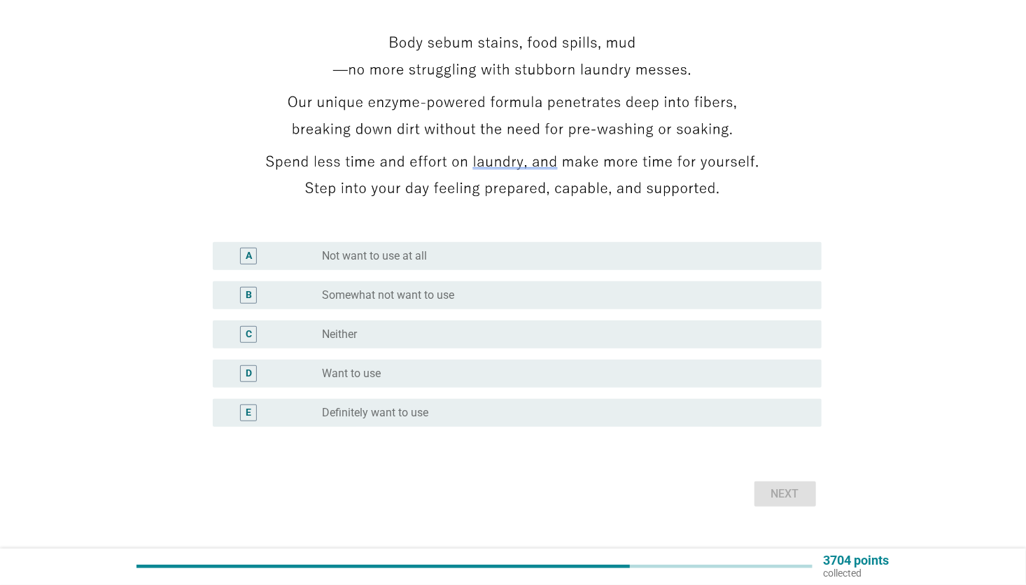
scroll to position [258, 0]
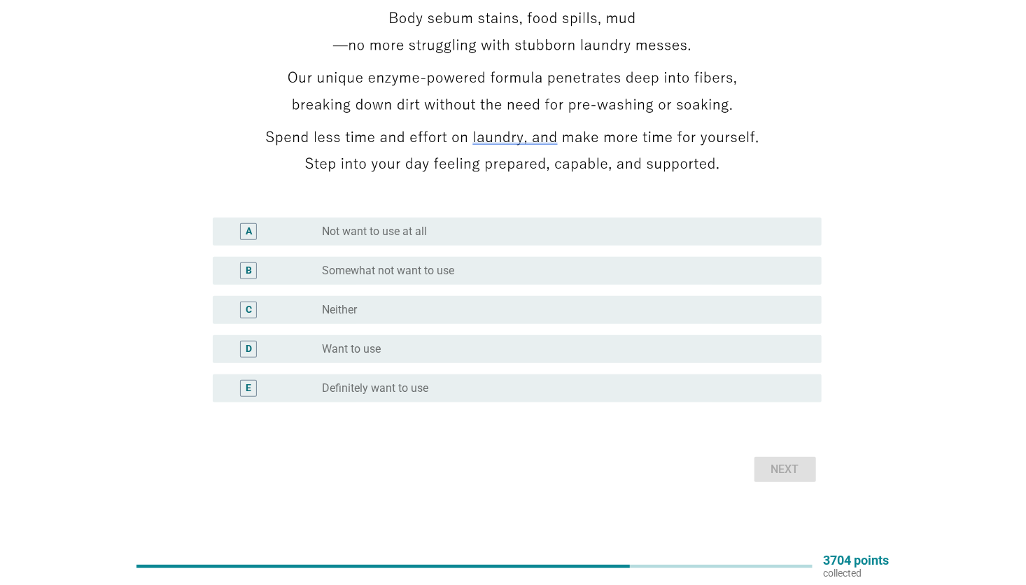
click at [466, 388] on div "radio_button_unchecked Definitely want to use" at bounding box center [560, 388] width 477 height 14
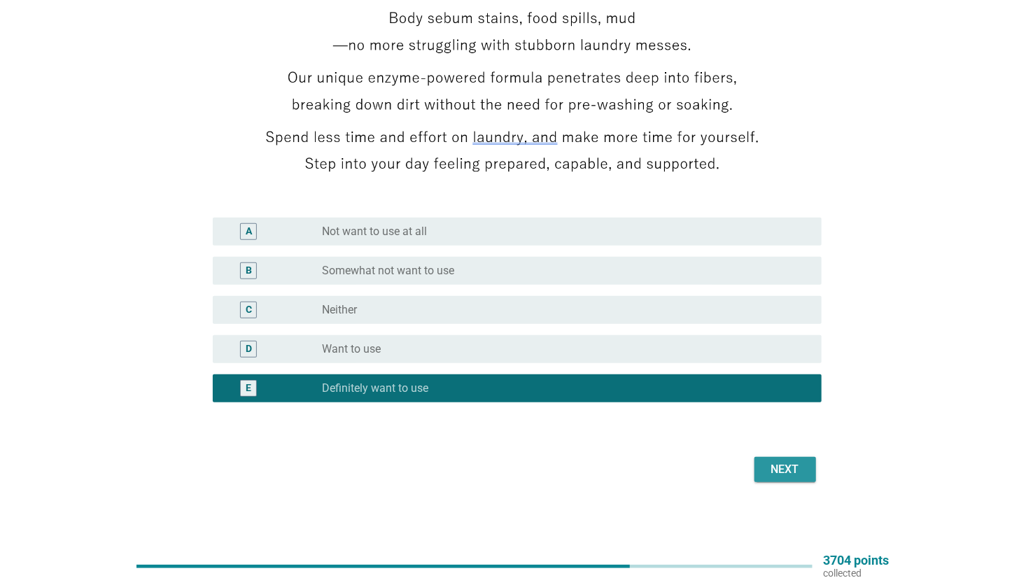
click at [803, 465] on div "Next" at bounding box center [785, 469] width 39 height 17
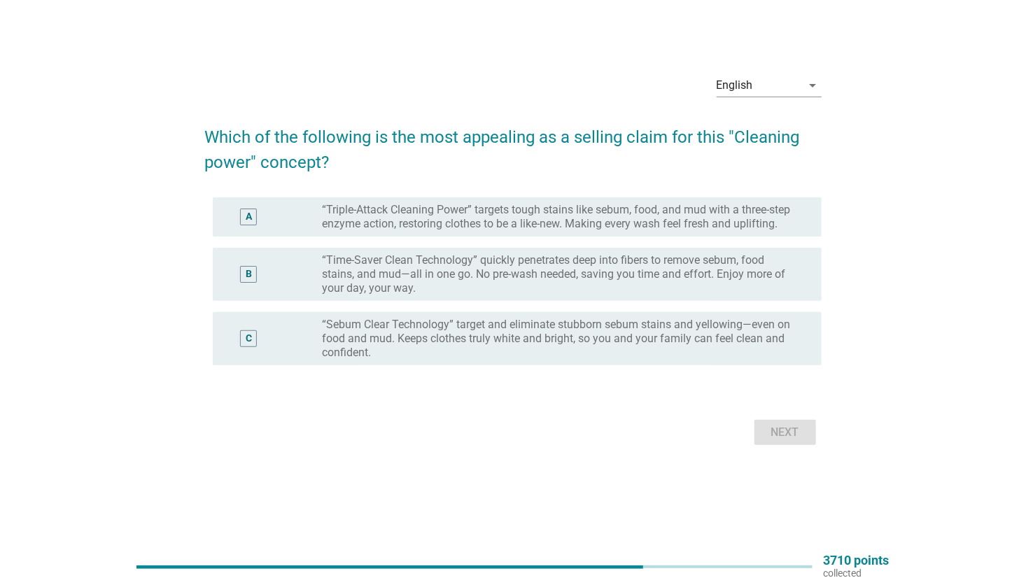
scroll to position [0, 0]
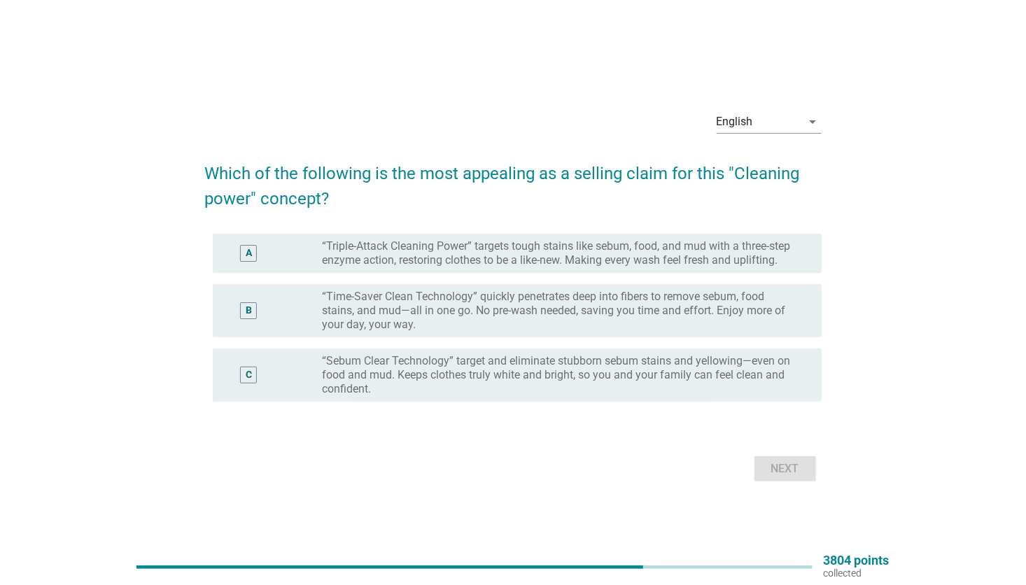
click at [422, 253] on label "“Triple-Attack Cleaning Power” targets tough stains like sebum, food, and mud w…" at bounding box center [560, 253] width 477 height 28
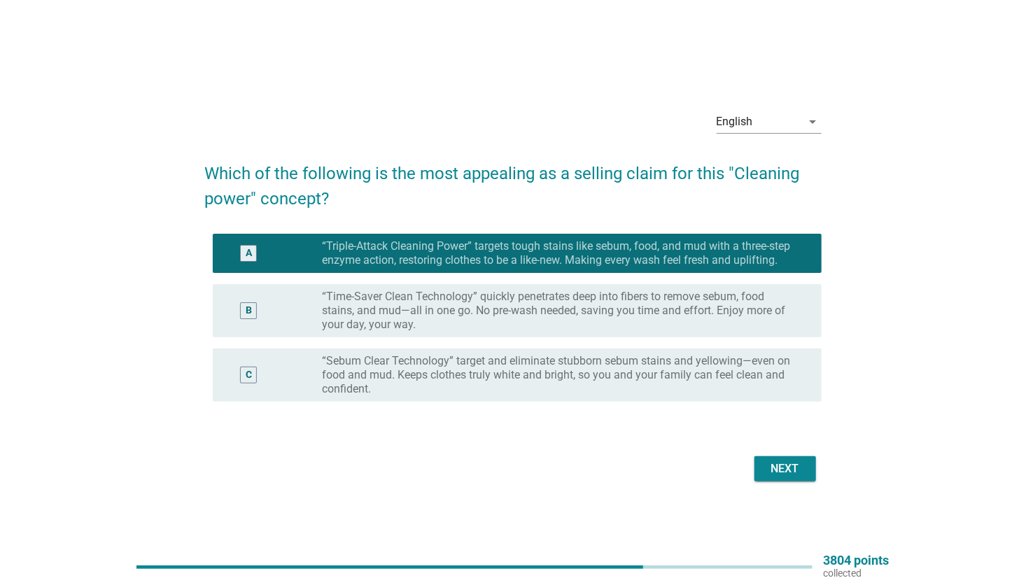
click at [773, 460] on div "Next" at bounding box center [785, 468] width 39 height 17
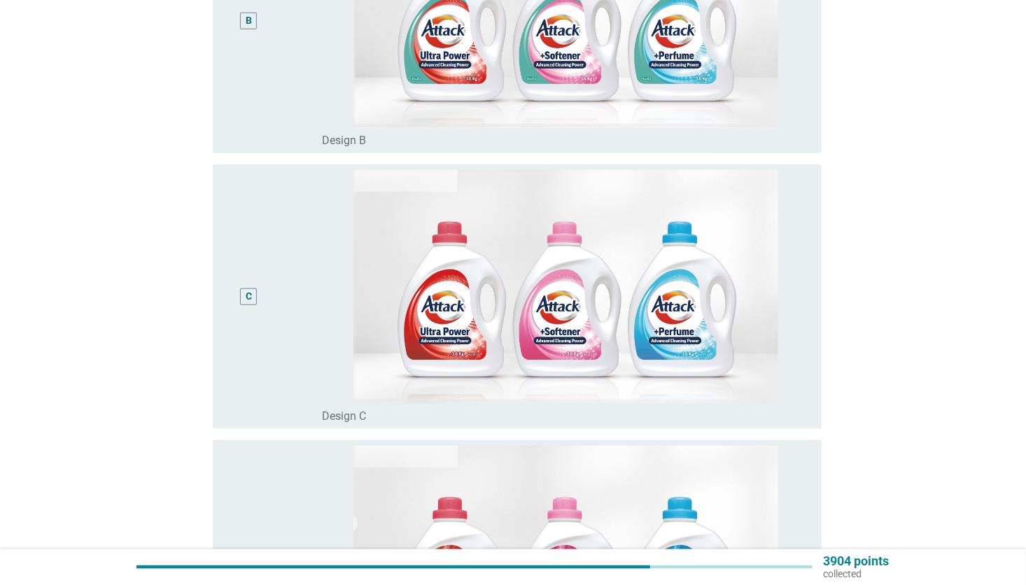
scroll to position [140, 0]
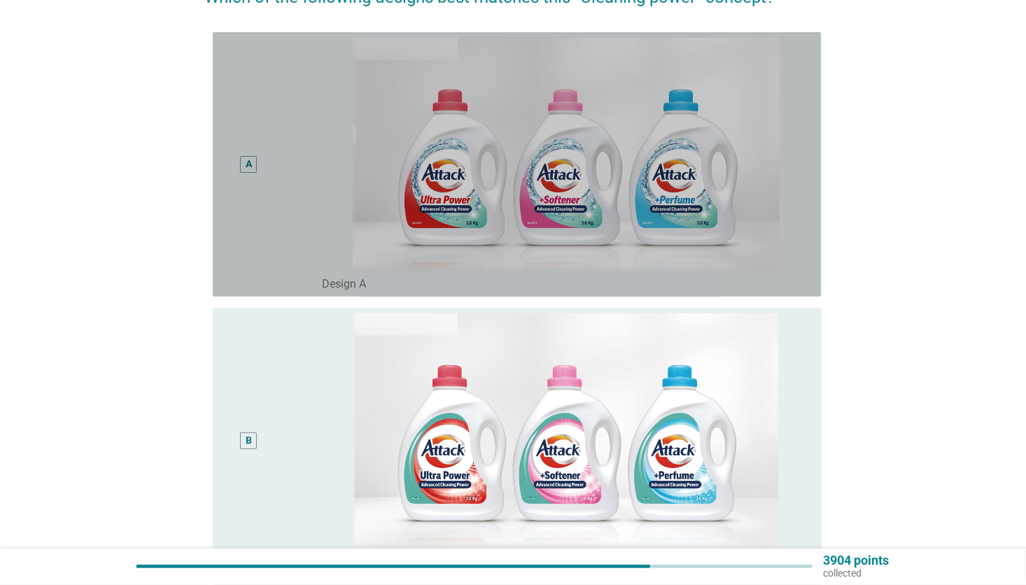
click at [306, 176] on div "A" at bounding box center [273, 164] width 98 height 253
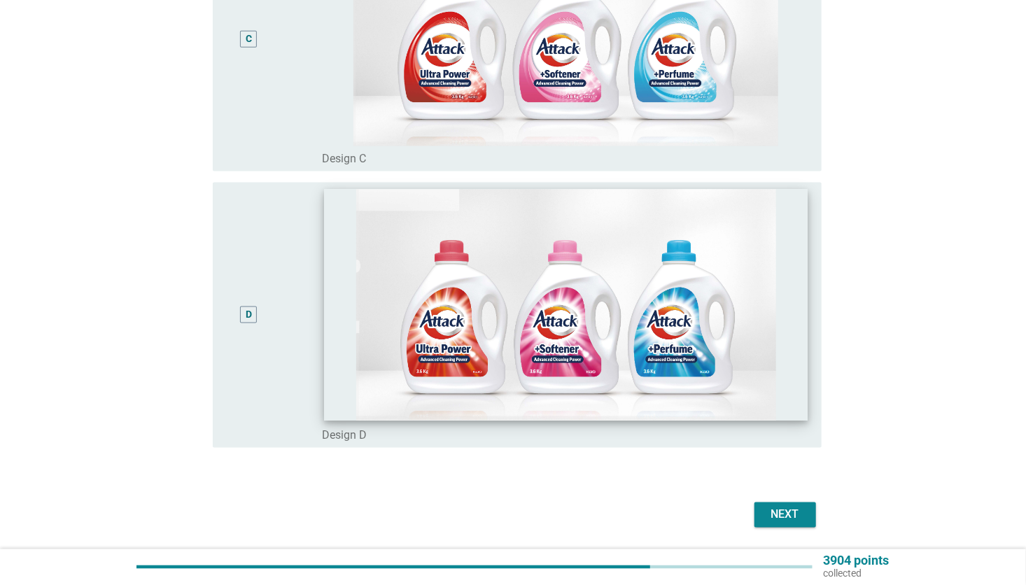
scroll to position [863, 0]
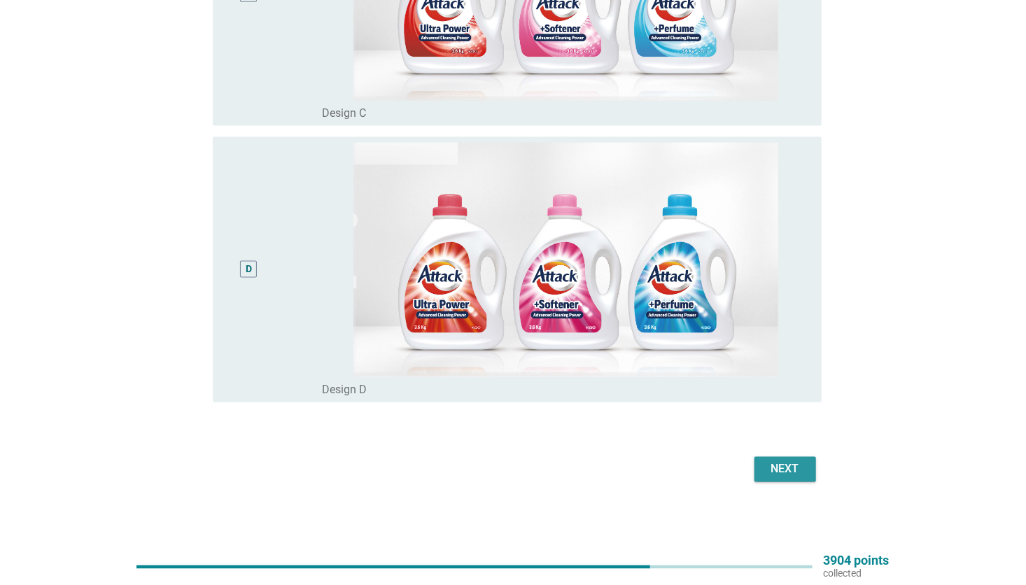
click at [779, 470] on div "Next" at bounding box center [785, 469] width 39 height 17
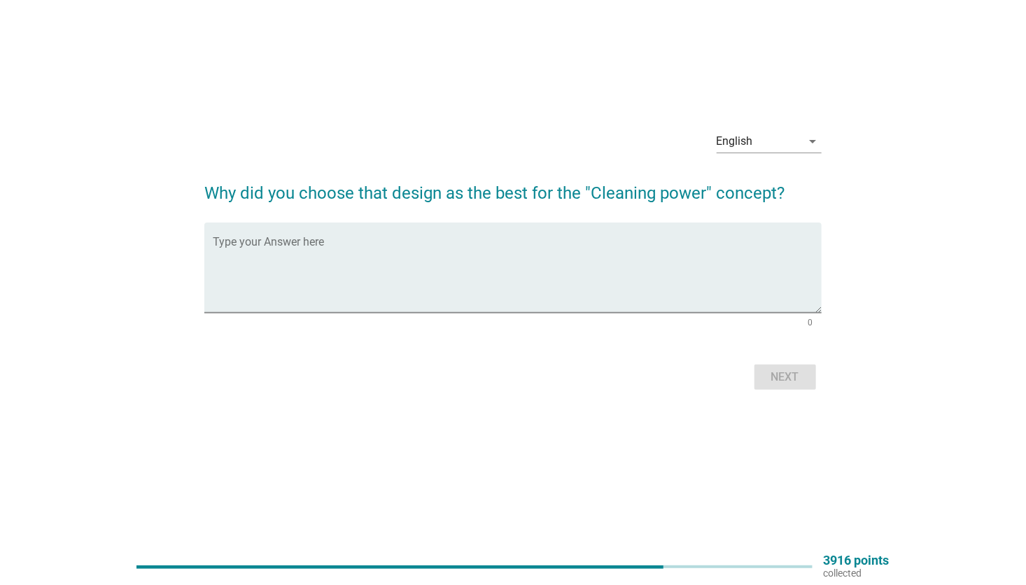
scroll to position [0, 0]
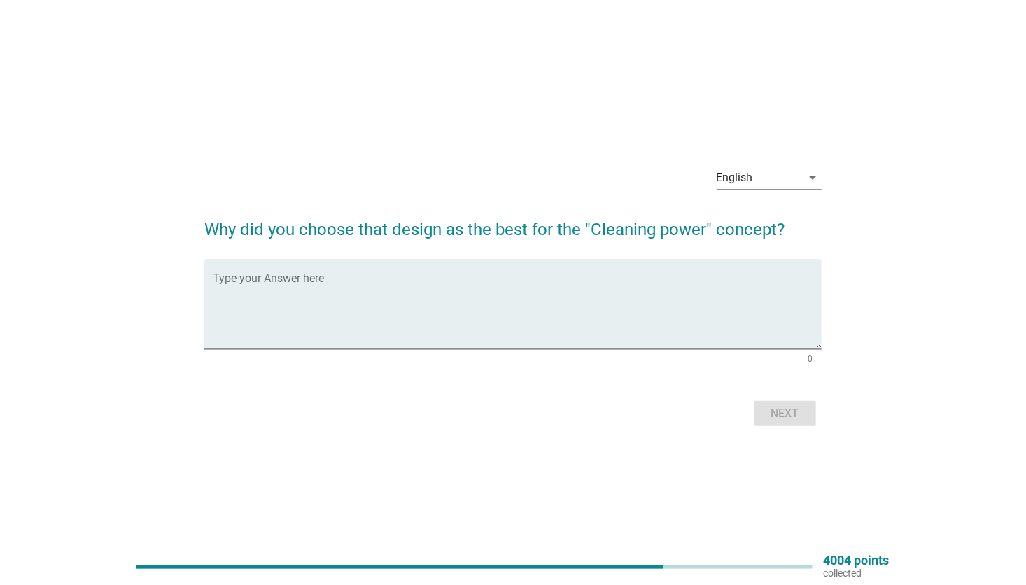
click at [582, 246] on form "Why did you choose that design as the best for the "Cleaning power" concept? Ty…" at bounding box center [512, 316] width 616 height 227
click at [318, 288] on textarea "Type your Answer here" at bounding box center [517, 312] width 608 height 73
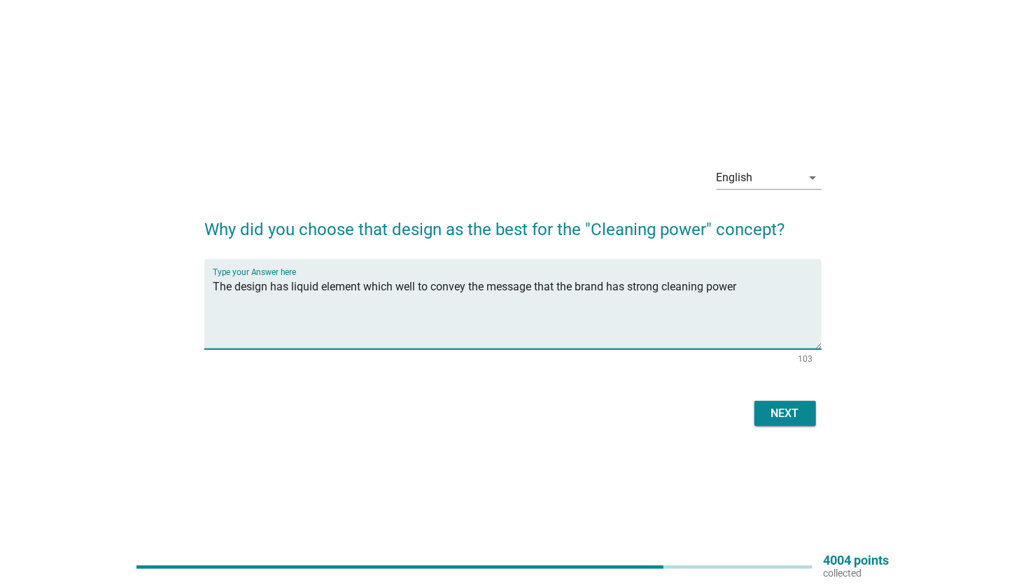
type textarea "The design has liquid element which well to convey the message that the brand h…"
click at [784, 414] on div "Next" at bounding box center [785, 413] width 39 height 17
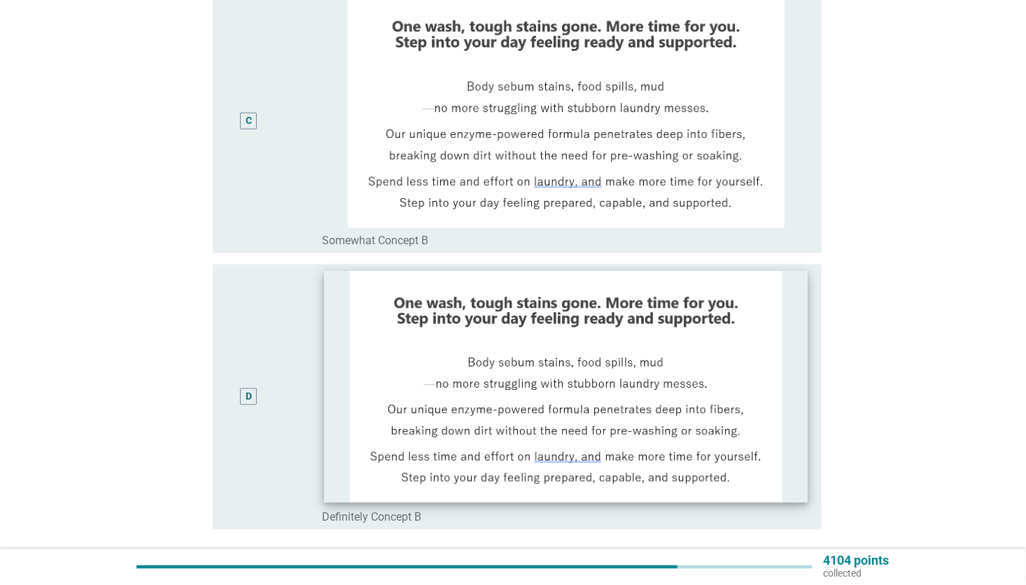
scroll to position [793, 0]
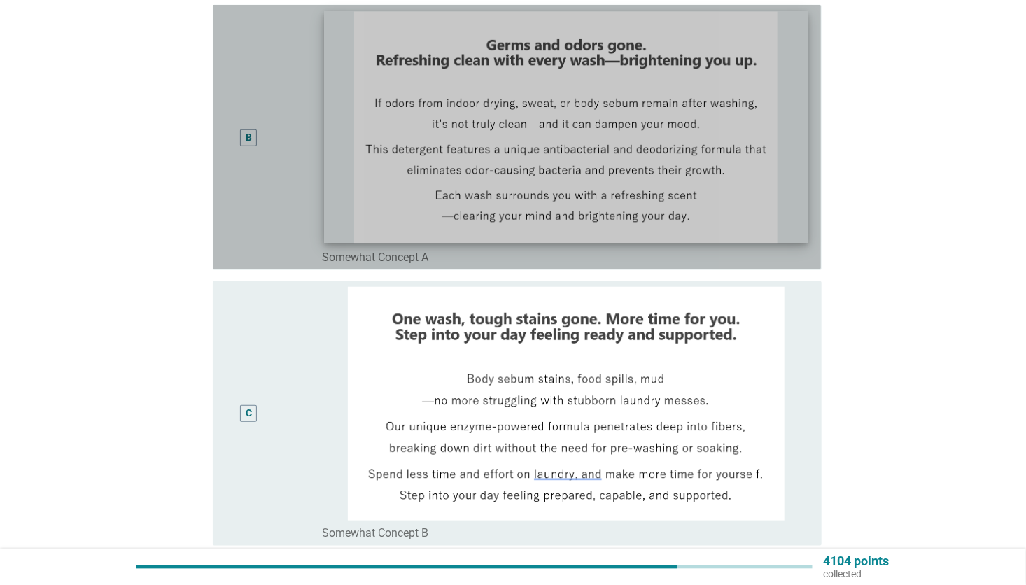
click at [615, 160] on img at bounding box center [566, 128] width 484 height 232
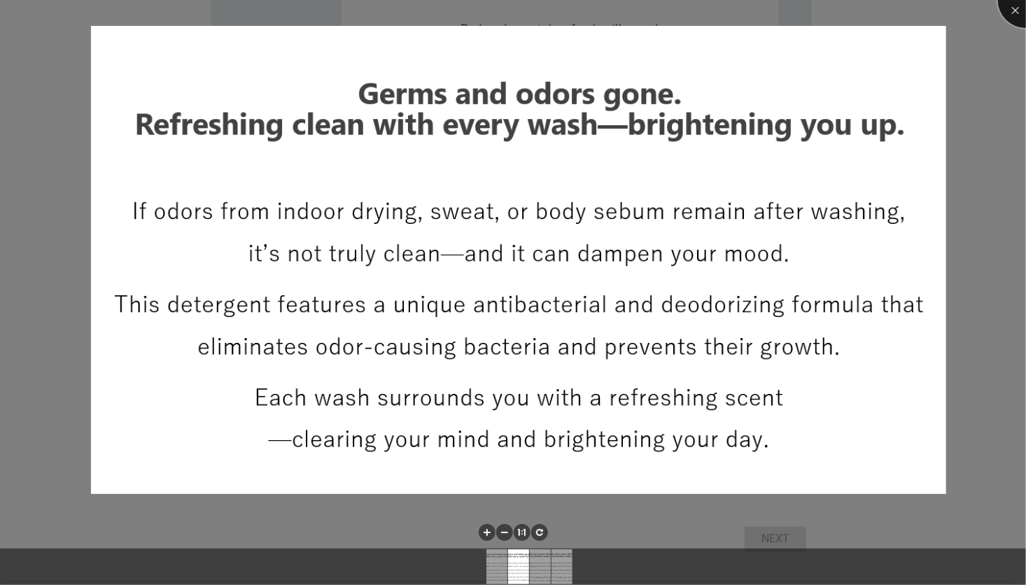
click at [1011, 16] on div at bounding box center [1026, 0] width 56 height 56
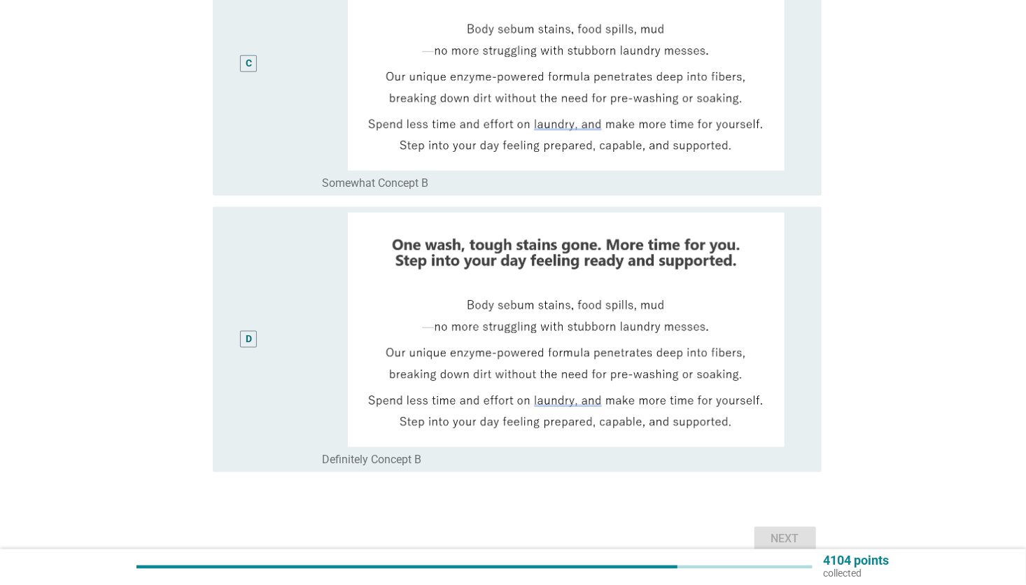
click at [303, 104] on div "C" at bounding box center [273, 63] width 98 height 253
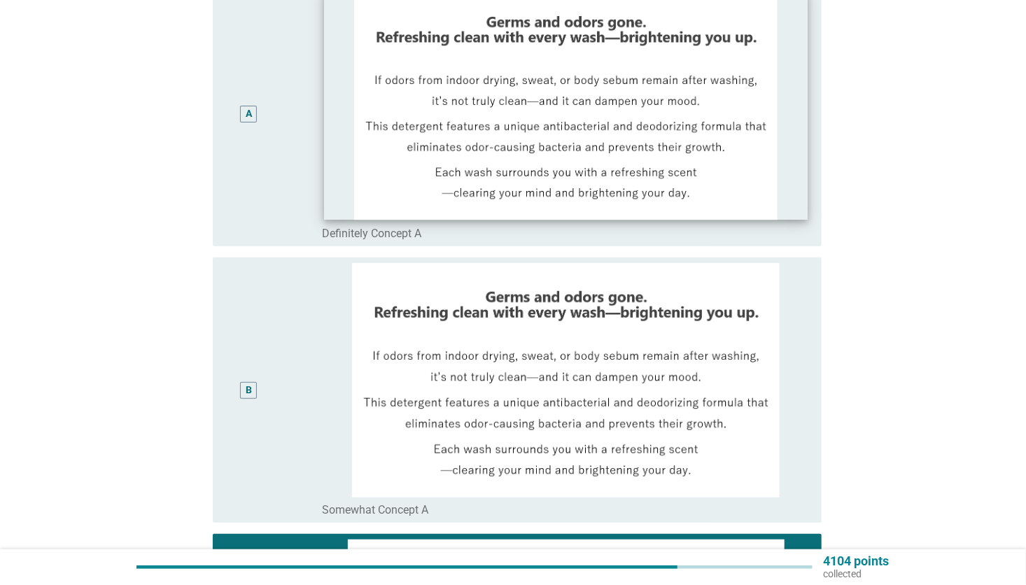
scroll to position [93, 0]
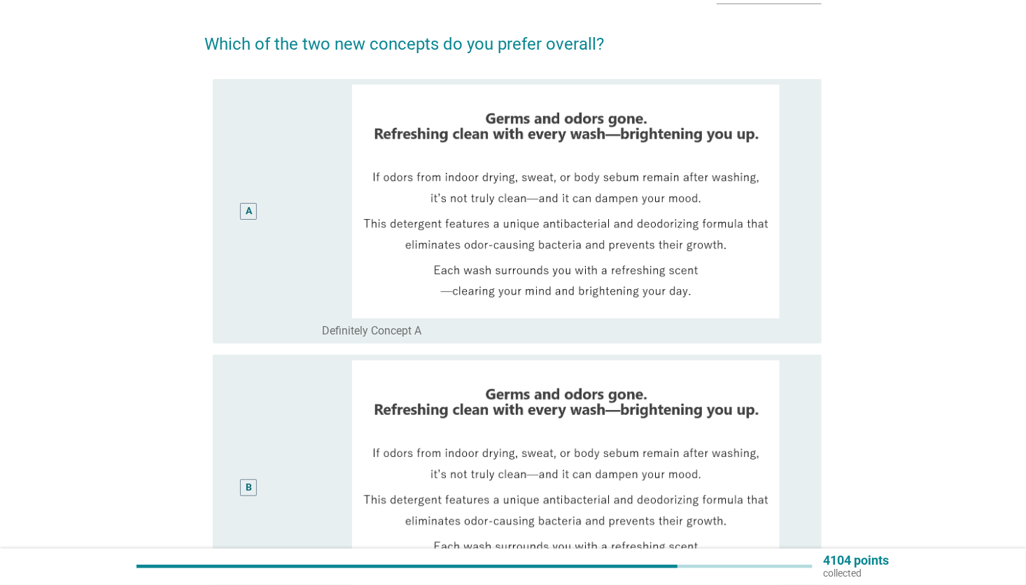
click at [295, 465] on div "B" at bounding box center [273, 486] width 98 height 253
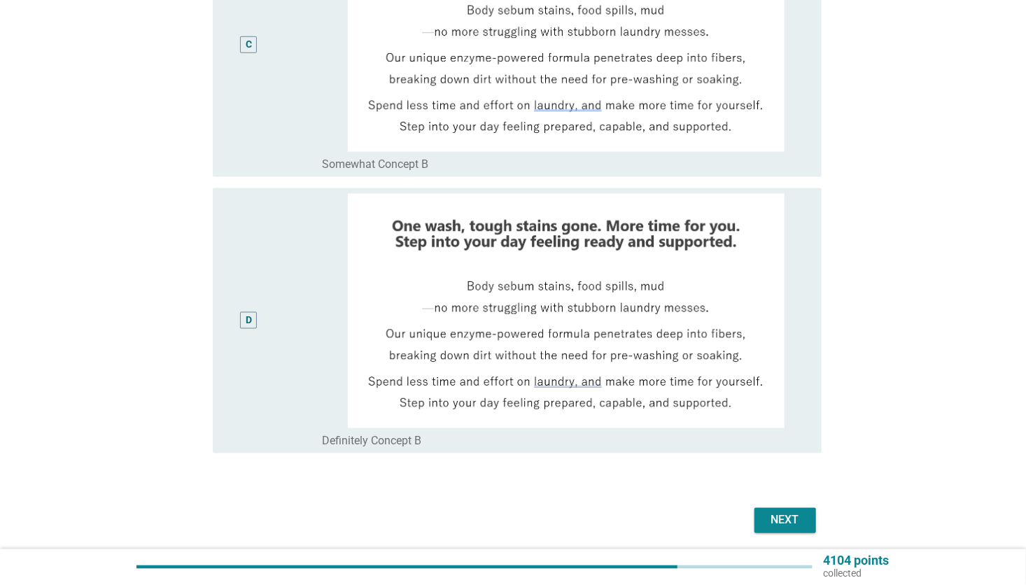
scroll to position [863, 0]
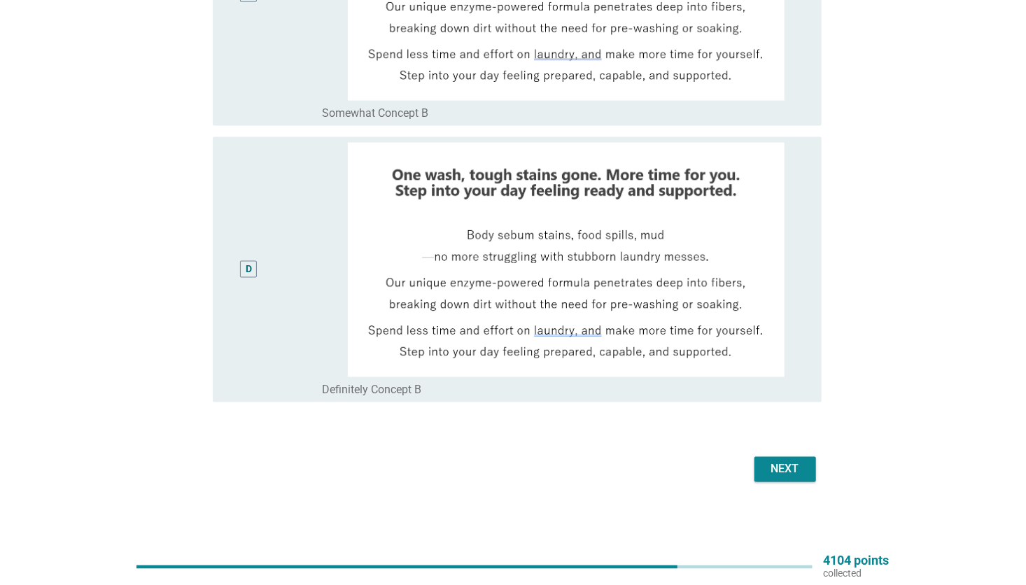
click at [795, 481] on div "Next" at bounding box center [512, 470] width 616 height 34
click at [789, 470] on div "Next" at bounding box center [785, 469] width 39 height 17
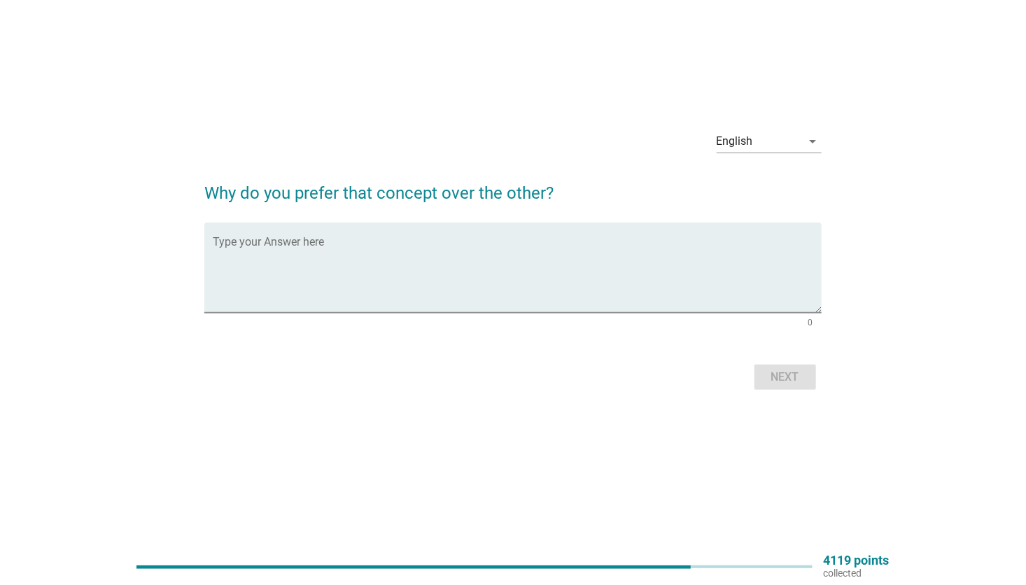
scroll to position [0, 0]
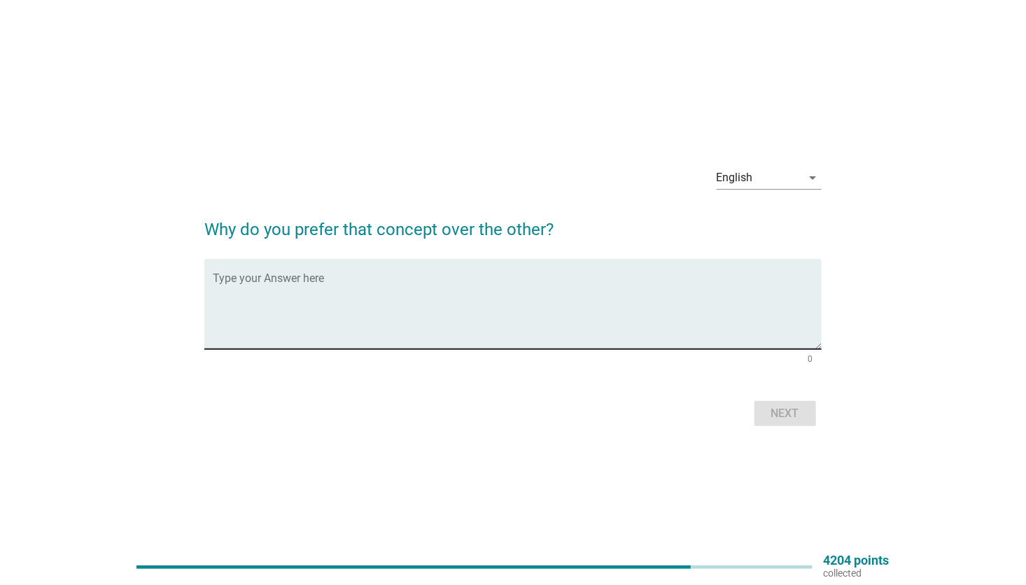
click at [448, 304] on textarea "Type your Answer here" at bounding box center [517, 312] width 608 height 73
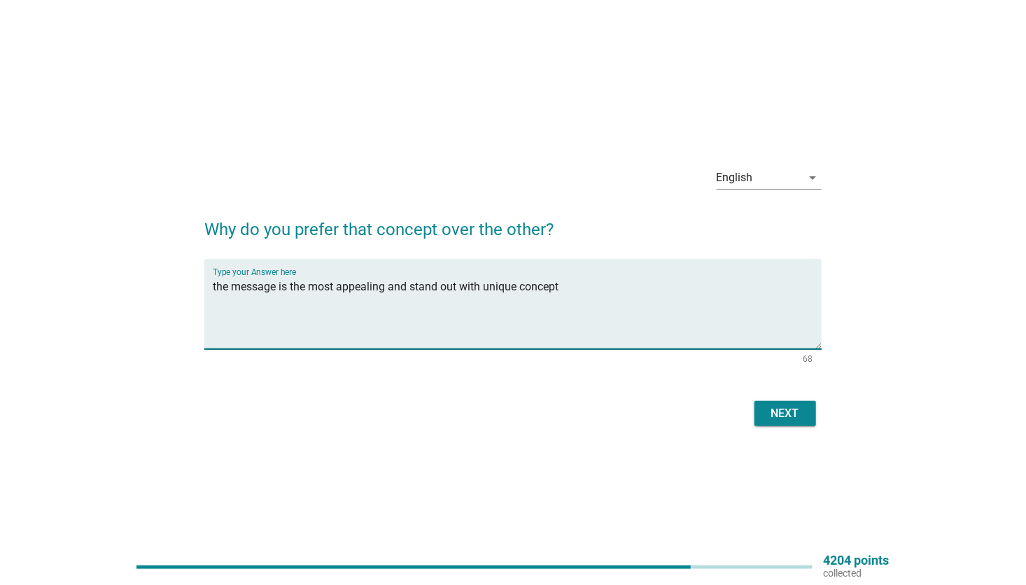
drag, startPoint x: 486, startPoint y: 285, endPoint x: 482, endPoint y: 305, distance: 20.7
click at [488, 285] on textarea "the message is the most appealing and stand out with unique concept" at bounding box center [517, 312] width 608 height 73
click at [513, 292] on textarea "the message is the most appealing and stand out with unique concept" at bounding box center [517, 312] width 608 height 73
click at [486, 286] on textarea "the message is the most appealing and stand out with unique concept" at bounding box center [517, 312] width 608 height 73
type textarea "the message is the most appealing and stand out with most unique concept"
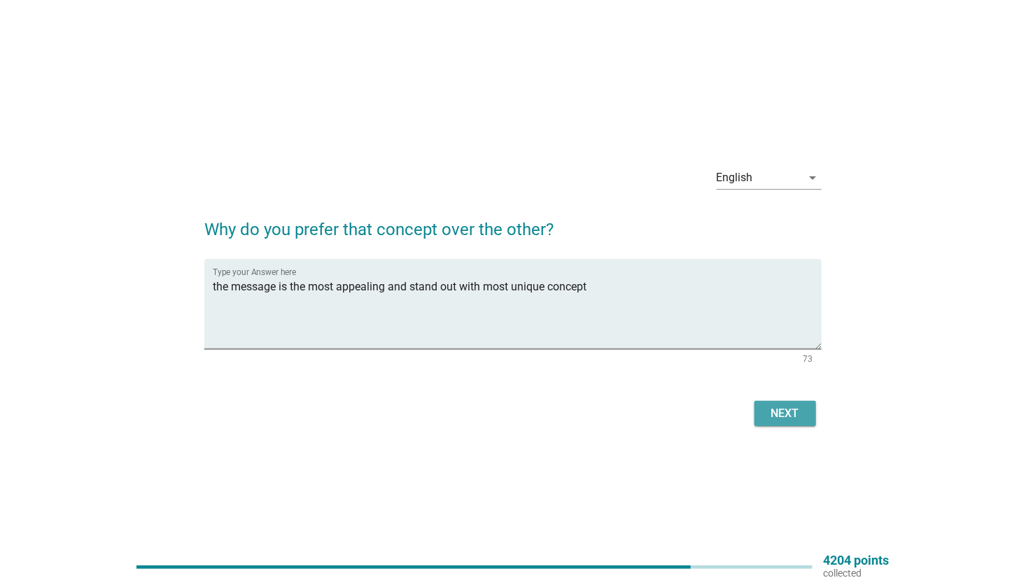
click at [784, 413] on div "Next" at bounding box center [785, 413] width 39 height 17
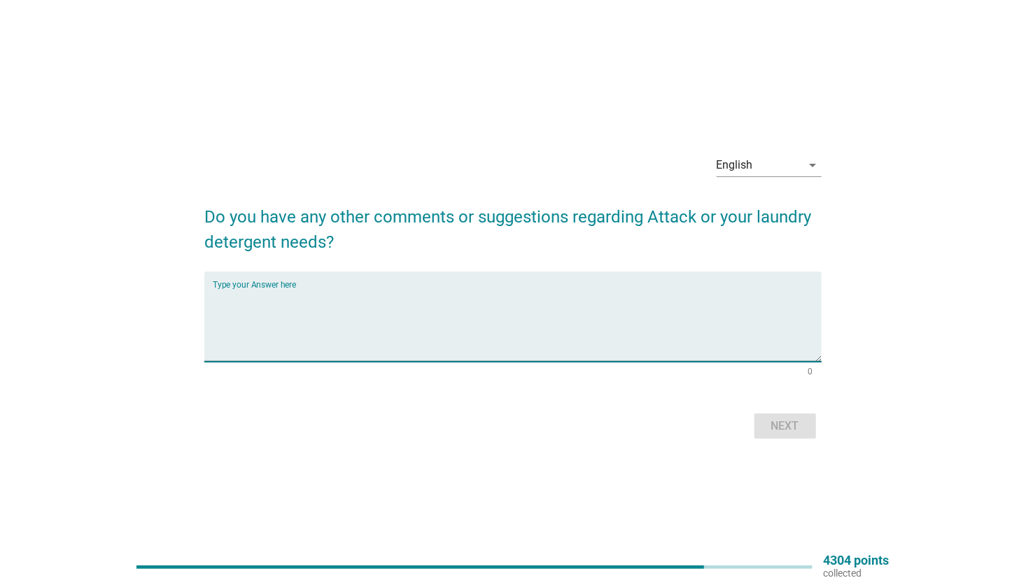
click at [498, 299] on textarea "Type your Answer here" at bounding box center [517, 324] width 608 height 73
type textarea "No other comment"
click at [797, 432] on div "Next" at bounding box center [785, 426] width 39 height 17
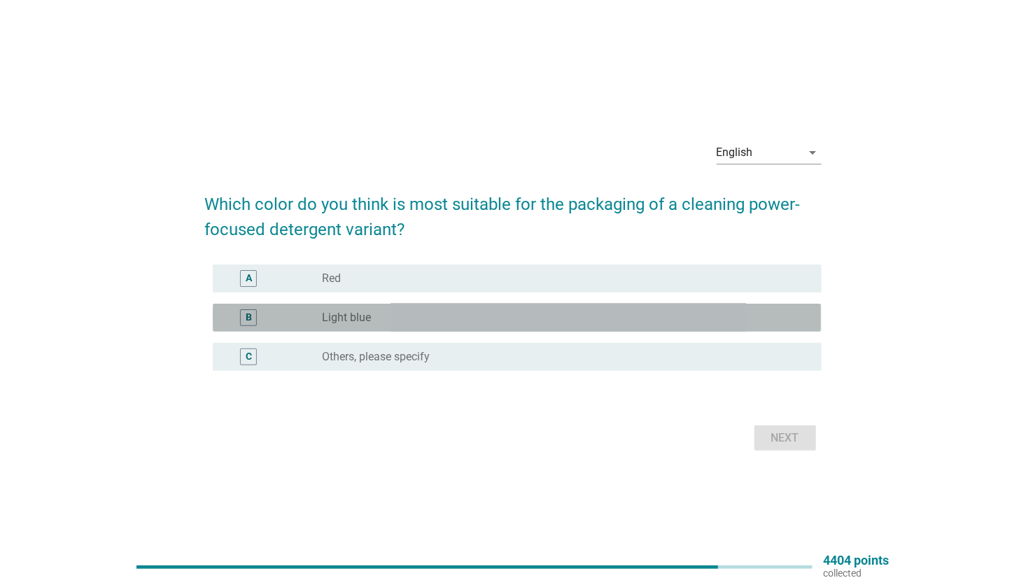
click at [406, 313] on div "radio_button_unchecked Light blue" at bounding box center [560, 318] width 477 height 14
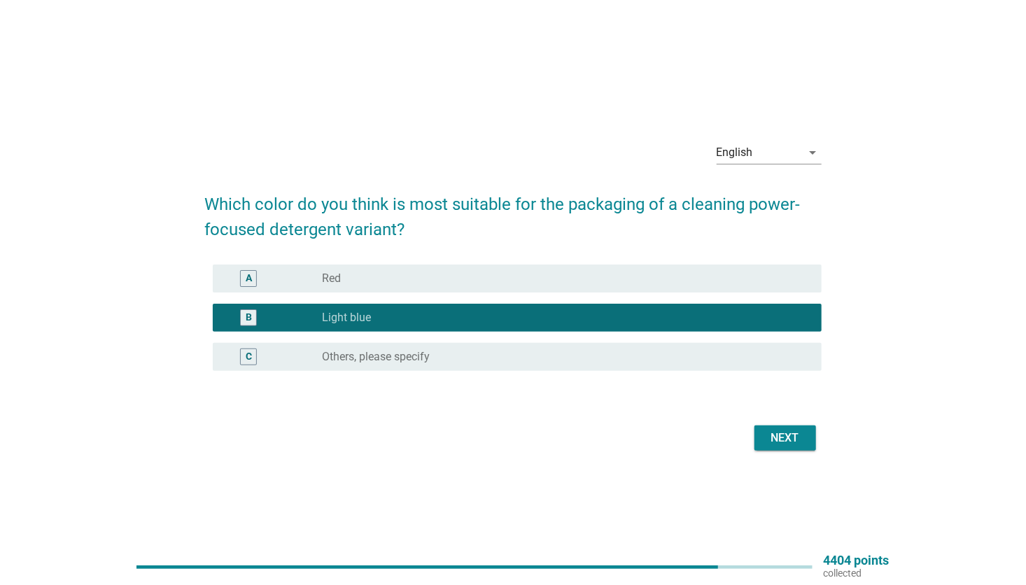
click at [789, 437] on div "Next" at bounding box center [785, 438] width 39 height 17
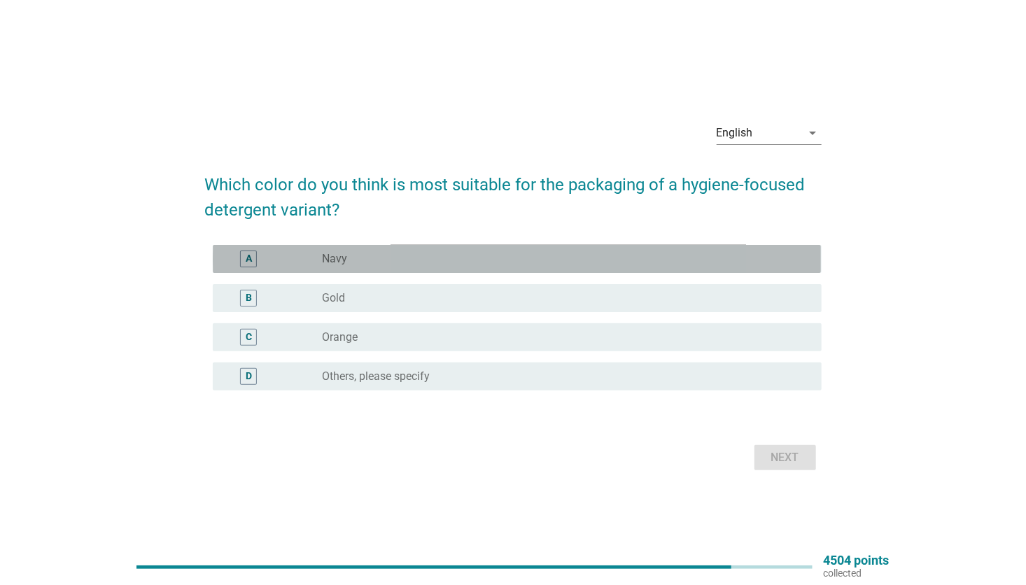
click at [370, 256] on div "radio_button_unchecked Navy" at bounding box center [560, 259] width 477 height 14
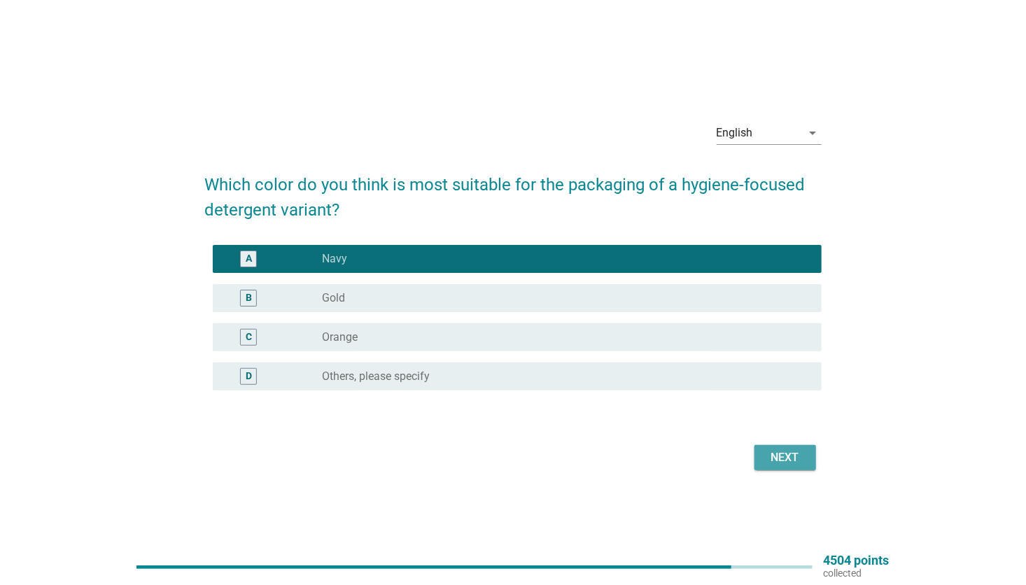
click at [777, 460] on div "Next" at bounding box center [785, 457] width 39 height 17
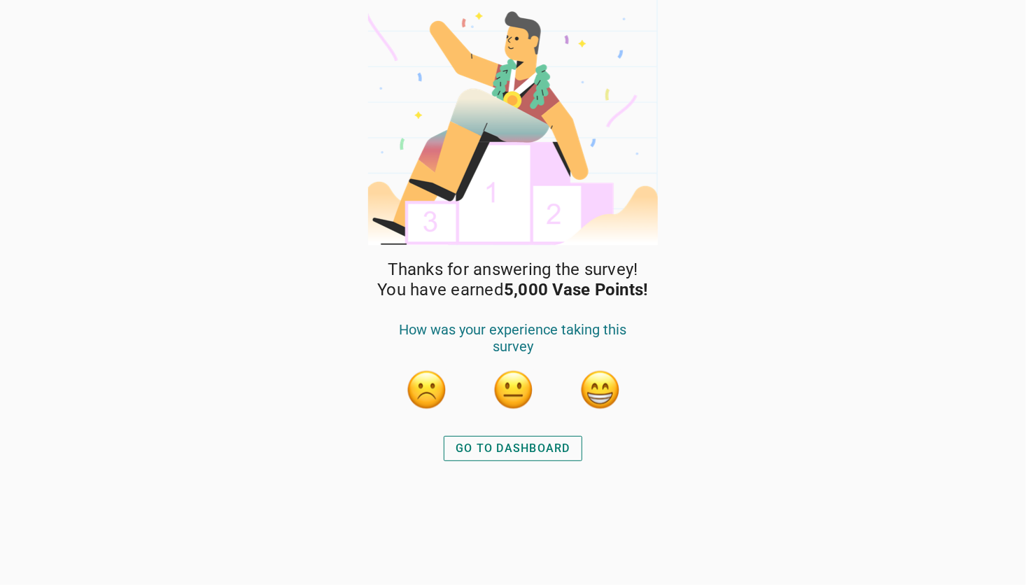
click at [521, 442] on div "GO TO DASHBOARD" at bounding box center [513, 448] width 115 height 17
